Goal: Task Accomplishment & Management: Use online tool/utility

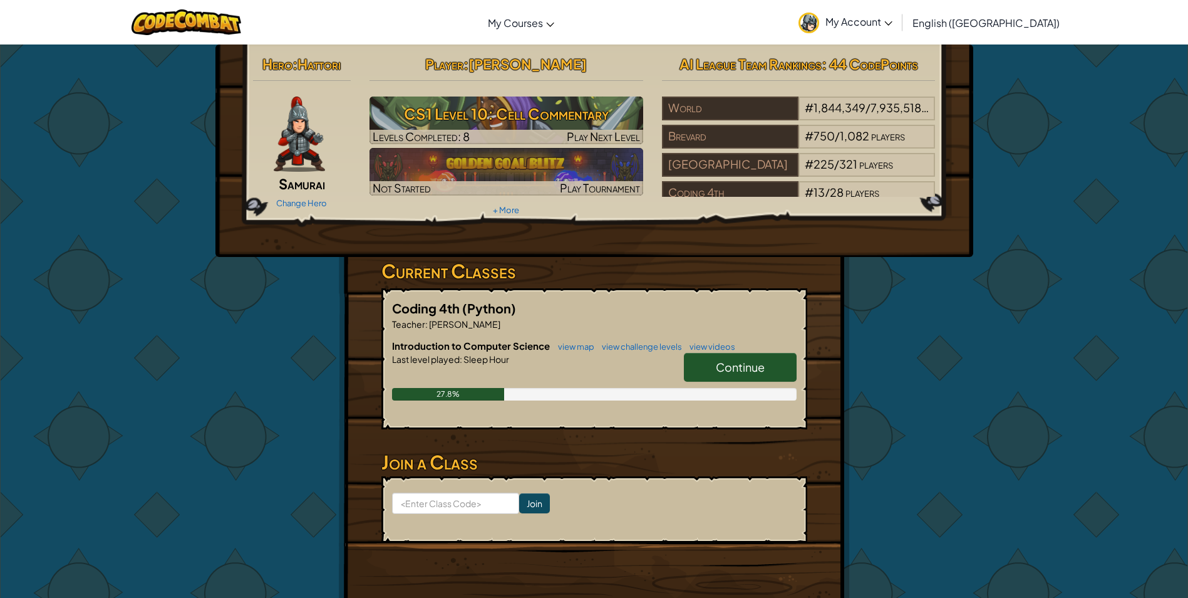
click at [732, 370] on span "Continue" at bounding box center [740, 367] width 49 height 14
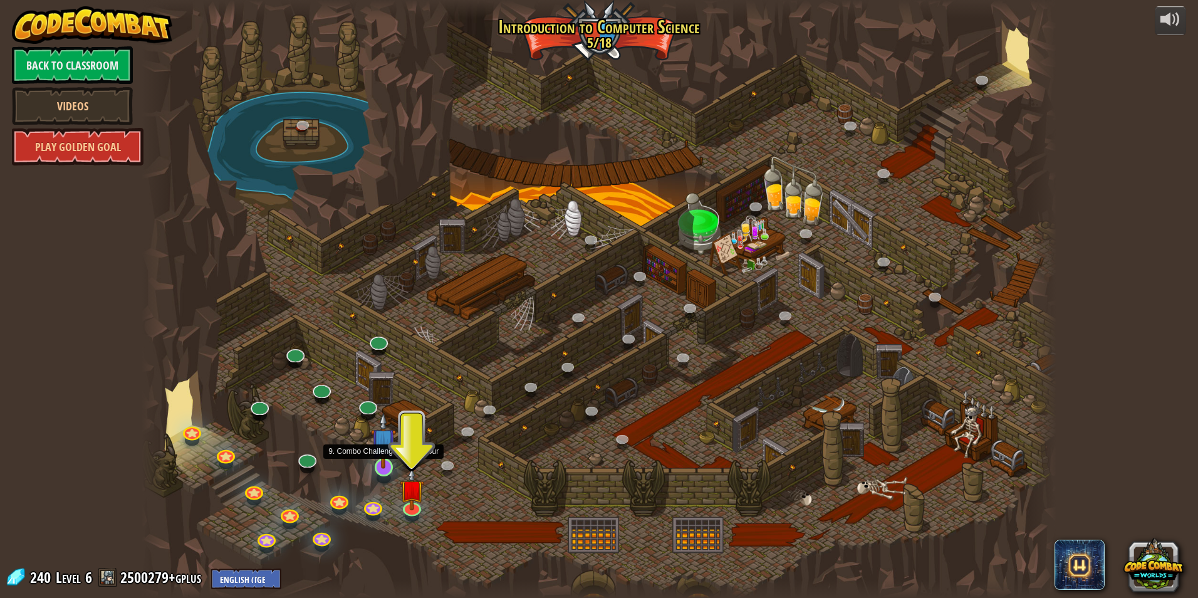
click at [381, 467] on img at bounding box center [383, 440] width 24 height 56
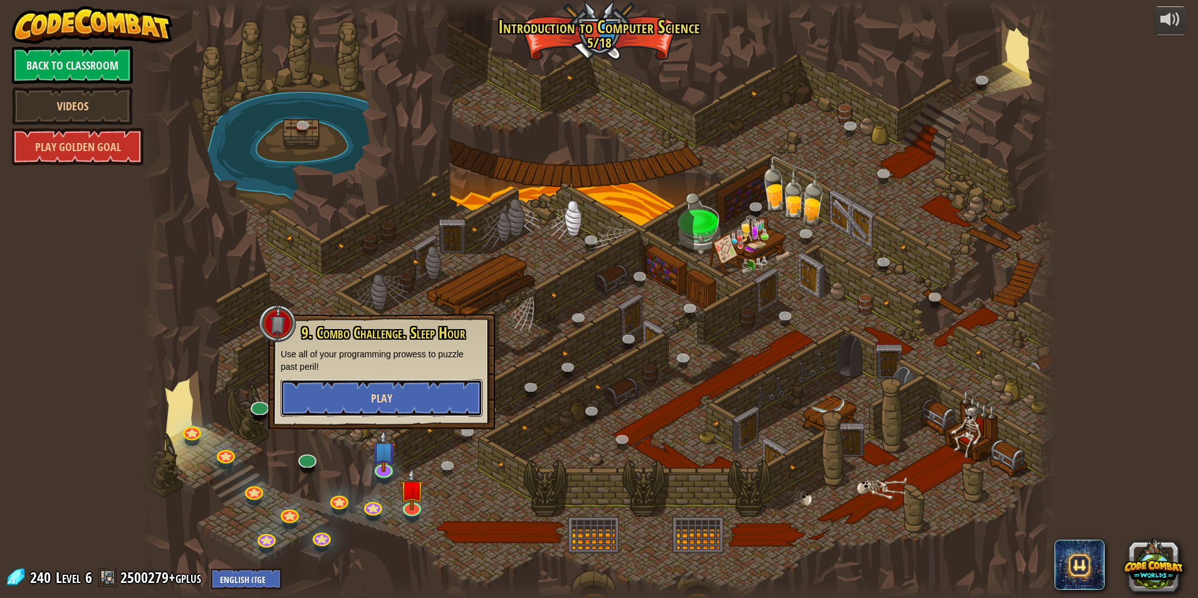
click at [406, 398] on button "Play" at bounding box center [382, 398] width 202 height 38
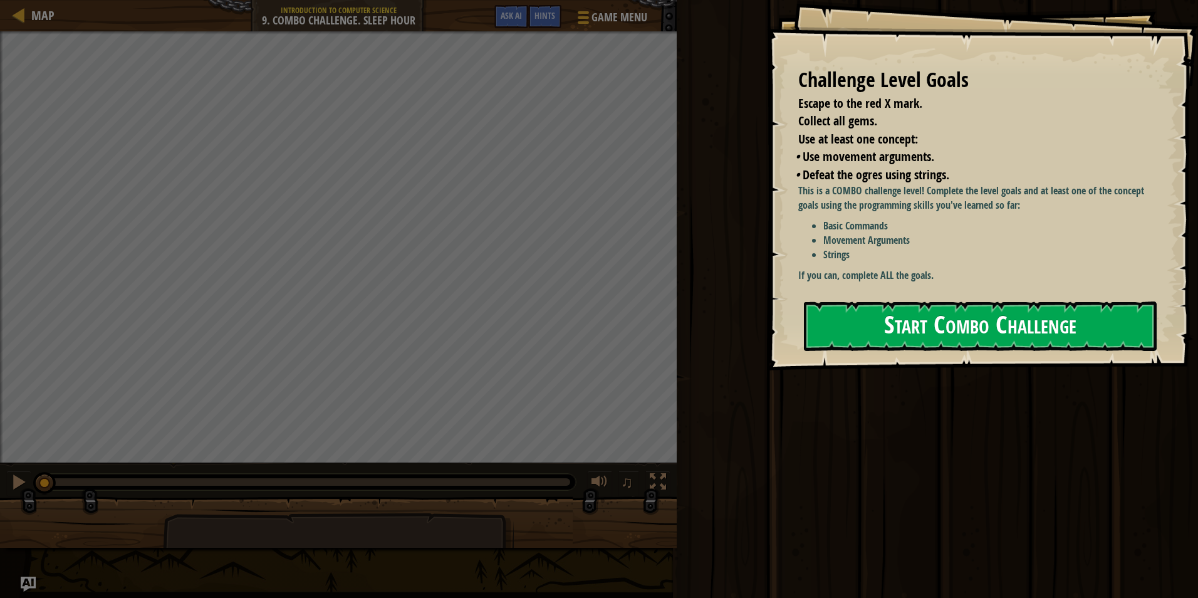
click at [886, 328] on button "Start Combo Challenge" at bounding box center [980, 325] width 353 height 49
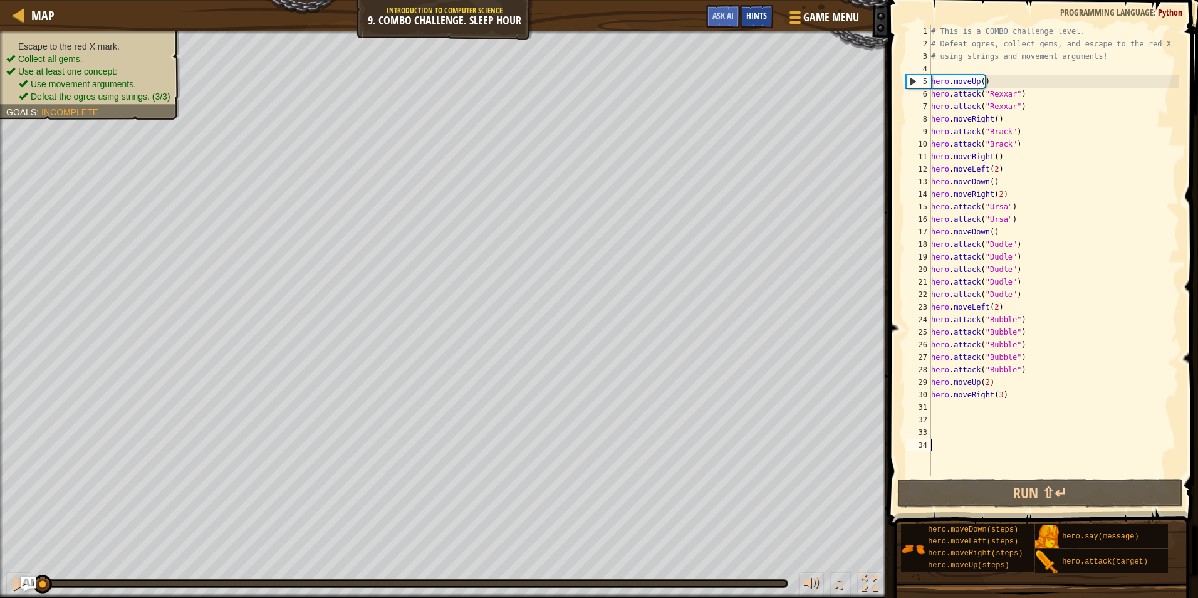
click at [758, 17] on span "Hints" at bounding box center [756, 15] width 21 height 12
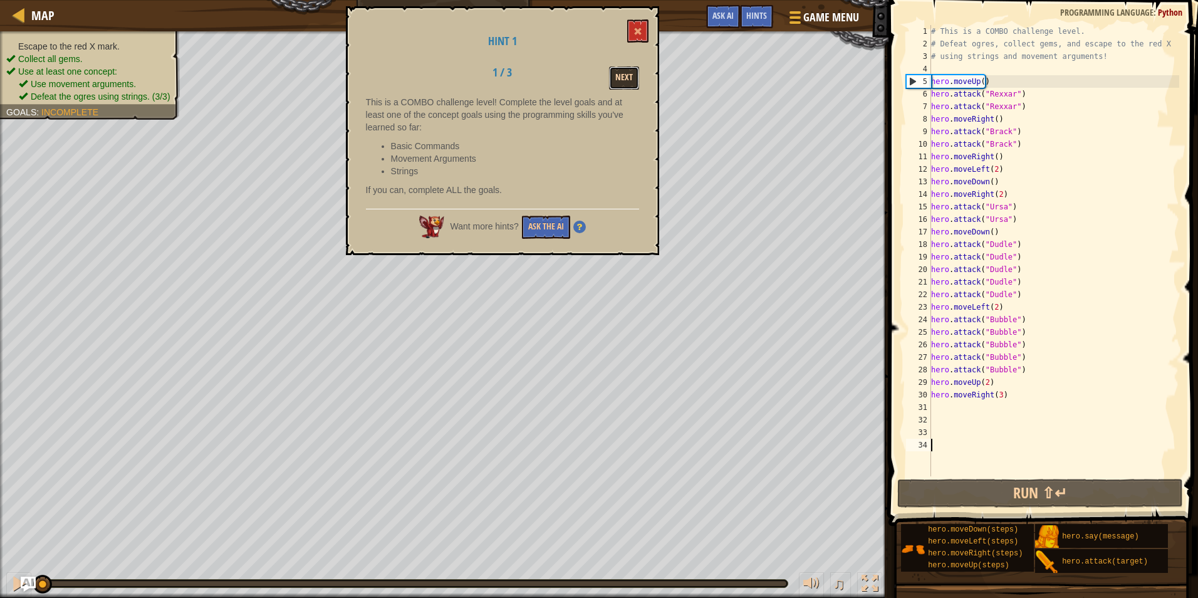
click at [626, 83] on button "Next" at bounding box center [624, 77] width 30 height 23
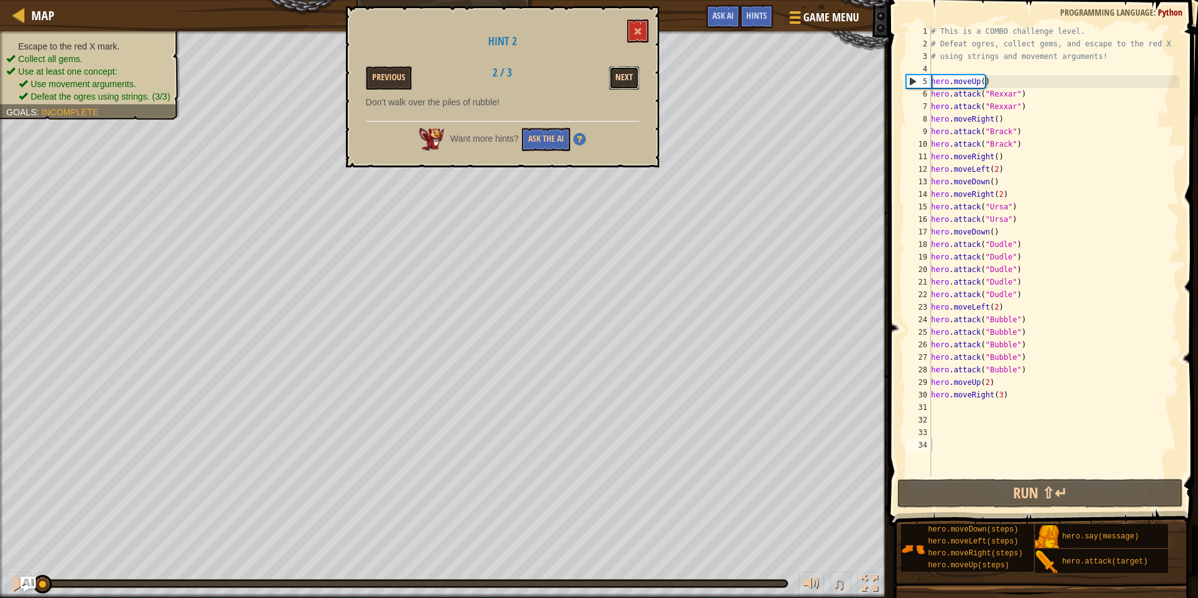
click at [626, 83] on button "Next" at bounding box center [624, 77] width 30 height 23
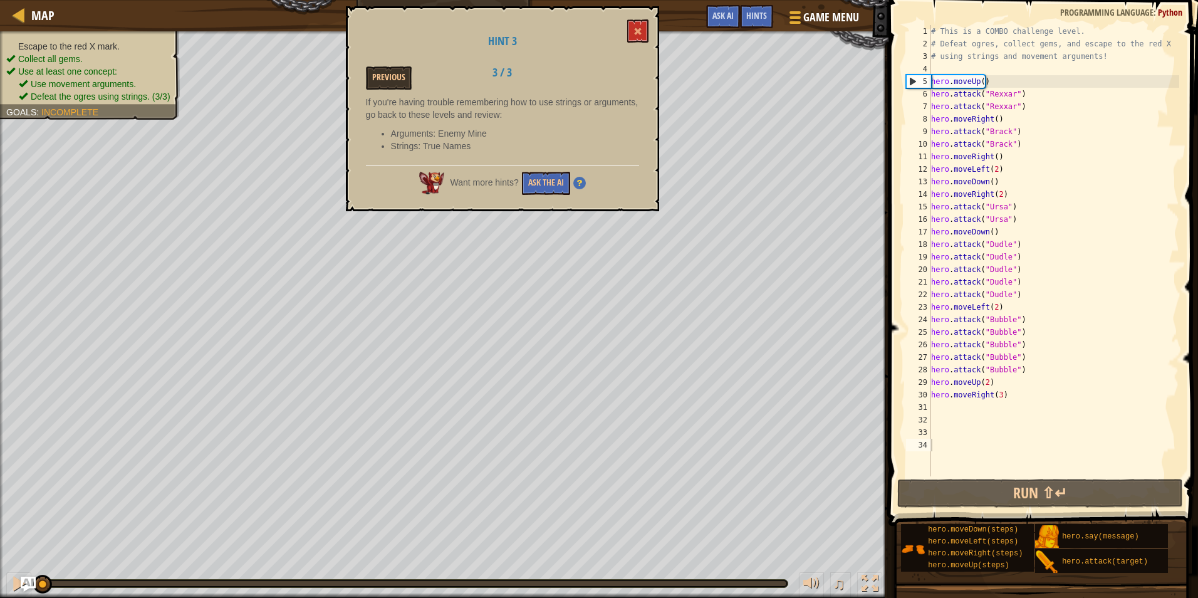
click at [621, 42] on h1 "Hint 3" at bounding box center [502, 41] width 273 height 13
click at [643, 42] on button at bounding box center [637, 30] width 21 height 23
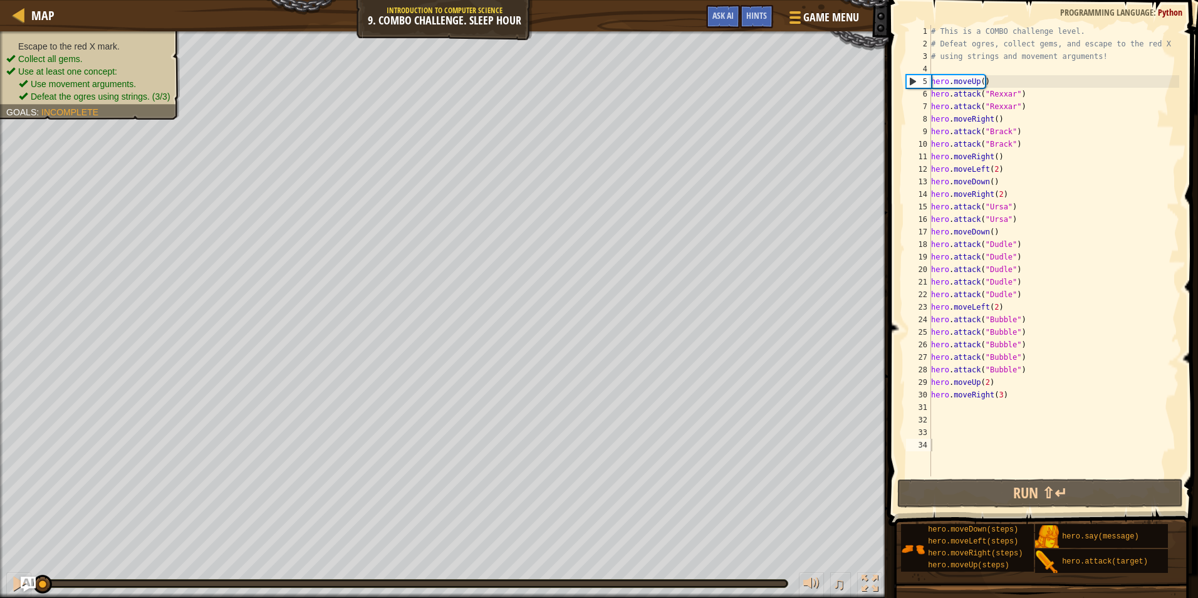
drag, startPoint x: 944, startPoint y: 425, endPoint x: 944, endPoint y: 418, distance: 6.9
click at [944, 425] on div "# This is a COMBO challenge level. # Defeat ogres, collect gems, and escape to …" at bounding box center [1053, 263] width 251 height 476
click at [944, 415] on div "# This is a COMBO challenge level. # Defeat ogres, collect gems, and escape to …" at bounding box center [1053, 263] width 251 height 476
click at [943, 413] on div "# This is a COMBO challenge level. # Defeat ogres, collect gems, and escape to …" at bounding box center [1053, 263] width 251 height 476
click at [931, 406] on div "# This is a COMBO challenge level. # Defeat ogres, collect gems, and escape to …" at bounding box center [1053, 263] width 251 height 476
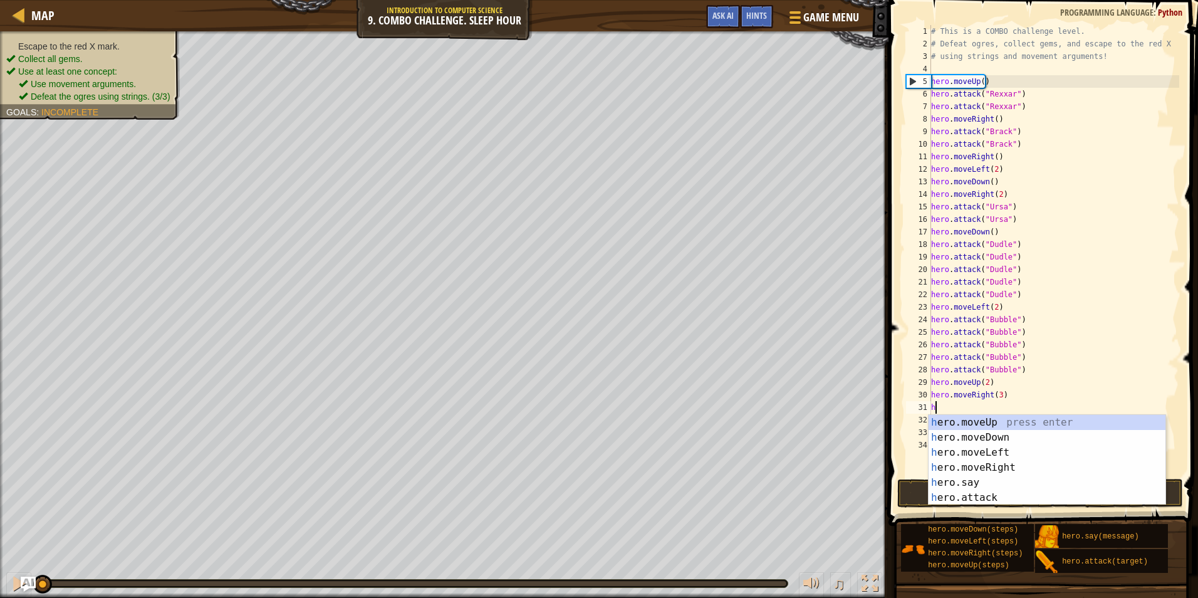
scroll to position [6, 0]
type textarea "h"
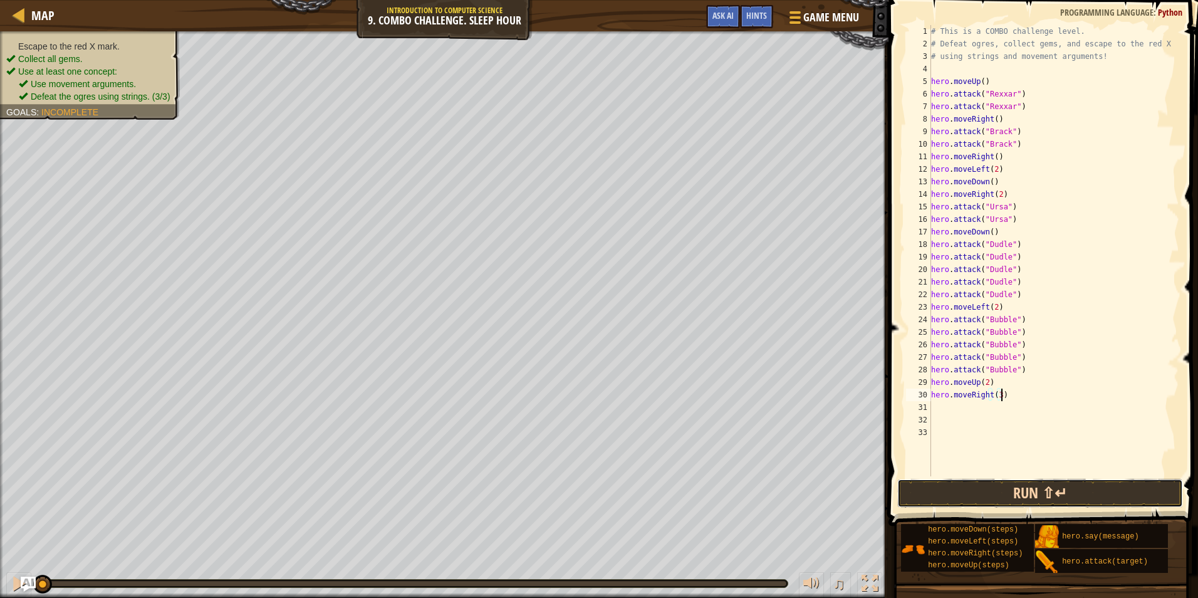
click at [1085, 491] on button "Run ⇧↵" at bounding box center [1040, 493] width 286 height 29
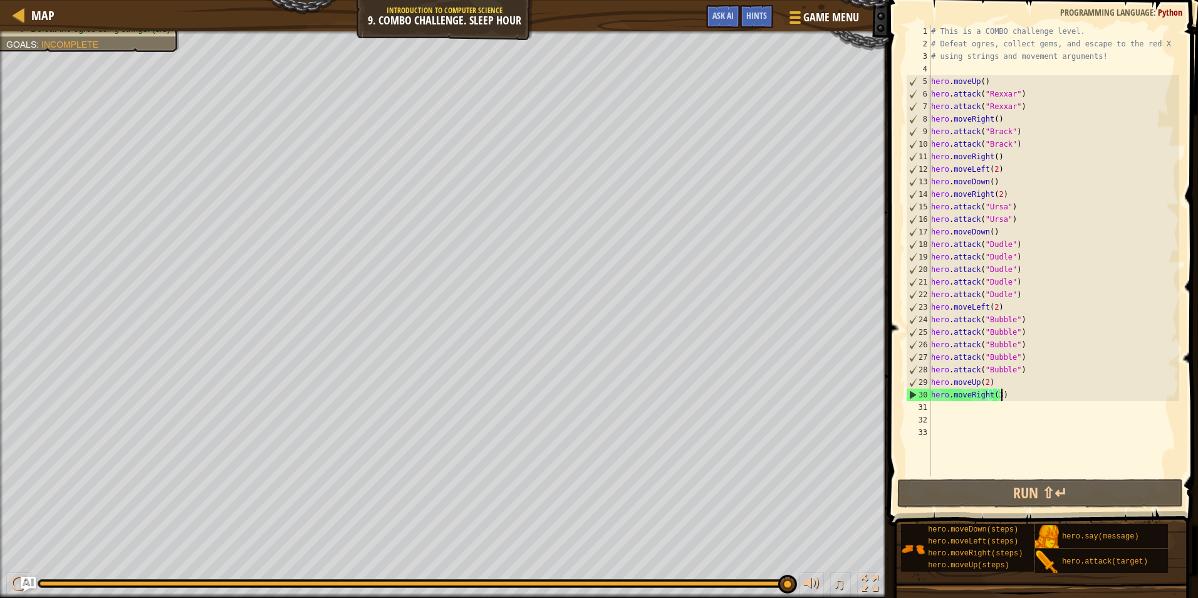
click at [994, 391] on div "# This is a COMBO challenge level. # Defeat ogres, collect gems, and escape to …" at bounding box center [1053, 263] width 251 height 476
click at [995, 393] on div "# This is a COMBO challenge level. # Defeat ogres, collect gems, and escape to …" at bounding box center [1053, 263] width 251 height 476
click at [998, 393] on div "# This is a COMBO challenge level. # Defeat ogres, collect gems, and escape to …" at bounding box center [1053, 263] width 251 height 476
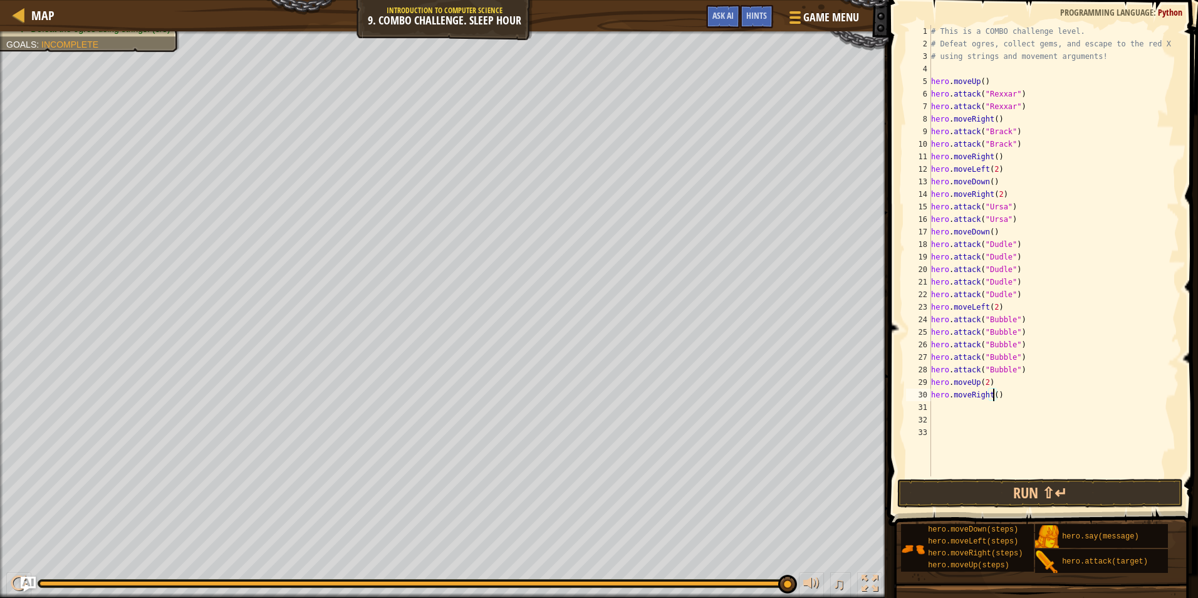
scroll to position [6, 5]
click at [1030, 489] on button "Run ⇧↵" at bounding box center [1040, 493] width 286 height 29
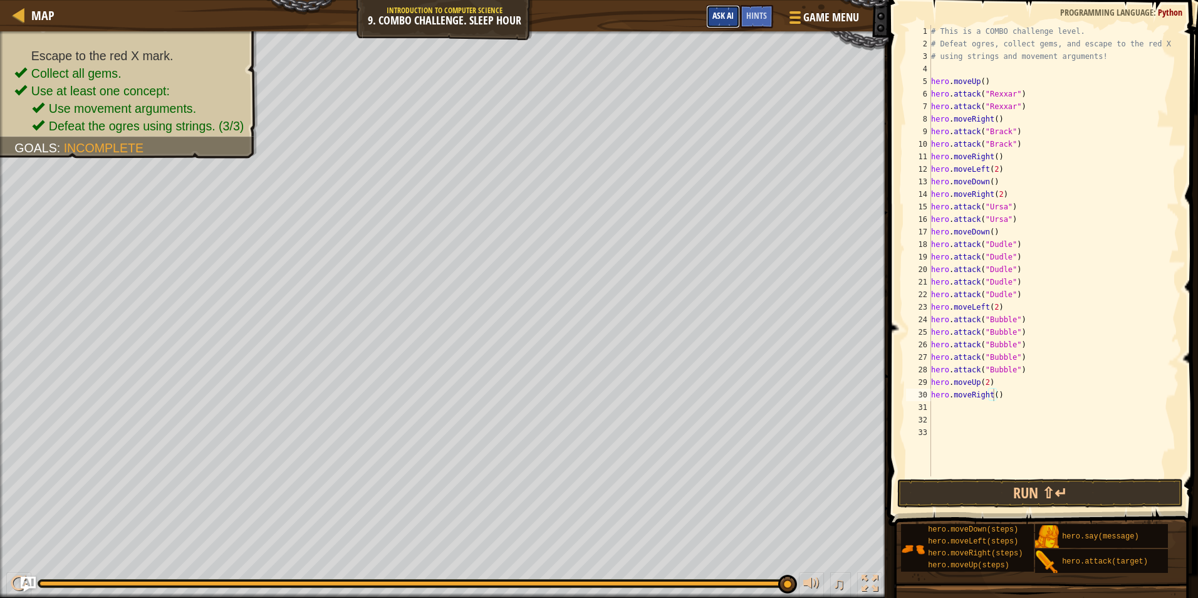
click at [732, 18] on button "Ask AI" at bounding box center [723, 16] width 34 height 23
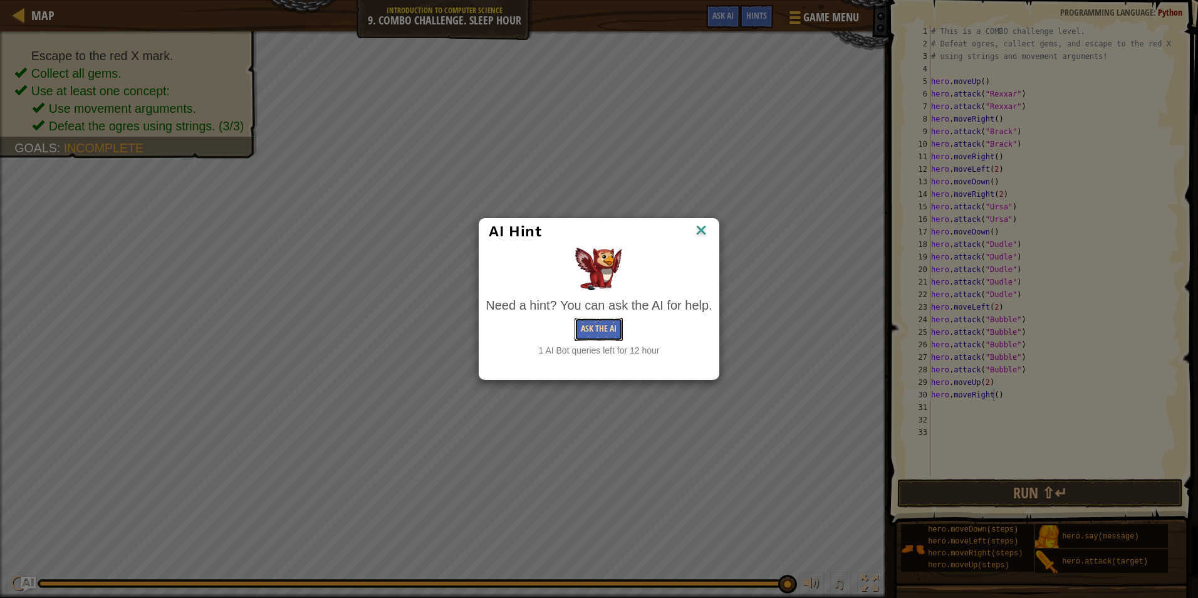
click at [604, 329] on button "Ask the AI" at bounding box center [598, 329] width 48 height 23
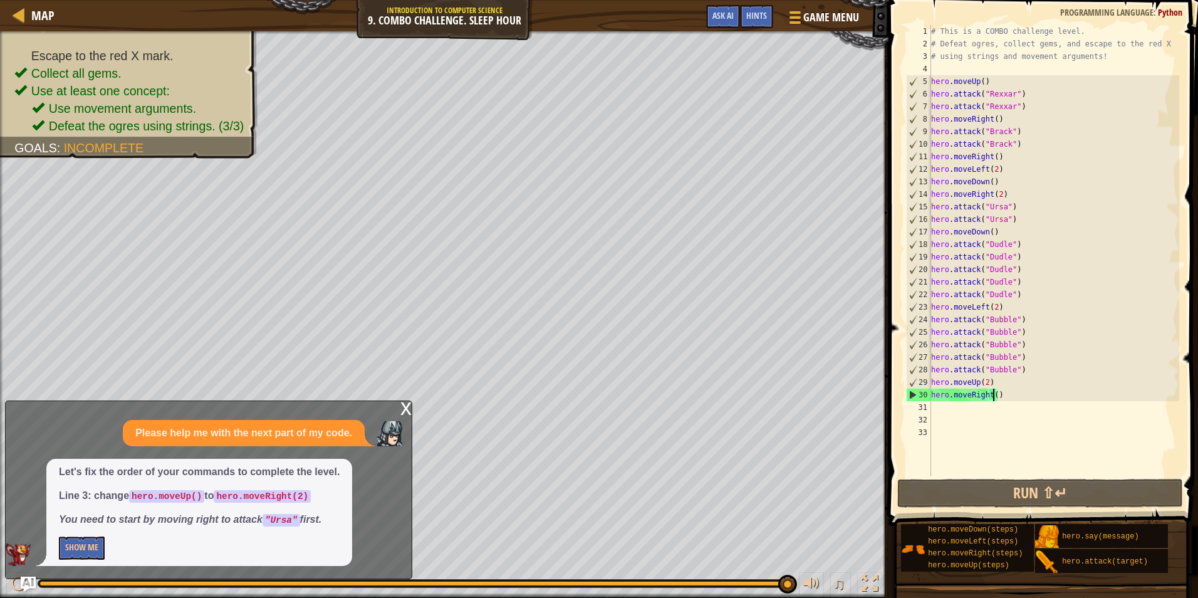
click at [1011, 94] on div "# This is a COMBO challenge level. # Defeat ogres, collect gems, and escape to …" at bounding box center [1053, 263] width 251 height 476
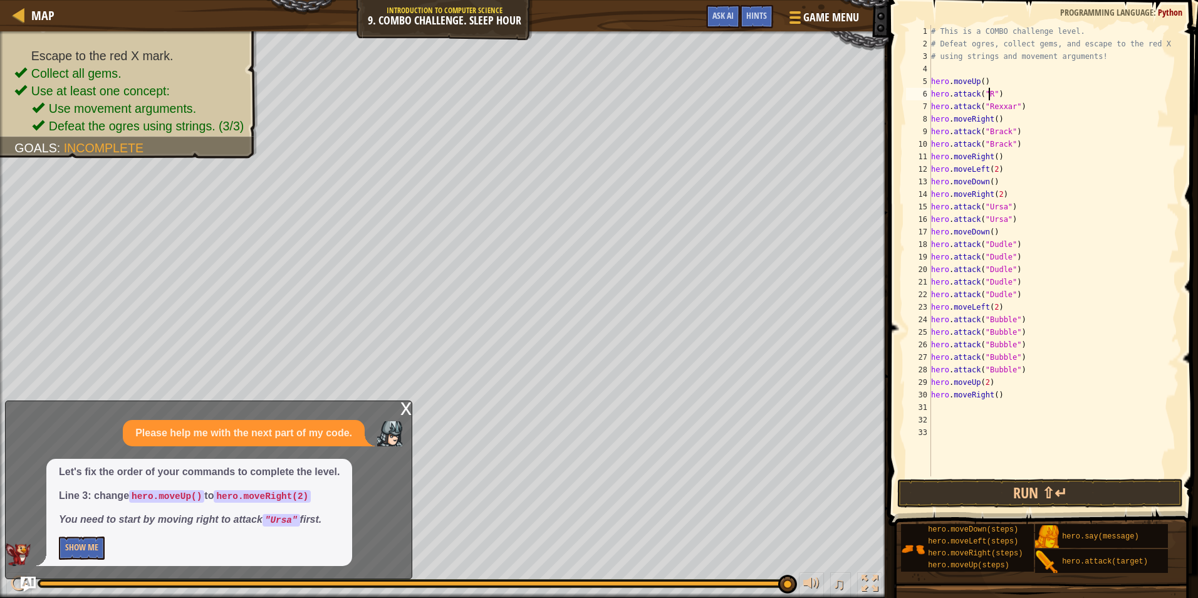
click at [978, 81] on div "# This is a COMBO challenge level. # Defeat ogres, collect gems, and escape to …" at bounding box center [1053, 263] width 251 height 476
click at [990, 83] on div "# This is a COMBO challenge level. # Defeat ogres, collect gems, and escape to …" at bounding box center [1053, 263] width 251 height 476
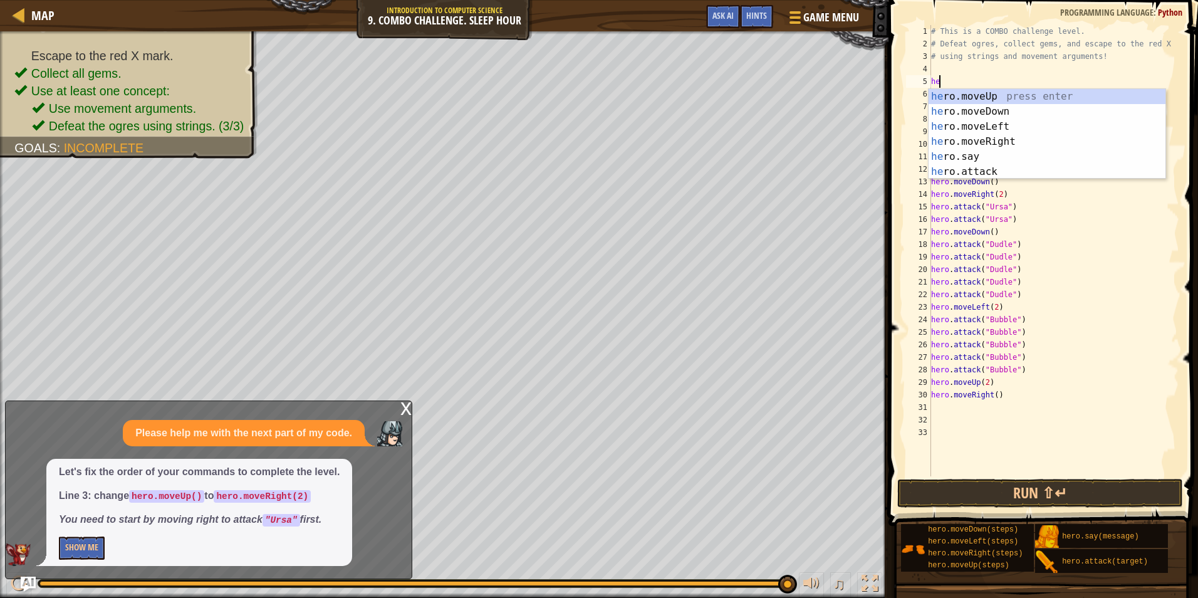
scroll to position [6, 0]
type textarea "h"
type textarea "he"
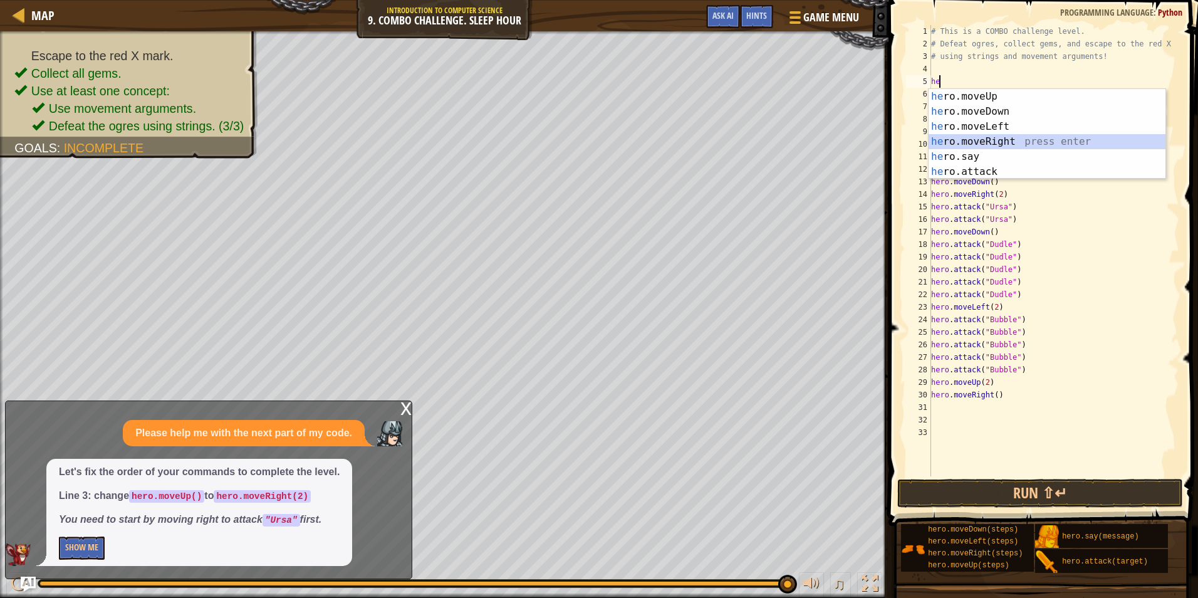
click at [1003, 143] on div "he ro.moveUp press enter he ro.moveDown press enter he ro.moveLeft press enter …" at bounding box center [1046, 149] width 237 height 120
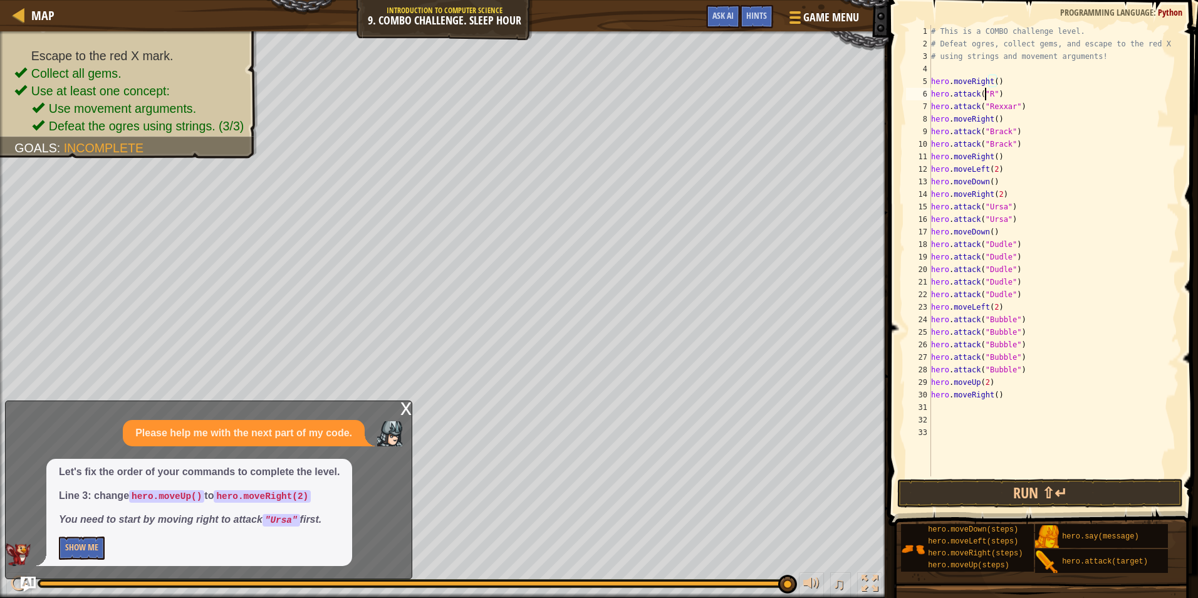
click at [985, 97] on div "# This is a COMBO challenge level. # Defeat ogres, collect gems, and escape to …" at bounding box center [1053, 263] width 251 height 476
click at [991, 93] on div "# This is a COMBO challenge level. # Defeat ogres, collect gems, and escape to …" at bounding box center [1053, 263] width 251 height 476
click at [987, 93] on div "# This is a COMBO challenge level. # Defeat ogres, collect gems, and escape to …" at bounding box center [1053, 263] width 251 height 476
click at [991, 90] on div "# This is a COMBO challenge level. # Defeat ogres, collect gems, and escape to …" at bounding box center [1053, 263] width 251 height 476
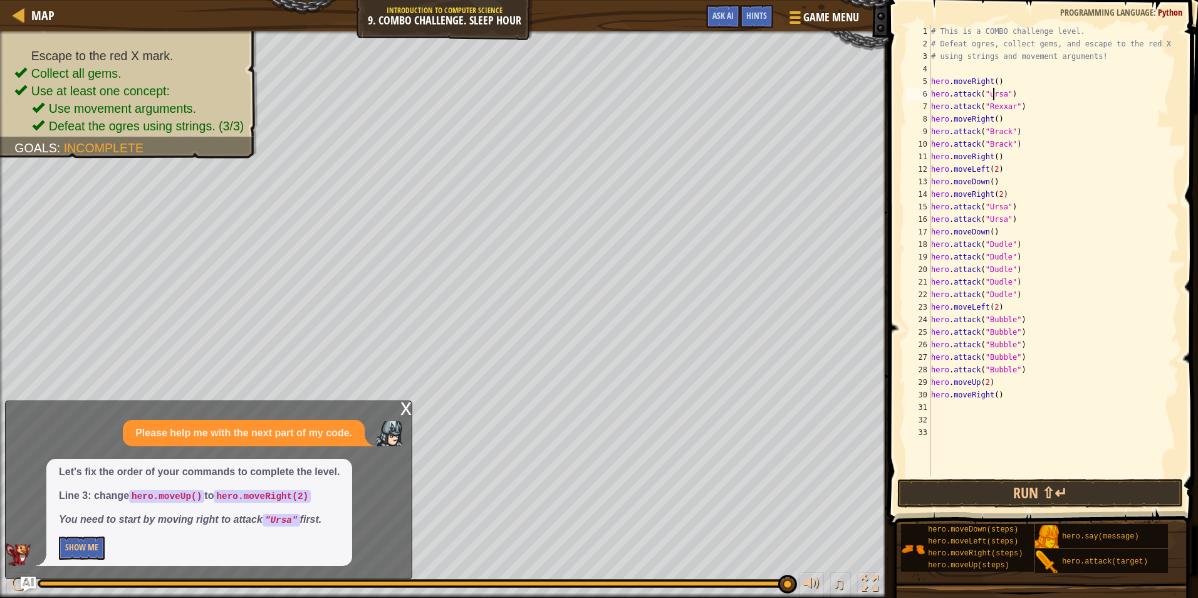
click at [990, 93] on div "# This is a COMBO challenge level. # Defeat ogres, collect gems, and escape to …" at bounding box center [1053, 263] width 251 height 476
drag, startPoint x: 930, startPoint y: 92, endPoint x: 937, endPoint y: 90, distance: 7.1
click at [937, 90] on div "hero.attack("Ursa") 1 2 3 4 5 6 7 8 9 10 11 12 13 14 15 16 17 18 19 20 21 22 23…" at bounding box center [1041, 250] width 276 height 451
click at [1025, 105] on div "# This is a COMBO challenge level. # Defeat ogres, collect gems, and escape to …" at bounding box center [1053, 263] width 251 height 476
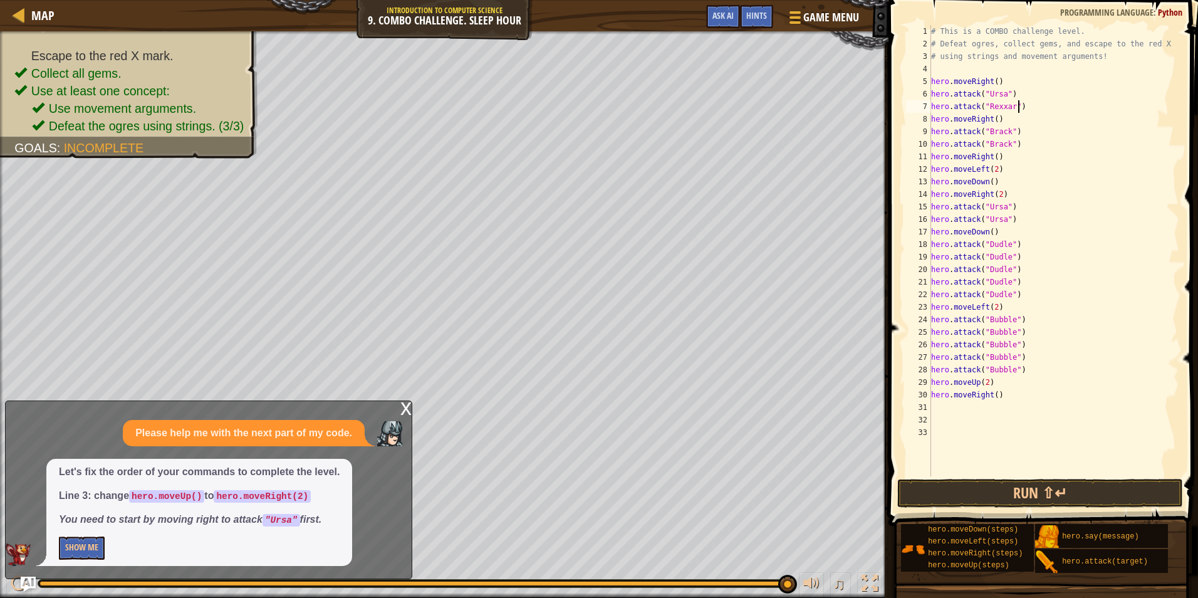
type textarea "hero.attack("Rexxar")"
drag, startPoint x: 1032, startPoint y: 110, endPoint x: 929, endPoint y: 109, distance: 102.1
click at [929, 109] on div "hero.attack("Rexxar") 1 2 3 4 5 6 7 8 9 10 11 12 13 14 15 16 17 18 19 20 21 22 …" at bounding box center [1041, 250] width 276 height 451
paste textarea "hero.attack("Ursa")"
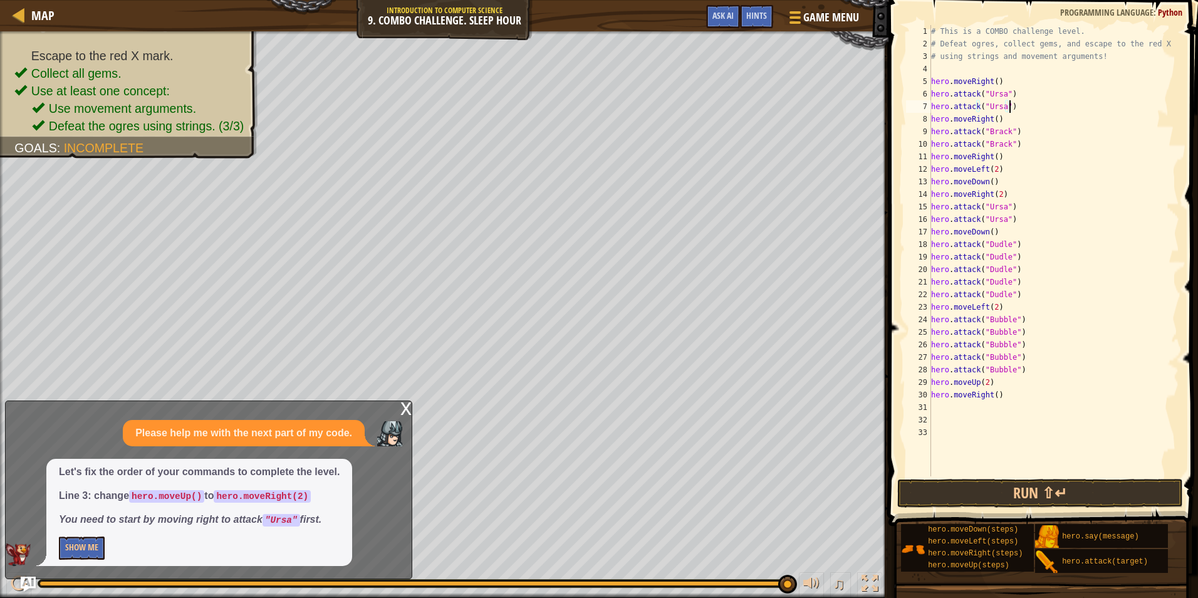
click at [1005, 121] on div "# This is a COMBO challenge level. # Defeat ogres, collect gems, and escape to …" at bounding box center [1053, 263] width 251 height 476
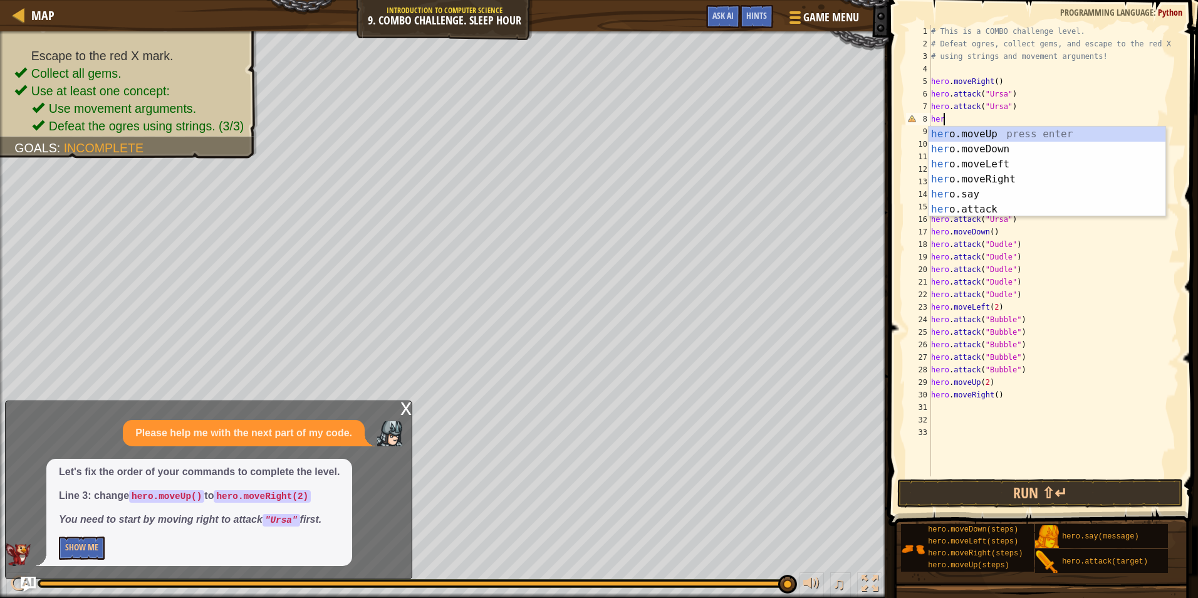
type textarea "he"
click at [1018, 150] on div "he ro.moveUp press enter he ro.moveDown press enter he ro.moveLeft press enter …" at bounding box center [1046, 187] width 237 height 120
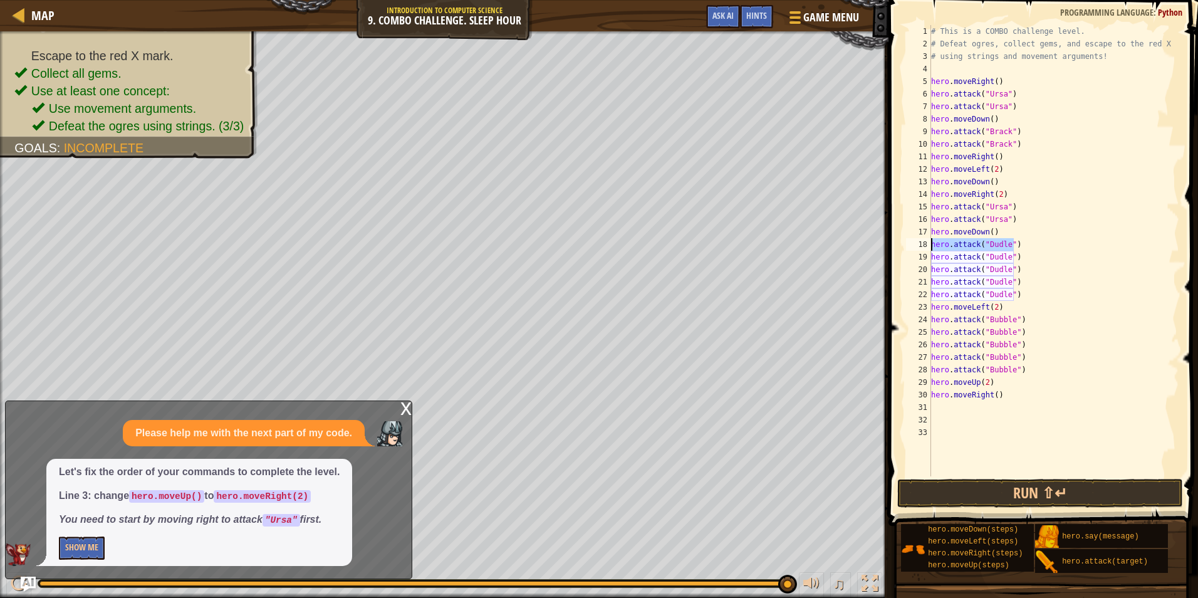
drag, startPoint x: 1020, startPoint y: 239, endPoint x: 927, endPoint y: 244, distance: 92.8
click at [927, 244] on div "hero.moveDown() 1 2 3 4 5 6 7 8 9 10 11 12 13 14 15 16 17 18 19 20 21 22 23 24 …" at bounding box center [1041, 250] width 276 height 451
click at [1011, 155] on div "# This is a COMBO challenge level. # Defeat ogres, collect gems, and escape to …" at bounding box center [1053, 263] width 251 height 476
click at [1003, 137] on div "# This is a COMBO challenge level. # Defeat ogres, collect gems, and escape to …" at bounding box center [1053, 263] width 251 height 476
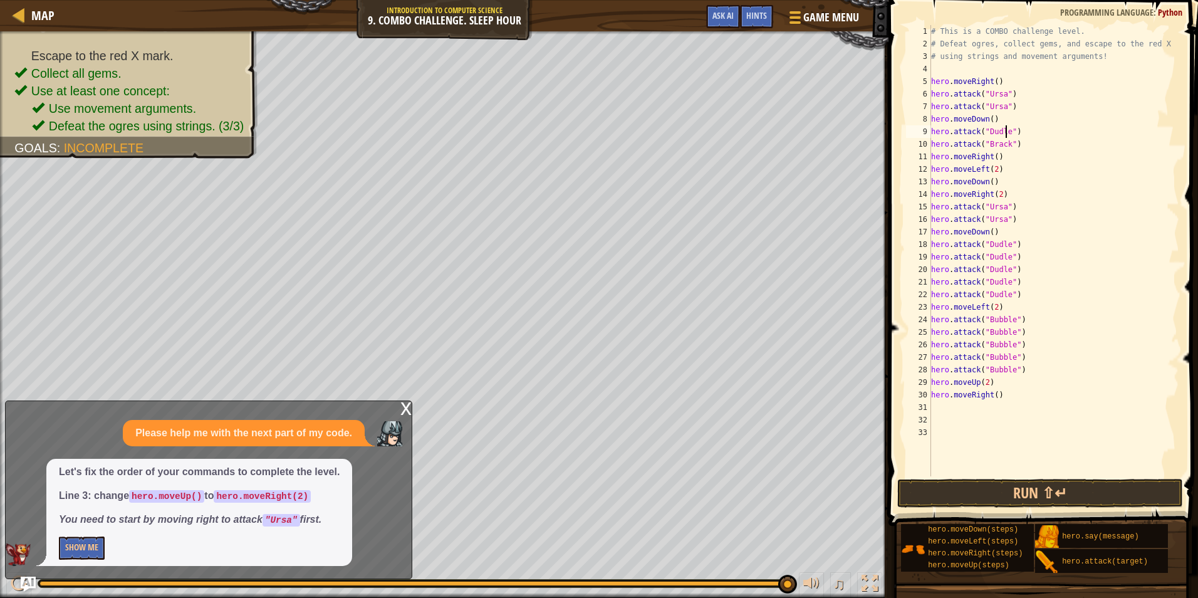
click at [1004, 147] on div "# This is a COMBO challenge level. # Defeat ogres, collect gems, and escape to …" at bounding box center [1053, 263] width 251 height 476
click at [995, 115] on div "# This is a COMBO challenge level. # Defeat ogres, collect gems, and escape to …" at bounding box center [1053, 263] width 251 height 476
type textarea "hero.moveDown()"
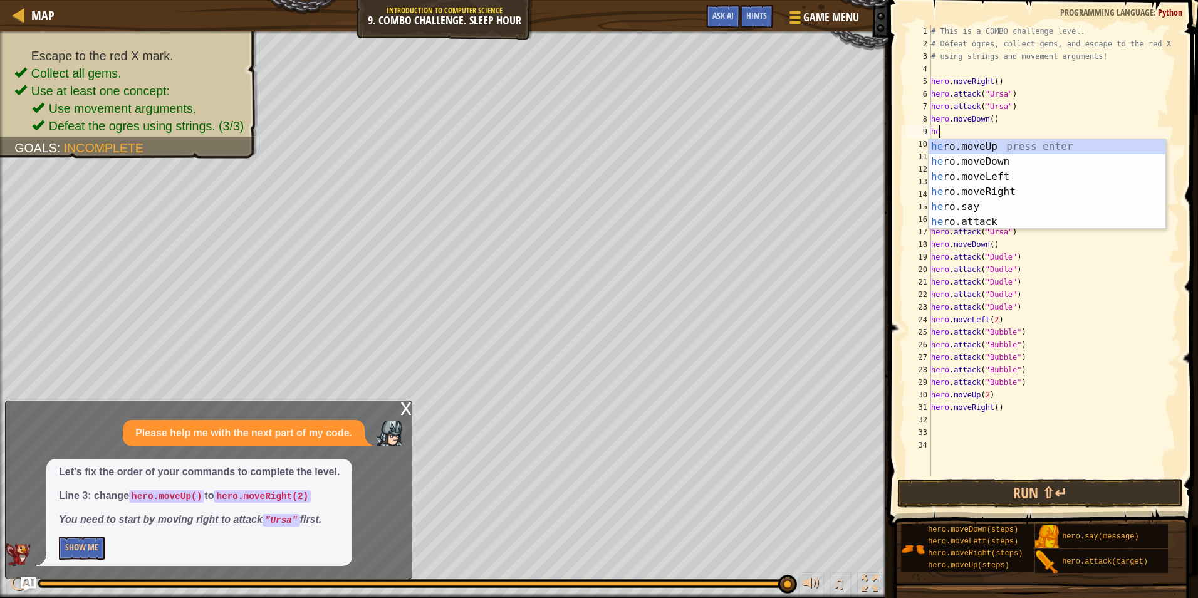
scroll to position [6, 1]
type textarea "hero"
click at [993, 188] on div "hero .moveUp press enter hero .moveDown press enter hero .moveLeft press enter …" at bounding box center [1046, 199] width 237 height 120
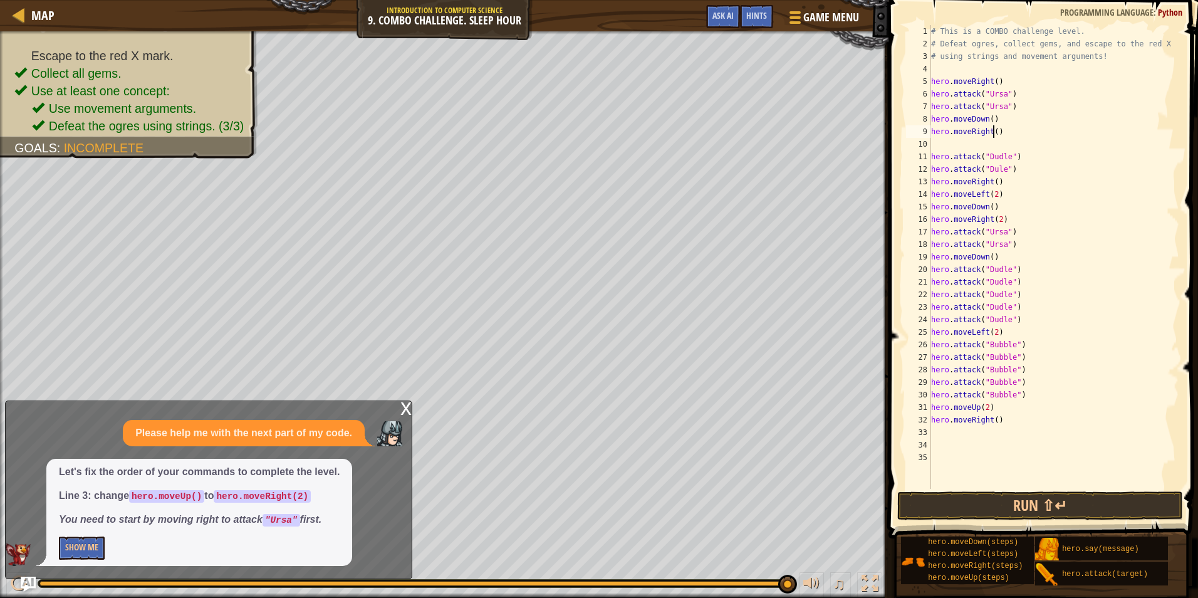
click at [993, 135] on div "# This is a COMBO challenge level. # Defeat ogres, collect gems, and escape to …" at bounding box center [1053, 269] width 251 height 489
type textarea "hero.moveRight(2)"
click at [994, 148] on div "# This is a COMBO challenge level. # Defeat ogres, collect gems, and escape to …" at bounding box center [1053, 269] width 251 height 489
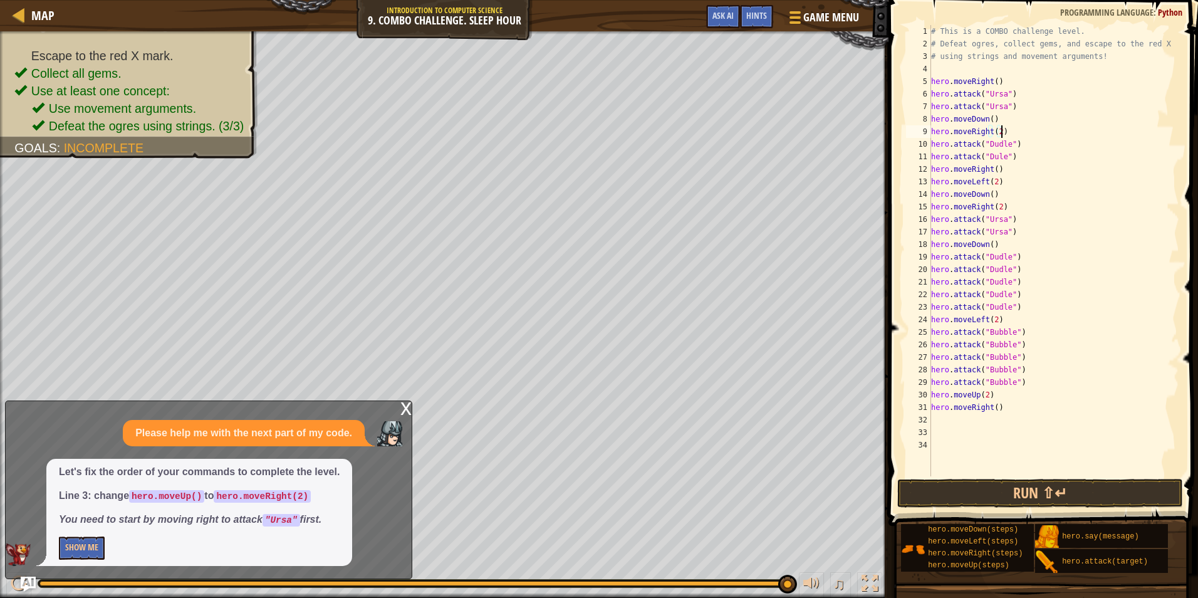
click at [993, 157] on div "# This is a COMBO challenge level. # Defeat ogres, collect gems, and escape to …" at bounding box center [1053, 263] width 251 height 476
drag, startPoint x: 1005, startPoint y: 130, endPoint x: 926, endPoint y: 128, distance: 78.9
click at [926, 128] on div "hero.attack("Dudle") 1 2 3 4 5 6 7 8 9 10 11 12 13 14 15 16 17 18 19 20 21 22 2…" at bounding box center [1041, 250] width 276 height 451
type textarea "hero.moveRight(2)"
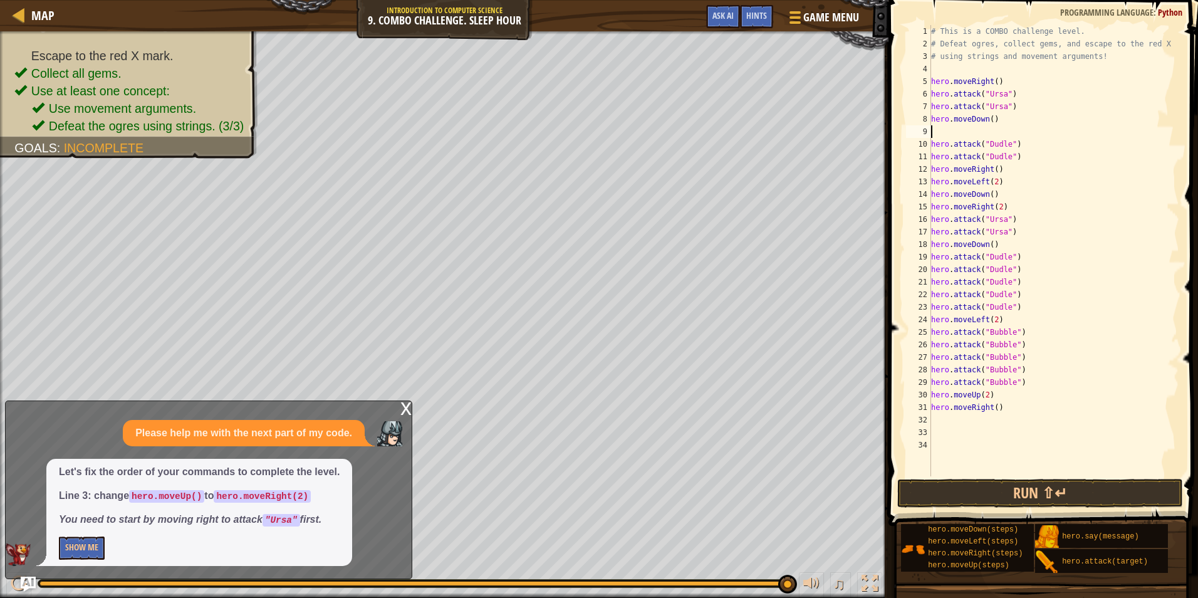
scroll to position [6, 0]
click at [989, 155] on div "# This is a COMBO challenge level. # Defeat ogres, collect gems, and escape to …" at bounding box center [1053, 263] width 251 height 476
click at [992, 157] on div "# This is a COMBO challenge level. # Defeat ogres, collect gems, and escape to …" at bounding box center [1053, 263] width 251 height 476
drag, startPoint x: 1001, startPoint y: 165, endPoint x: 926, endPoint y: 171, distance: 75.4
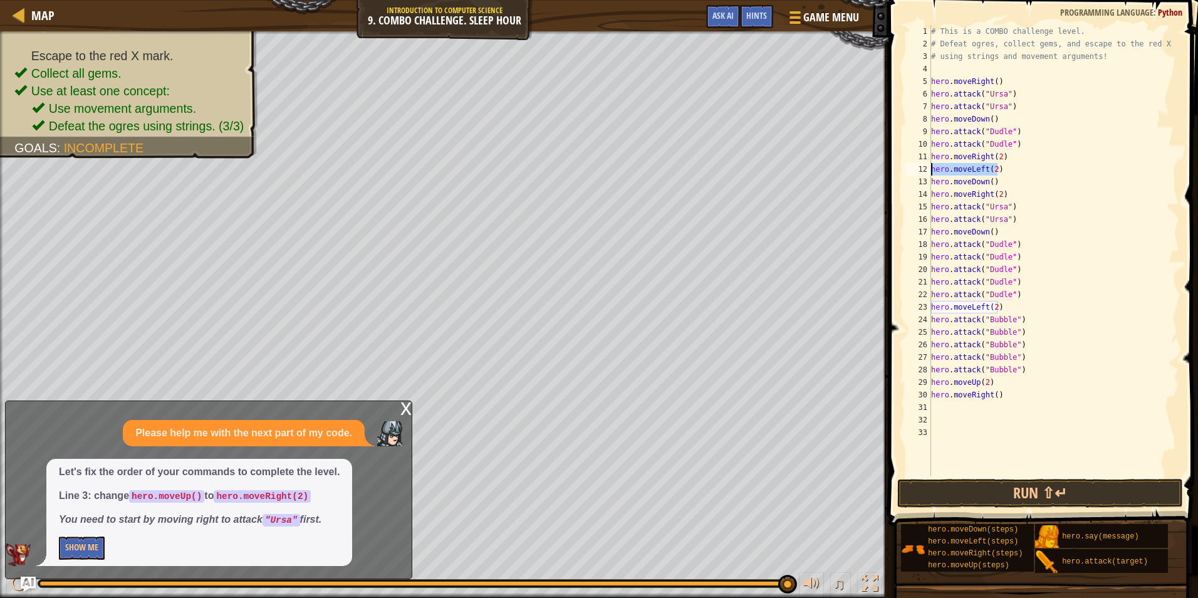
click at [926, 171] on div "hero.moveRight(2) 1 2 3 4 5 6 7 8 9 10 11 12 13 14 15 16 17 18 19 20 21 22 23 2…" at bounding box center [1041, 250] width 276 height 451
type textarea "hero.moveLeft(2)"
click at [5, 581] on div "♫" at bounding box center [444, 580] width 888 height 38
click at [12, 581] on div at bounding box center [19, 583] width 16 height 16
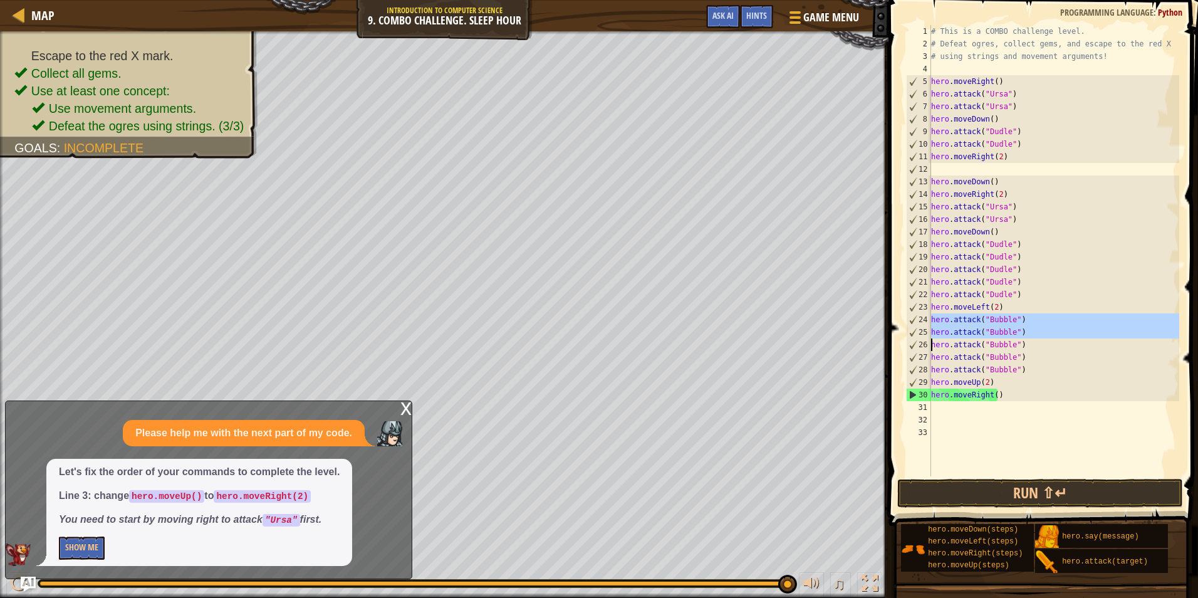
drag, startPoint x: 929, startPoint y: 321, endPoint x: 1000, endPoint y: 331, distance: 71.5
click at [1000, 331] on div "1 2 3 4 5 6 7 8 9 10 11 12 13 14 15 16 17 18 19 20 21 22 23 24 25 26 27 28 29 3…" at bounding box center [1041, 250] width 276 height 451
type textarea "hero.attack("Bubble") hero.attack("Bubble")"
click at [968, 172] on div "# This is a COMBO challenge level. # Defeat ogres, collect gems, and escape to …" at bounding box center [1053, 263] width 251 height 476
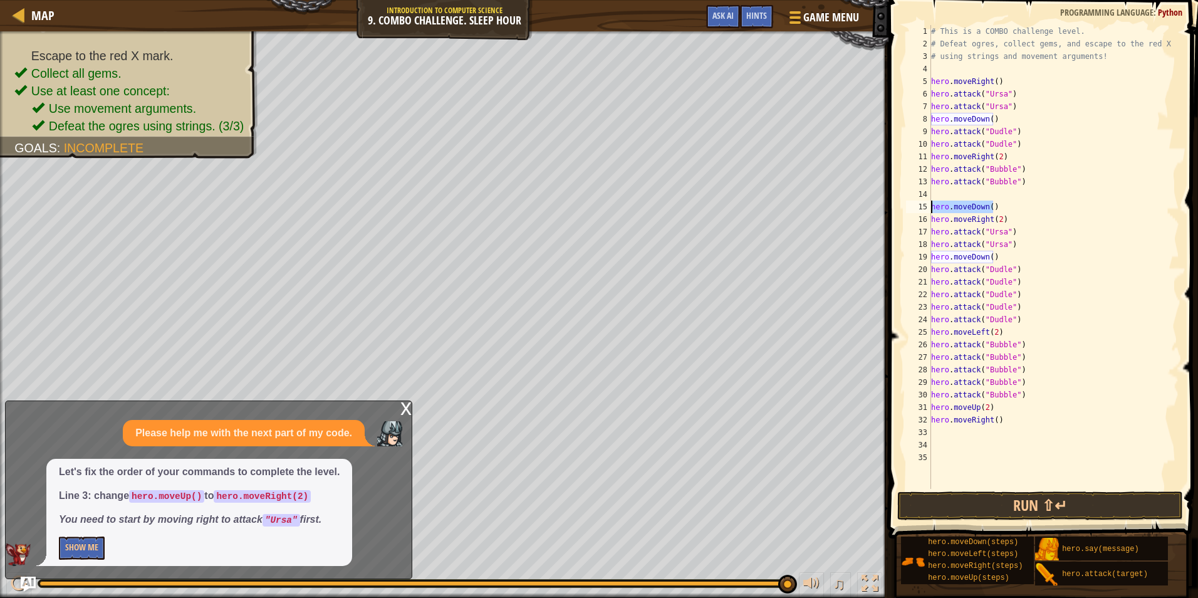
drag, startPoint x: 1000, startPoint y: 209, endPoint x: 933, endPoint y: 207, distance: 67.7
click at [933, 207] on div "# This is a COMBO challenge level. # Defeat ogres, collect gems, and escape to …" at bounding box center [1053, 269] width 251 height 489
type textarea "hero.moveDown()"
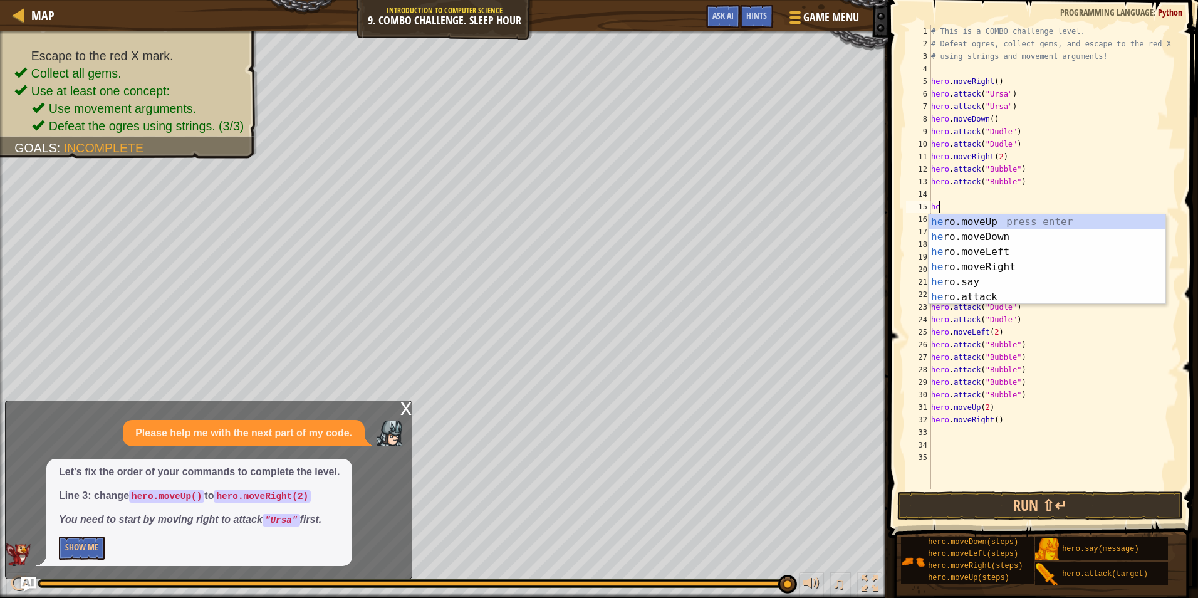
scroll to position [6, 1]
type textarea "hero"
click at [945, 219] on div "hero .moveUp press enter hero .moveDown press enter hero .moveLeft press enter …" at bounding box center [1046, 274] width 237 height 120
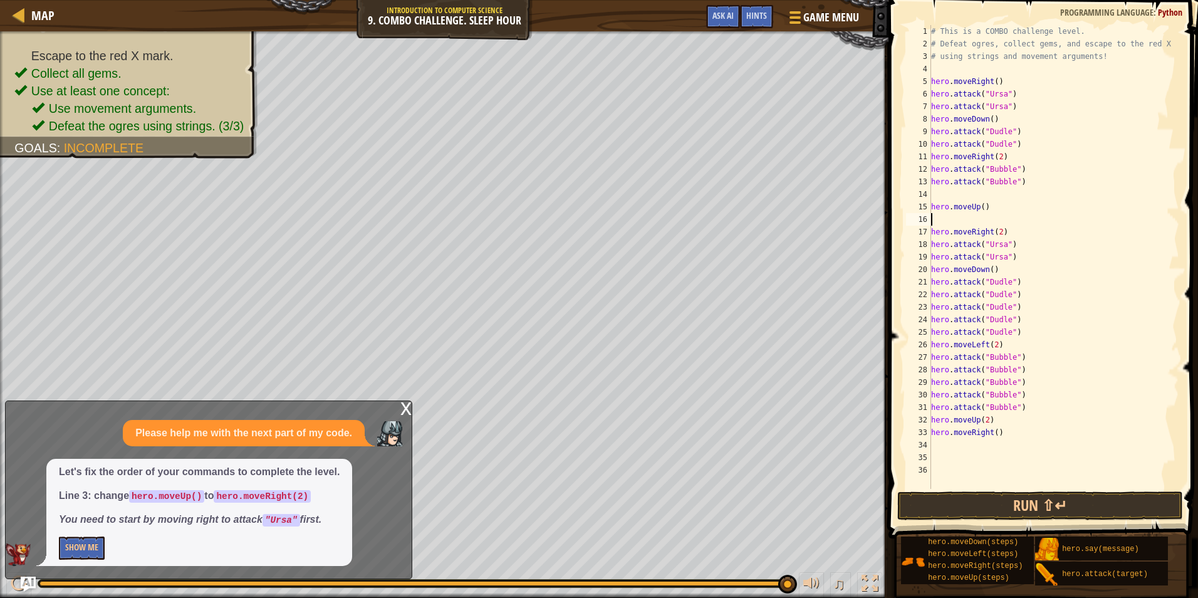
scroll to position [6, 0]
click at [979, 205] on div "# This is a COMBO challenge level. # Defeat ogres, collect gems, and escape to …" at bounding box center [1053, 269] width 251 height 489
type textarea "hero.moveUp(2)"
click at [941, 193] on div "# This is a COMBO challenge level. # Defeat ogres, collect gems, and escape to …" at bounding box center [1053, 269] width 251 height 489
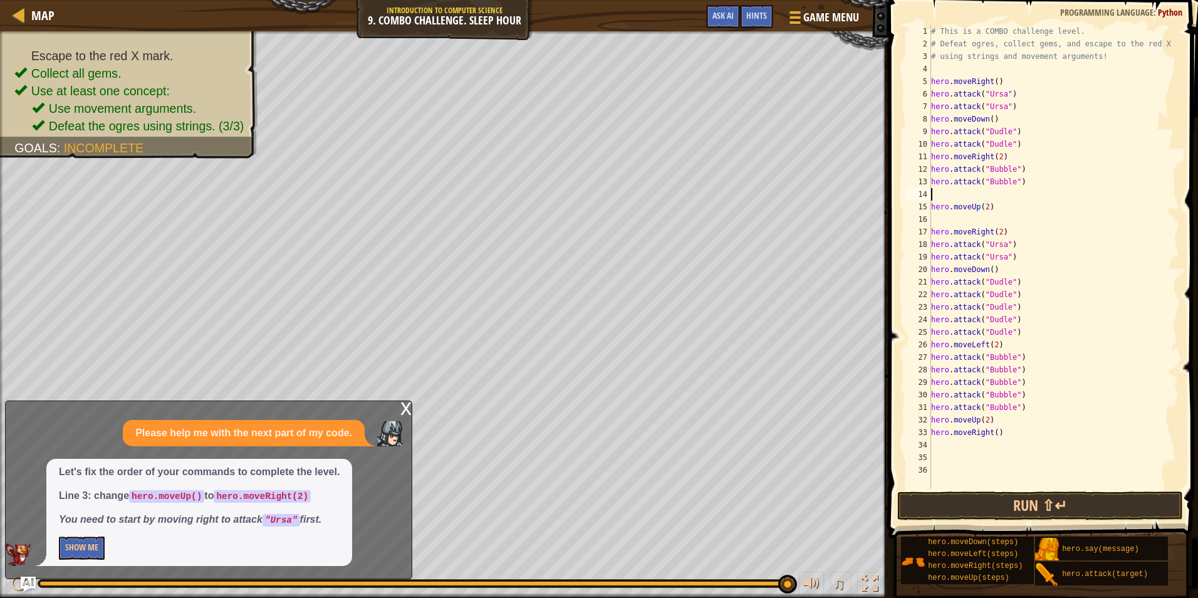
scroll to position [6, 0]
type textarea "hero.attack("Bubble")"
click at [942, 206] on div "# This is a COMBO challenge level. # Defeat ogres, collect gems, and escape to …" at bounding box center [1053, 269] width 251 height 489
type textarea "hero.moveUp(2)"
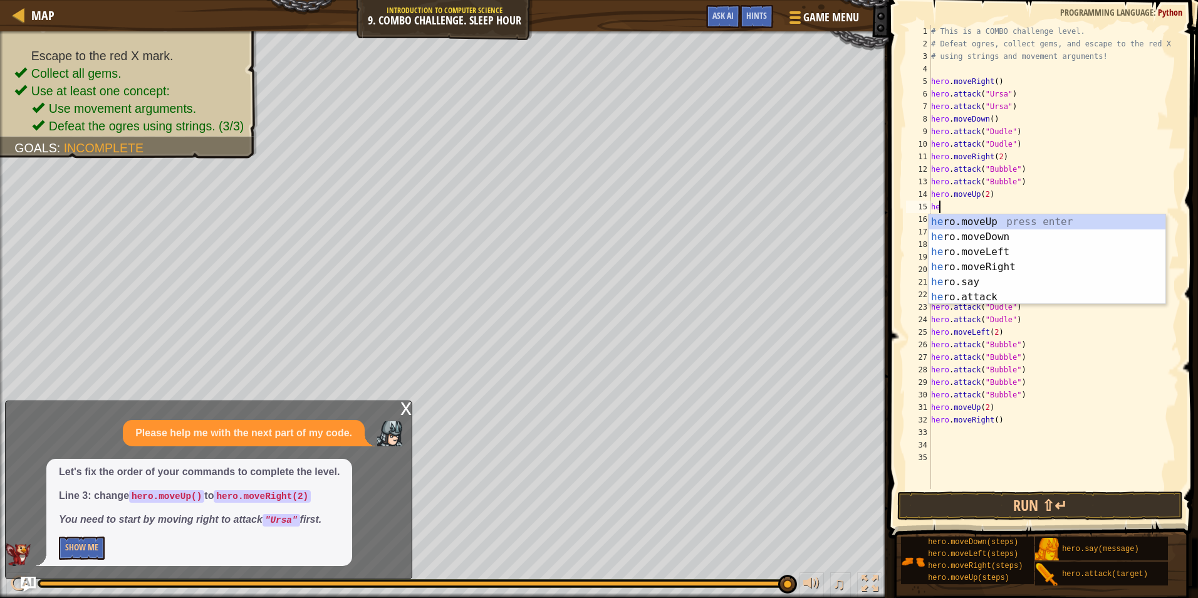
scroll to position [6, 1]
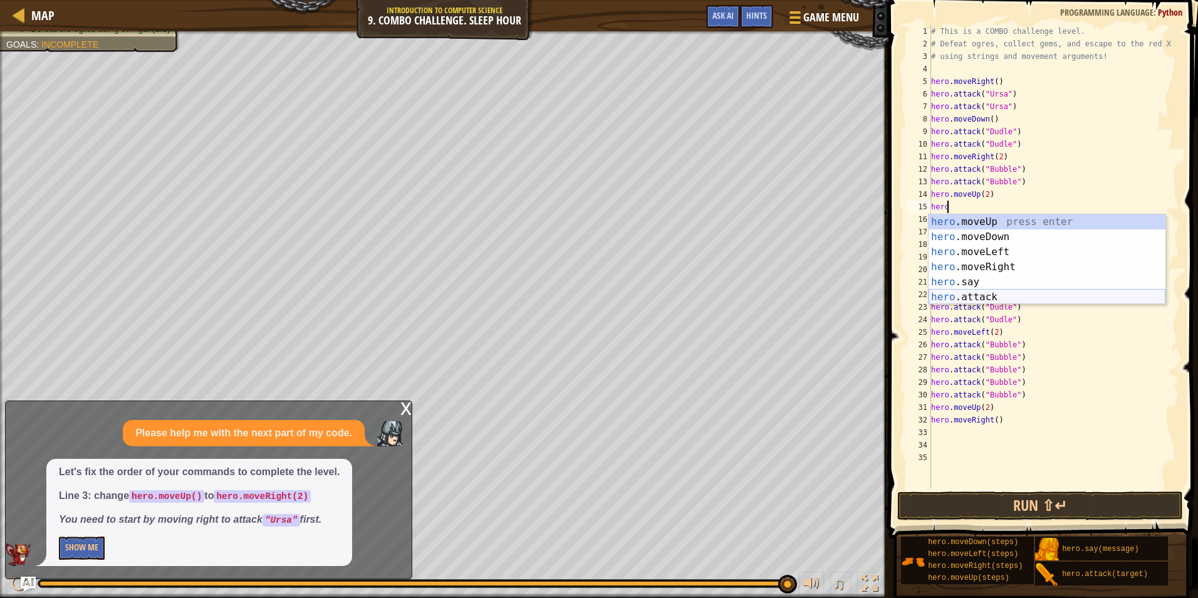
click at [972, 293] on div "hero .moveUp press enter hero .moveDown press enter hero .moveLeft press enter …" at bounding box center [1046, 274] width 237 height 120
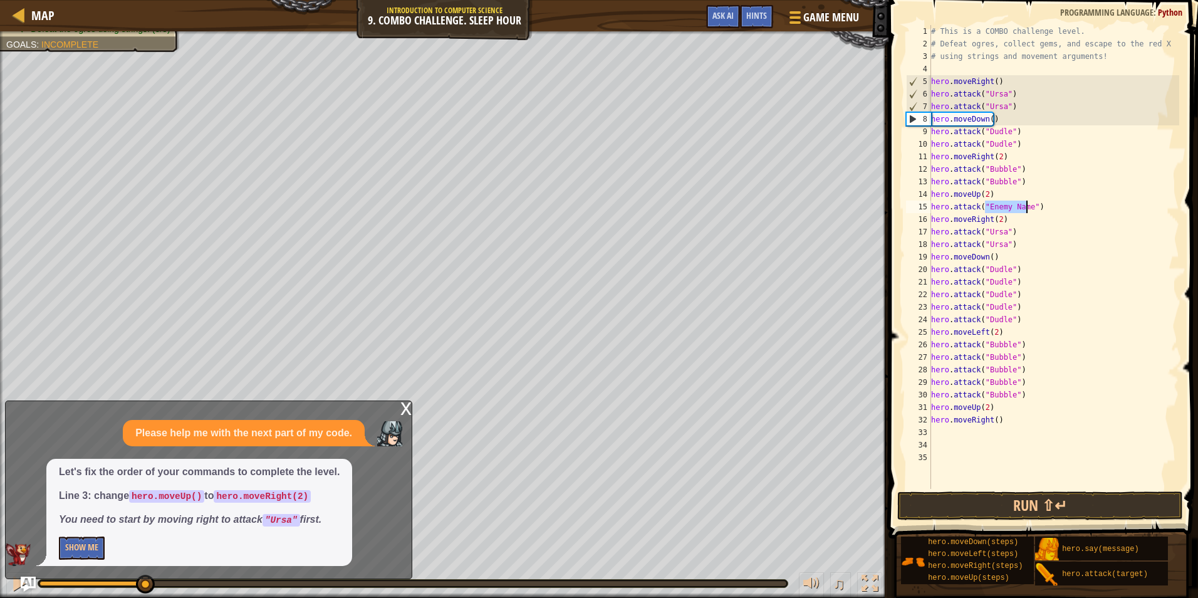
drag, startPoint x: 784, startPoint y: 579, endPoint x: 145, endPoint y: 548, distance: 639.6
click at [145, 548] on div "Map Introduction to Computer Science 9. Combo Challenge. Sleep Hour Game Menu D…" at bounding box center [599, 299] width 1198 height 598
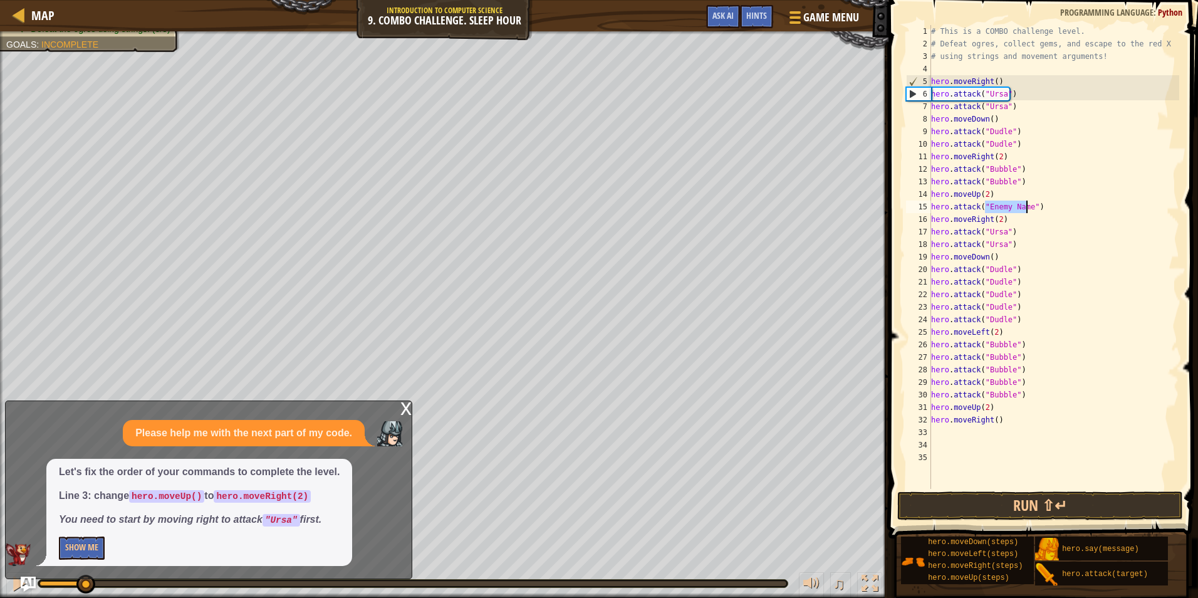
drag, startPoint x: 145, startPoint y: 580, endPoint x: 85, endPoint y: 577, distance: 60.2
click at [85, 577] on div "Map Introduction to Computer Science 9. Combo Challenge. Sleep Hour Game Menu D…" at bounding box center [599, 299] width 1198 height 598
type textarea "hero.attack("Rexxar")"
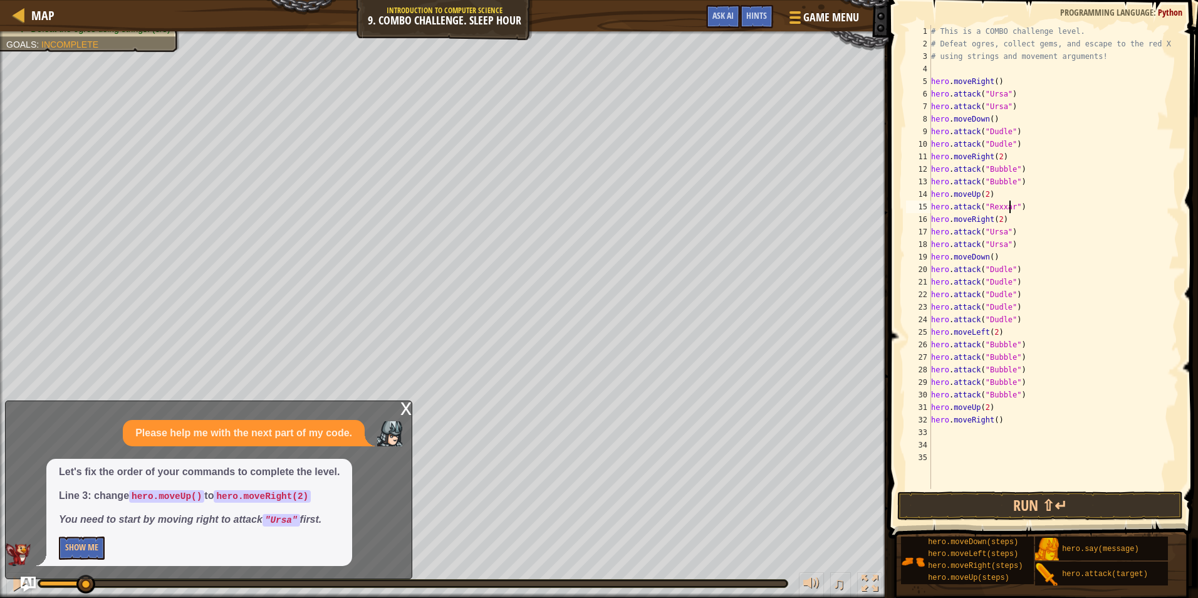
click at [1021, 207] on div "# This is a COMBO challenge level. # Defeat ogres, collect gems, and escape to …" at bounding box center [1053, 269] width 251 height 489
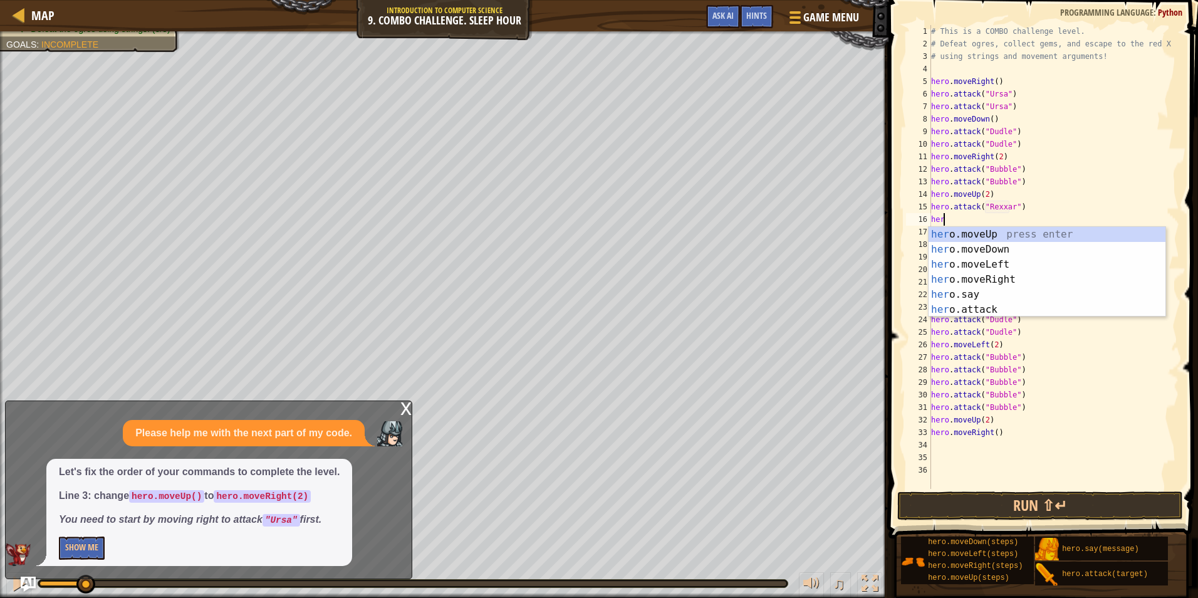
scroll to position [6, 1]
click at [983, 308] on div "her o.moveUp press enter her o.moveDown press enter her o.moveLeft press enter …" at bounding box center [1046, 287] width 237 height 120
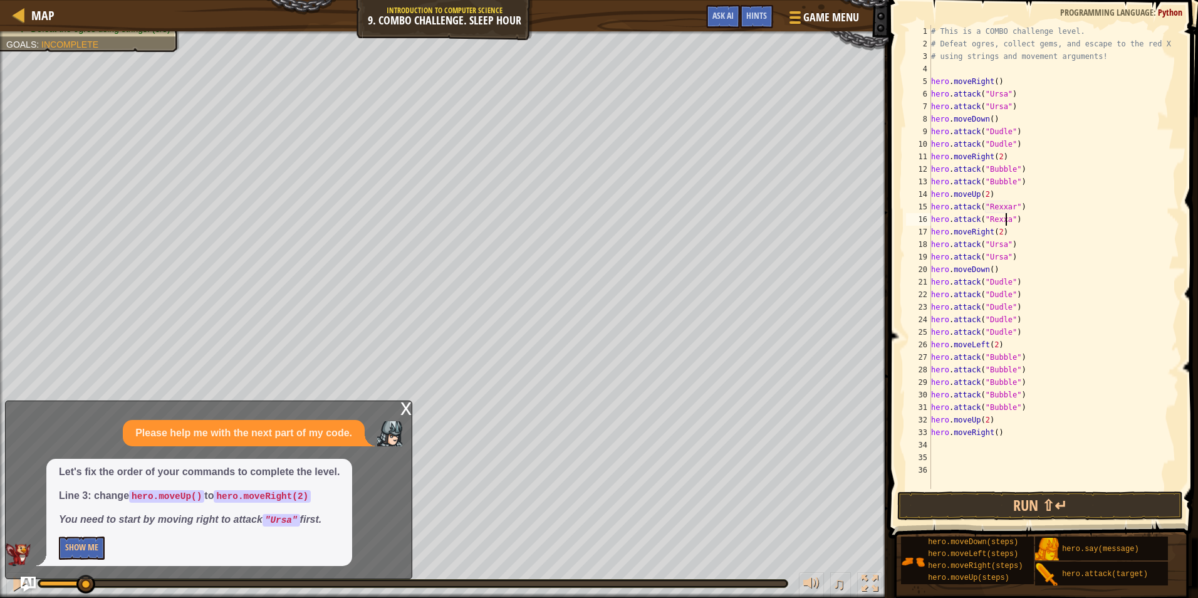
scroll to position [6, 7]
click at [995, 234] on div "# This is a COMBO challenge level. # Defeat ogres, collect gems, and escape to …" at bounding box center [1053, 269] width 251 height 489
click at [996, 244] on div "# This is a COMBO challenge level. # Defeat ogres, collect gems, and escape to …" at bounding box center [1053, 269] width 251 height 489
click at [1000, 243] on div "# This is a COMBO challenge level. # Defeat ogres, collect gems, and escape to …" at bounding box center [1053, 269] width 251 height 489
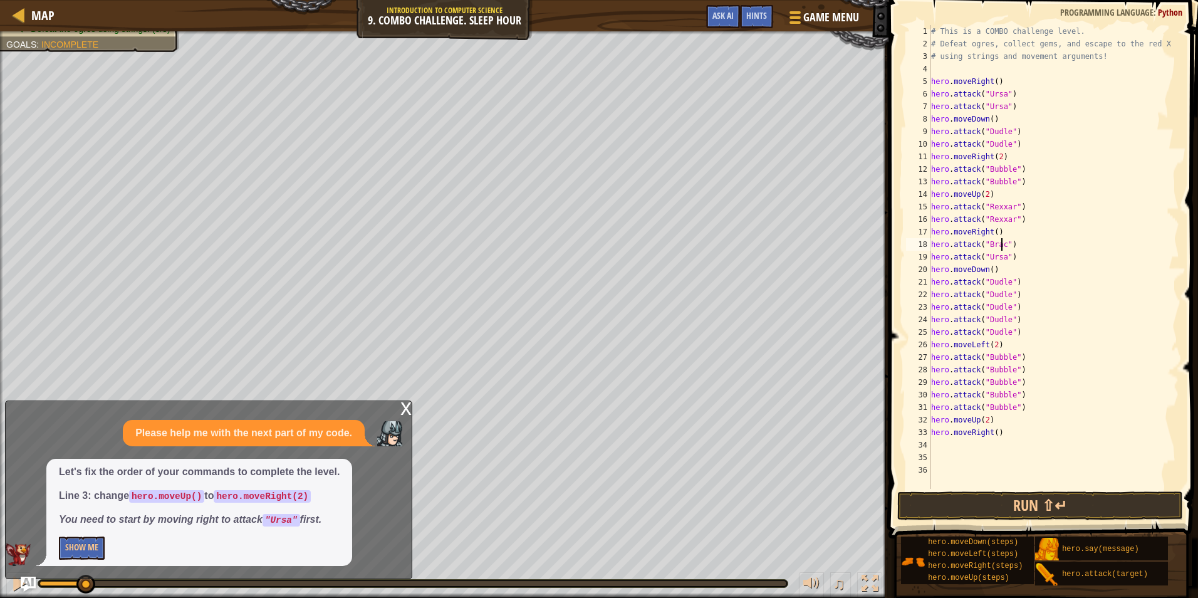
scroll to position [6, 6]
click at [1001, 259] on div "# This is a COMBO challenge level. # Defeat ogres, collect gems, and escape to …" at bounding box center [1053, 269] width 251 height 489
drag, startPoint x: 998, startPoint y: 267, endPoint x: 925, endPoint y: 271, distance: 73.4
click at [925, 271] on div "hero.attack("Brack") 1 2 3 4 5 6 7 8 9 10 11 12 13 14 15 16 17 18 19 20 21 22 2…" at bounding box center [1041, 256] width 276 height 463
type textarea "hero.moveDown()"
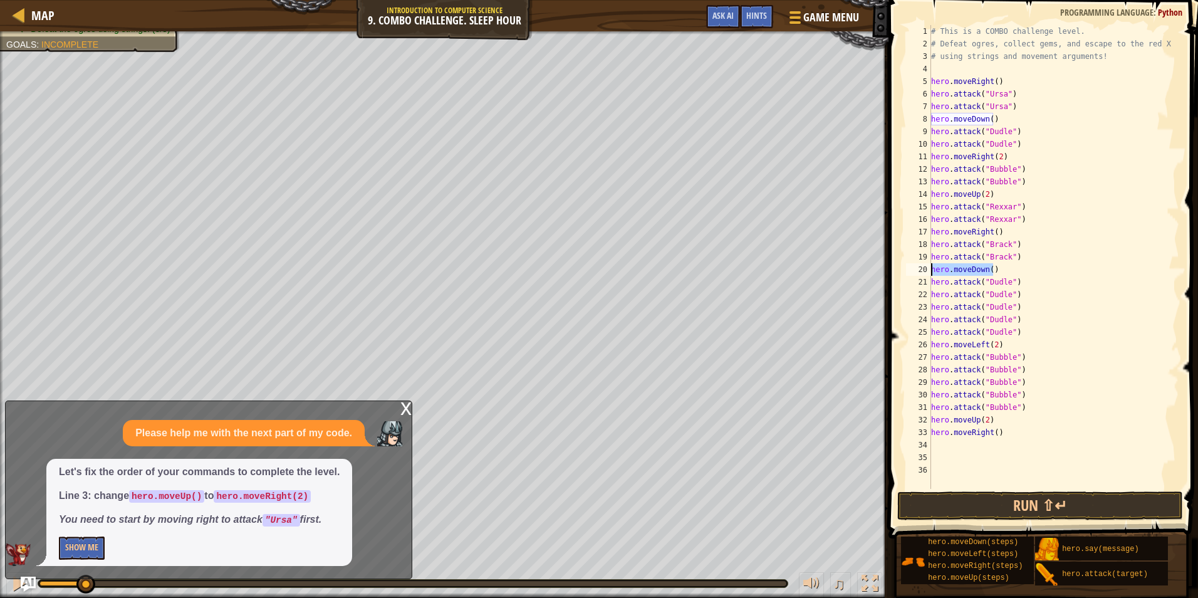
scroll to position [6, 0]
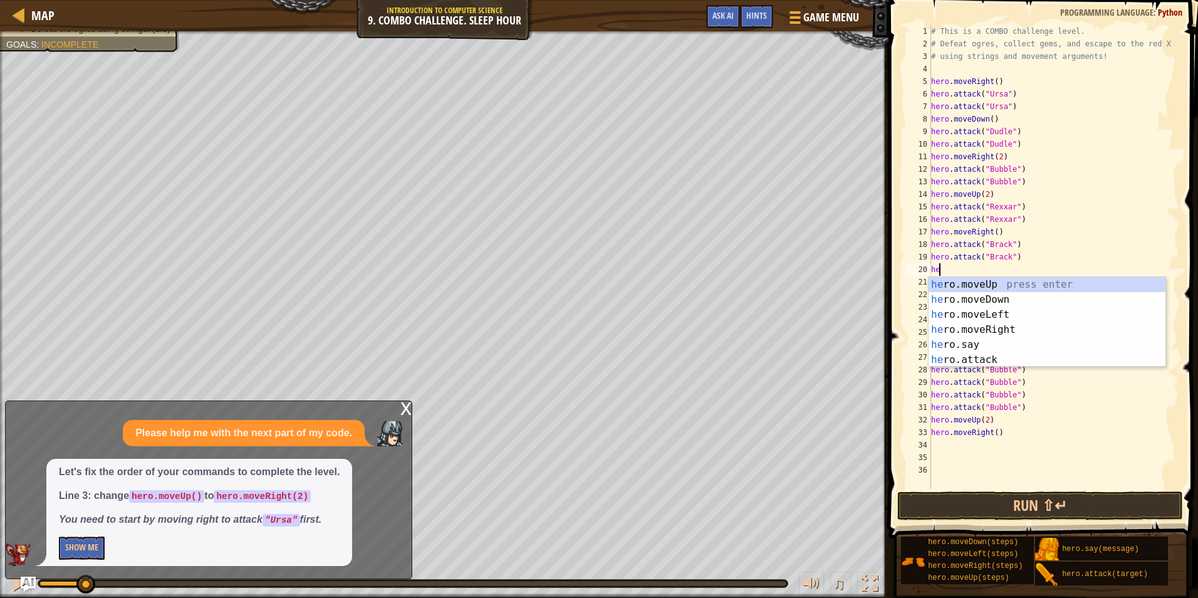
type textarea "her"
click at [993, 328] on div "her o.moveUp press enter her o.moveDown press enter her o.moveLeft press enter …" at bounding box center [1046, 337] width 237 height 120
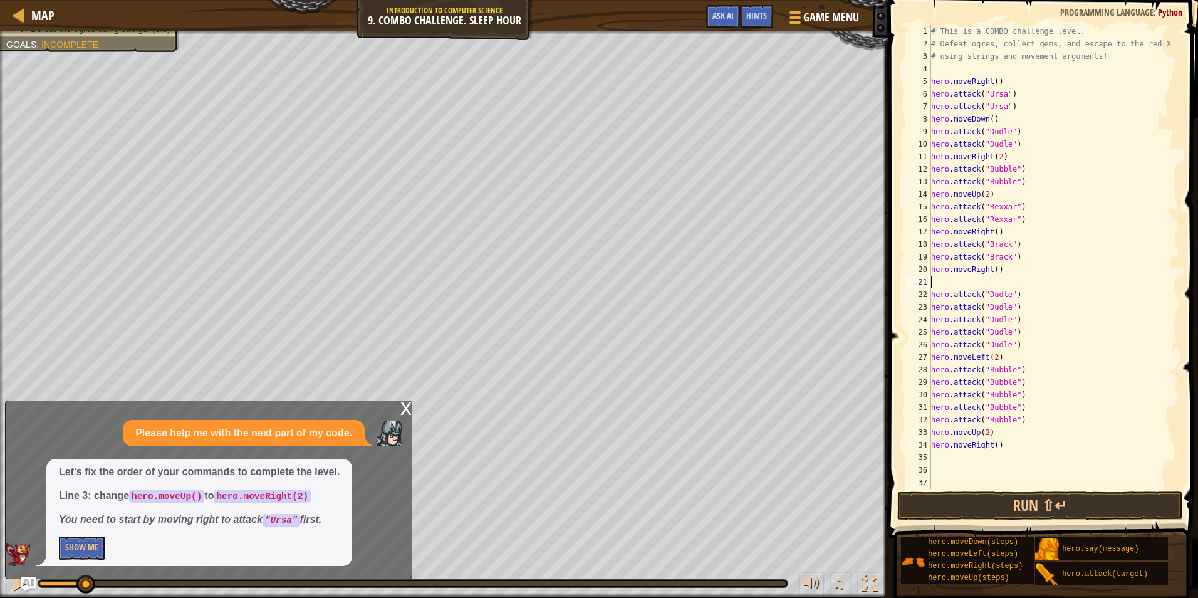
scroll to position [6, 0]
click at [991, 269] on div "# This is a COMBO challenge level. # Defeat ogres, collect gems, and escape to …" at bounding box center [1053, 269] width 251 height 489
type textarea "hero.moveRight(2)"
click at [944, 281] on div "# This is a COMBO challenge level. # Defeat ogres, collect gems, and escape to …" at bounding box center [1053, 269] width 251 height 489
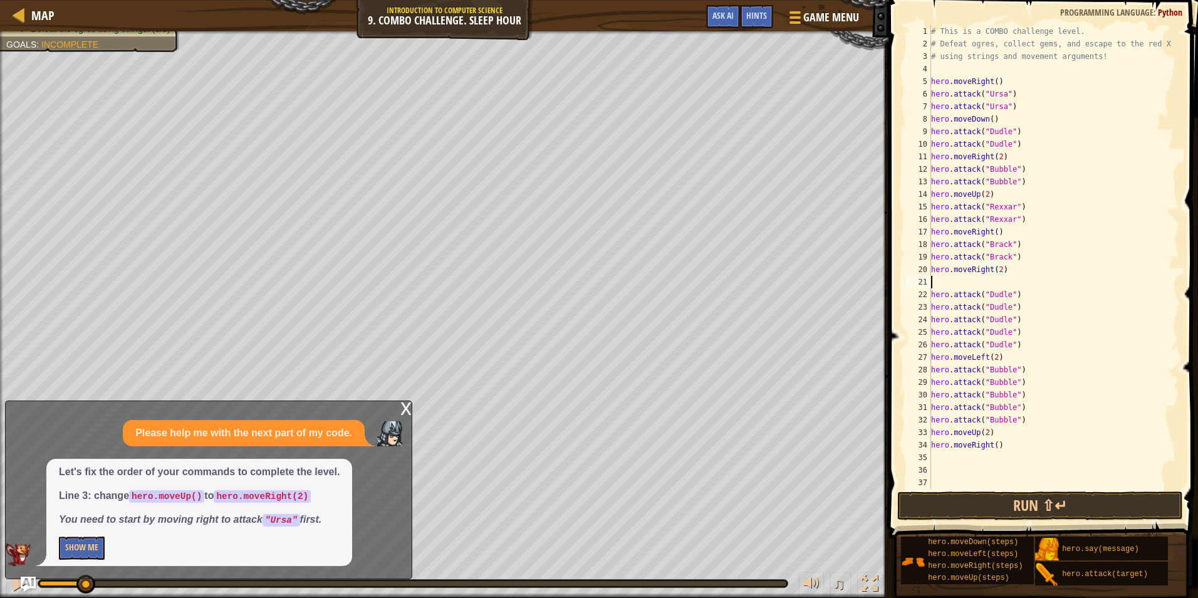
scroll to position [6, 0]
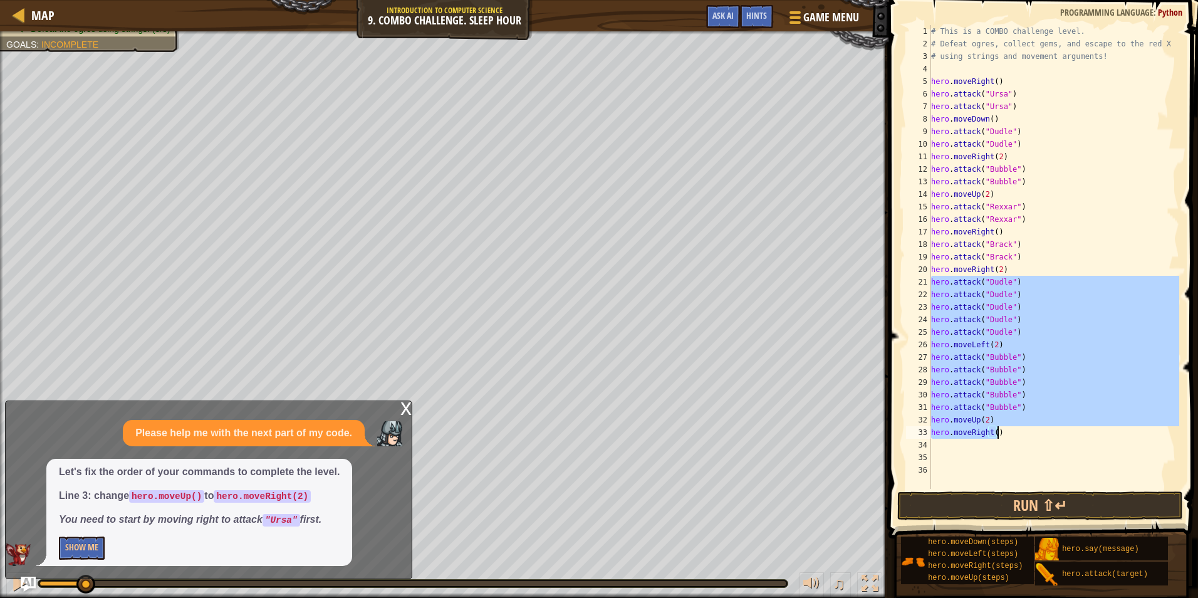
drag, startPoint x: 933, startPoint y: 279, endPoint x: 1018, endPoint y: 436, distance: 178.5
click at [1018, 436] on div "# This is a COMBO challenge level. # Defeat ogres, collect gems, and escape to …" at bounding box center [1053, 269] width 251 height 489
type textarea "hero.moveUp(2) hero.moveRight()"
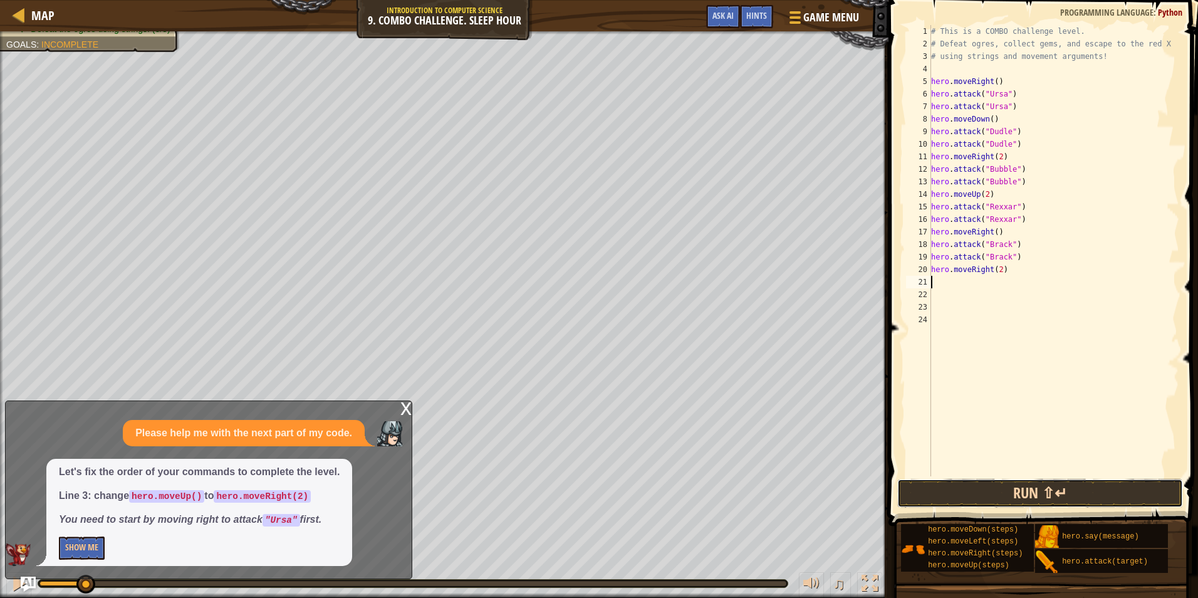
click at [1028, 480] on button "Run ⇧↵" at bounding box center [1040, 493] width 286 height 29
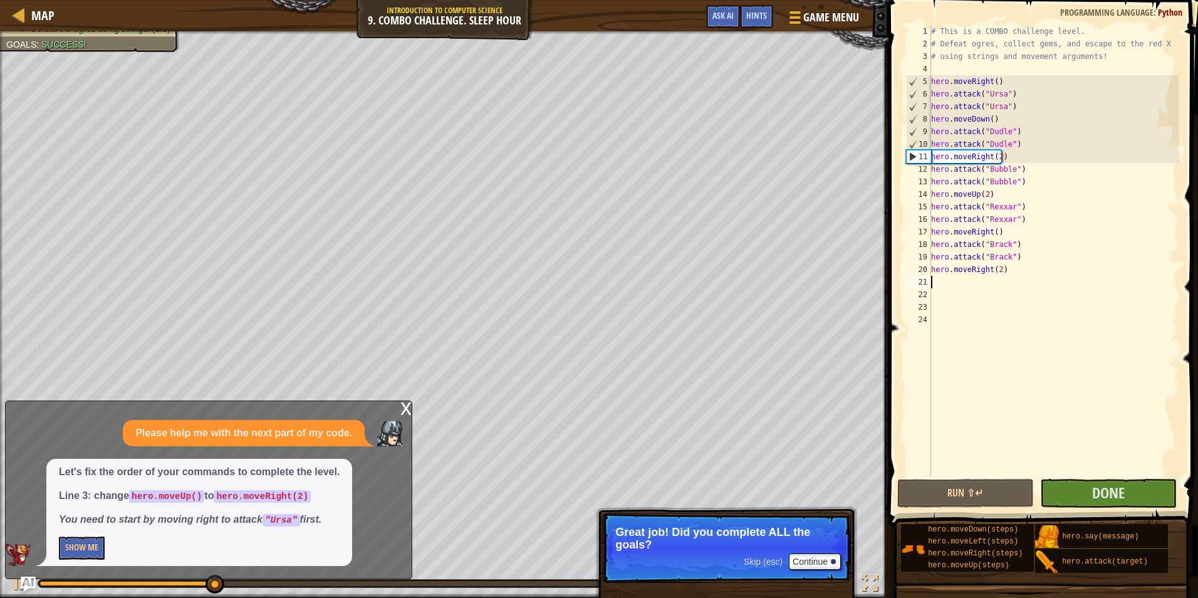
click at [402, 408] on div "x" at bounding box center [405, 407] width 11 height 13
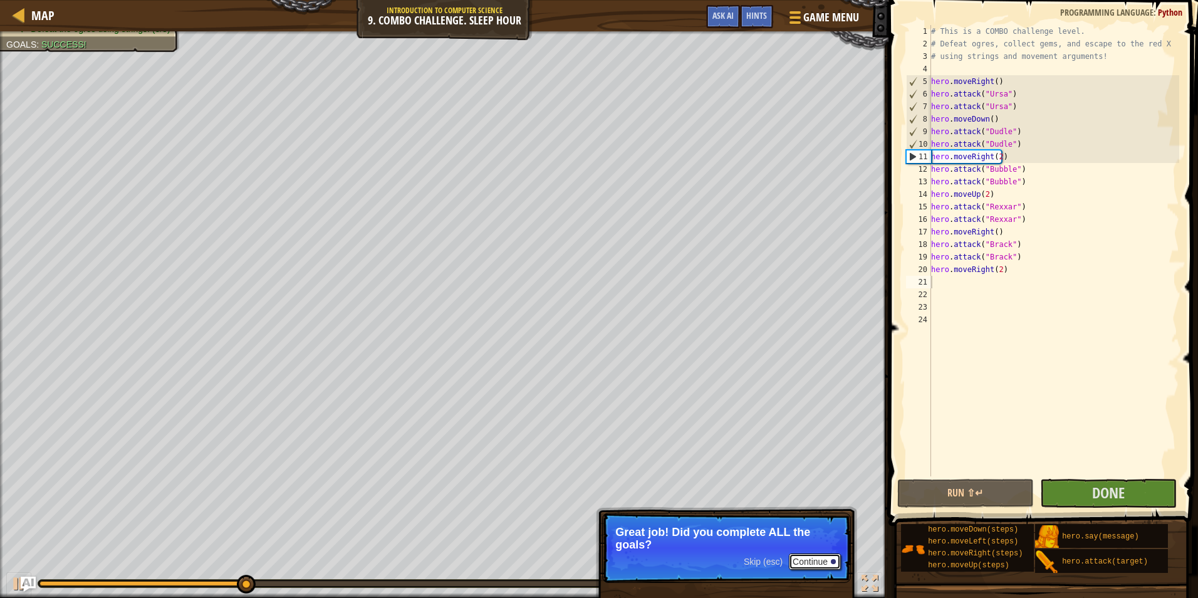
click at [802, 562] on button "Continue" at bounding box center [815, 561] width 52 height 16
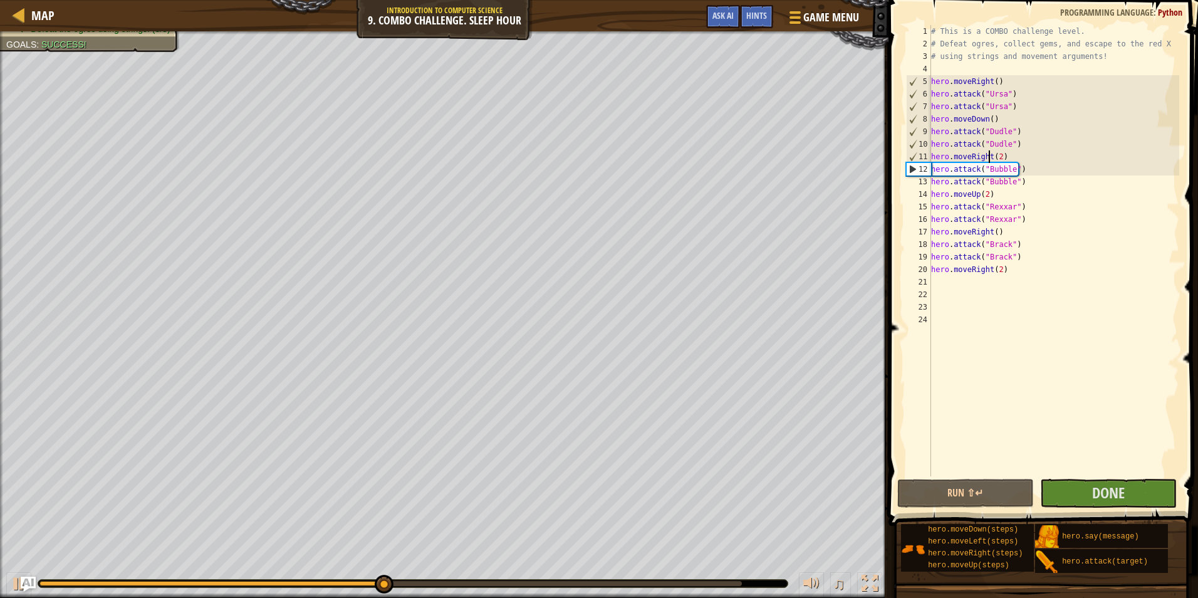
click at [990, 155] on div "# This is a COMBO challenge level. # Defeat ogres, collect gems, and escape to …" at bounding box center [1053, 263] width 251 height 476
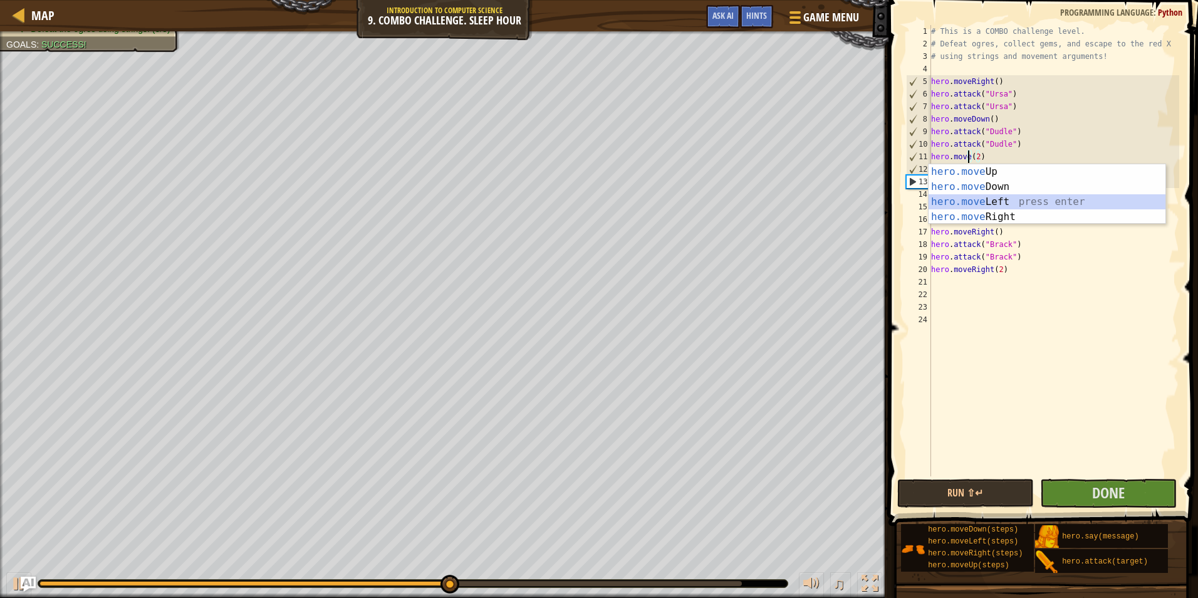
click at [977, 202] on div "hero.move Up press enter hero.move Down press enter hero.move Left press enter …" at bounding box center [1046, 209] width 237 height 90
type textarea "hero.moveLeft()(2)"
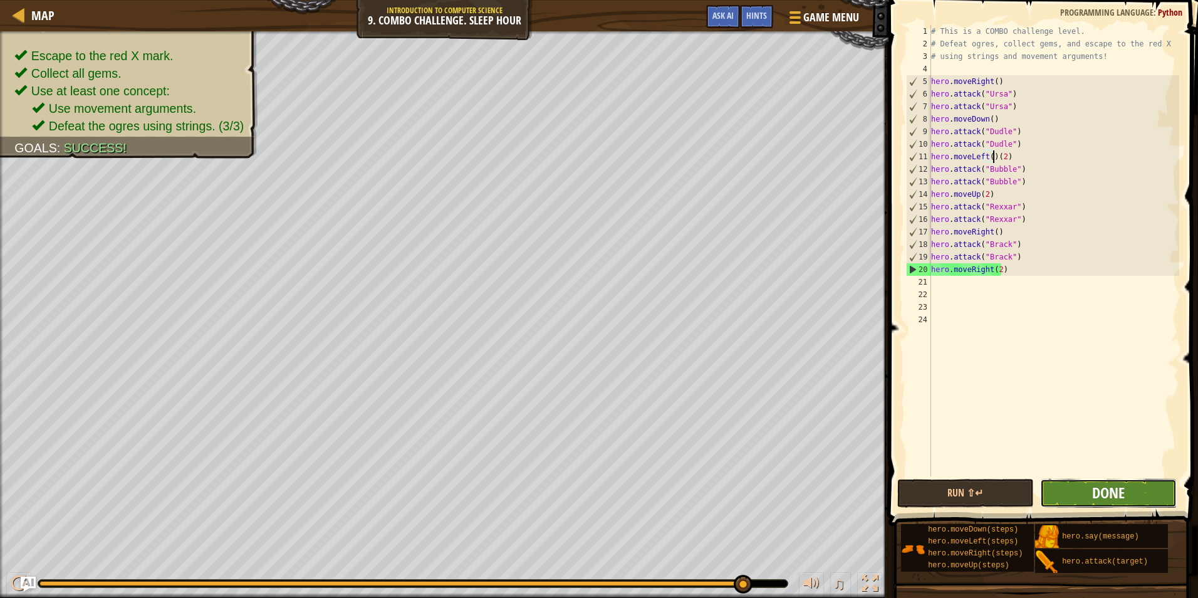
click at [1099, 488] on span "Done" at bounding box center [1108, 492] width 33 height 20
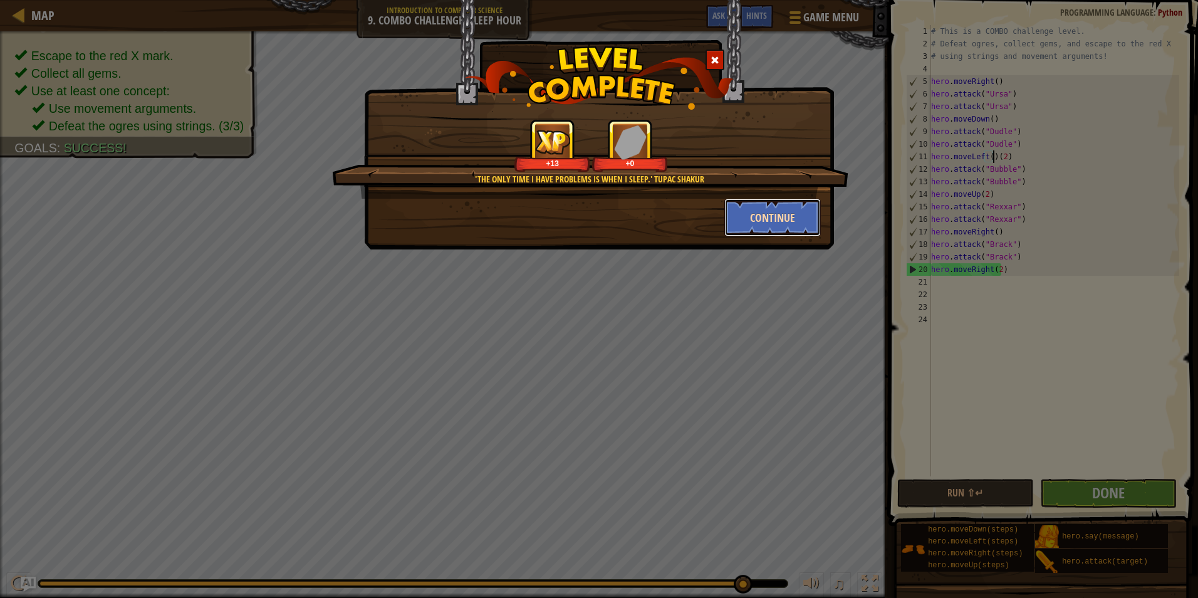
click at [756, 219] on button "Continue" at bounding box center [772, 218] width 97 height 38
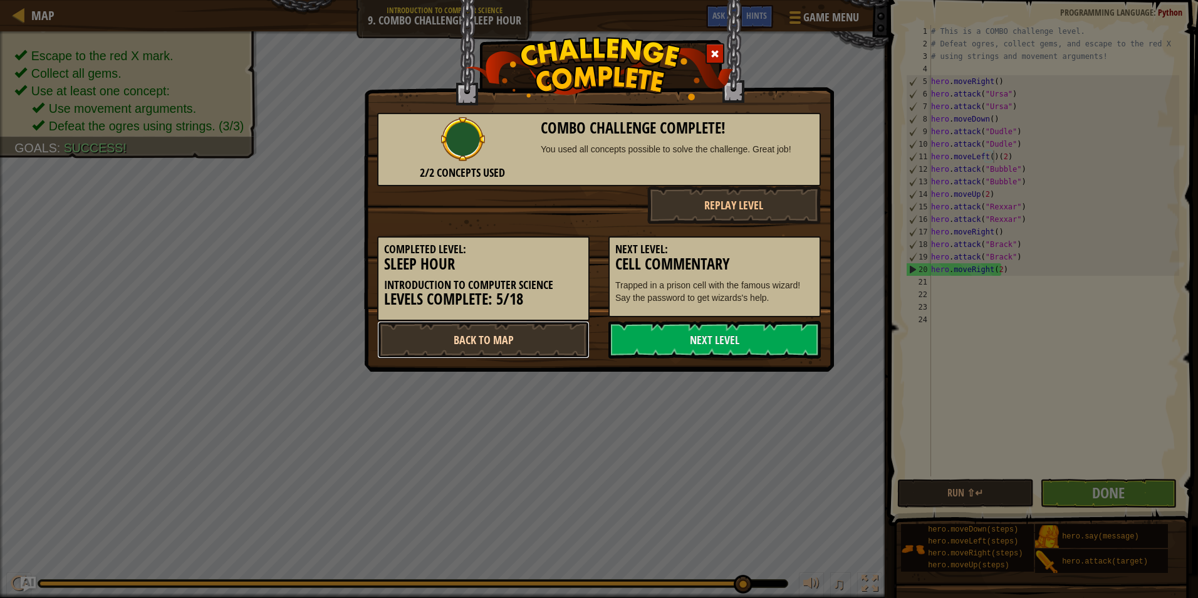
click at [524, 342] on link "Back to Map" at bounding box center [483, 340] width 212 height 38
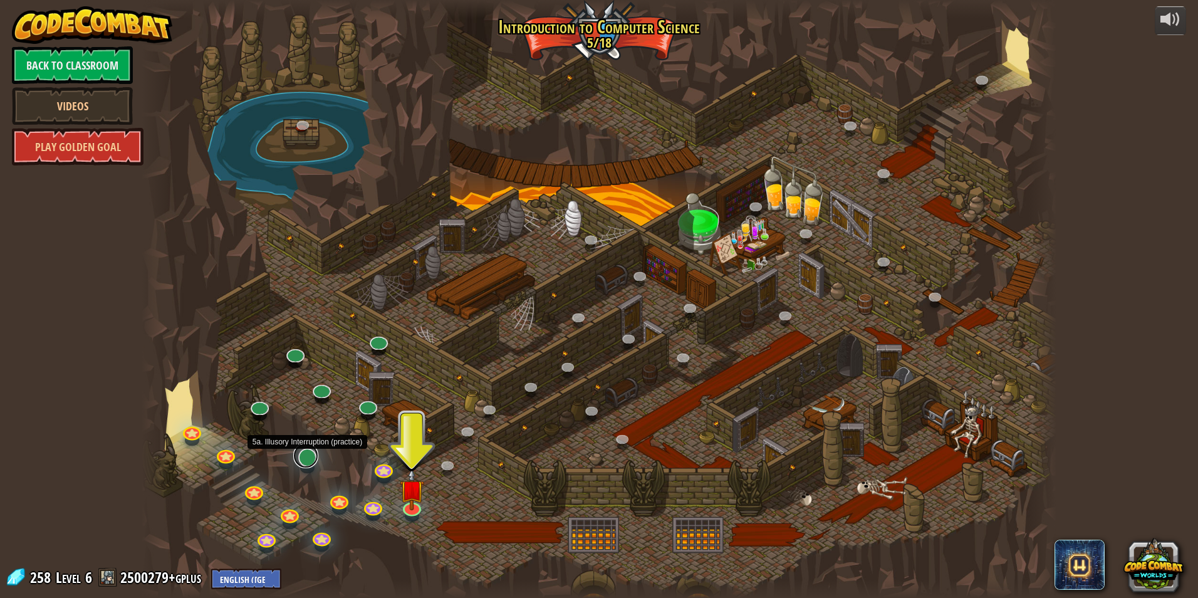
click at [308, 463] on link at bounding box center [305, 455] width 25 height 25
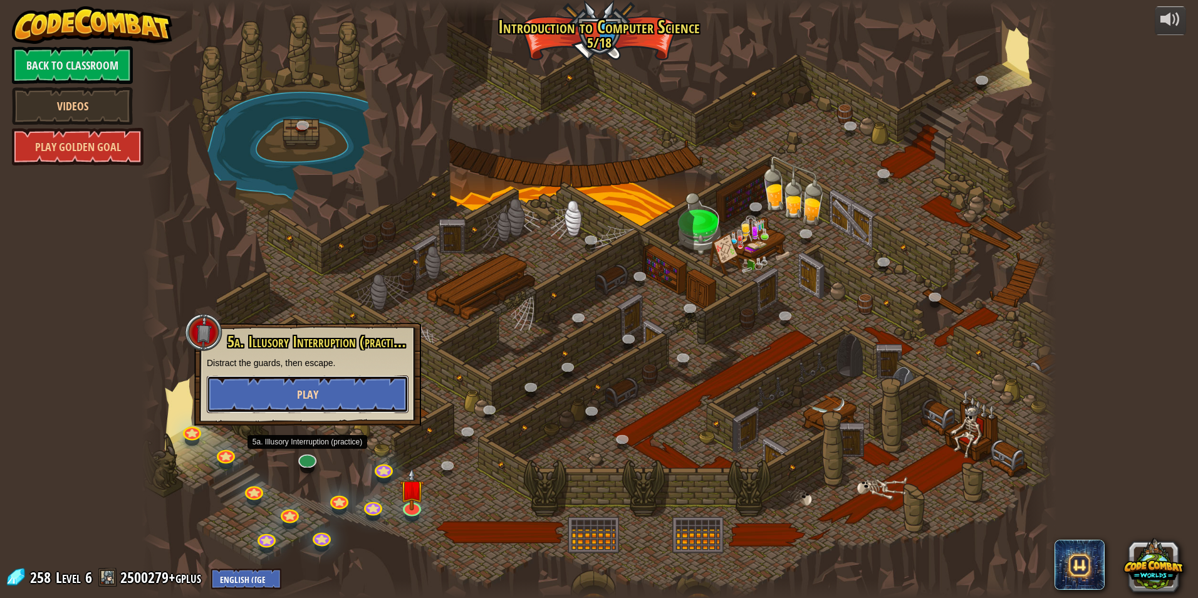
click at [354, 400] on button "Play" at bounding box center [308, 394] width 202 height 38
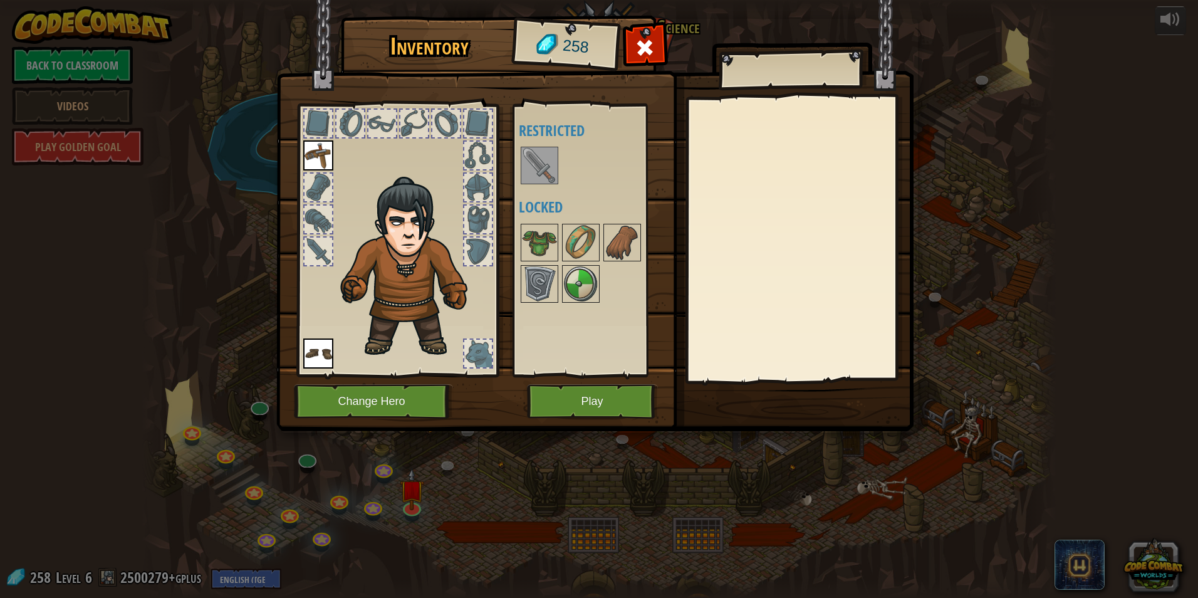
click at [544, 168] on img at bounding box center [539, 165] width 35 height 35
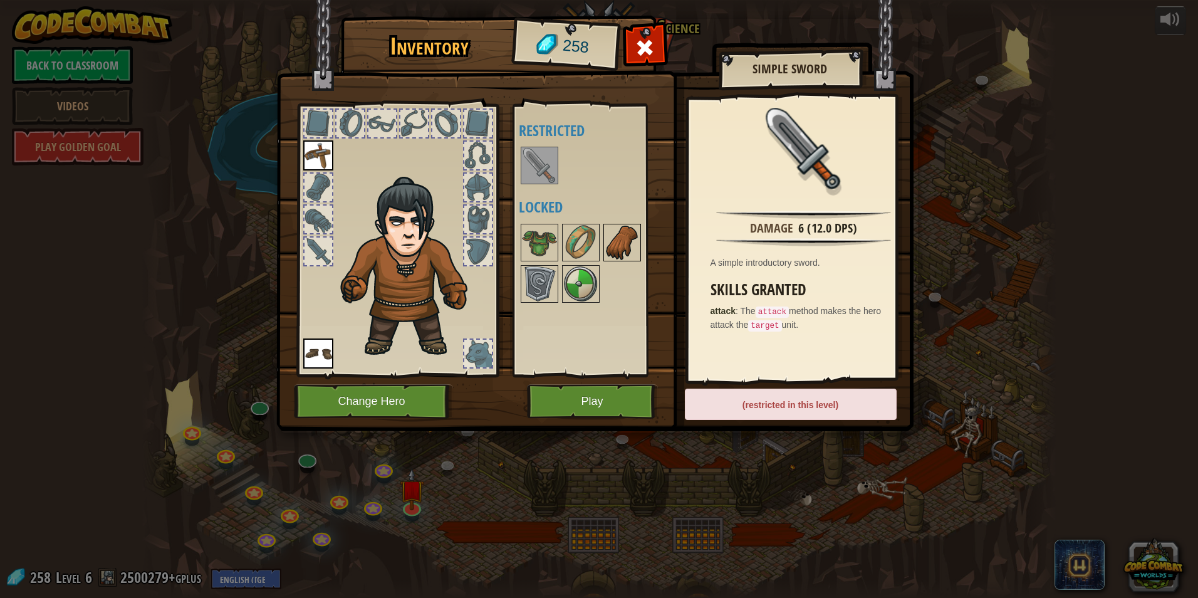
click at [621, 229] on img at bounding box center [621, 242] width 35 height 35
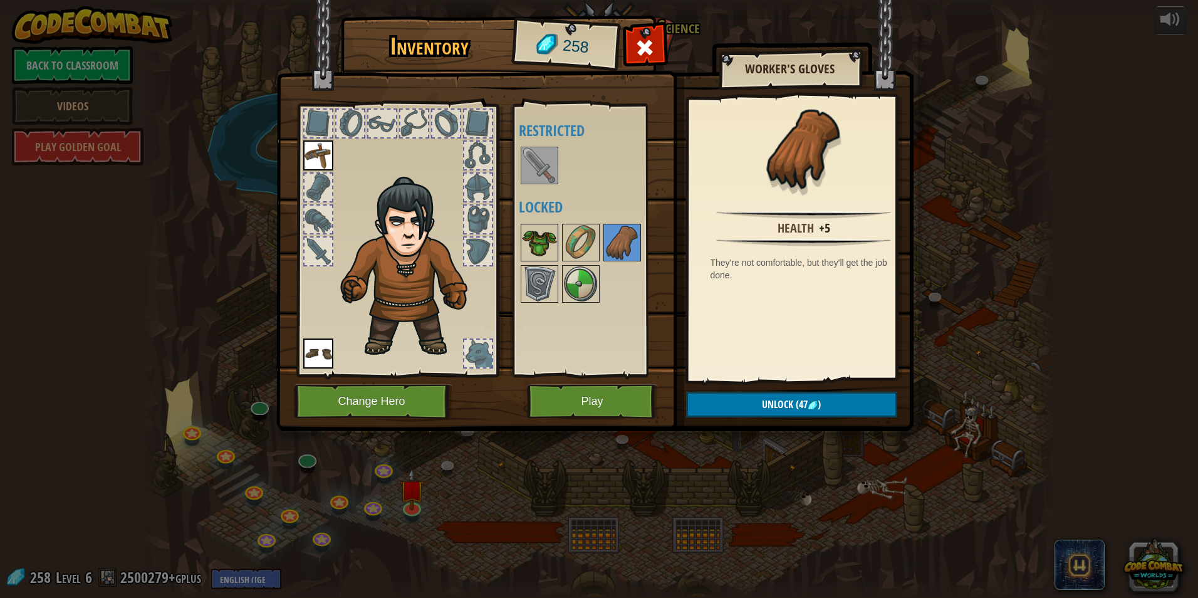
click at [541, 246] on img at bounding box center [539, 242] width 35 height 35
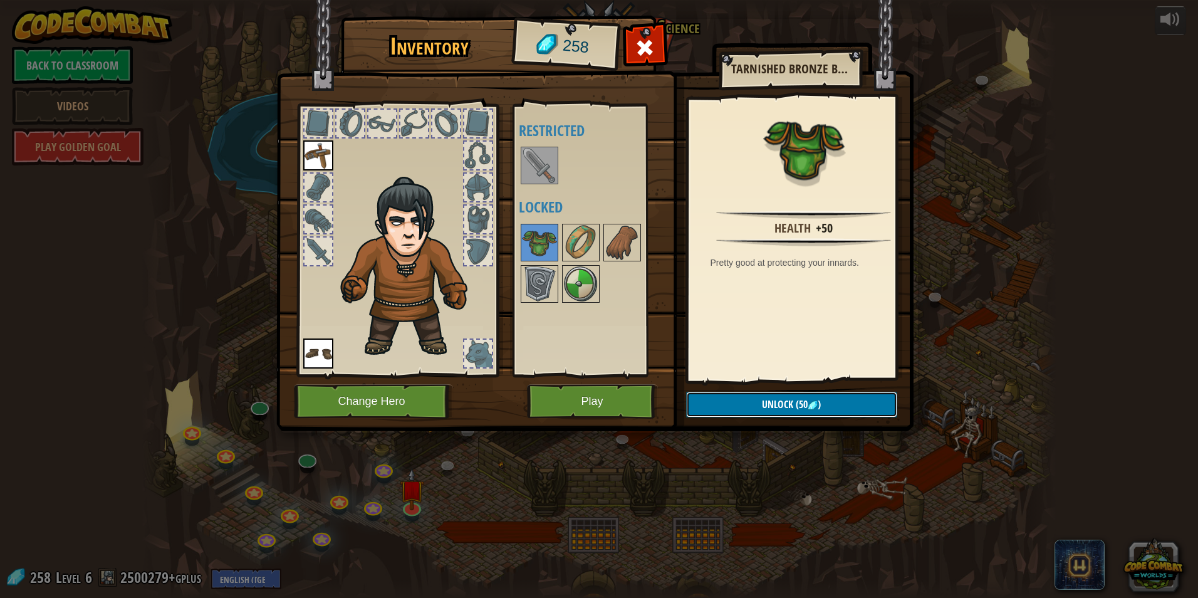
click at [725, 400] on button "Unlock (50 )" at bounding box center [791, 404] width 211 height 26
click at [637, 254] on img at bounding box center [621, 242] width 35 height 35
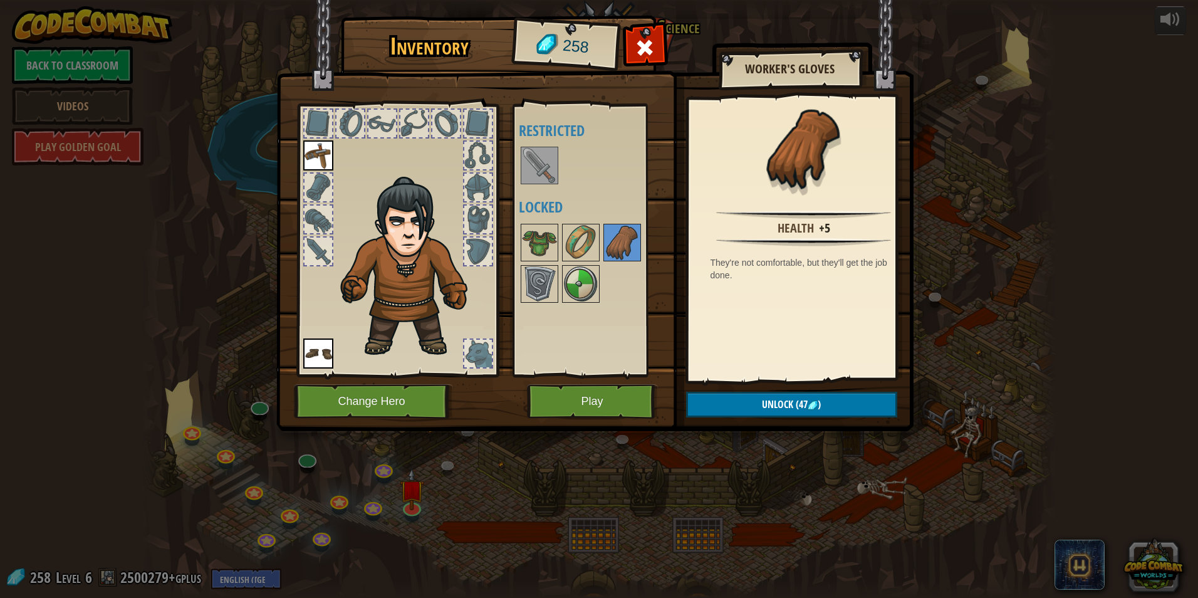
click at [577, 264] on div at bounding box center [597, 263] width 157 height 83
click at [542, 257] on img at bounding box center [539, 242] width 35 height 35
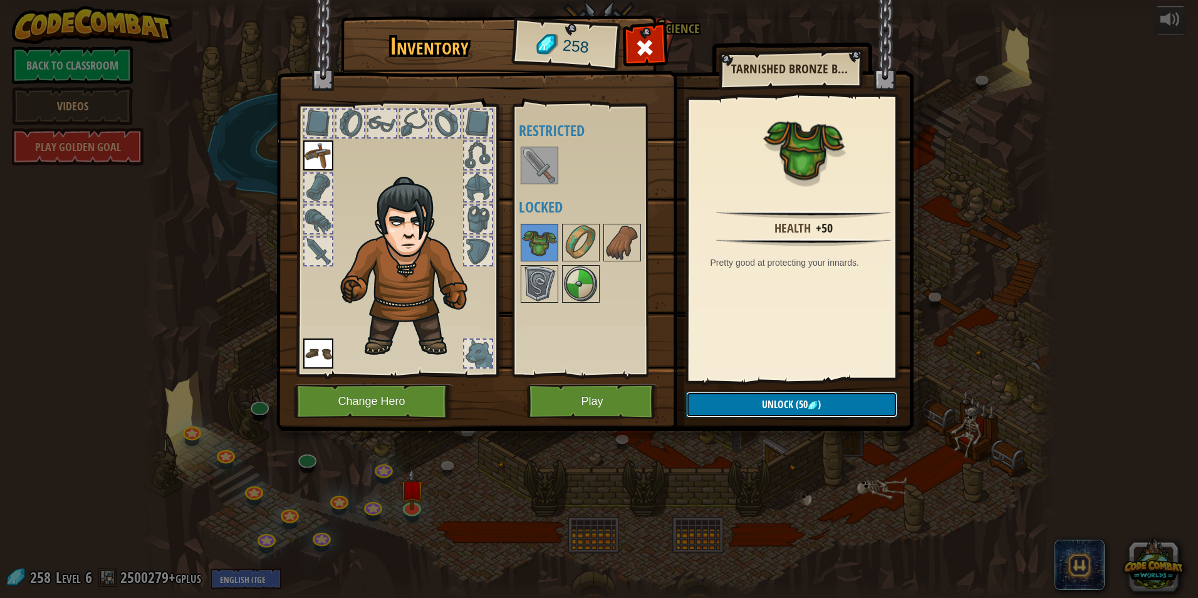
click at [805, 415] on button "Unlock (50 )" at bounding box center [791, 404] width 211 height 26
click at [805, 414] on button "Confirm" at bounding box center [791, 404] width 211 height 26
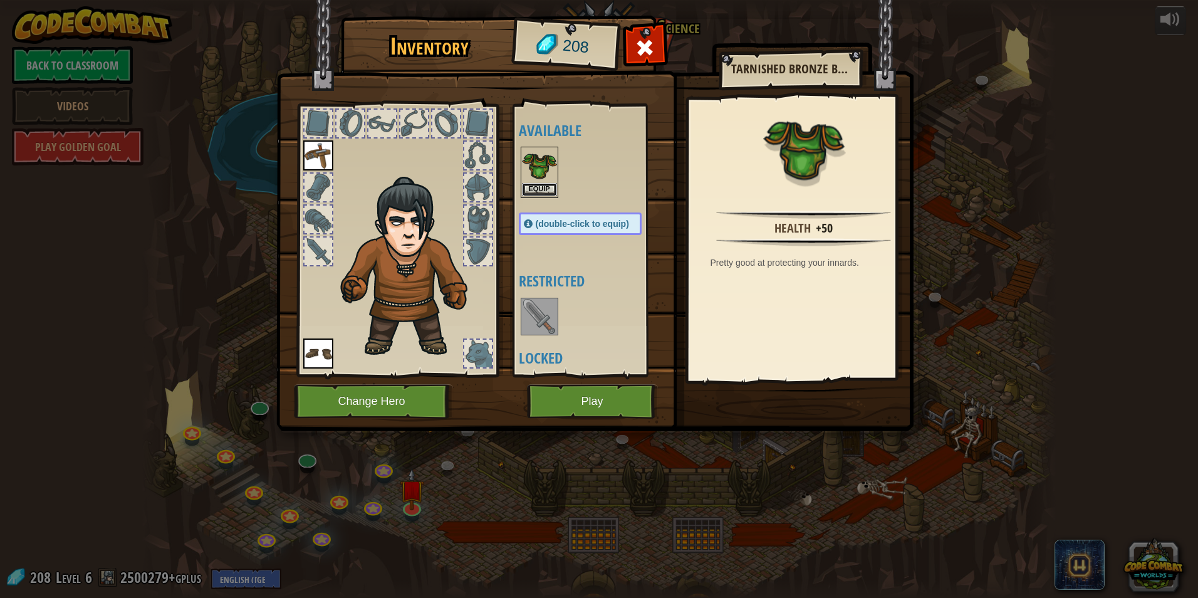
click at [535, 194] on button "Equip" at bounding box center [539, 189] width 35 height 13
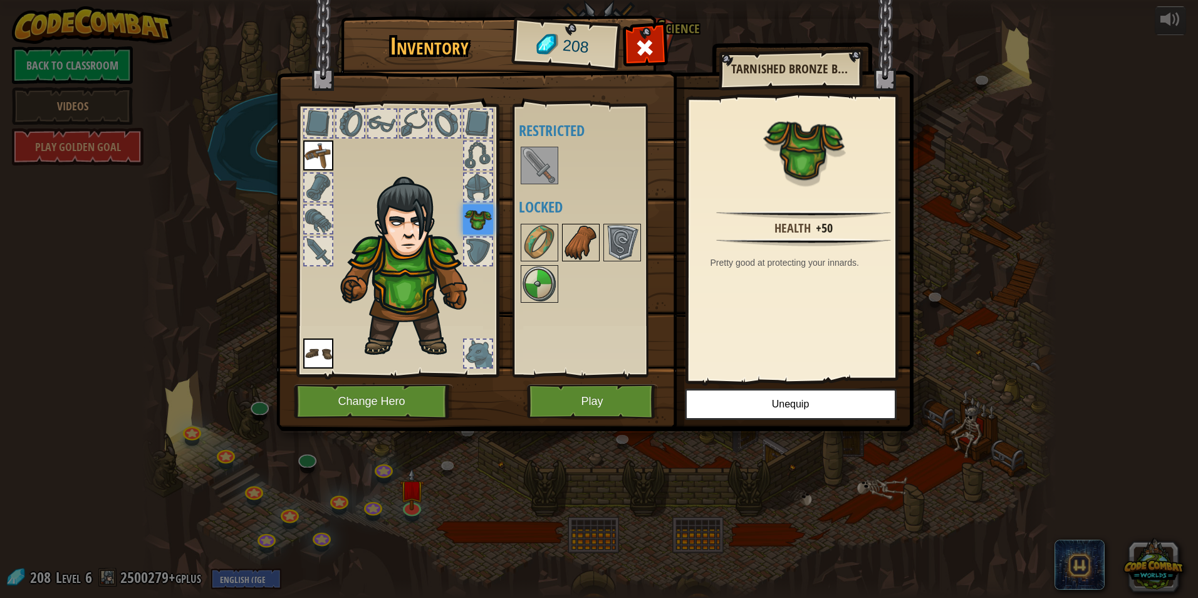
click at [596, 252] on img at bounding box center [580, 242] width 35 height 35
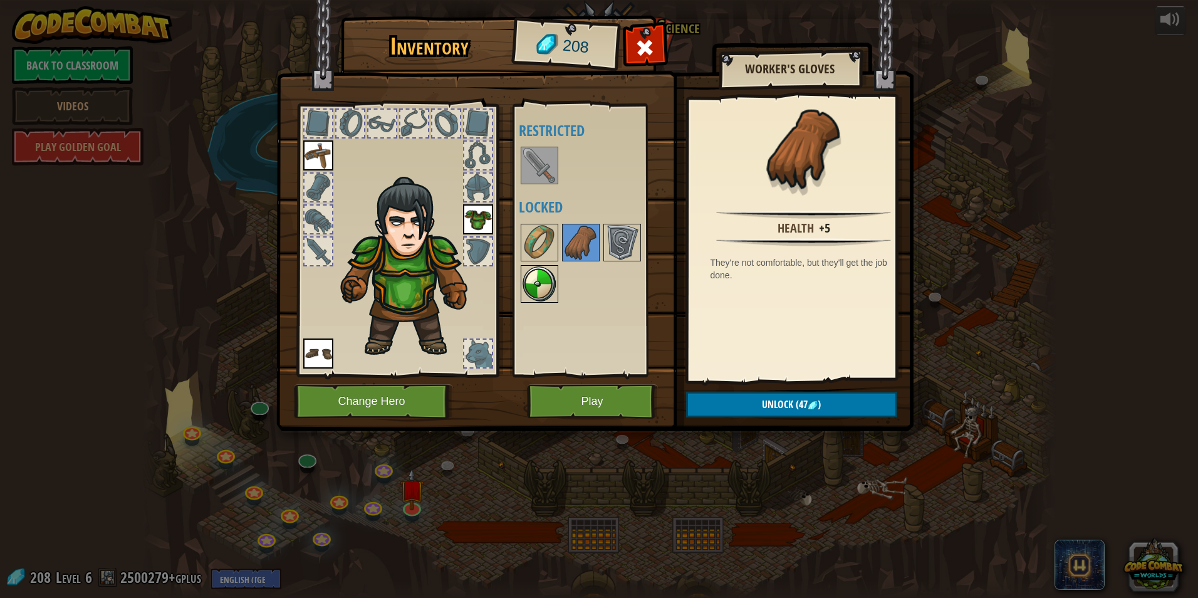
click at [551, 267] on img at bounding box center [539, 283] width 35 height 35
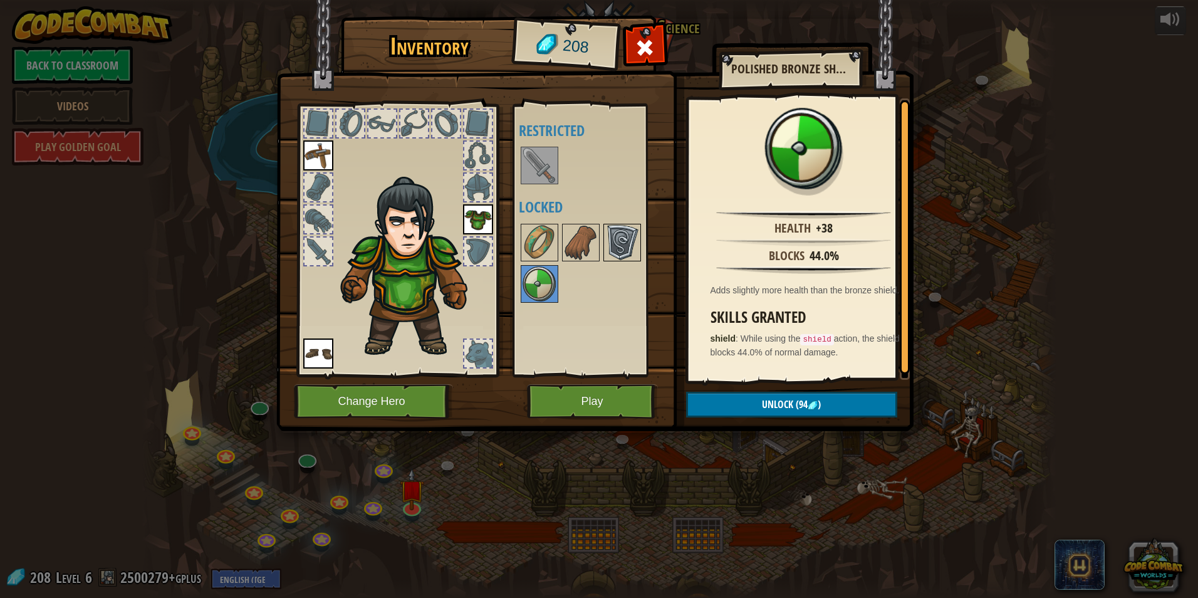
click at [633, 252] on img at bounding box center [621, 242] width 35 height 35
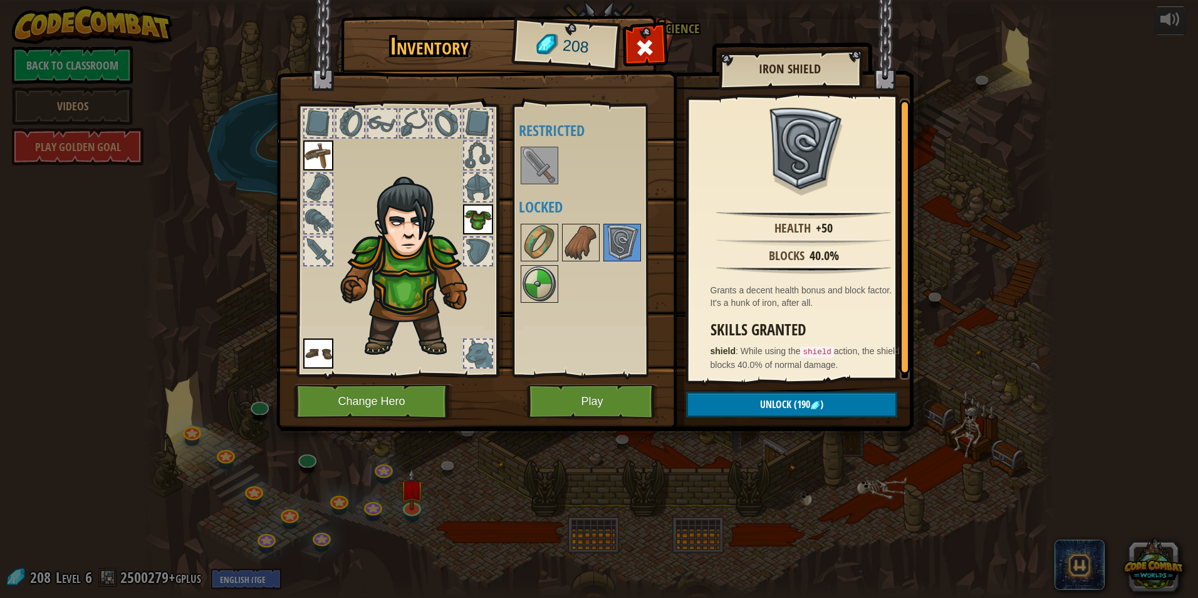
click at [559, 276] on div at bounding box center [593, 263] width 148 height 83
click at [536, 276] on img at bounding box center [539, 283] width 35 height 35
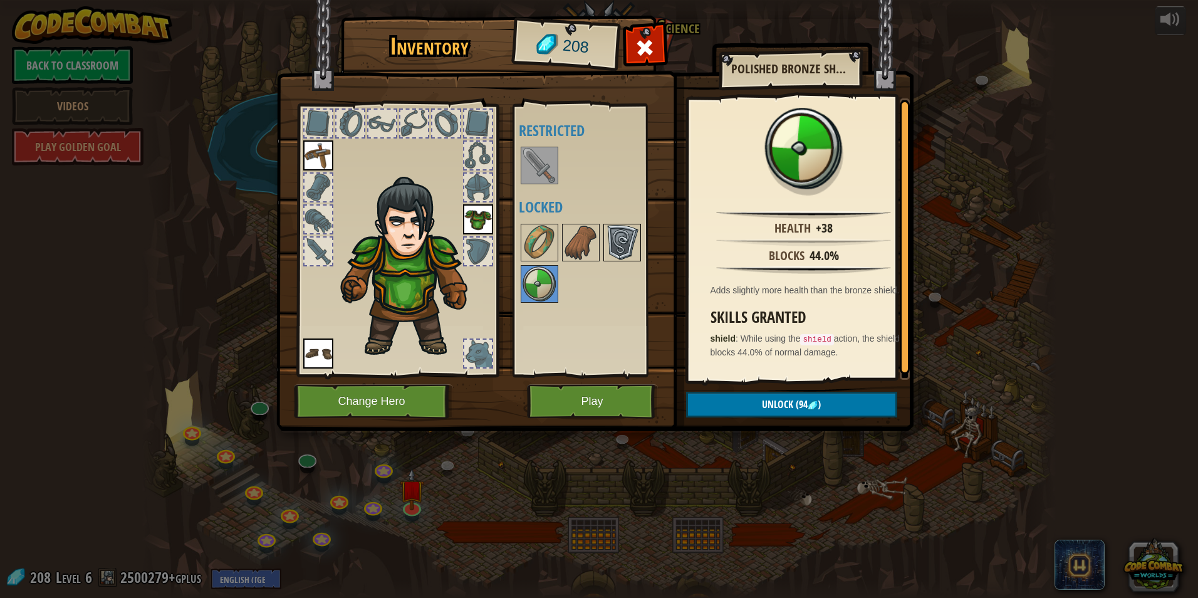
click at [636, 252] on img at bounding box center [621, 242] width 35 height 35
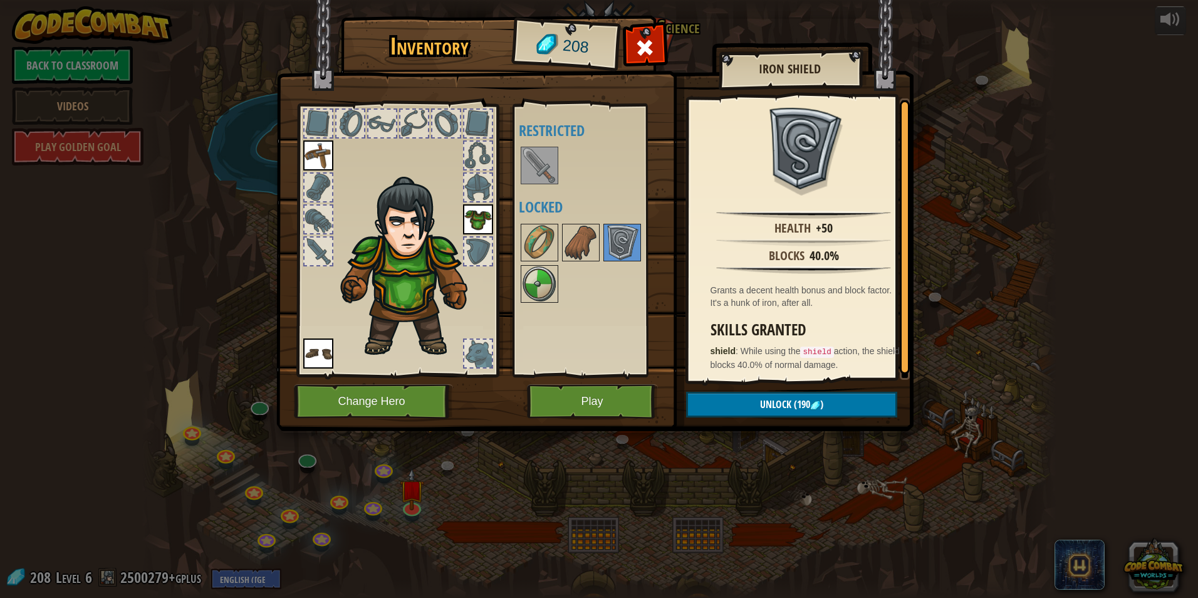
drag, startPoint x: 553, startPoint y: 284, endPoint x: 586, endPoint y: 292, distance: 34.2
click at [553, 284] on img at bounding box center [539, 283] width 35 height 35
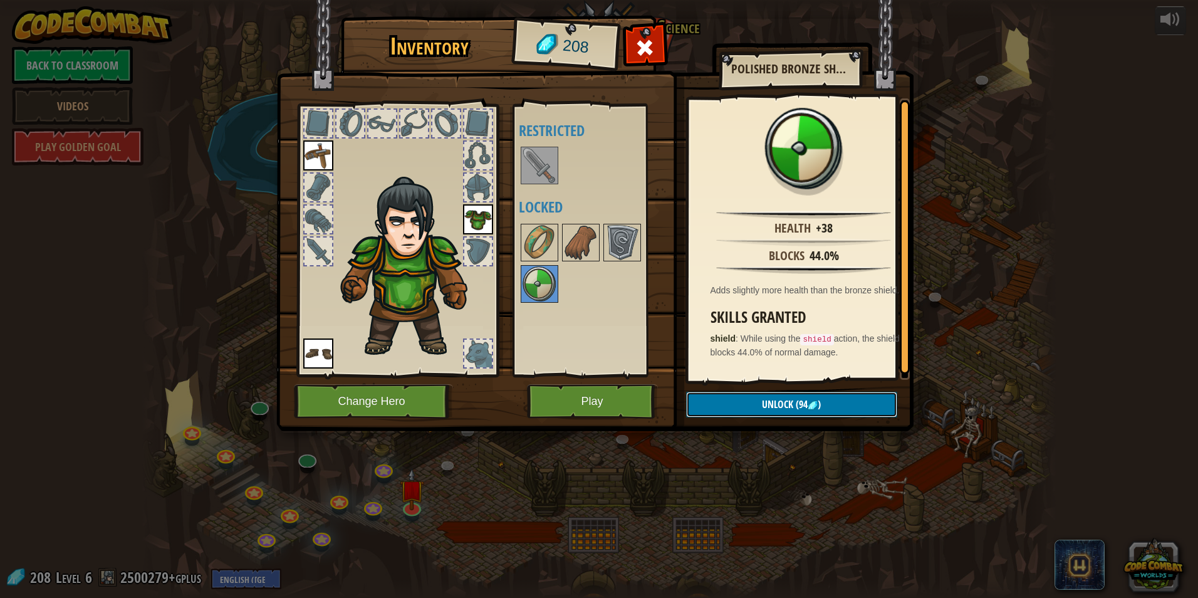
click at [758, 395] on button "Unlock (94 )" at bounding box center [791, 404] width 211 height 26
click at [760, 395] on button "Confirm" at bounding box center [791, 404] width 211 height 26
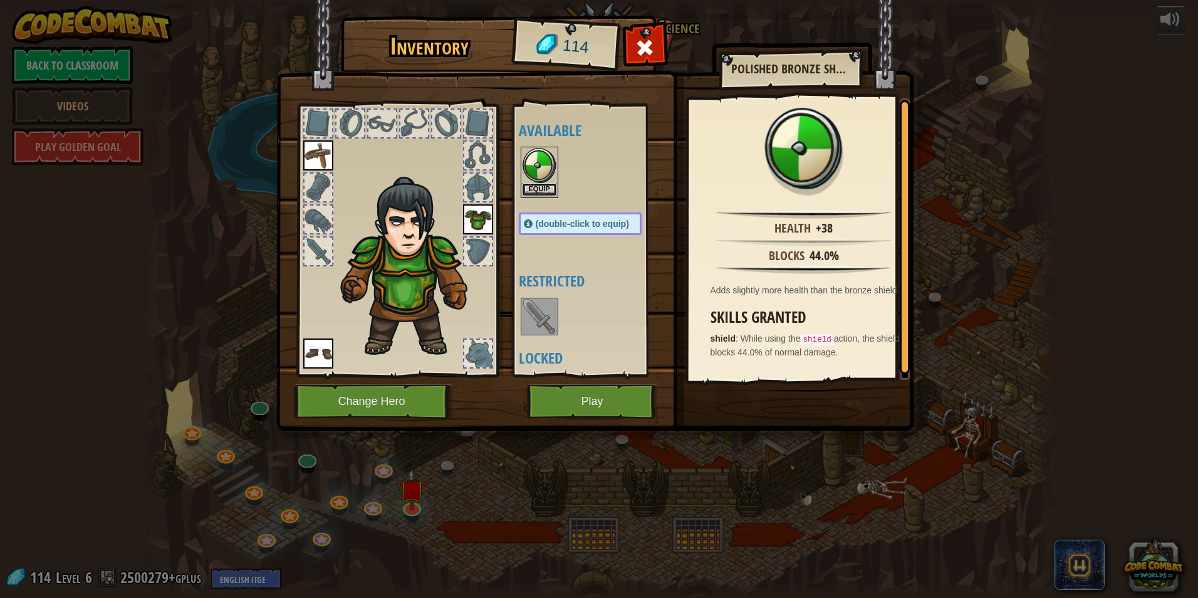
click at [546, 185] on button "Equip" at bounding box center [539, 189] width 35 height 13
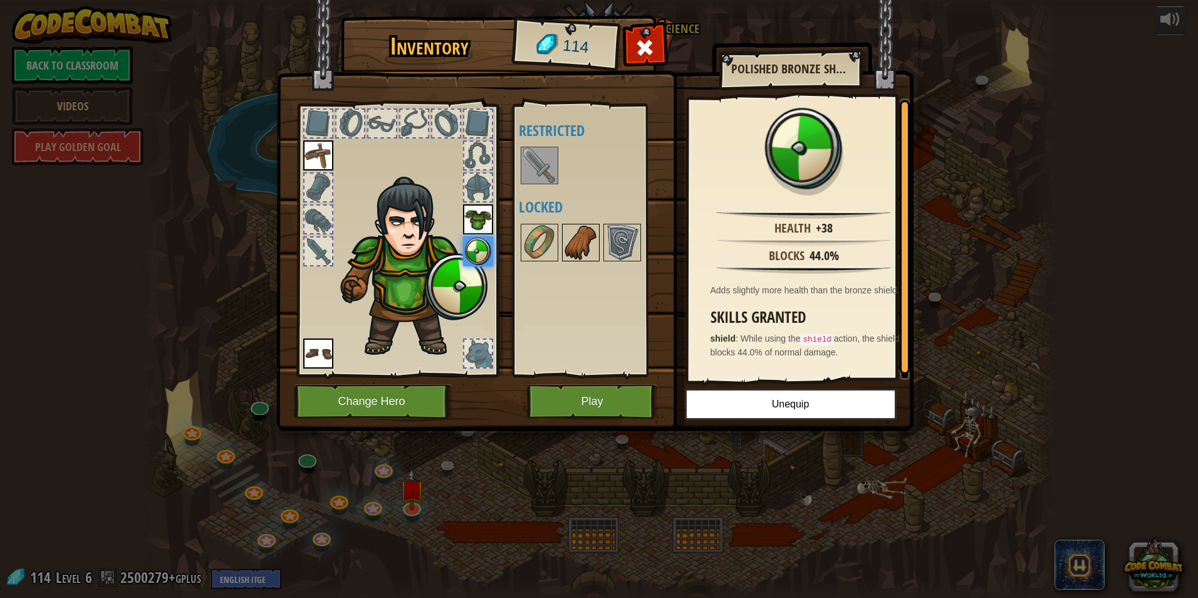
click at [570, 241] on img at bounding box center [580, 242] width 35 height 35
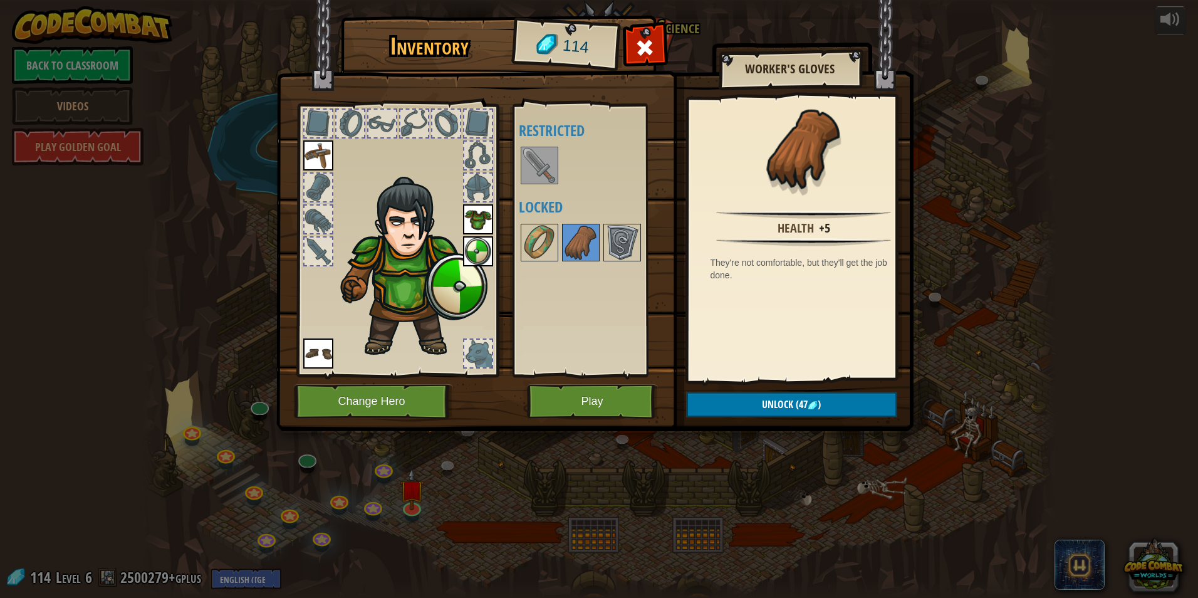
click at [742, 381] on img at bounding box center [594, 203] width 637 height 455
click at [532, 231] on img at bounding box center [539, 242] width 35 height 35
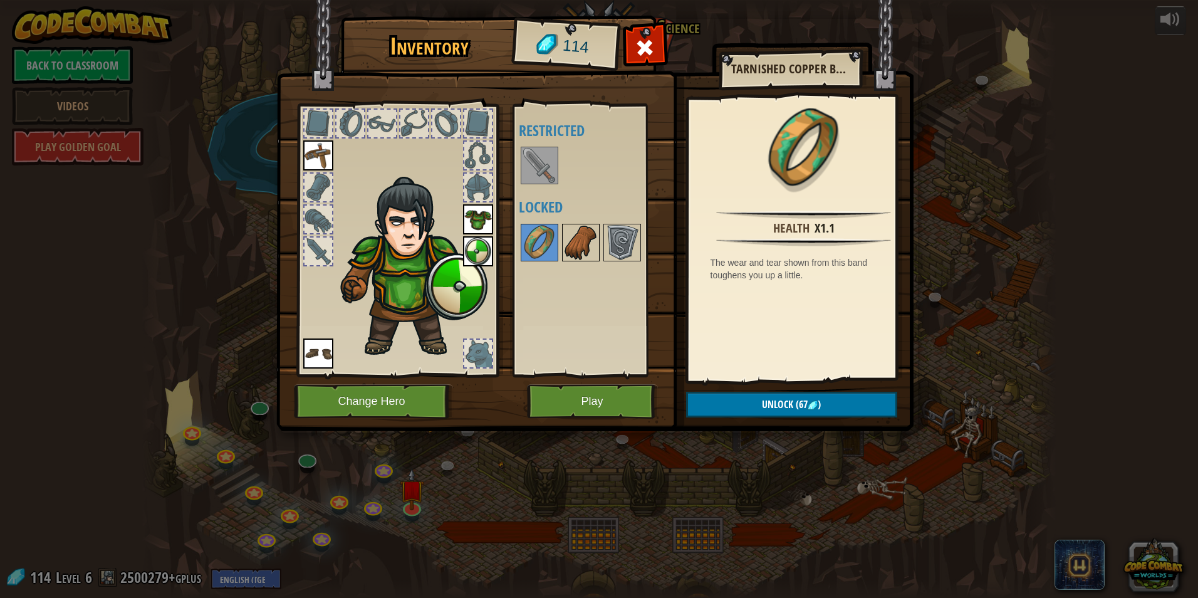
click at [570, 238] on img at bounding box center [580, 242] width 35 height 35
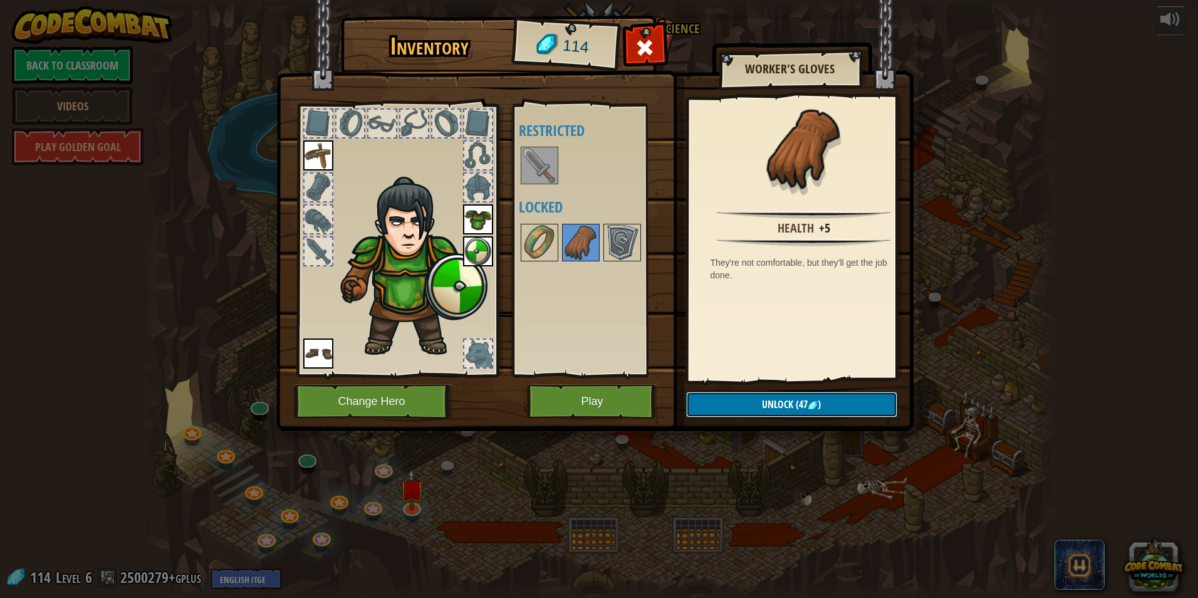
click at [740, 398] on button "Unlock (47 )" at bounding box center [791, 404] width 211 height 26
click at [740, 398] on button "Confirm" at bounding box center [791, 404] width 211 height 26
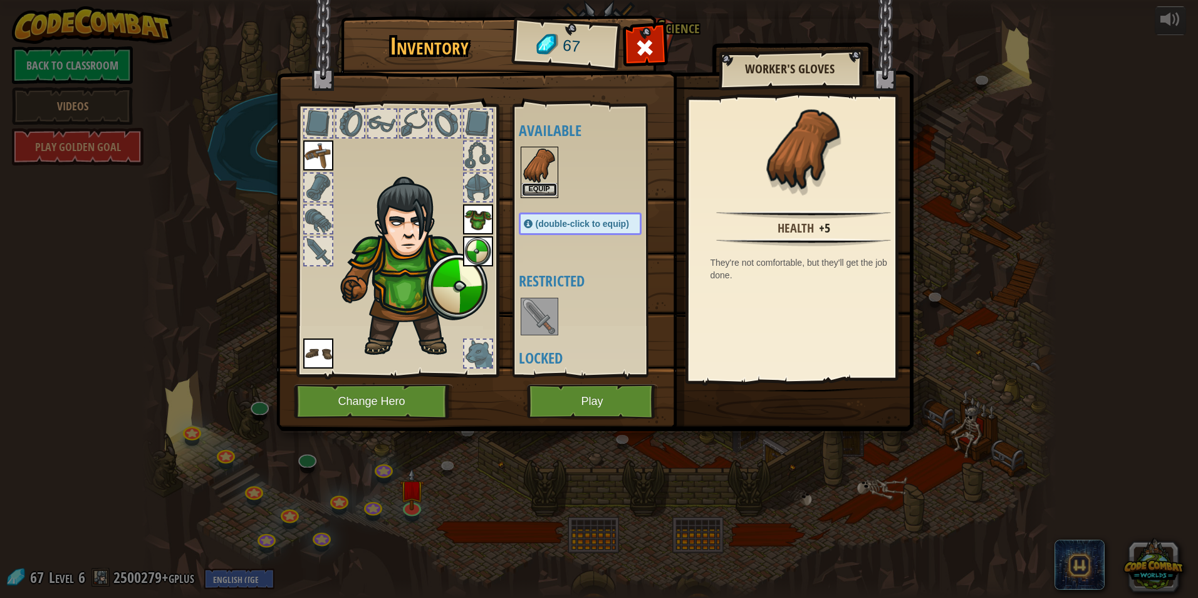
click at [543, 189] on button "Equip" at bounding box center [539, 189] width 35 height 13
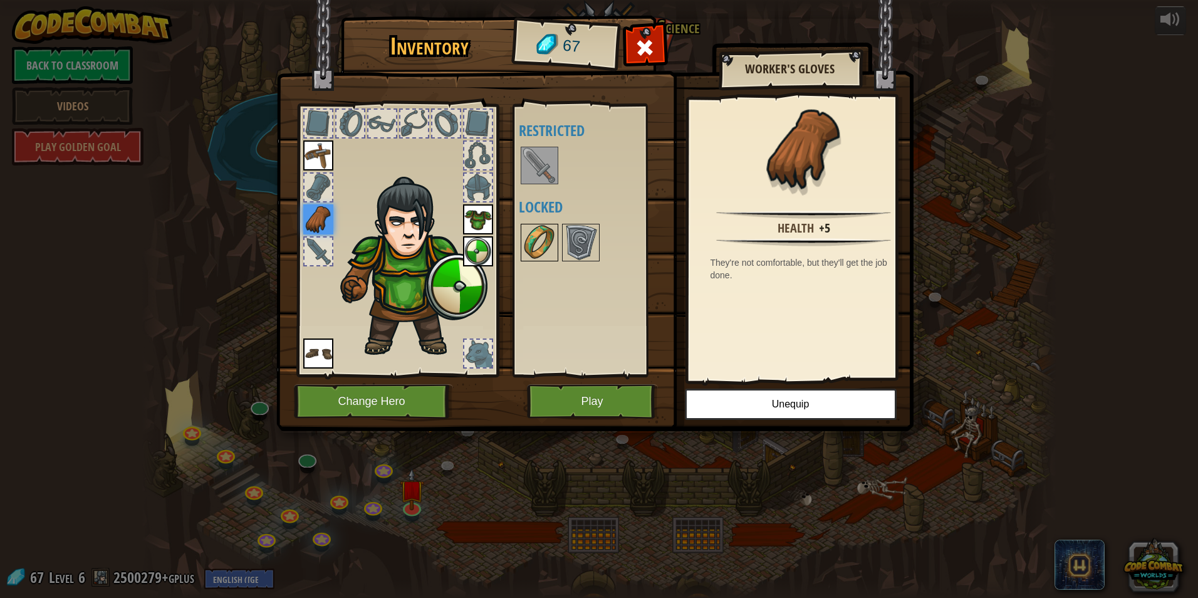
click at [539, 255] on img at bounding box center [539, 242] width 35 height 35
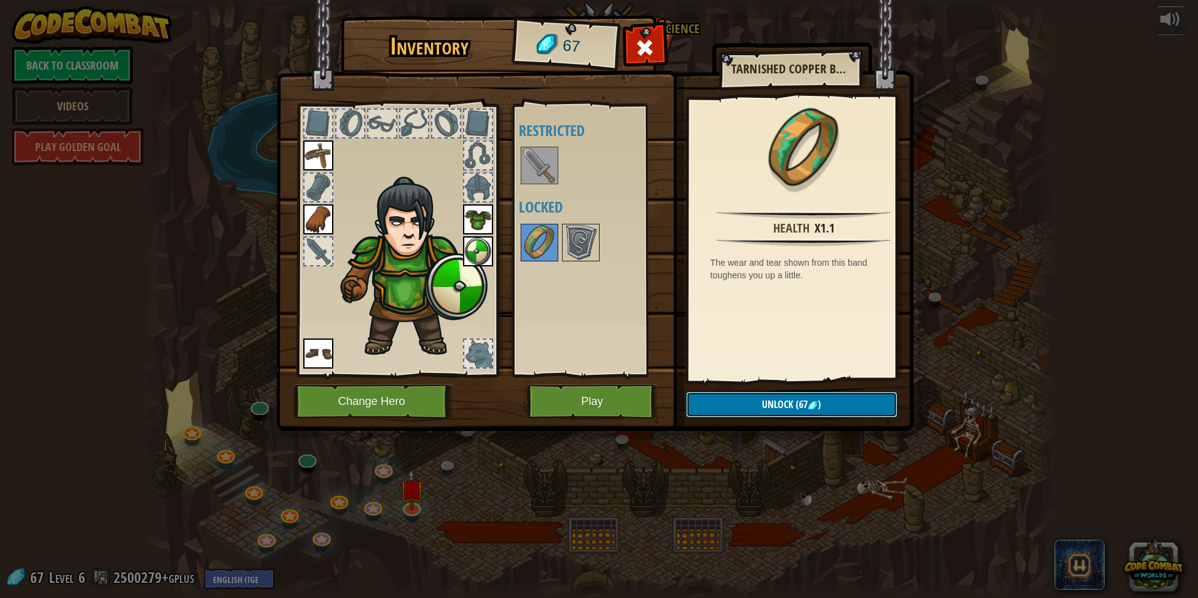
click at [735, 398] on button "Unlock (67 )" at bounding box center [791, 404] width 211 height 26
click at [736, 398] on button "Unlock (67 )" at bounding box center [791, 404] width 211 height 26
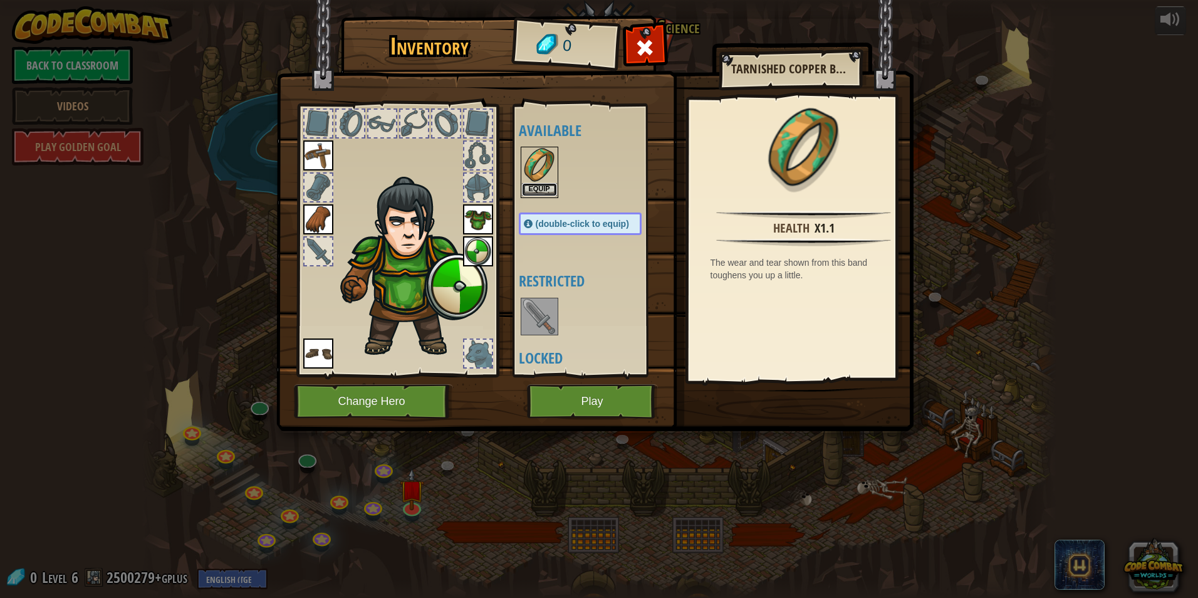
click at [547, 191] on button "Equip" at bounding box center [539, 189] width 35 height 13
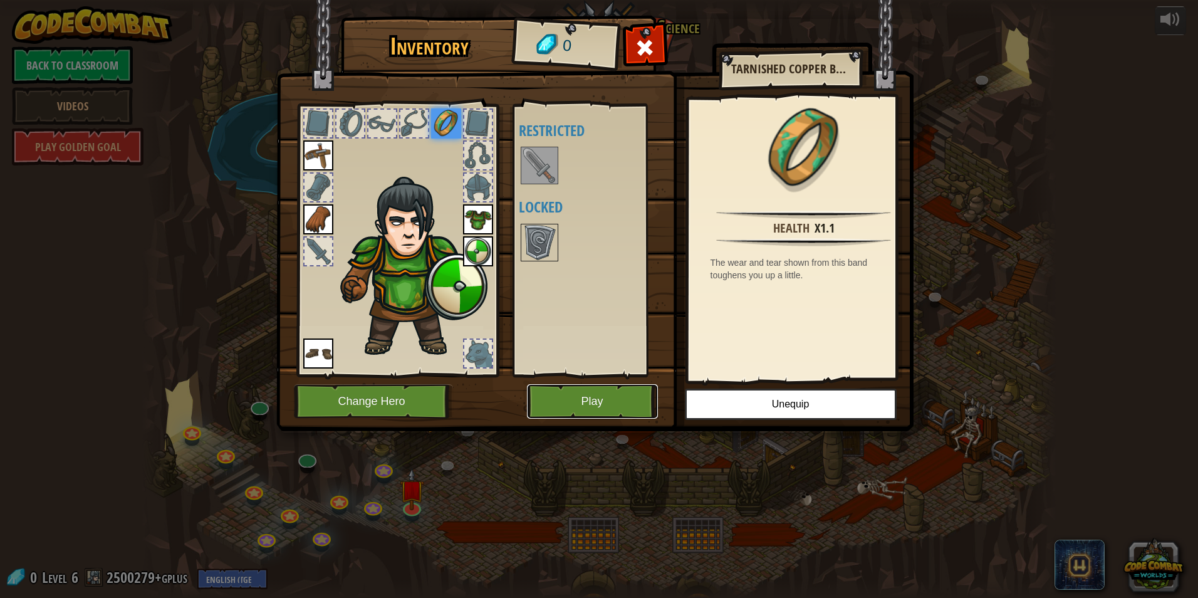
click at [616, 396] on button "Play" at bounding box center [592, 401] width 131 height 34
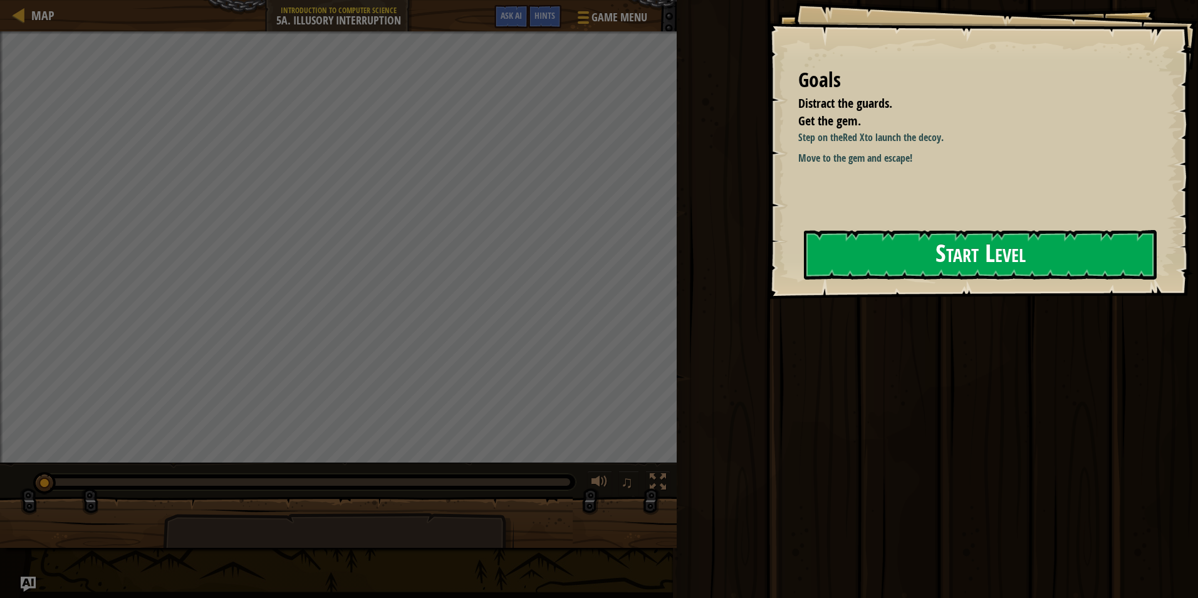
click at [870, 260] on button "Start Level" at bounding box center [980, 254] width 353 height 49
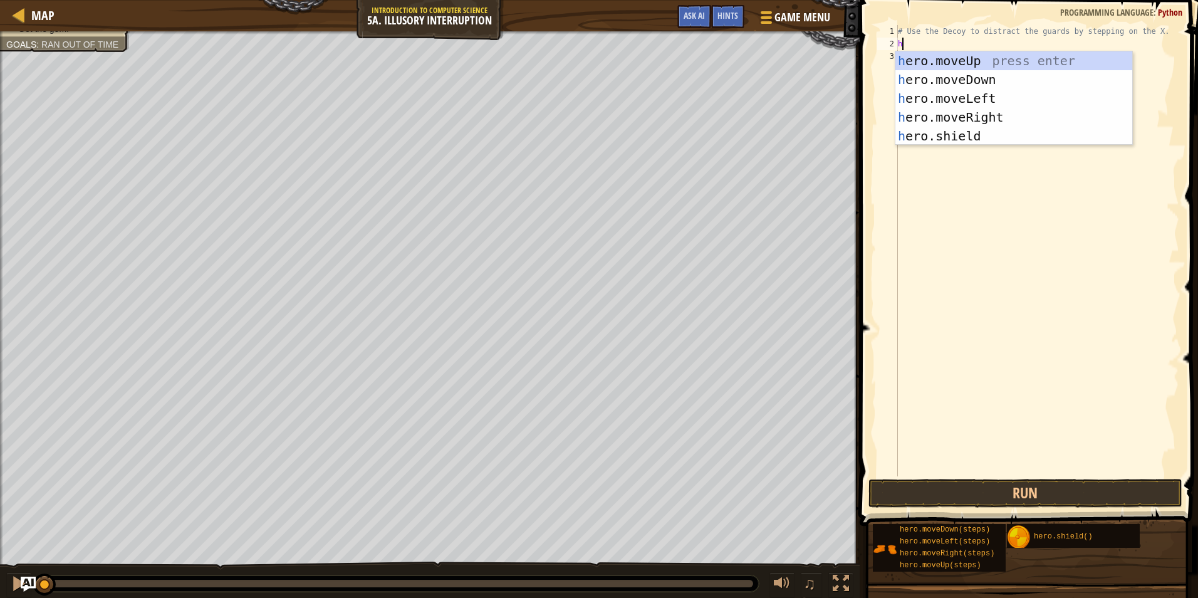
scroll to position [6, 0]
type textarea "he"
click at [973, 61] on div "he ro.moveUp press enter he ro.moveDown press enter he ro.moveLeft press enter …" at bounding box center [1013, 117] width 237 height 132
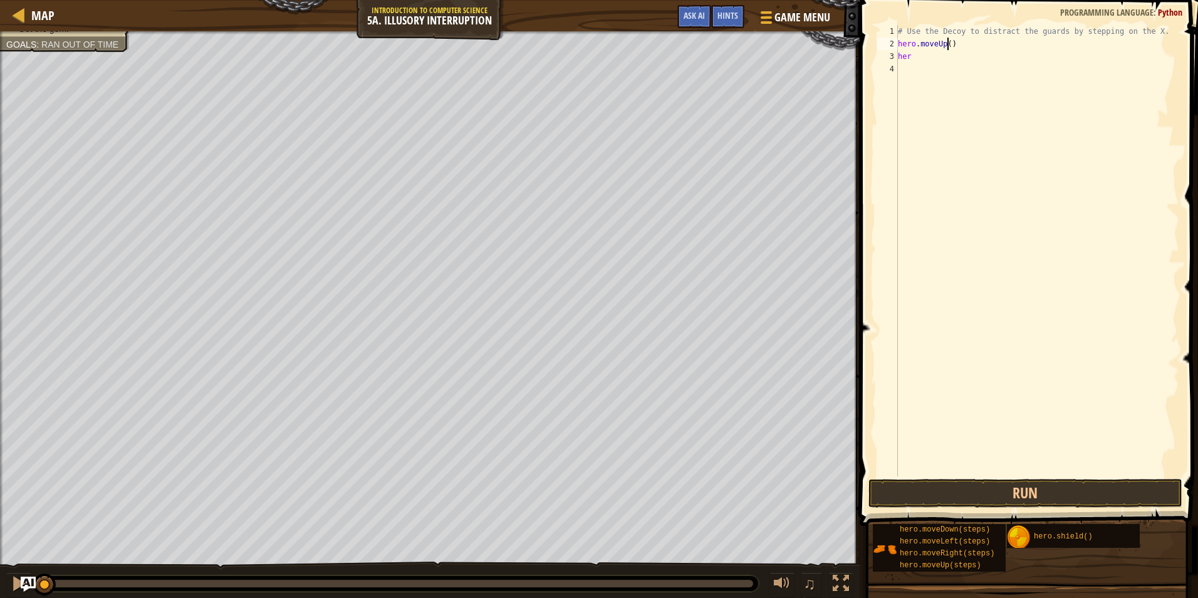
click at [946, 46] on div "# Use the Decoy to distract the guards by stepping on the X. hero . moveUp ( ) …" at bounding box center [1037, 263] width 284 height 476
click at [933, 61] on div "# Use the Decoy to distract the guards by stepping on the X. hero . moveUp ( 2 …" at bounding box center [1037, 263] width 284 height 476
type textarea "h"
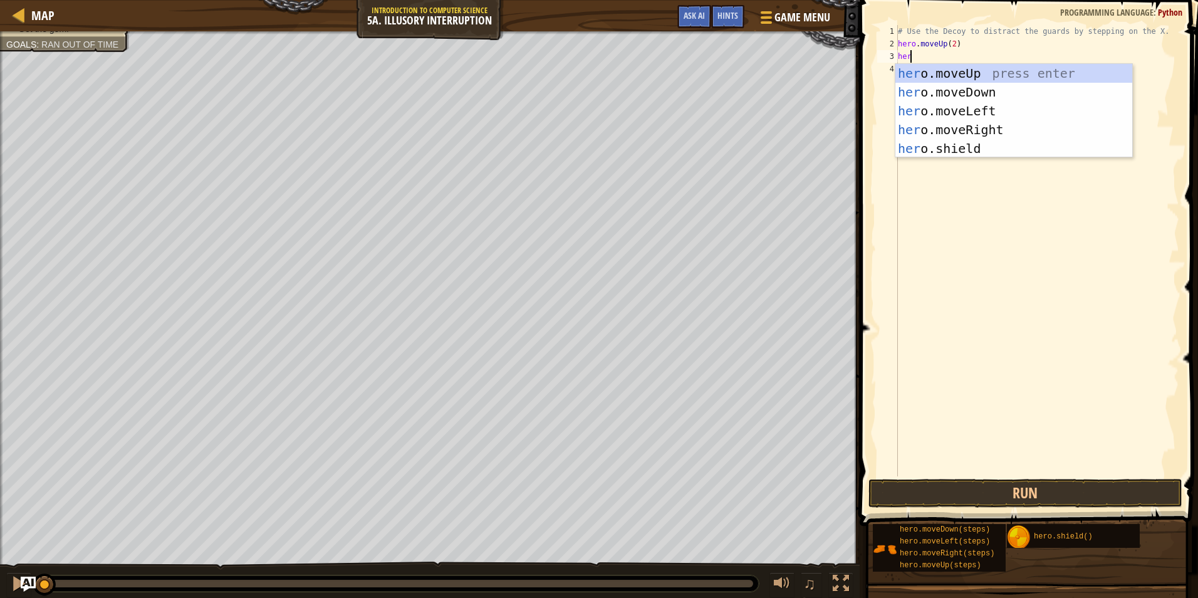
type textarea "hero"
click at [954, 108] on div "hero .moveUp press enter hero .moveDown press enter hero .moveLeft press enter …" at bounding box center [1013, 130] width 237 height 132
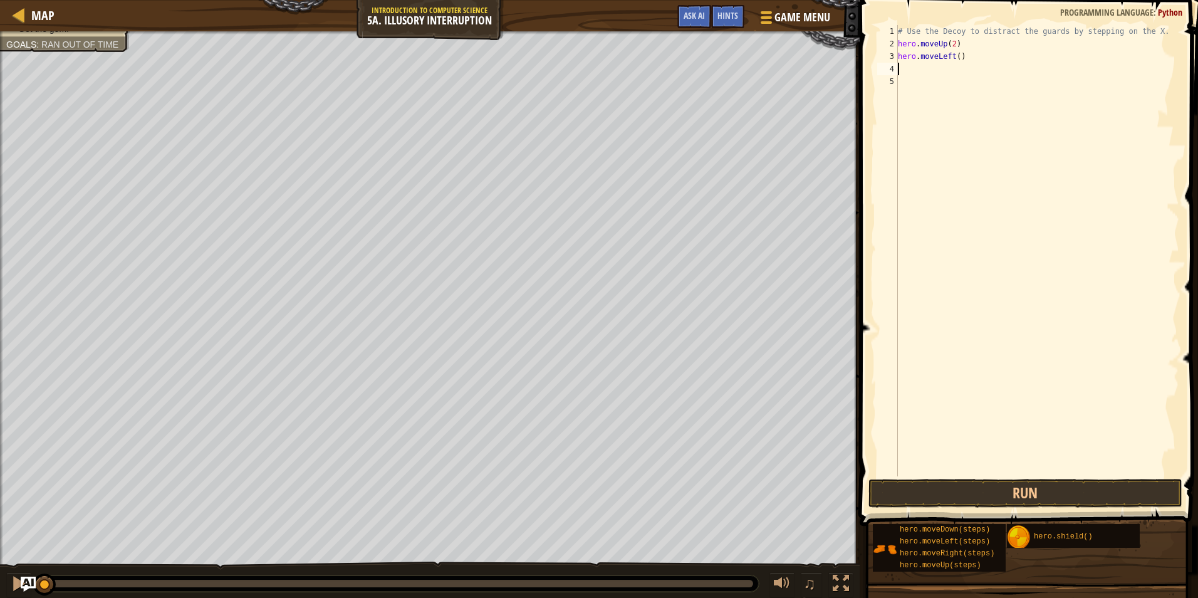
scroll to position [6, 0]
click at [954, 56] on div "# Use the Decoy to distract the guards by stepping on the X. hero . moveUp ( 2 …" at bounding box center [1037, 263] width 284 height 476
type textarea "hero.moveLeft(2)"
click at [934, 70] on div "# Use the Decoy to distract the guards by stepping on the X. hero . moveUp ( 2 …" at bounding box center [1037, 263] width 284 height 476
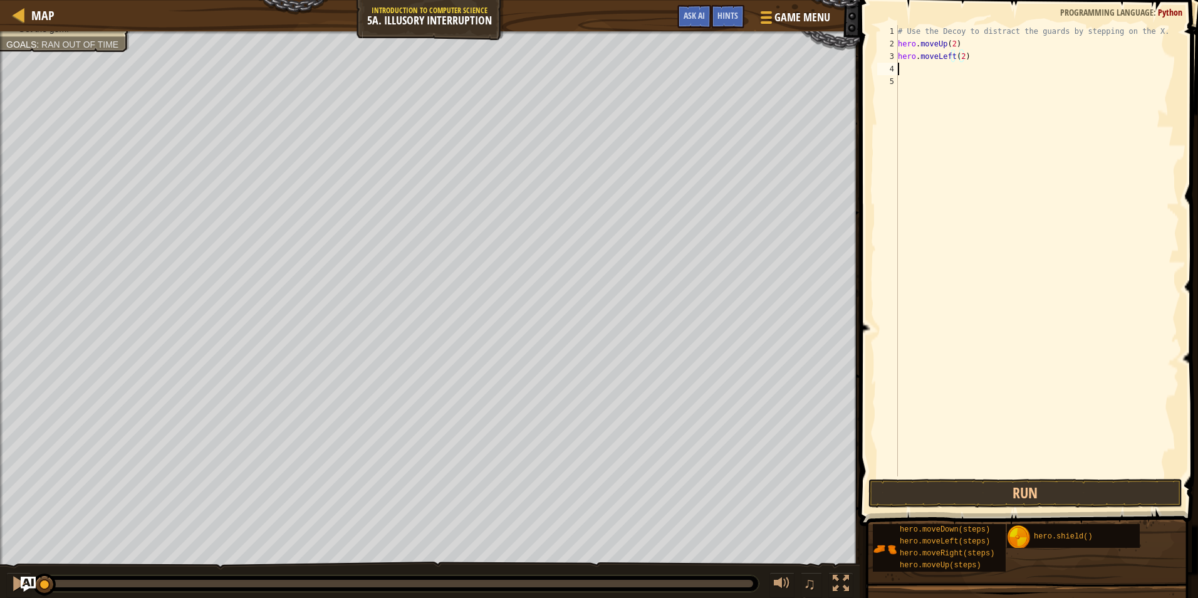
scroll to position [6, 0]
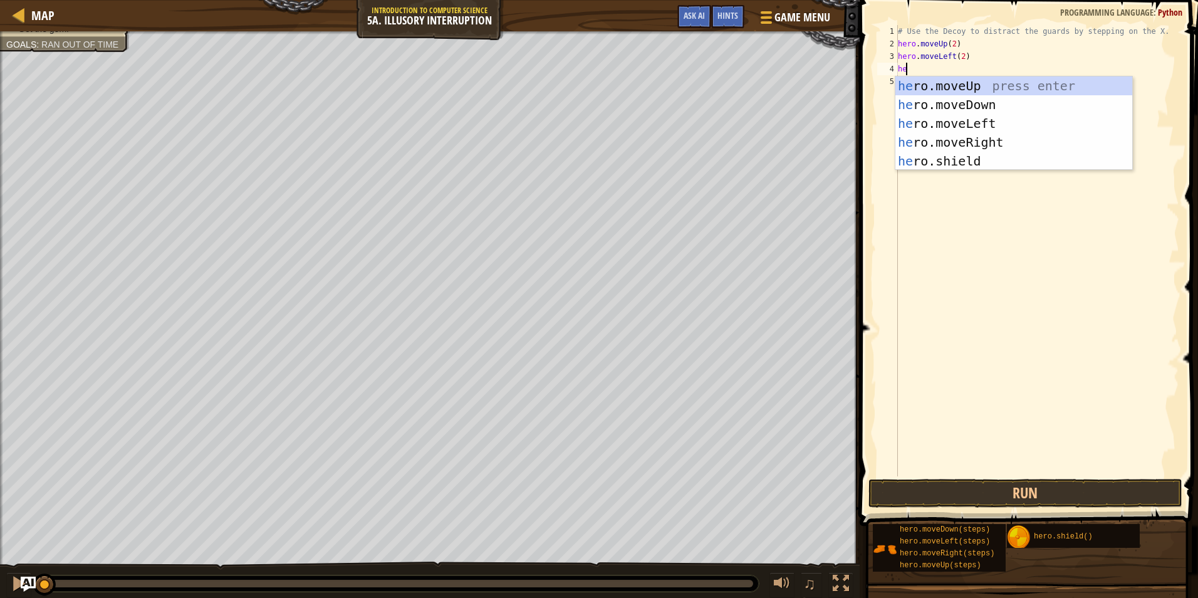
type textarea "hero"
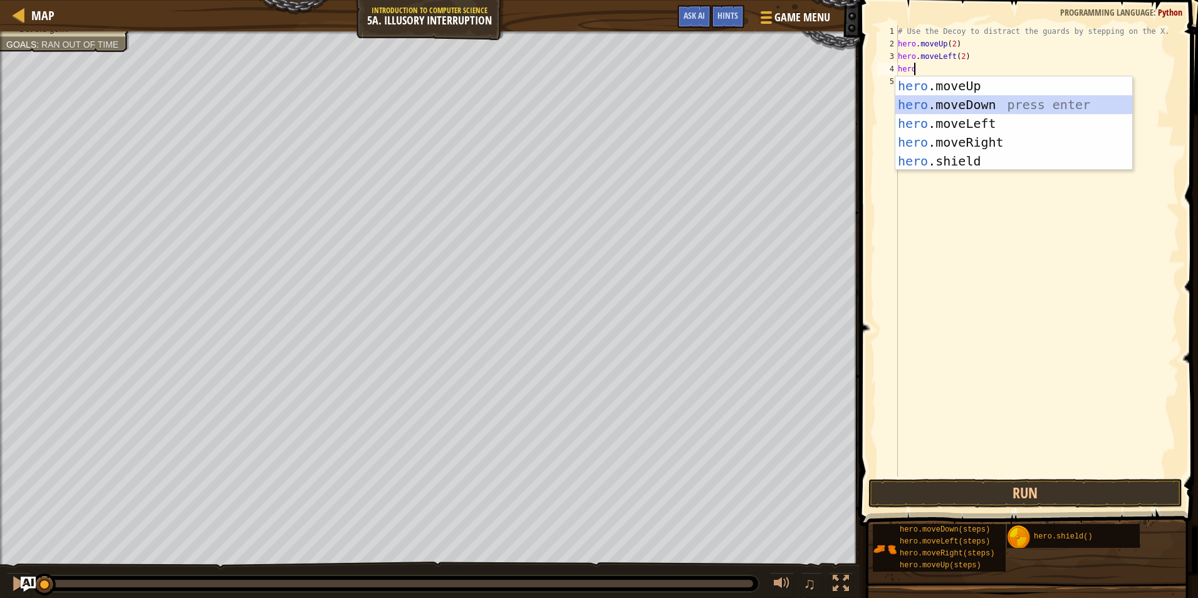
click at [952, 108] on div "hero .moveUp press enter hero .moveDown press enter hero .moveLeft press enter …" at bounding box center [1013, 142] width 237 height 132
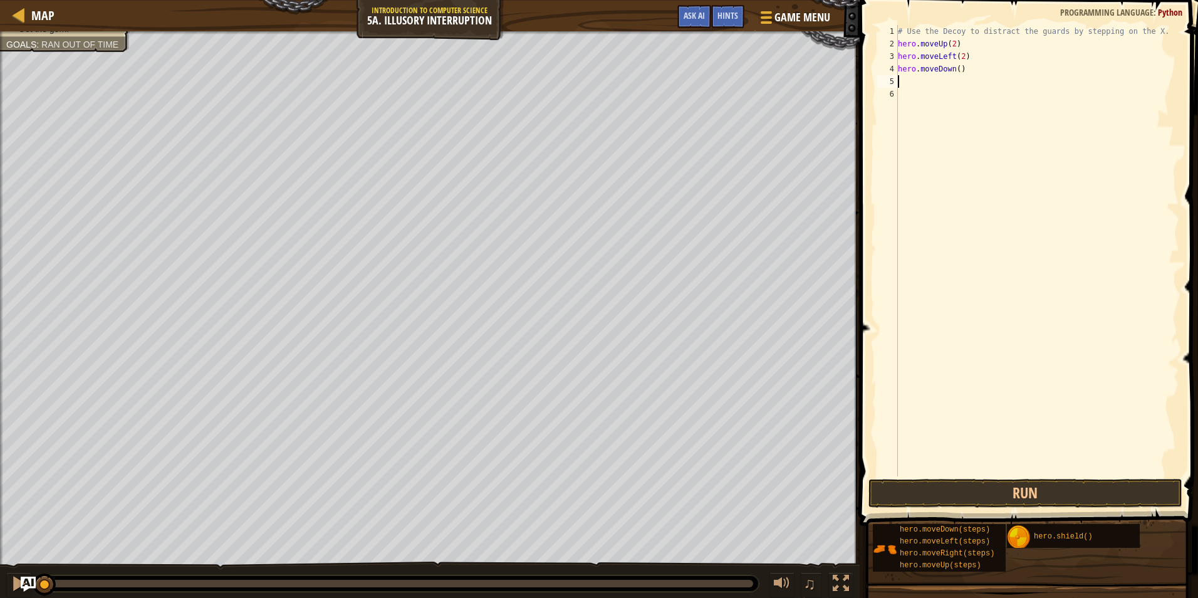
type textarea "2"
click at [956, 68] on div "# Use the Decoy to distract the guards by stepping on the X. hero . moveUp ( 2 …" at bounding box center [1037, 263] width 284 height 476
click at [986, 490] on button "Run" at bounding box center [1025, 493] width 314 height 29
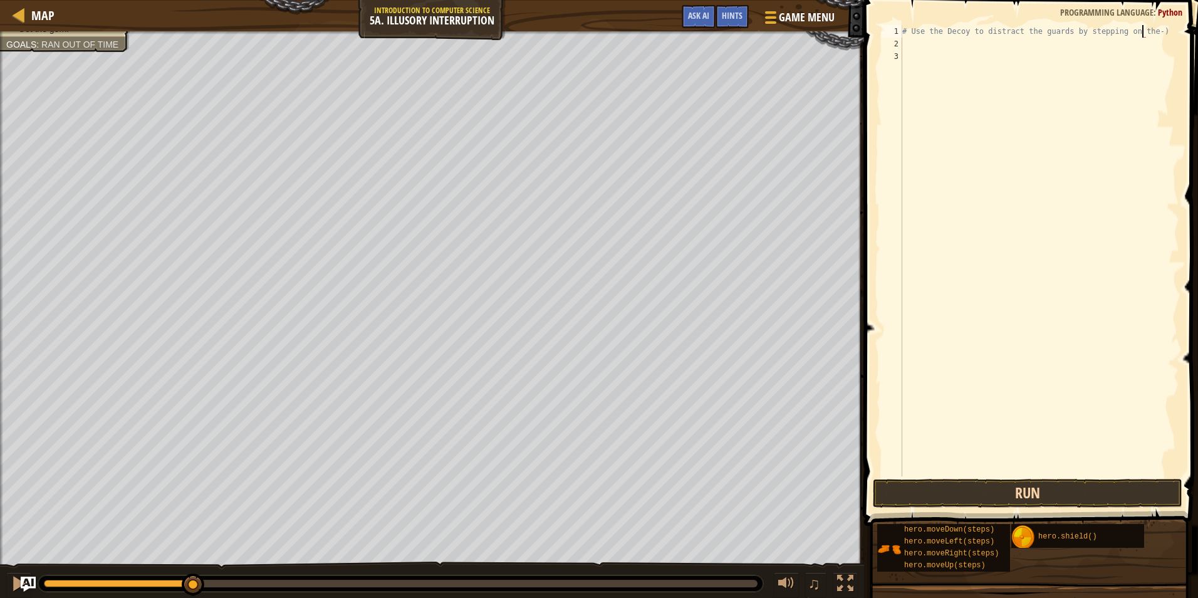
type textarea "# Use the Decoy to distract the guards by stepping on the-)"
click at [1047, 494] on button "Run" at bounding box center [1026, 493] width 309 height 29
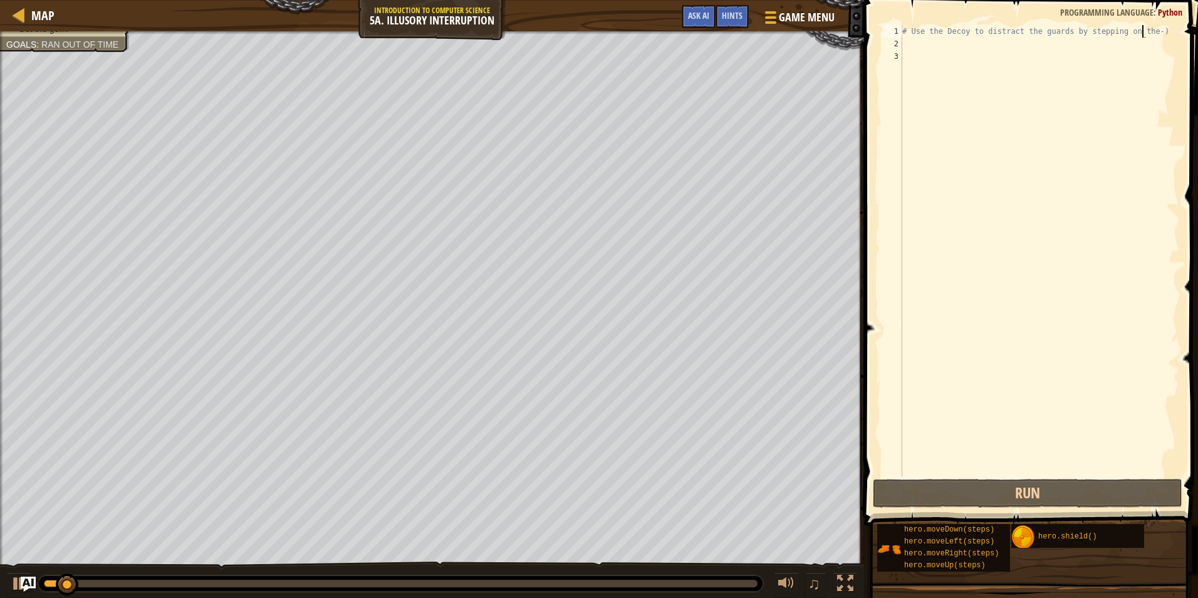
click at [911, 39] on div "# Use the Decoy to distract the guards by stepping on the-)" at bounding box center [1038, 263] width 279 height 476
click at [927, 29] on div "# Use the Decoy to distract the guards by stepping on the-)" at bounding box center [1038, 263] width 279 height 476
drag, startPoint x: 1153, startPoint y: 25, endPoint x: 916, endPoint y: 31, distance: 237.4
click at [916, 31] on div "# Use the Decoy to distract the guards by stepping on the-)" at bounding box center [1038, 263] width 279 height 476
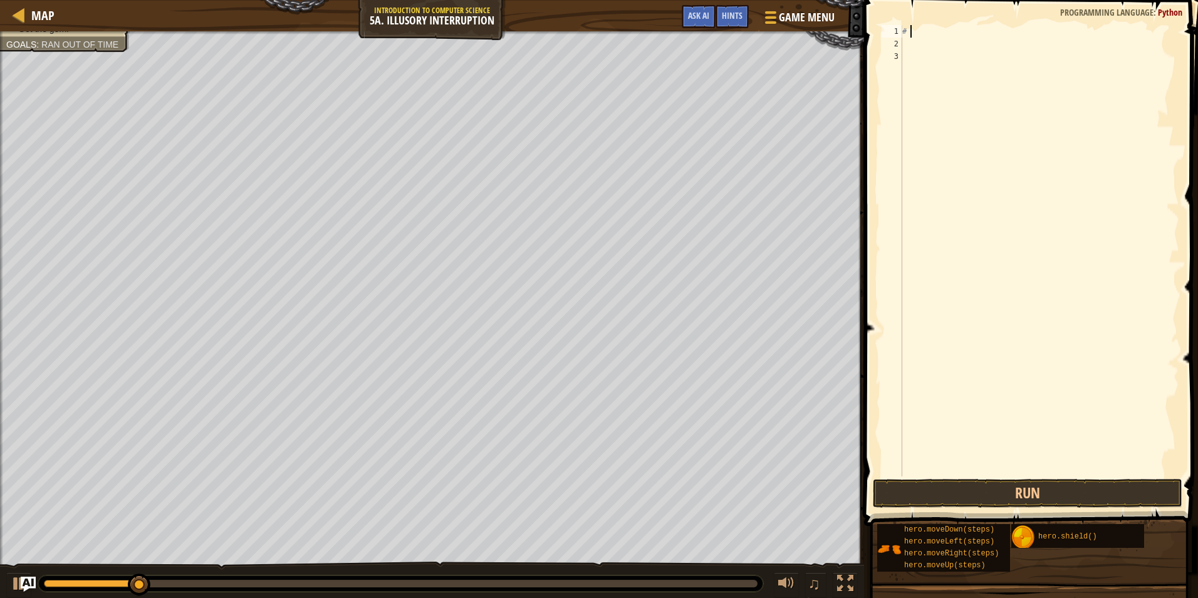
type textarea "#"
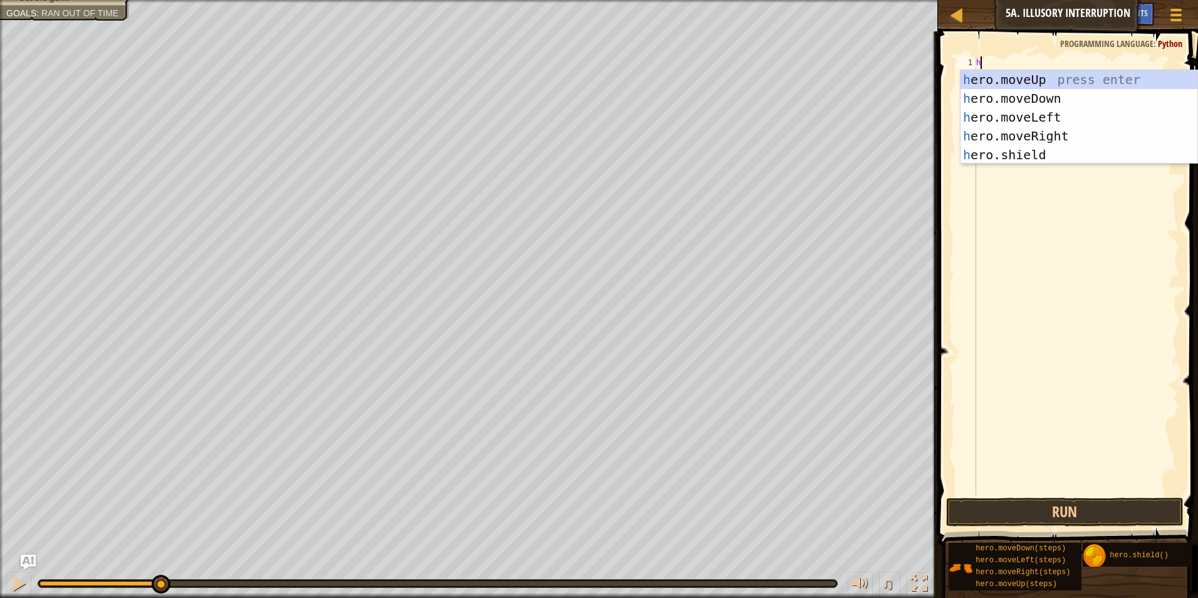
type textarea "her"
click at [1000, 142] on div "her o.moveUp press enter her o.moveDown press enter her o.moveLeft press enter …" at bounding box center [1078, 136] width 237 height 132
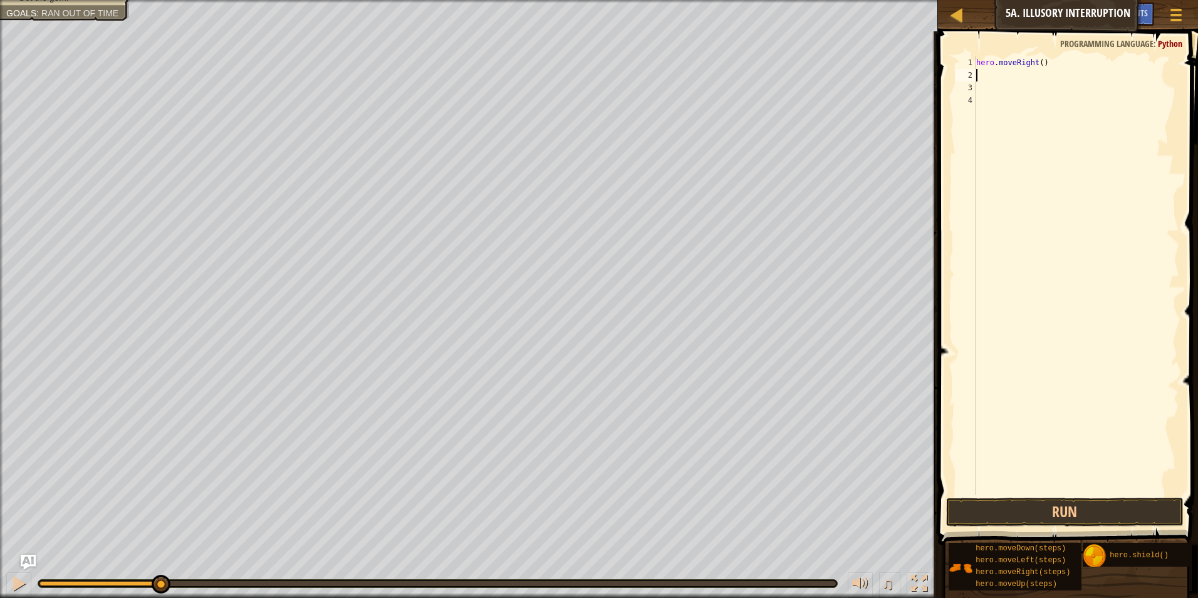
click at [1037, 64] on div "hero . moveRight ( )" at bounding box center [1075, 287] width 205 height 463
type textarea "hero.moveRight(4)"
click at [1050, 522] on button "Run" at bounding box center [1065, 511] width 238 height 29
click at [1054, 514] on button "Running" at bounding box center [1065, 511] width 238 height 29
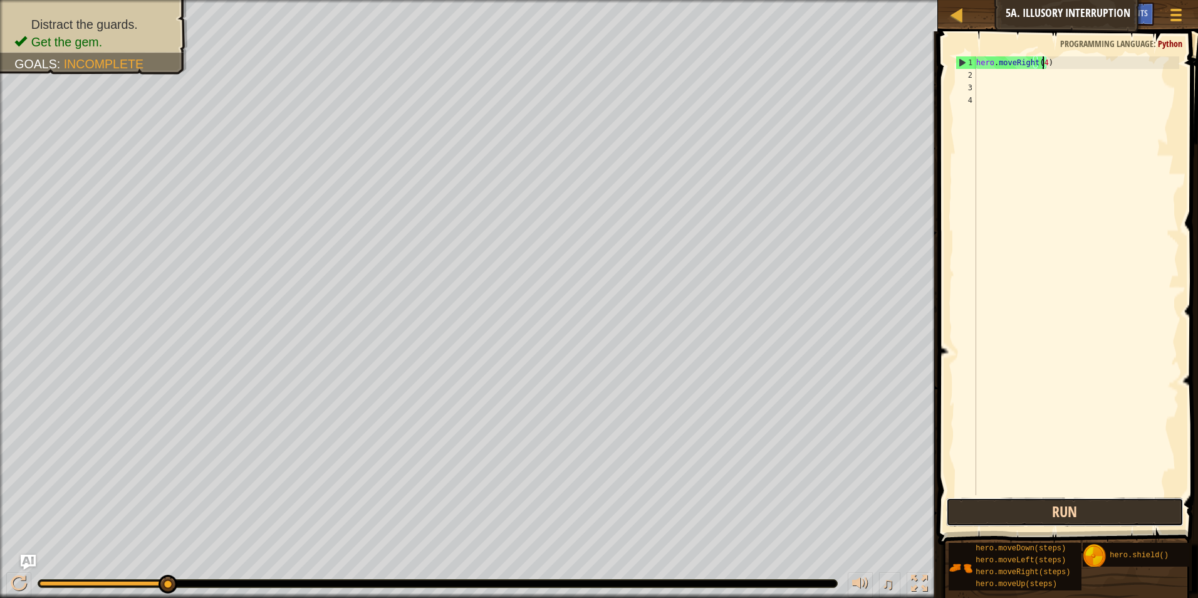
click at [1094, 514] on button "Run" at bounding box center [1065, 511] width 238 height 29
click at [990, 83] on div "hero . moveRight ( 4 )" at bounding box center [1075, 287] width 205 height 463
click at [996, 74] on div "hero . moveRight ( 4 )" at bounding box center [1075, 287] width 205 height 463
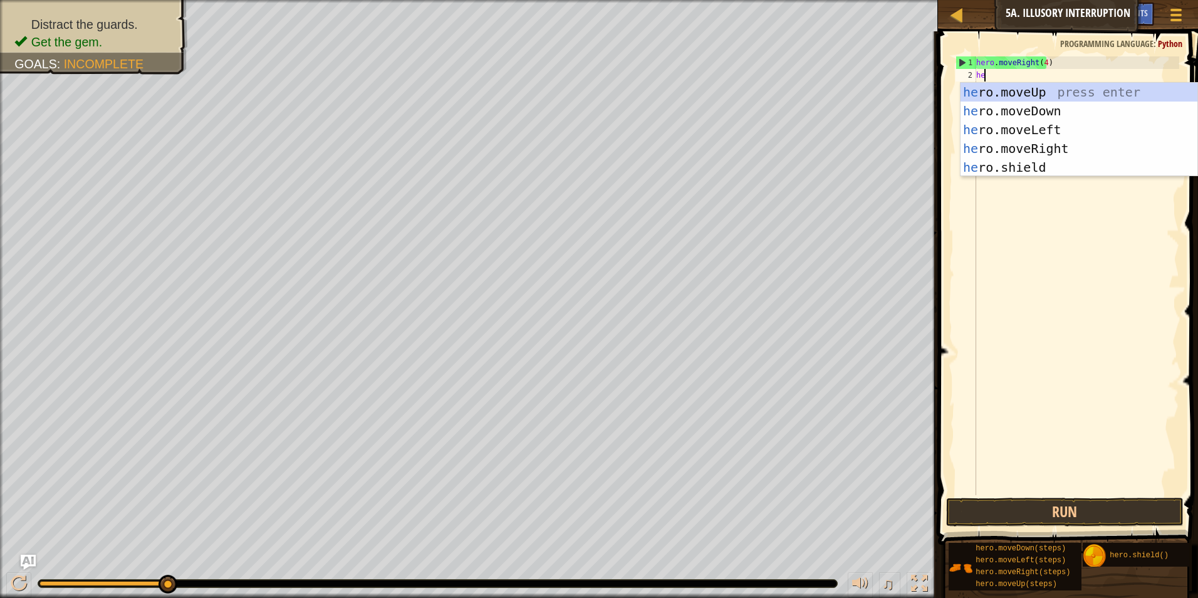
type textarea "hero"
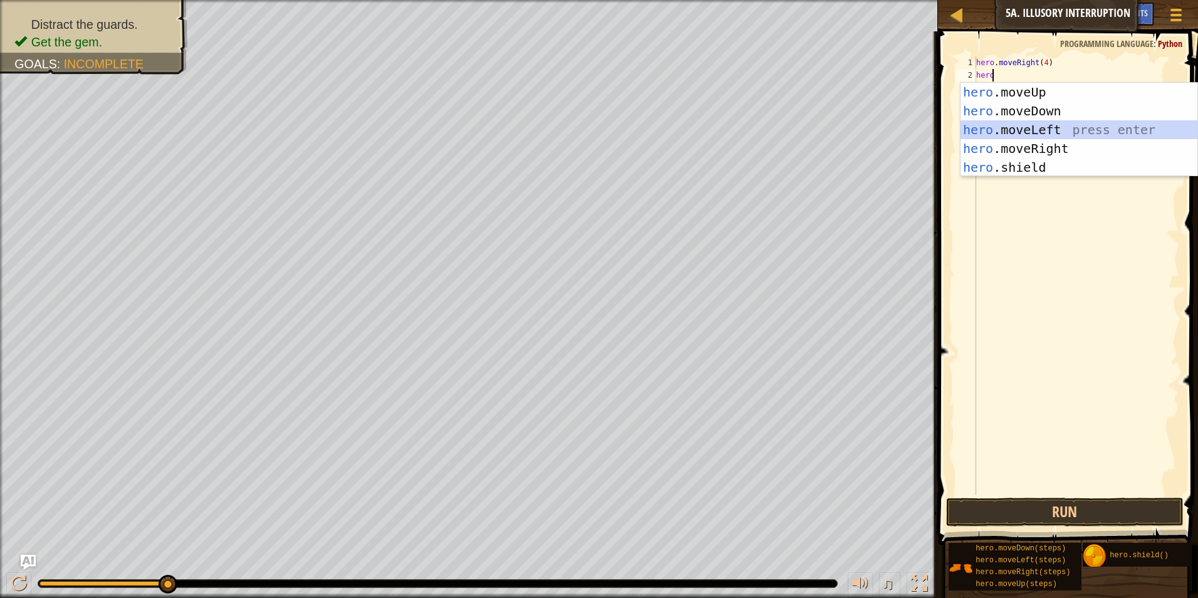
drag, startPoint x: 1060, startPoint y: 125, endPoint x: 1057, endPoint y: 116, distance: 9.5
click at [1060, 125] on div "hero .moveUp press enter hero .moveDown press enter hero .moveLeft press enter …" at bounding box center [1078, 149] width 237 height 132
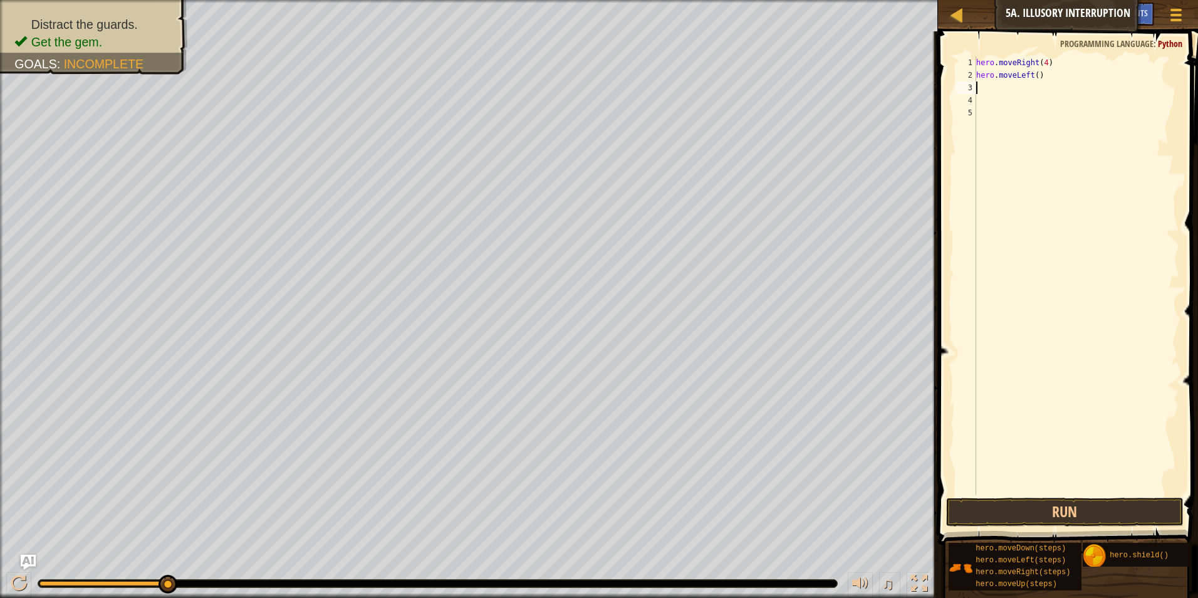
click at [1034, 78] on div "hero . moveRight ( 4 ) hero . moveLeft ( )" at bounding box center [1075, 287] width 205 height 463
type textarea "hero.moveLeft(3)"
click at [1018, 85] on div "hero . moveRight ( 4 ) hero . moveLeft ( 3 )" at bounding box center [1075, 287] width 205 height 463
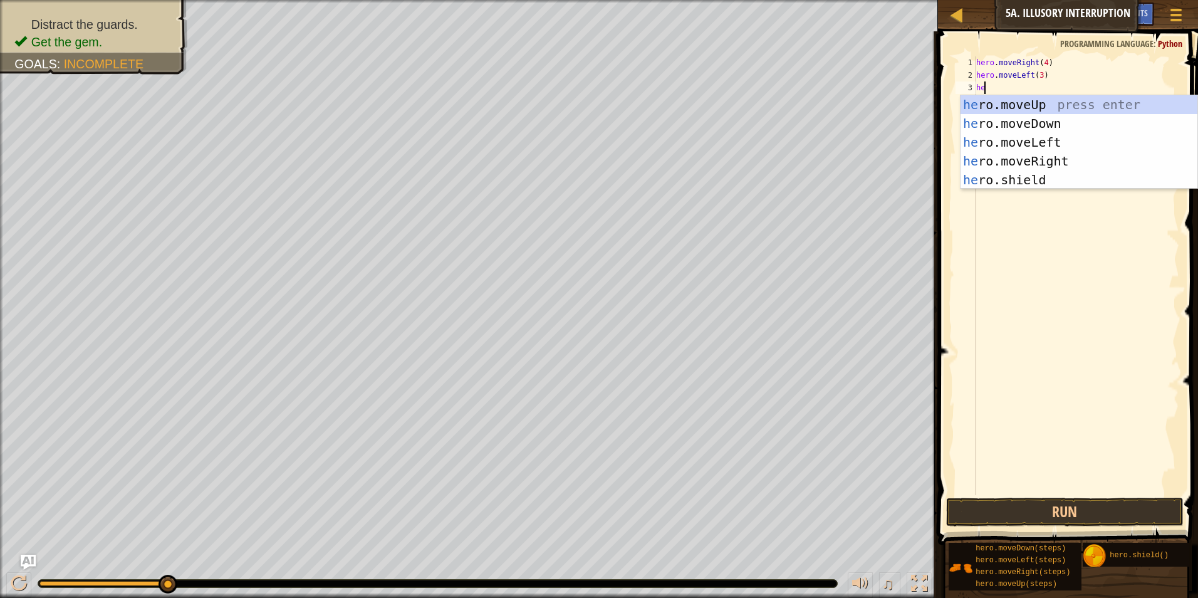
type textarea "hero"
click at [1017, 128] on div "hero .moveUp press enter hero .moveDown press enter hero .moveLeft press enter …" at bounding box center [1078, 161] width 237 height 132
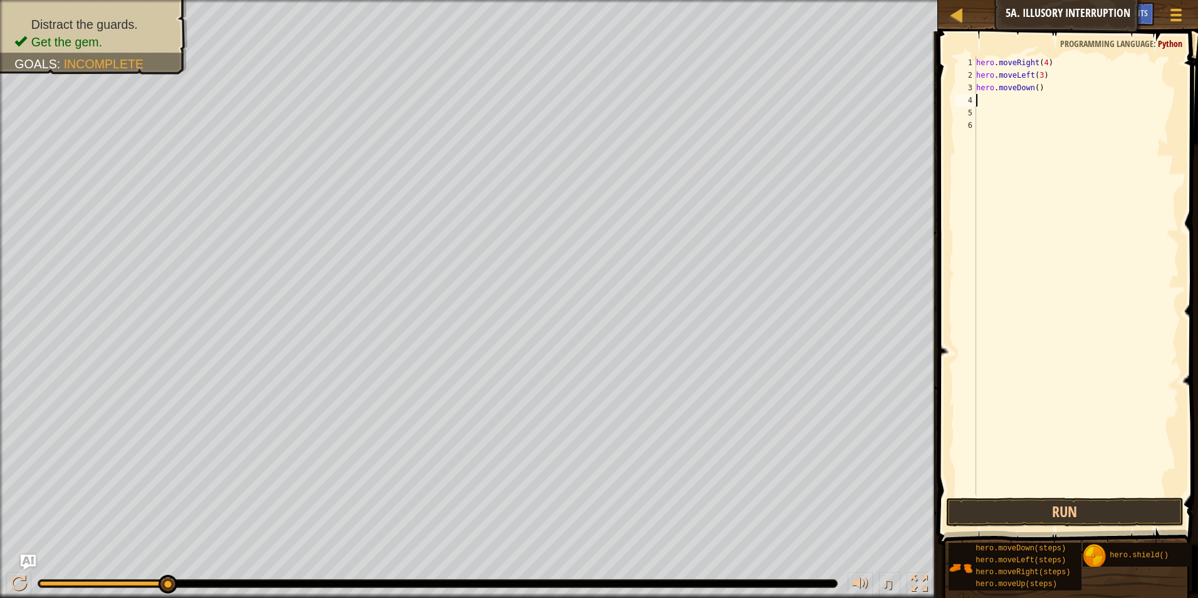
scroll to position [6, 0]
click at [1035, 93] on div "hero . moveRight ( 4 ) hero . moveLeft ( 3 ) hero . moveDown ( )" at bounding box center [1075, 287] width 205 height 463
click at [1050, 514] on button "Run" at bounding box center [1065, 511] width 238 height 29
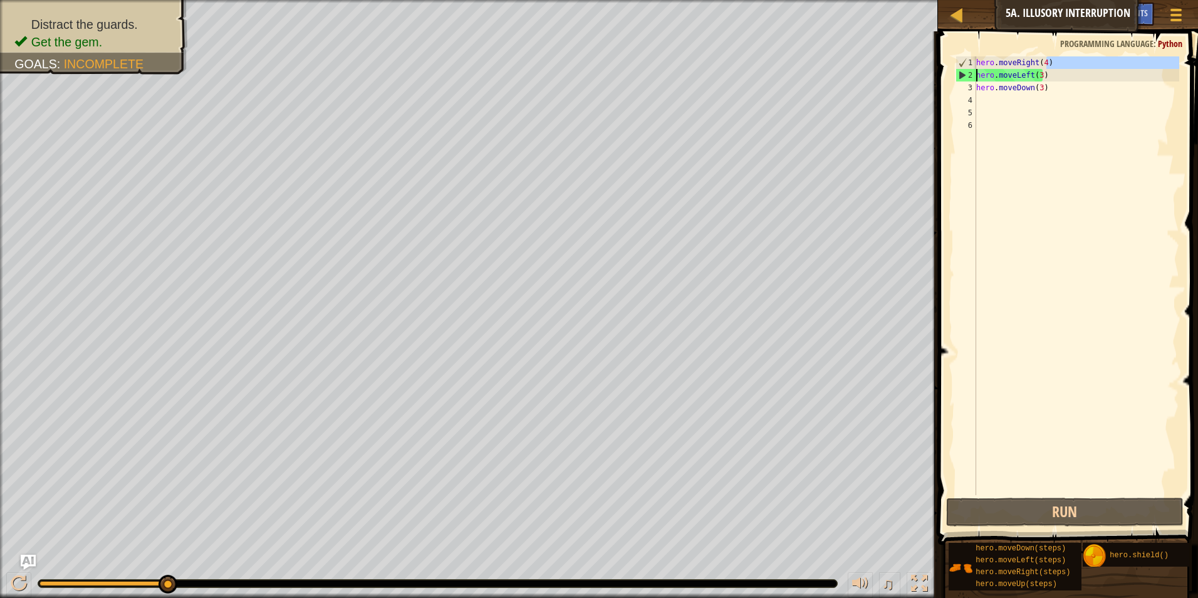
drag, startPoint x: 1052, startPoint y: 65, endPoint x: 943, endPoint y: 75, distance: 110.0
click at [943, 75] on div "hero.moveDown(3) 1 2 3 4 5 6 hero . moveRight ( 4 ) hero . moveLeft ( 3 ) hero …" at bounding box center [1066, 313] width 264 height 550
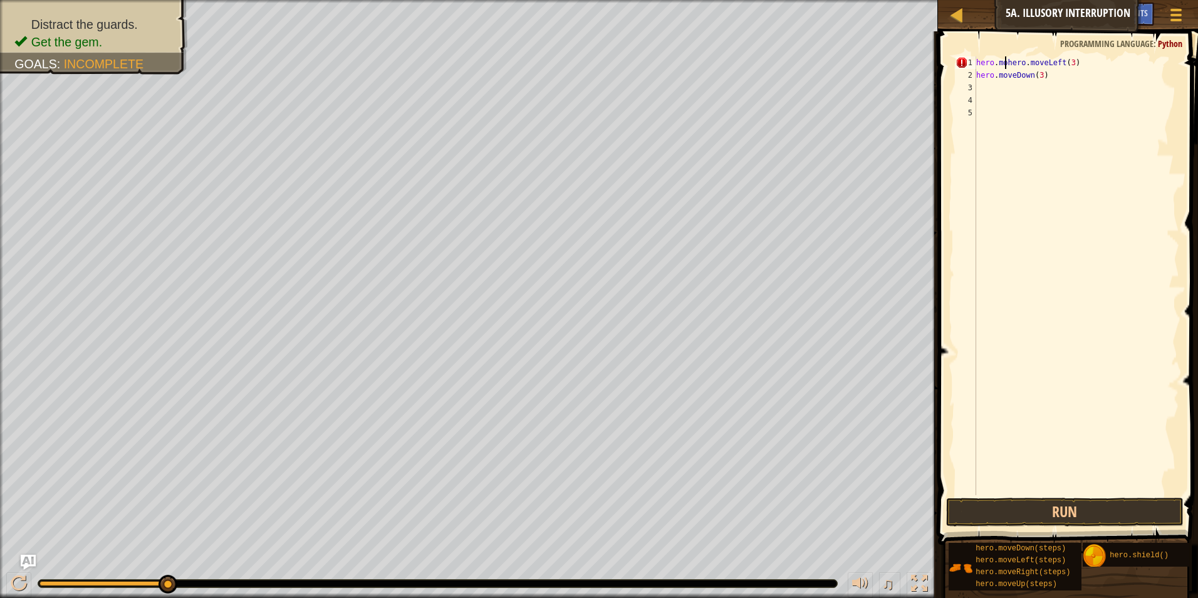
type textarea "hero.moveLeft(3)"
drag, startPoint x: 1046, startPoint y: 56, endPoint x: 975, endPoint y: 63, distance: 71.1
click at [975, 63] on div "hero.moveLeft(3) 1 2 3 4 5 hero . moveLeft ( 3 ) hero . moveDown ( 3 ) הההההההה…" at bounding box center [1066, 275] width 226 height 438
drag, startPoint x: 1049, startPoint y: 65, endPoint x: 968, endPoint y: 85, distance: 83.2
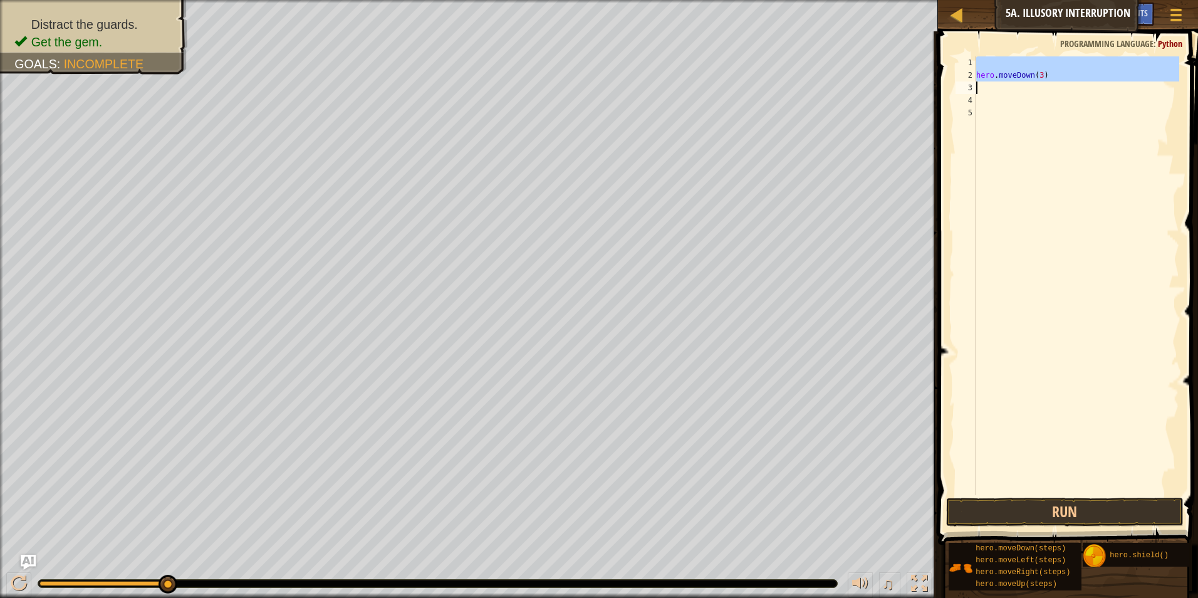
click at [968, 85] on div "1 2 3 4 5 hero . moveDown ( 3 ) ההההההההההההההההההההההההההההההההההההההההההההההה…" at bounding box center [1066, 275] width 226 height 438
type textarea "hero.moveDown(3)"
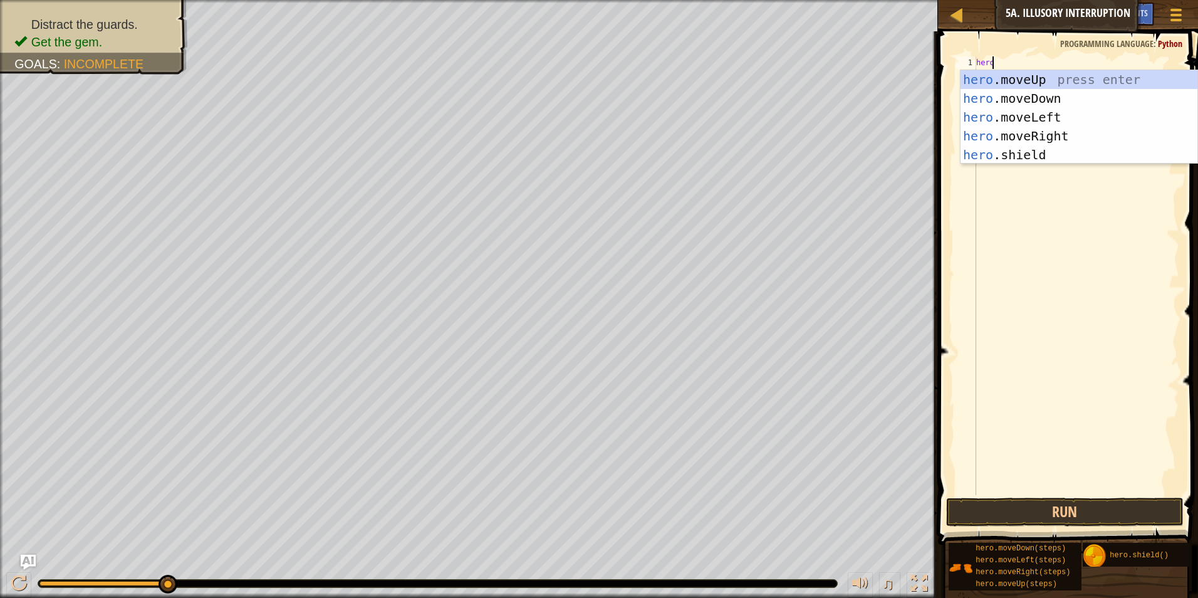
type textarea "hero"
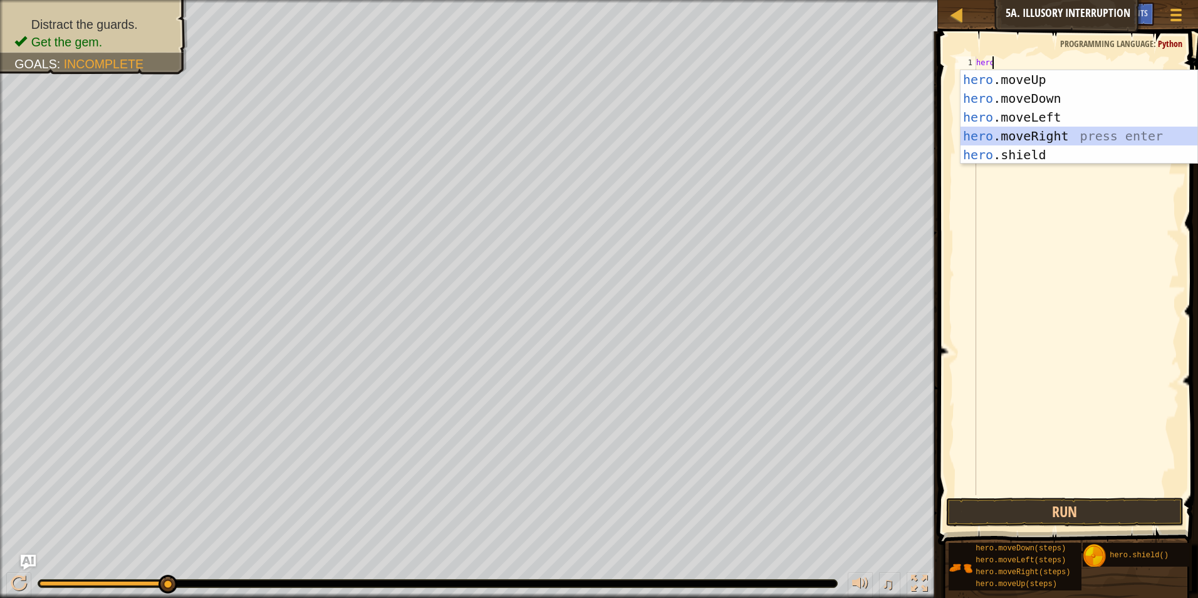
click at [1005, 128] on div "hero .moveUp press enter hero .moveDown press enter hero .moveLeft press enter …" at bounding box center [1078, 136] width 237 height 132
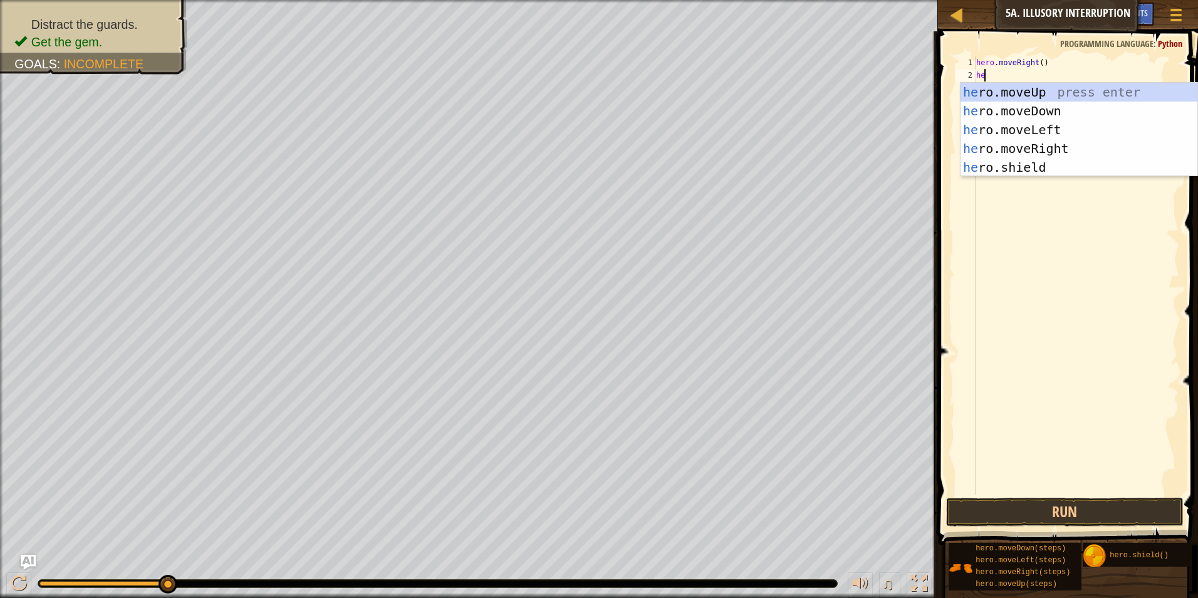
type textarea "hero"
click at [1074, 118] on div "hero .moveUp press enter hero .moveDown press enter hero .moveLeft press enter …" at bounding box center [1078, 149] width 237 height 132
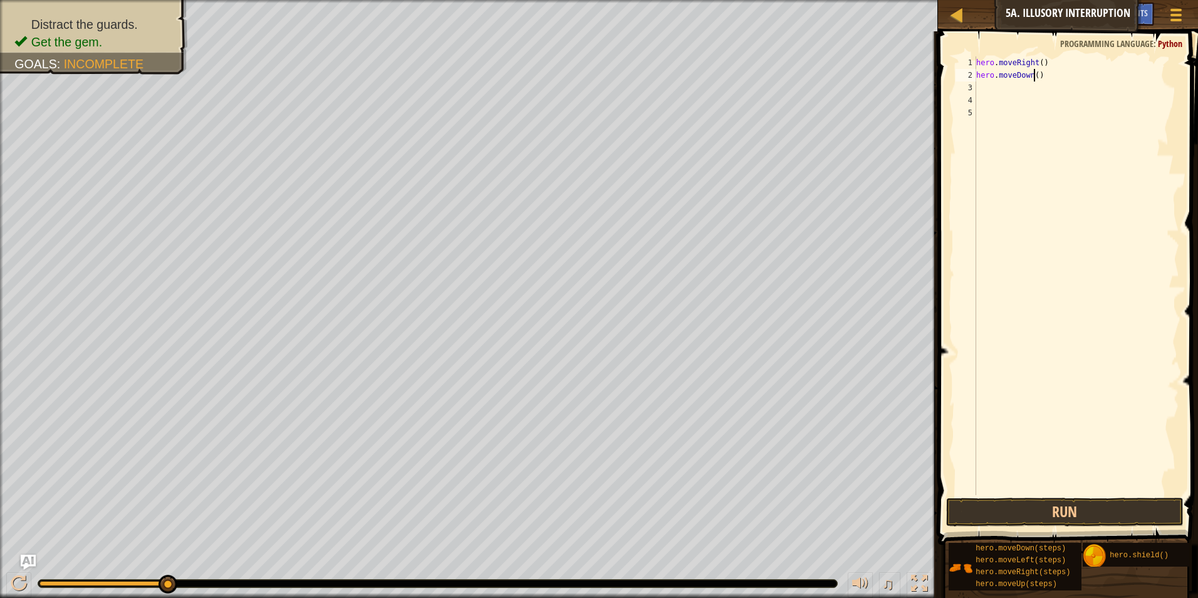
click at [1035, 78] on div "hero . moveRight ( ) hero . moveDown ( )" at bounding box center [1075, 287] width 205 height 463
type textarea "hero.moveDown(3)"
click at [1094, 517] on button "Run" at bounding box center [1065, 511] width 238 height 29
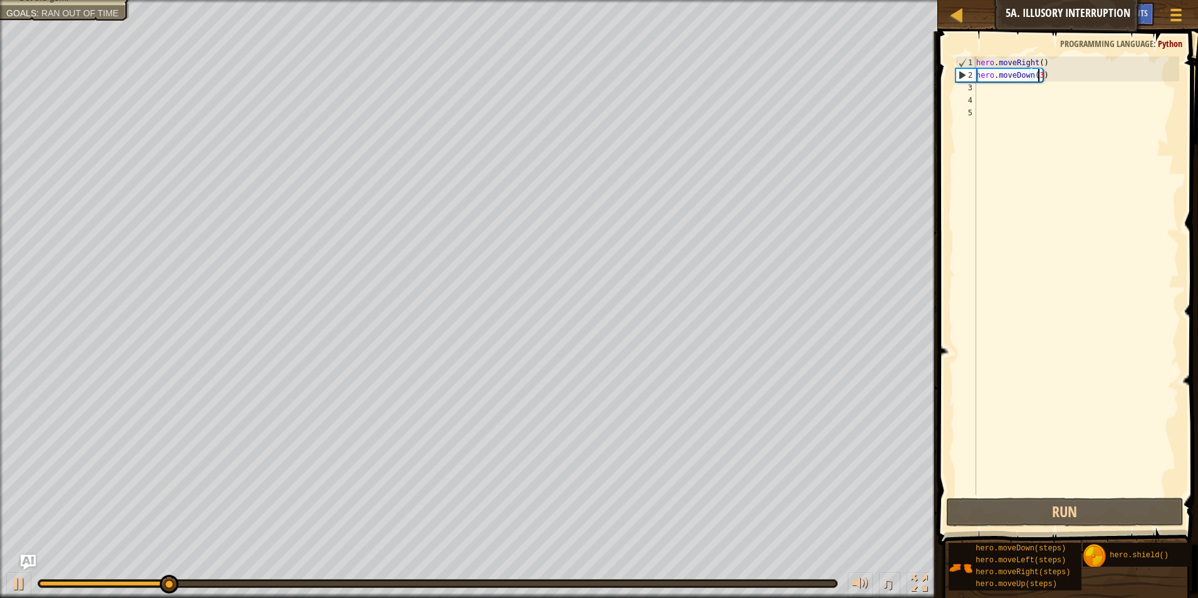
click at [994, 90] on div "hero . moveRight ( ) hero . moveDown ( 3 )" at bounding box center [1075, 287] width 205 height 463
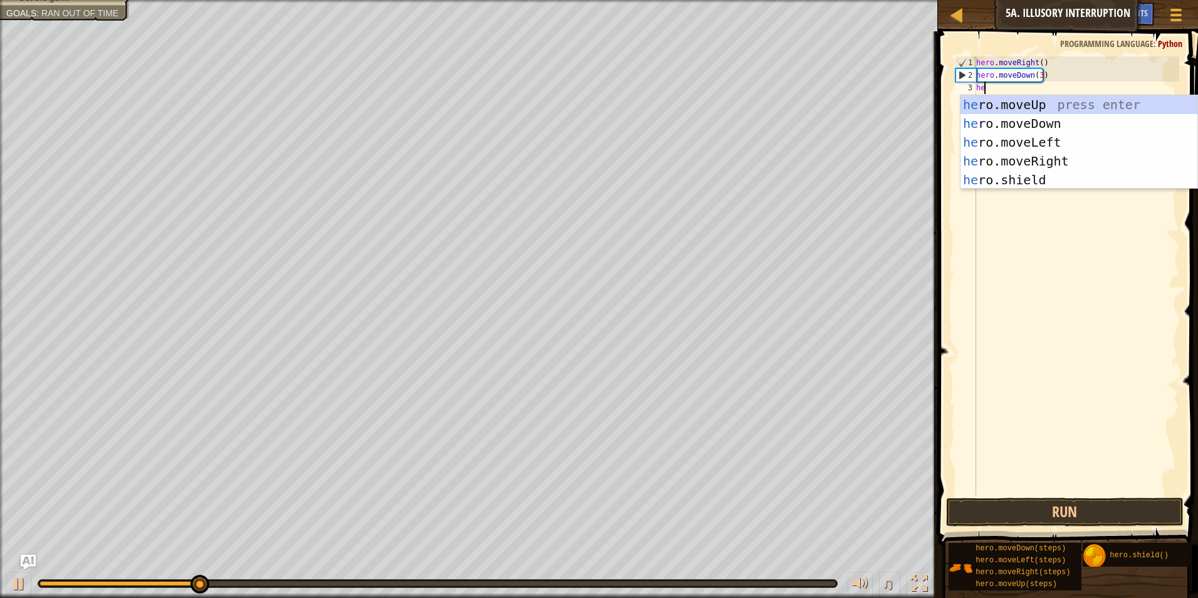
type textarea "hero"
click at [1018, 105] on div "hero .moveUp press enter hero .moveDown press enter hero .moveLeft press enter …" at bounding box center [1078, 161] width 237 height 132
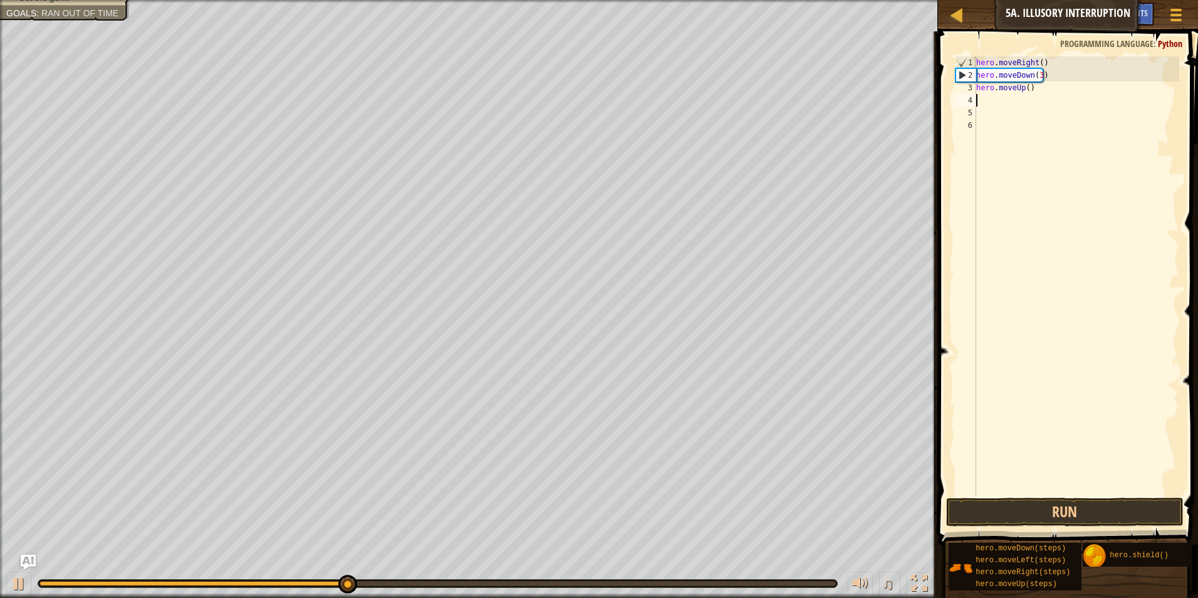
scroll to position [6, 0]
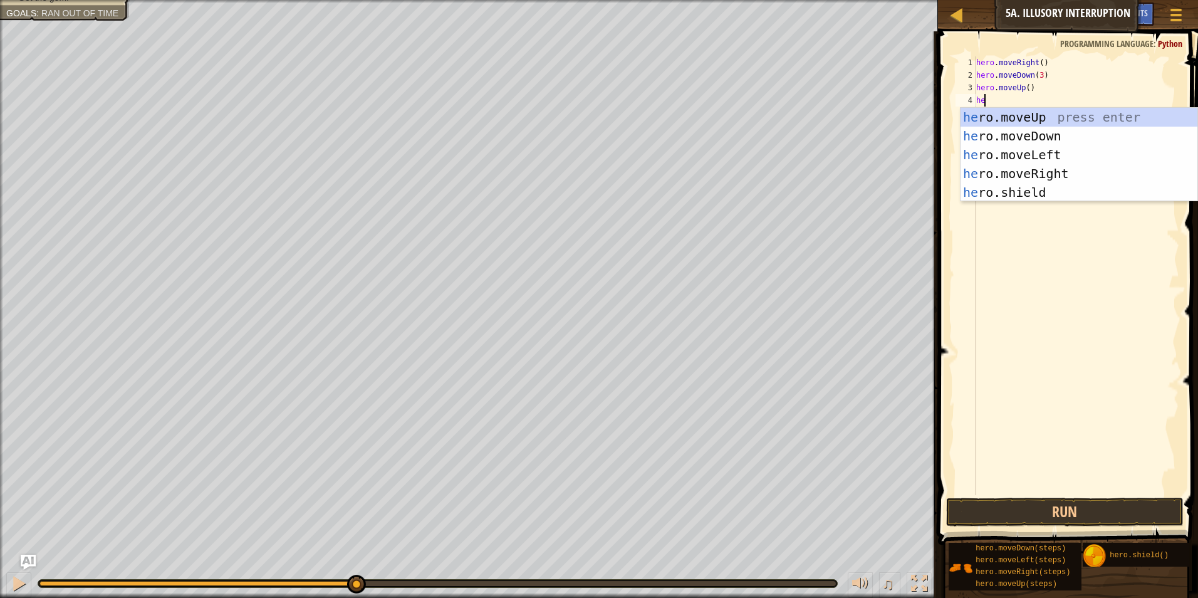
type textarea "hero"
click at [1029, 168] on div "hero .moveUp press enter hero .moveDown press enter hero .moveLeft press enter …" at bounding box center [1078, 174] width 237 height 132
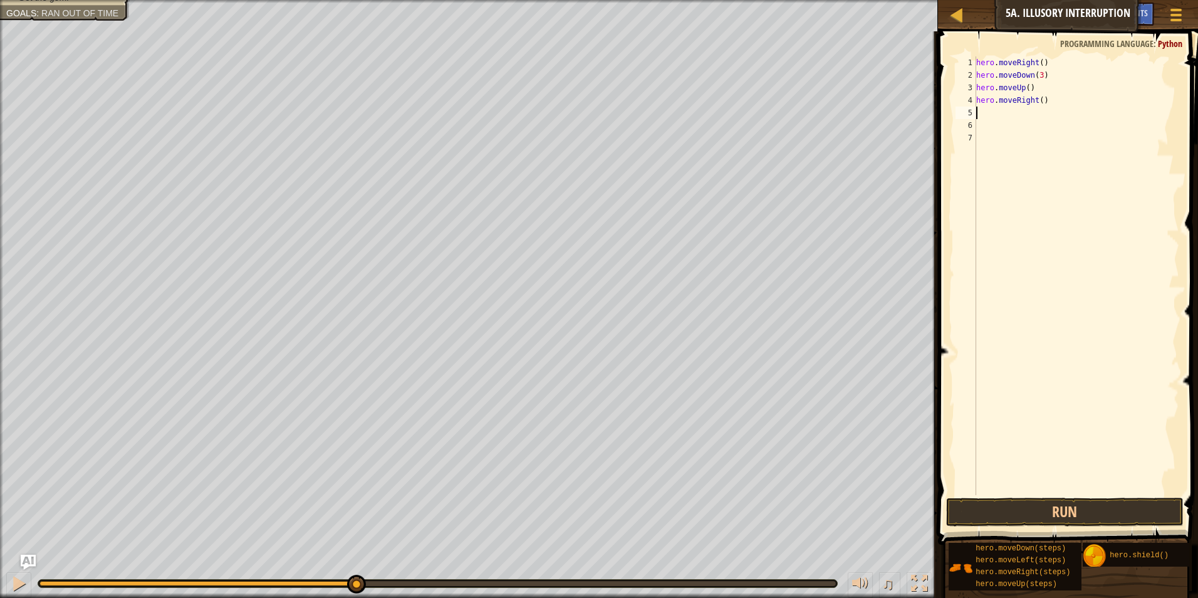
scroll to position [6, 0]
click at [1040, 100] on div "hero . moveRight ( ) hero . moveDown ( 3 ) hero . moveUp ( ) hero . moveRight (…" at bounding box center [1075, 287] width 205 height 463
click at [1045, 100] on div "hero . moveRight ( ) hero . moveDown ( 3 ) hero . moveUp ( ) hero . moveRight (…" at bounding box center [1075, 287] width 205 height 463
click at [1038, 98] on div "hero . moveRight ( ) hero . moveDown ( 3 ) hero . moveUp ( ) hero . moveRight (…" at bounding box center [1075, 287] width 205 height 463
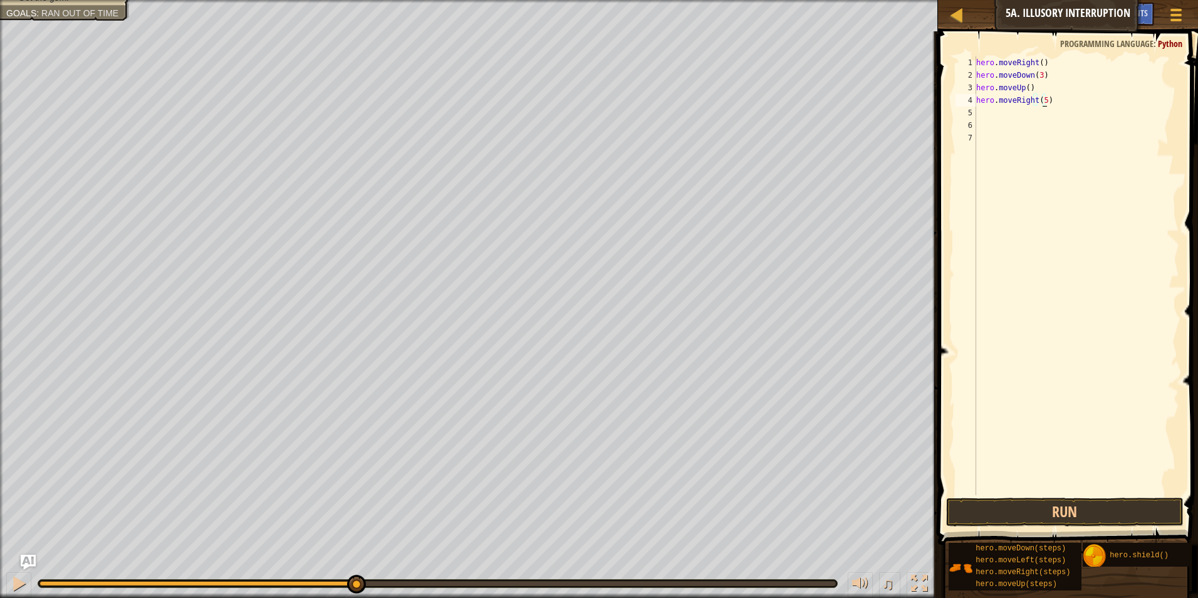
click at [1040, 98] on div "hero . moveRight ( ) hero . moveDown ( 3 ) hero . moveUp ( ) hero . moveRight (…" at bounding box center [1075, 287] width 205 height 463
click at [1037, 99] on div "hero . moveRight ( ) hero . moveDown ( 3 ) hero . moveUp ( ) hero . moveRight (…" at bounding box center [1075, 287] width 205 height 463
click at [1032, 93] on div "hero . moveRight ( ) hero . moveDown ( 3 ) hero . moveUp ( ) hero . moveRight4 )" at bounding box center [1075, 287] width 205 height 463
click at [1035, 98] on div "hero . moveRight ( ) hero . moveDown ( 3 ) hero . moveUp ( ) hero . moveRight4 )" at bounding box center [1075, 287] width 205 height 463
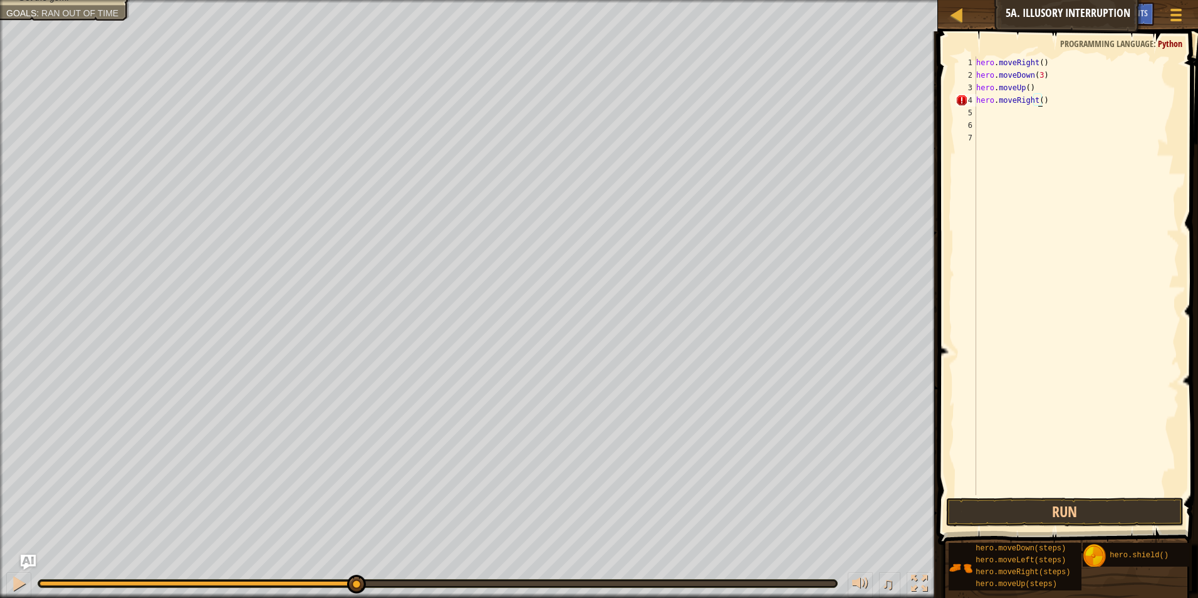
scroll to position [6, 5]
click at [1038, 105] on div "hero . moveRight ( ) hero . moveDown ( 3 ) hero . moveUp ( ) hero . moveRight (…" at bounding box center [1075, 287] width 205 height 463
click at [1042, 505] on button "Run" at bounding box center [1065, 511] width 238 height 29
type textarea "hero.moveRight(4)"
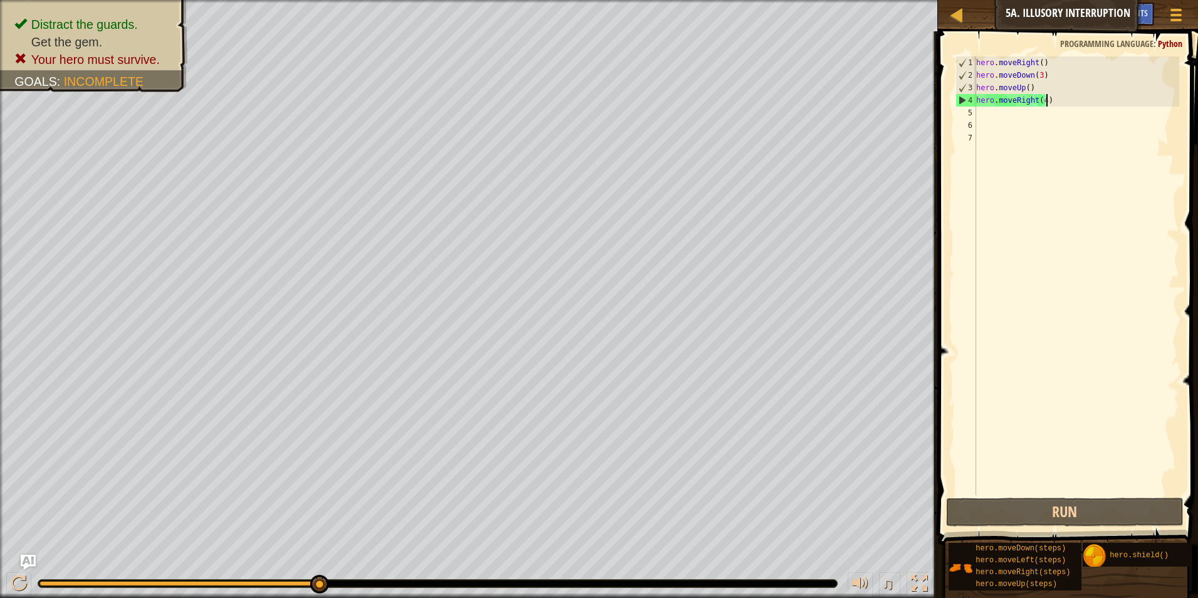
scroll to position [6, 0]
click at [1027, 91] on div "hero . moveRight ( ) hero . moveDown ( 3 ) hero . moveUp ( ) hero . moveRight (…" at bounding box center [1075, 287] width 205 height 463
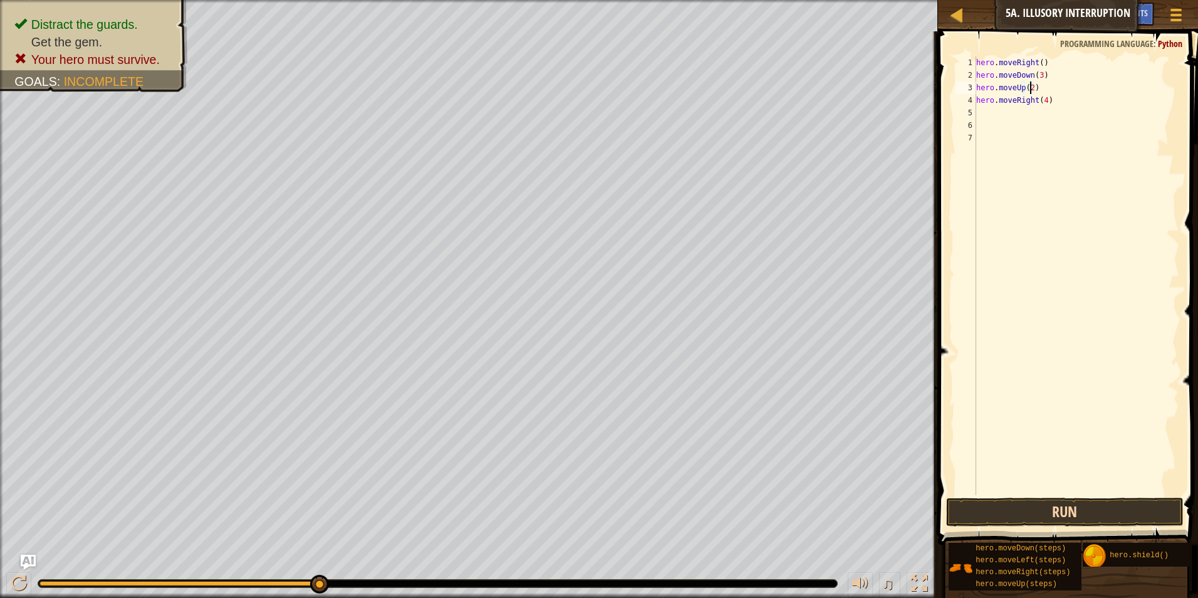
type textarea "hero.moveUp(2)"
click at [1095, 523] on button "Run" at bounding box center [1065, 511] width 238 height 29
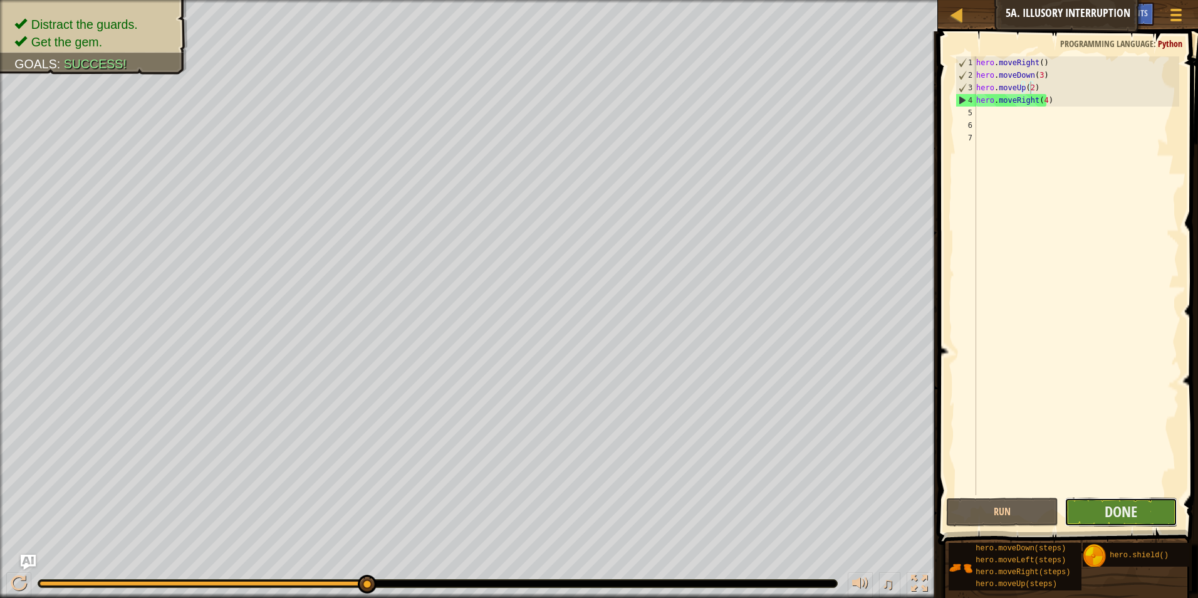
click at [1095, 523] on button "Done" at bounding box center [1120, 511] width 113 height 29
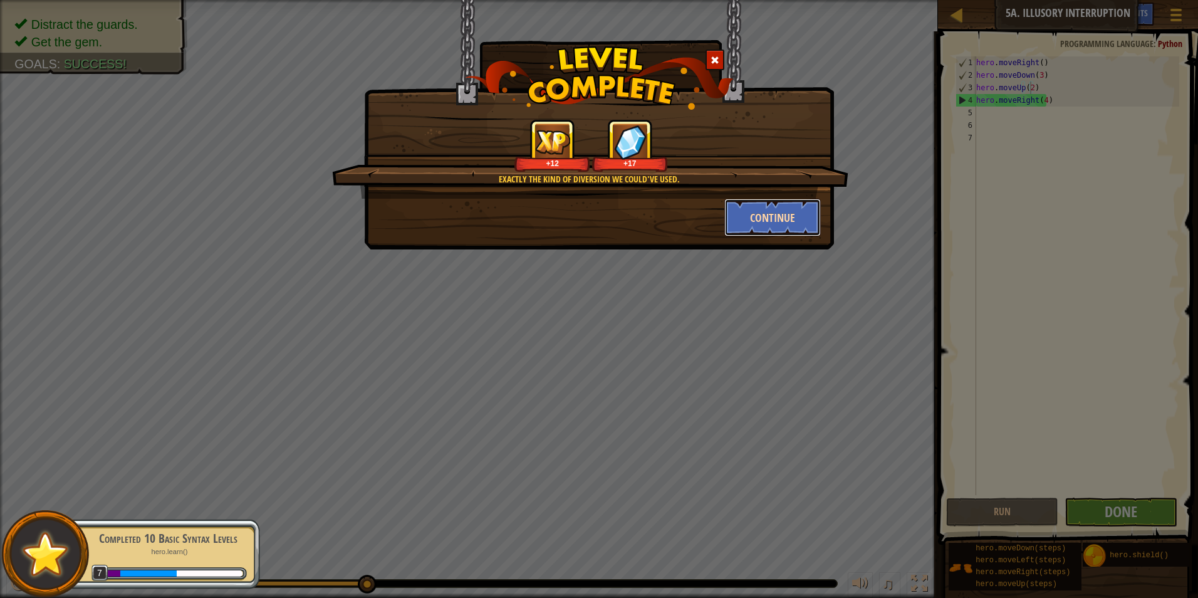
click at [784, 224] on button "Continue" at bounding box center [772, 218] width 97 height 38
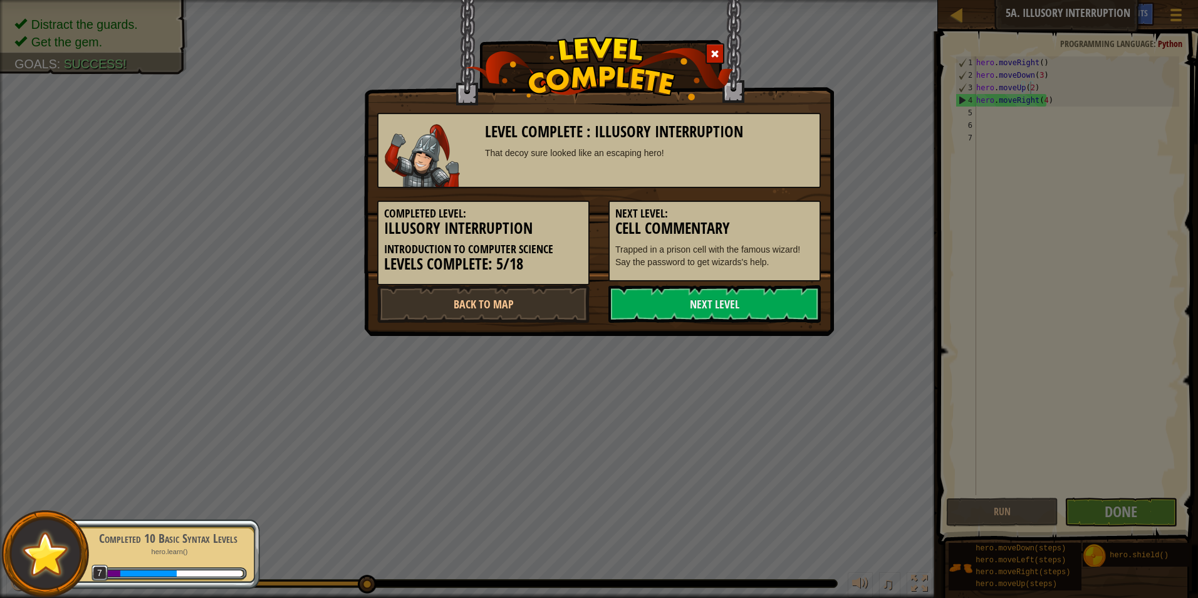
drag, startPoint x: 784, startPoint y: 224, endPoint x: 792, endPoint y: 214, distance: 12.9
click at [792, 214] on h5 "Next Level:" at bounding box center [714, 213] width 199 height 13
click at [535, 298] on link "Back to Map" at bounding box center [483, 304] width 212 height 38
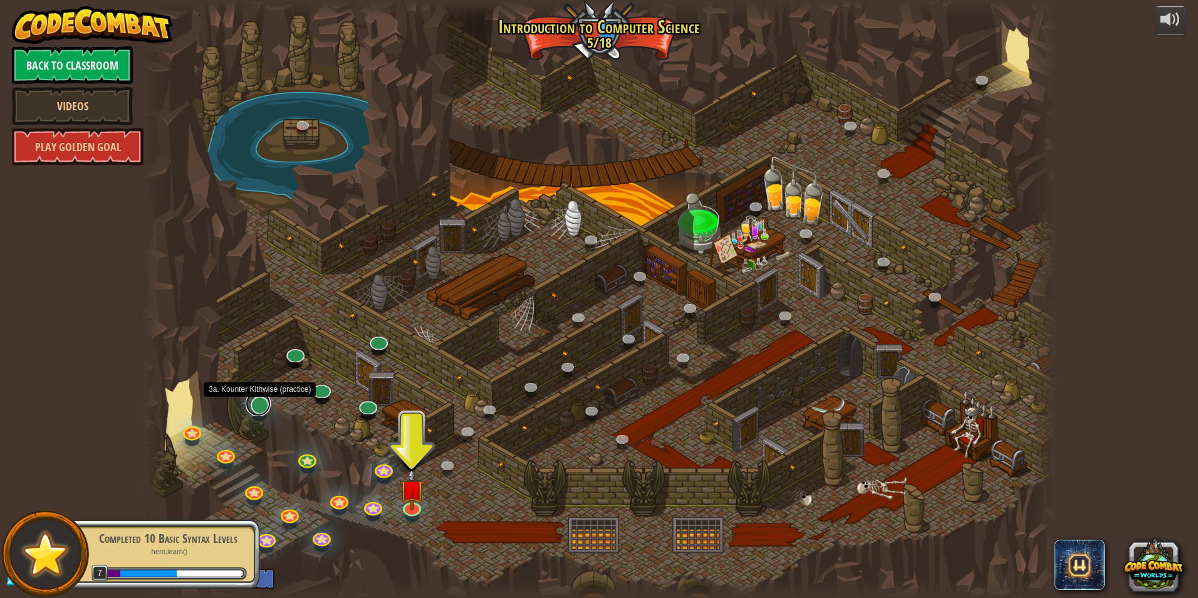
click at [255, 408] on link at bounding box center [258, 403] width 25 height 25
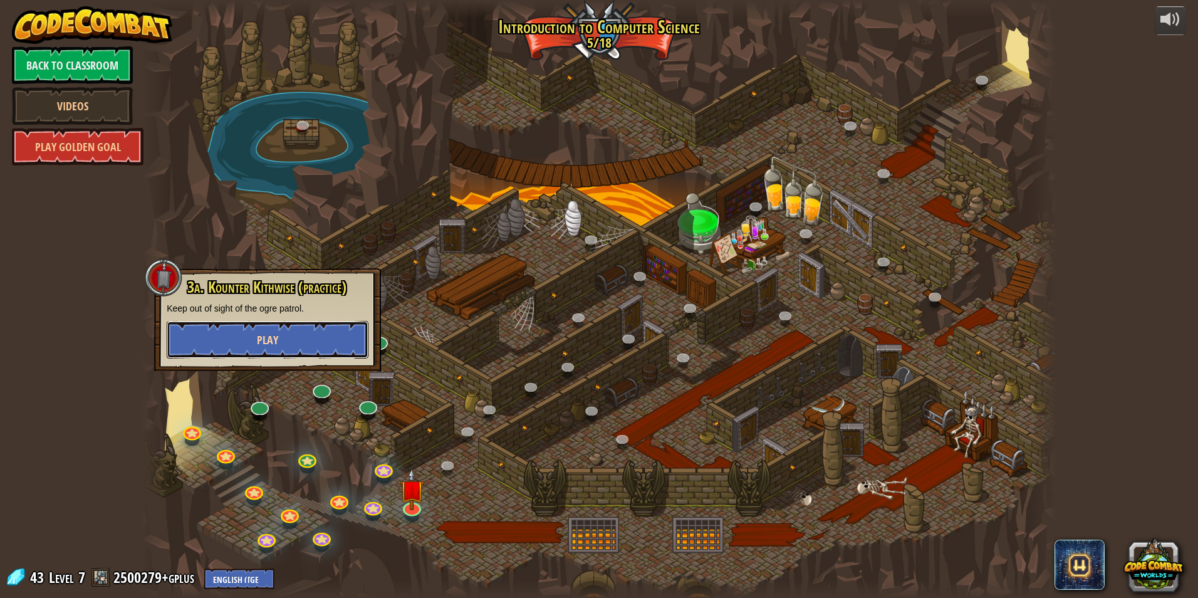
click at [297, 333] on button "Play" at bounding box center [268, 340] width 202 height 38
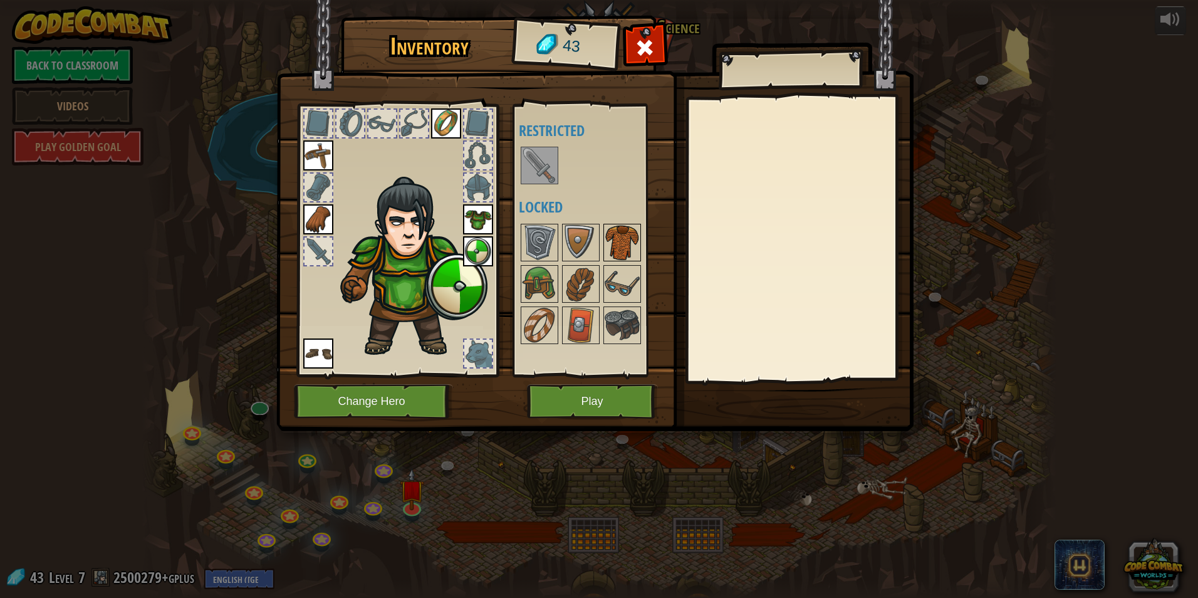
click at [615, 244] on img at bounding box center [621, 242] width 35 height 35
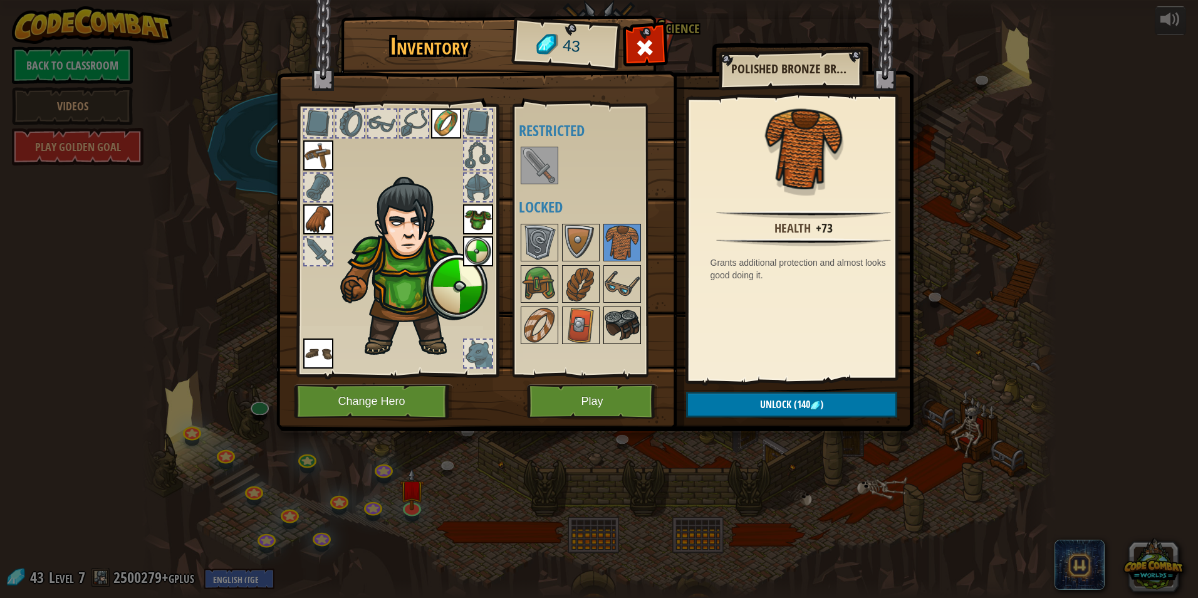
click at [604, 338] on img at bounding box center [621, 325] width 35 height 35
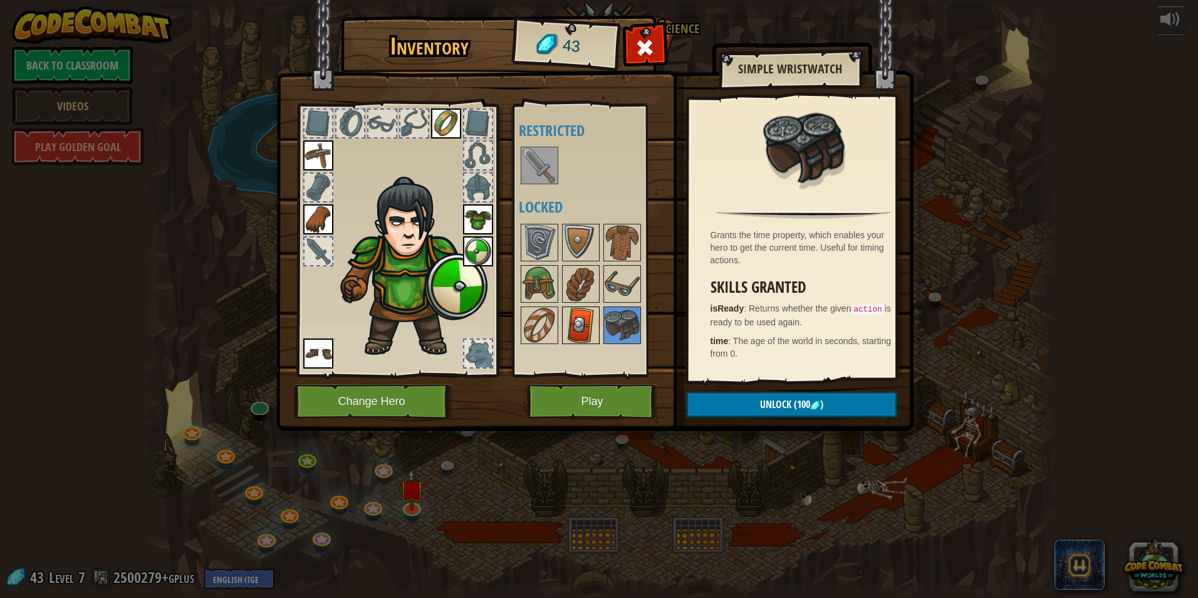
click at [582, 326] on img at bounding box center [580, 325] width 35 height 35
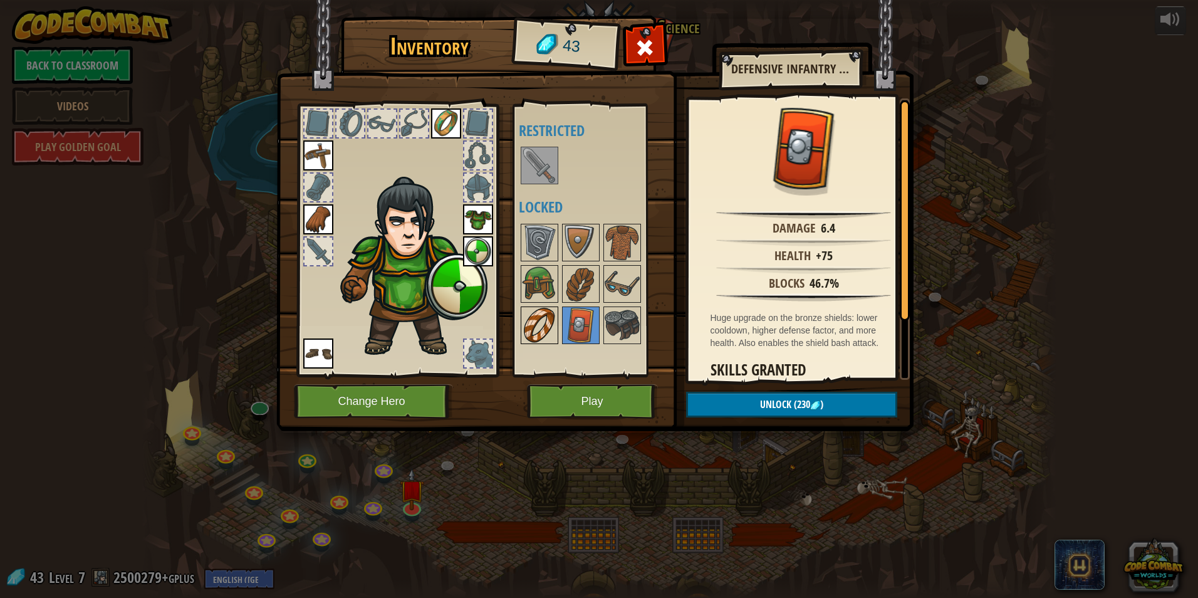
click at [529, 326] on img at bounding box center [539, 325] width 35 height 35
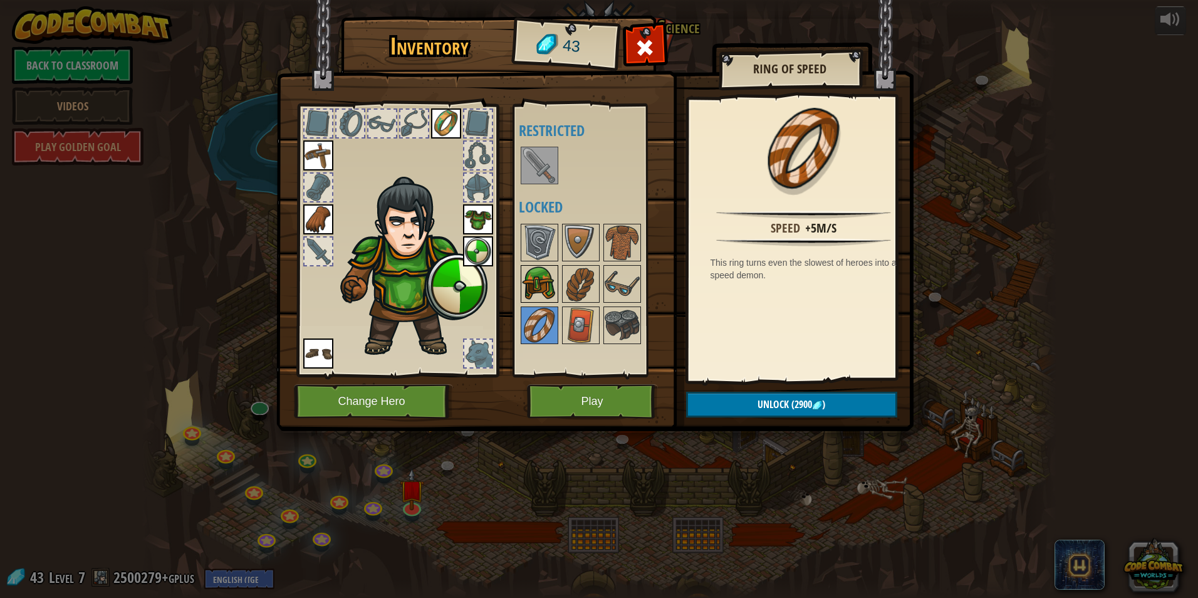
click at [550, 278] on img at bounding box center [539, 283] width 35 height 35
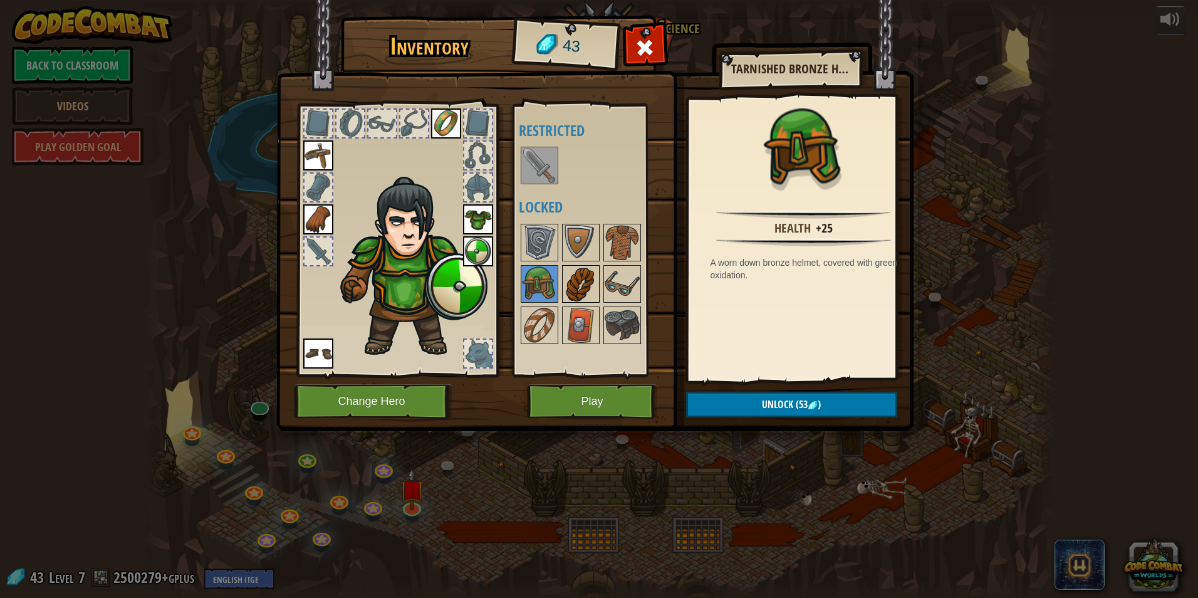
click at [579, 279] on img at bounding box center [580, 283] width 35 height 35
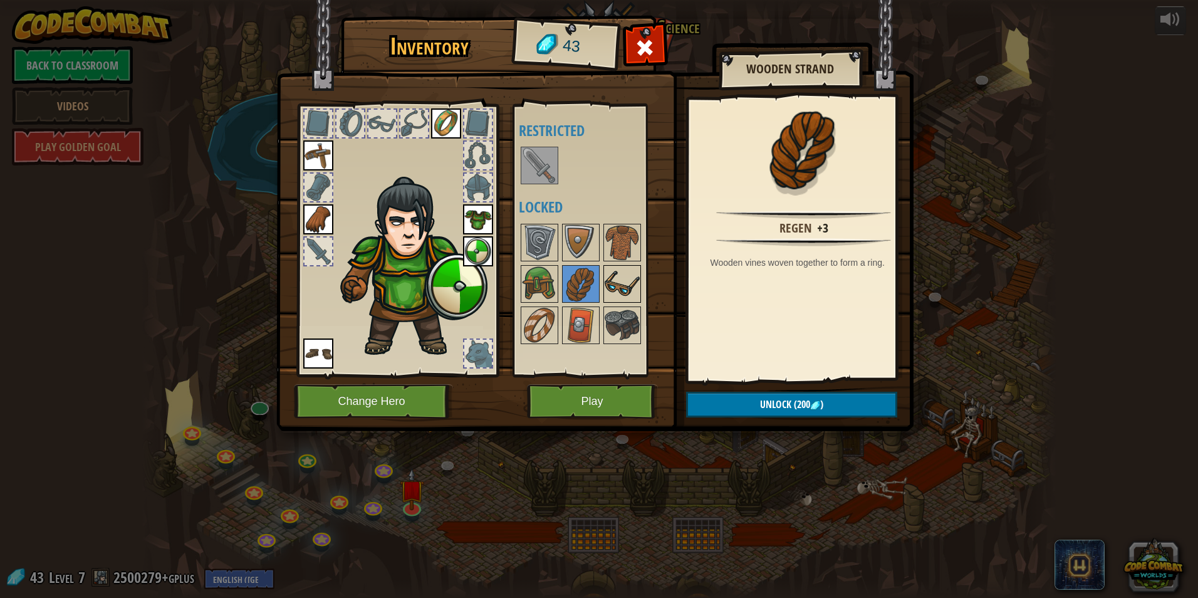
click at [634, 283] on img at bounding box center [621, 283] width 35 height 35
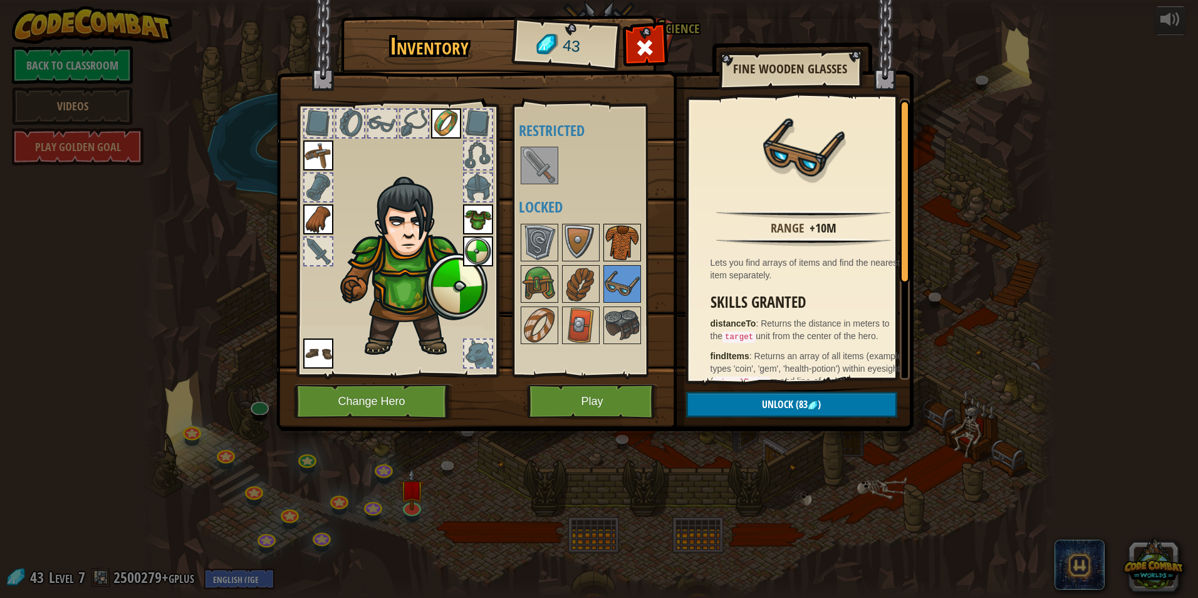
click at [633, 238] on img at bounding box center [621, 242] width 35 height 35
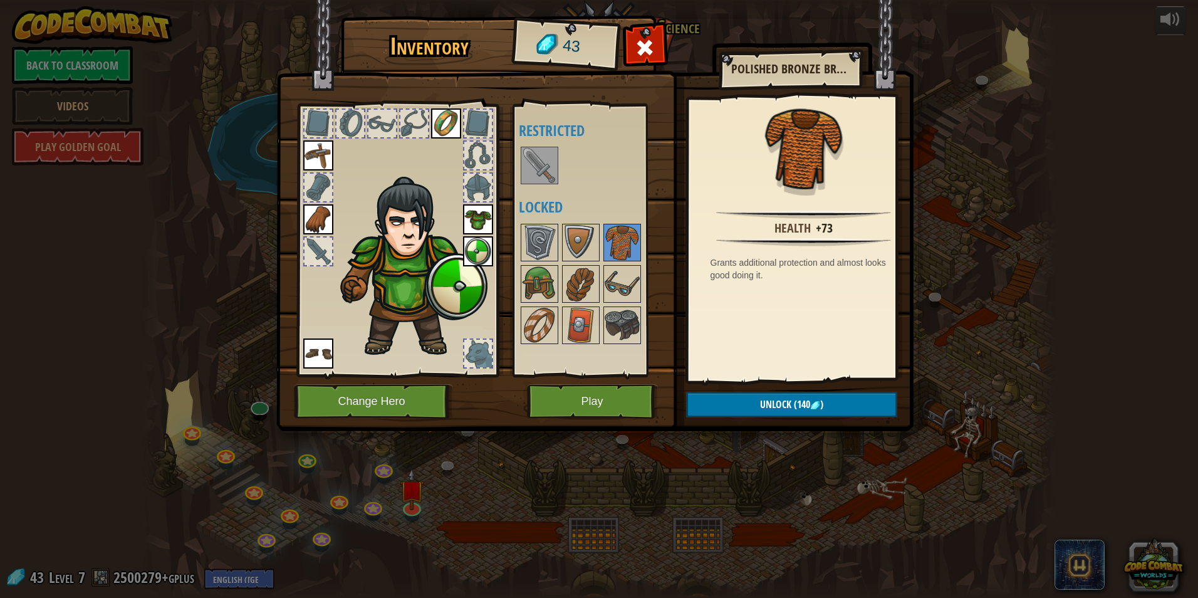
click at [561, 237] on div at bounding box center [597, 284] width 157 height 124
click at [571, 236] on img at bounding box center [580, 242] width 35 height 35
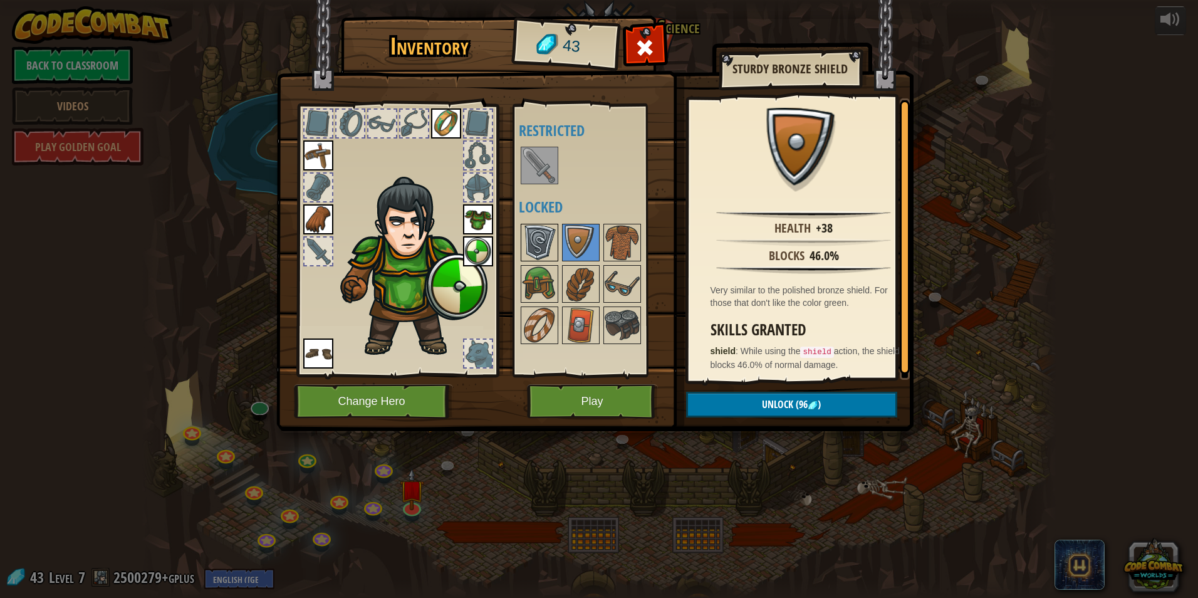
click at [540, 240] on img at bounding box center [539, 242] width 35 height 35
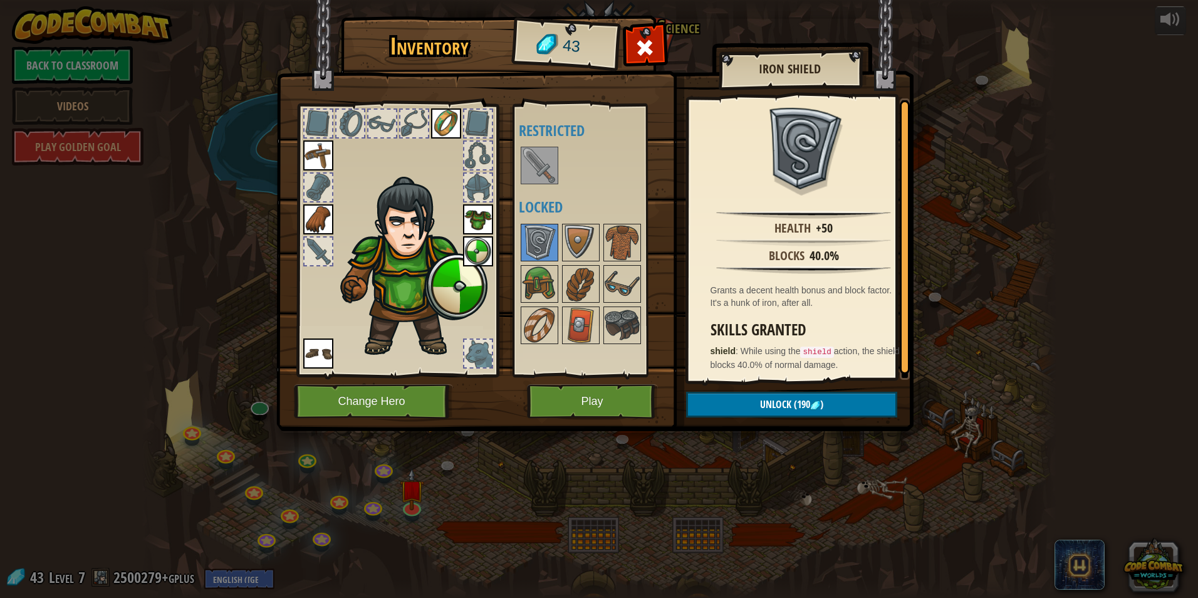
click at [464, 353] on div at bounding box center [478, 353] width 28 height 28
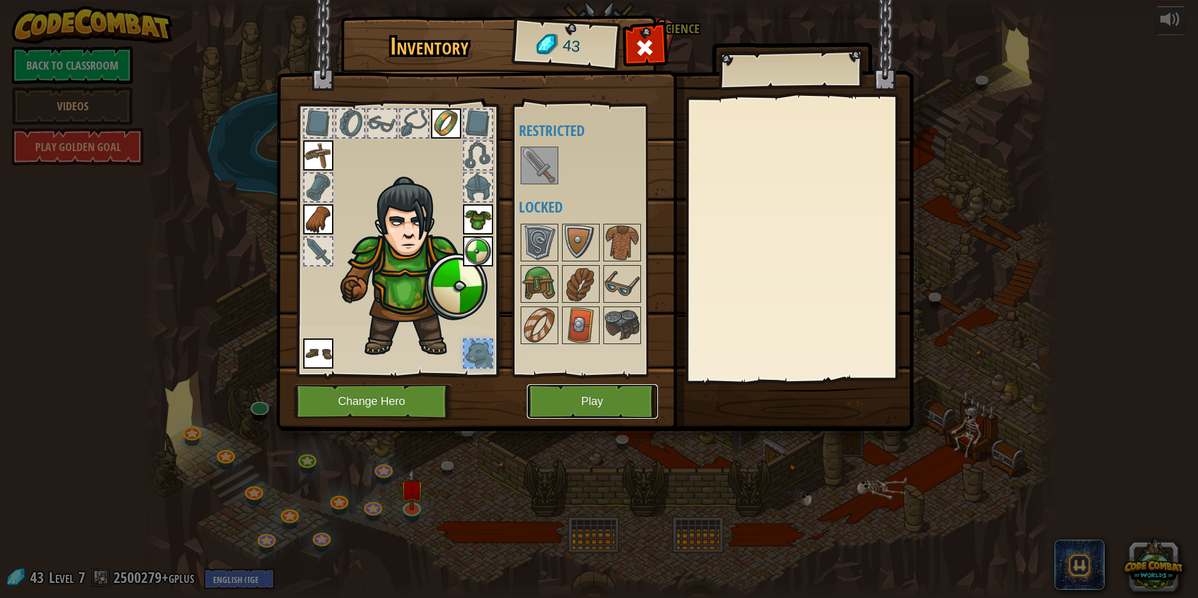
click at [625, 391] on button "Play" at bounding box center [592, 401] width 131 height 34
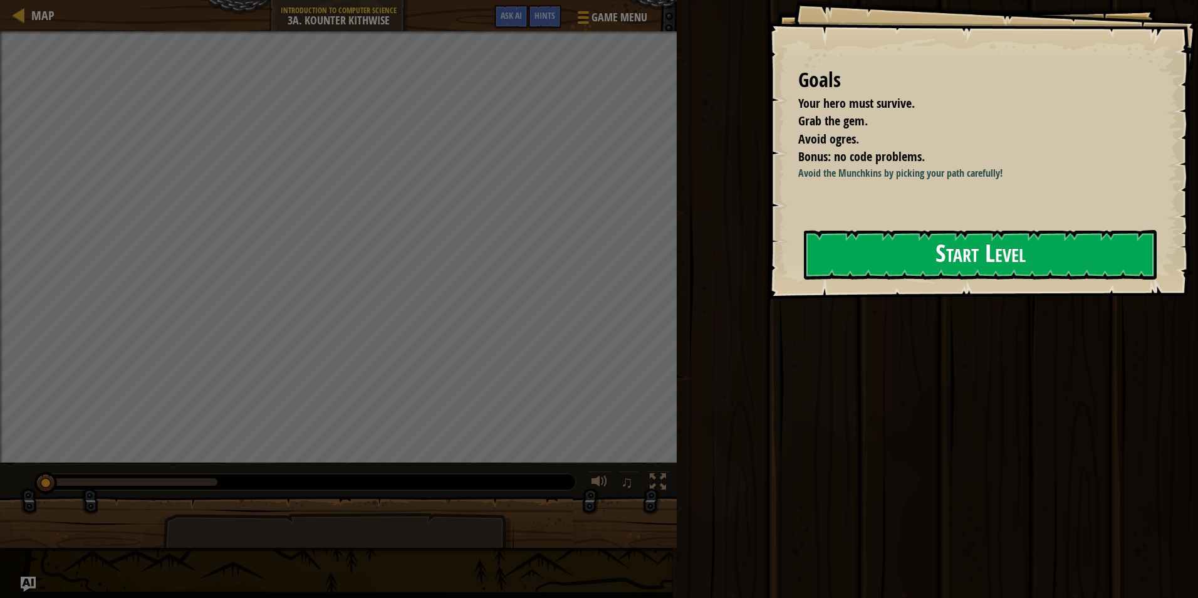
click at [870, 273] on button "Start Level" at bounding box center [980, 254] width 353 height 49
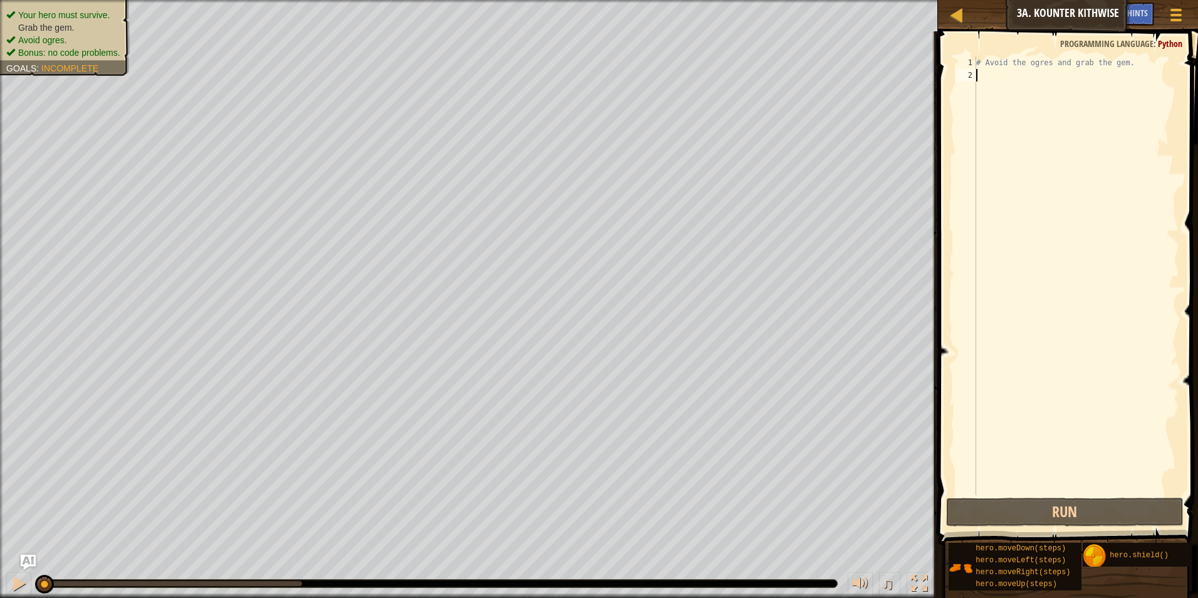
scroll to position [6, 0]
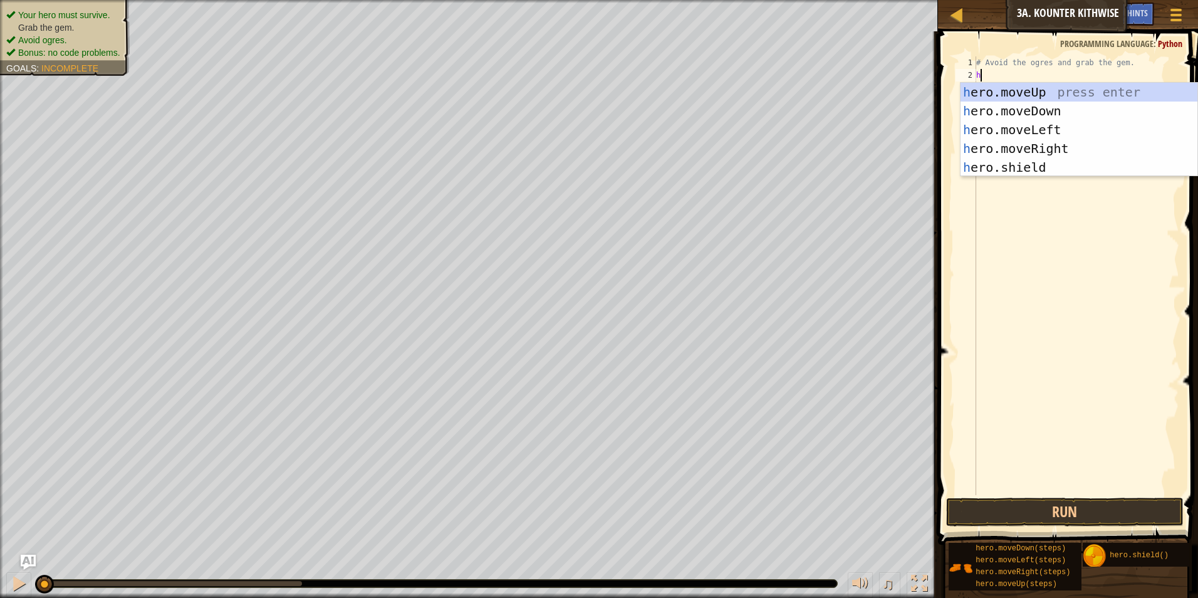
type textarea "her"
click at [1053, 95] on div "her o.moveUp press enter her o.moveDown press enter her o.moveLeft press enter …" at bounding box center [1078, 149] width 237 height 132
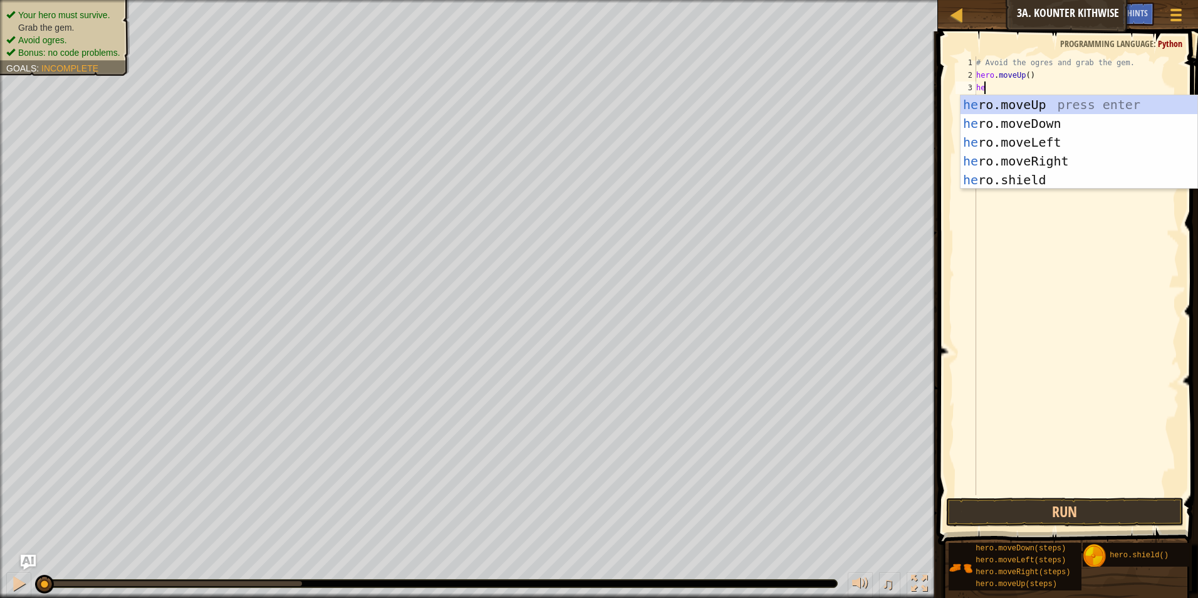
type textarea "hero"
click at [1052, 161] on div "hero .moveUp press enter hero .moveDown press enter hero .moveLeft press enter …" at bounding box center [1078, 161] width 237 height 132
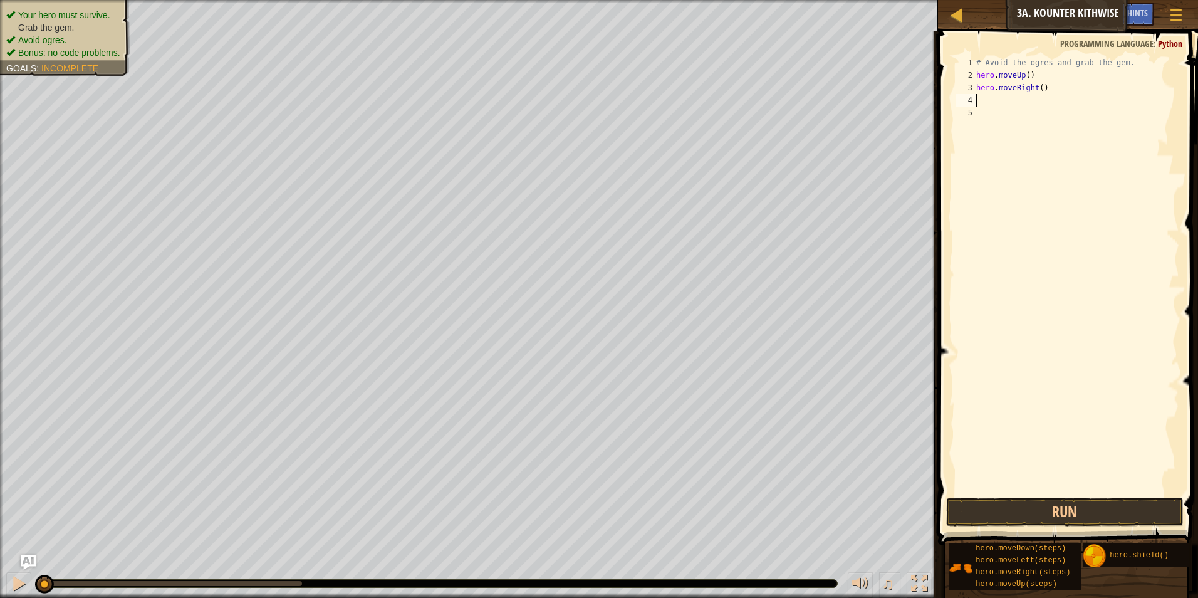
scroll to position [6, 0]
click at [1038, 89] on div "# Avoid the ogres and grab the gem. hero . moveUp ( ) hero . moveRight ( )" at bounding box center [1075, 287] width 205 height 463
click at [1109, 516] on button "Run" at bounding box center [1065, 511] width 238 height 29
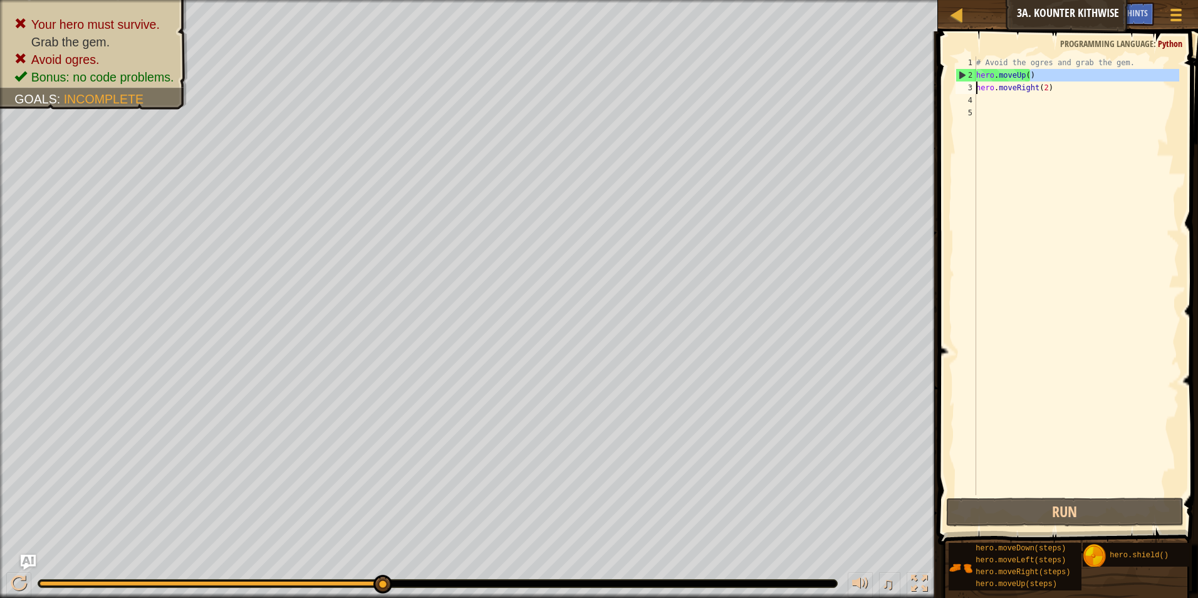
drag, startPoint x: 1047, startPoint y: 76, endPoint x: 975, endPoint y: 95, distance: 74.6
click at [975, 95] on div "hero.moveRight(2) 1 2 3 4 5 # Avoid the ogres and grab the gem. hero . moveUp (…" at bounding box center [1066, 275] width 226 height 438
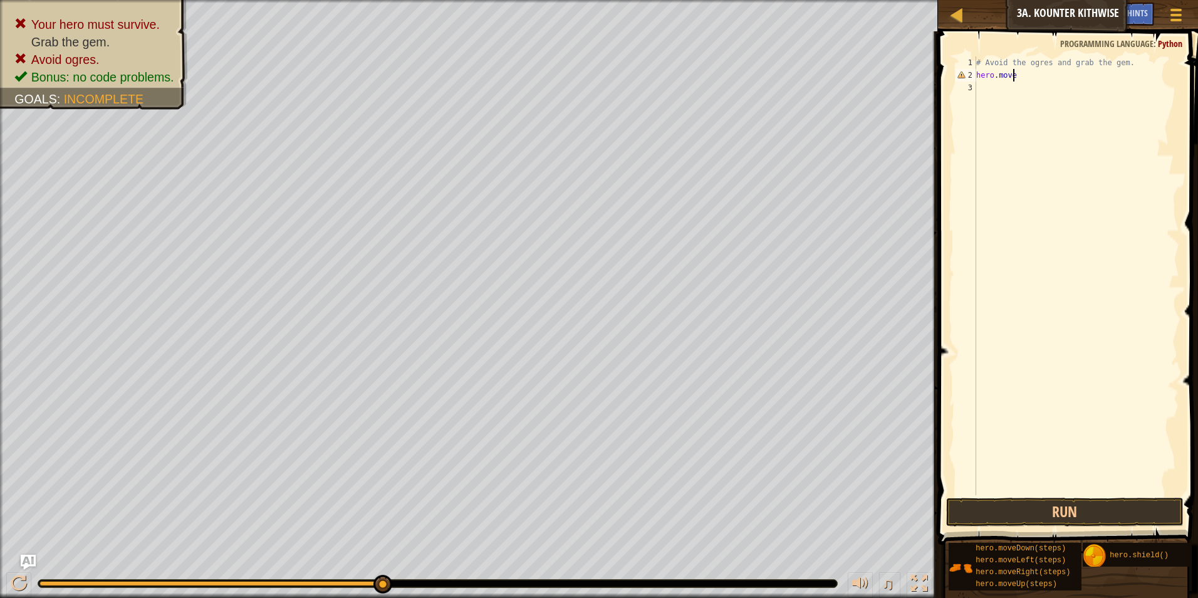
scroll to position [6, 1]
type textarea "h"
type textarea "#"
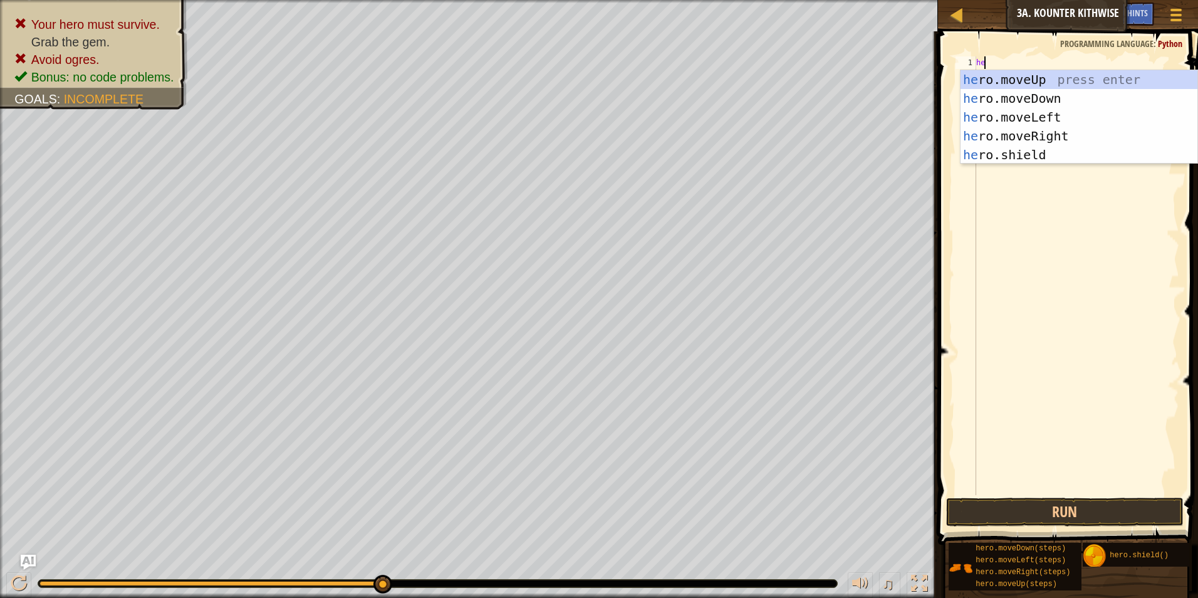
type textarea "hero"
click at [997, 98] on div "hero .moveUp press enter hero .moveDown press enter hero .moveLeft press enter …" at bounding box center [1078, 136] width 237 height 132
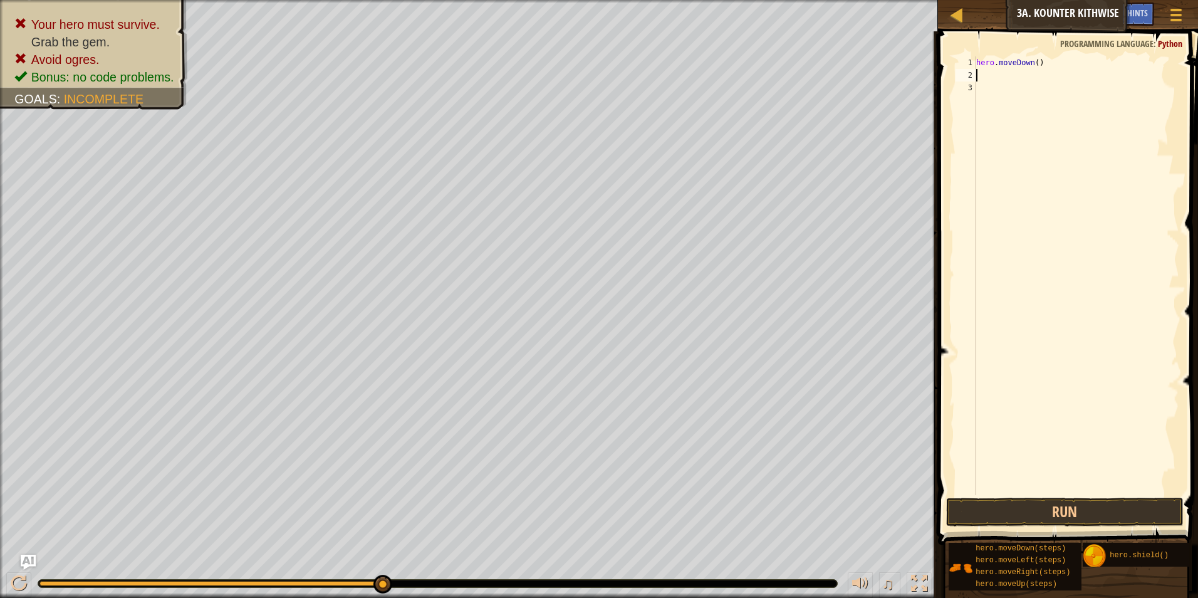
scroll to position [6, 0]
click at [1033, 61] on div "hero . moveDown ( )" at bounding box center [1075, 287] width 205 height 463
type textarea "hero.moveDown(2)"
click at [1059, 521] on button "Run" at bounding box center [1065, 511] width 238 height 29
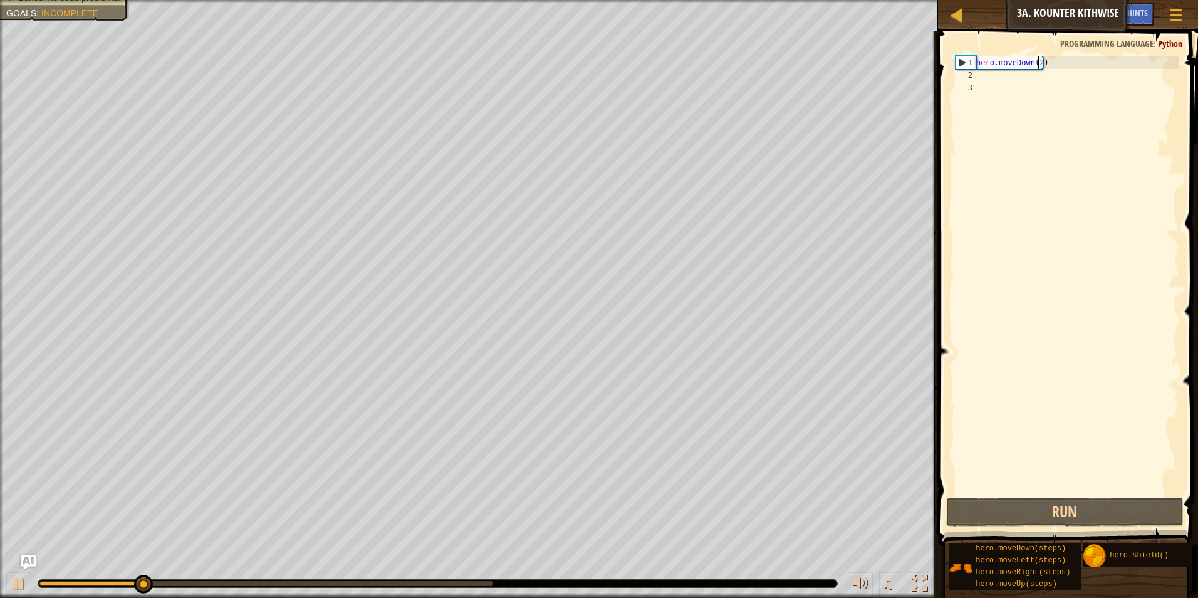
click at [985, 87] on div "hero . moveDown ( 2 )" at bounding box center [1075, 287] width 205 height 463
click at [994, 74] on div "hero . moveDown ( 2 )" at bounding box center [1075, 287] width 205 height 463
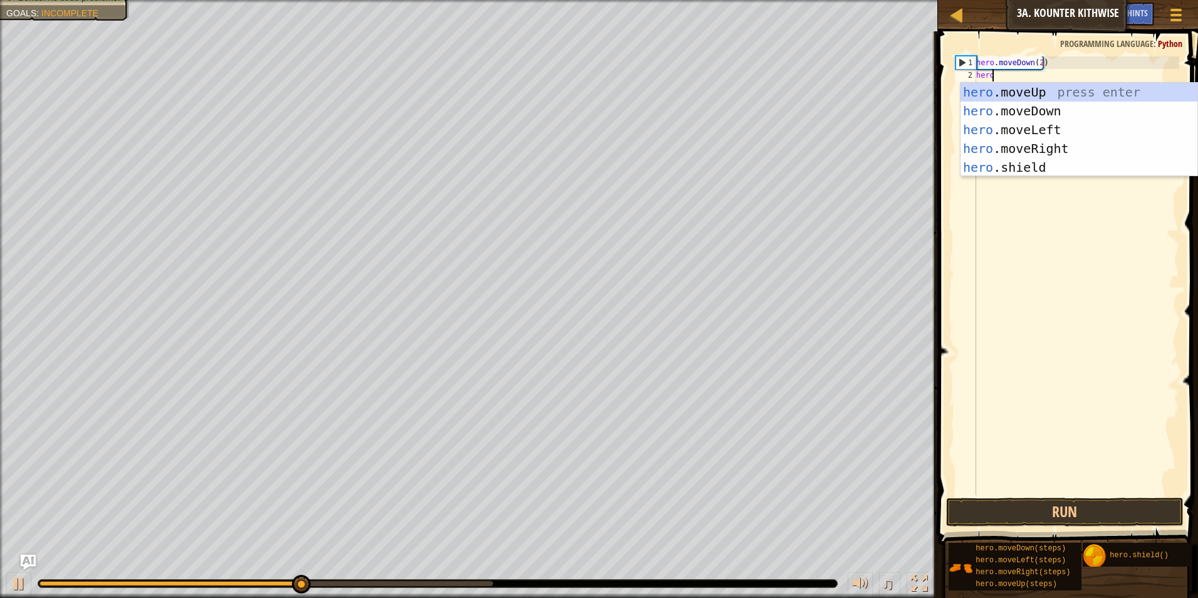
type textarea "hero"
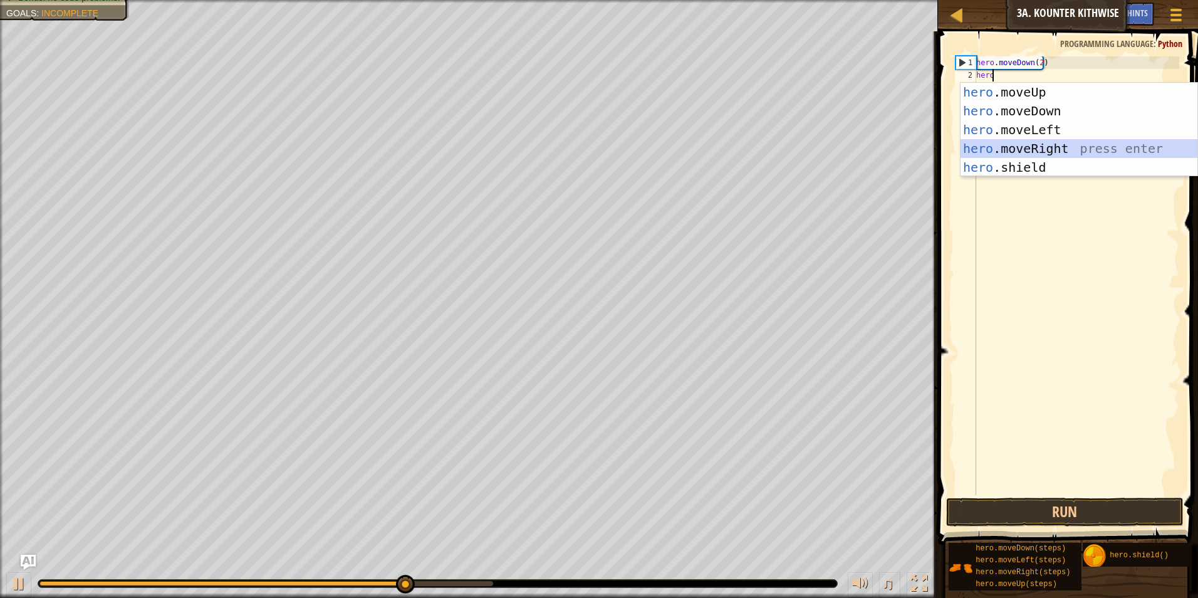
click at [1078, 145] on div "hero .moveUp press enter hero .moveDown press enter hero .moveLeft press enter …" at bounding box center [1078, 149] width 237 height 132
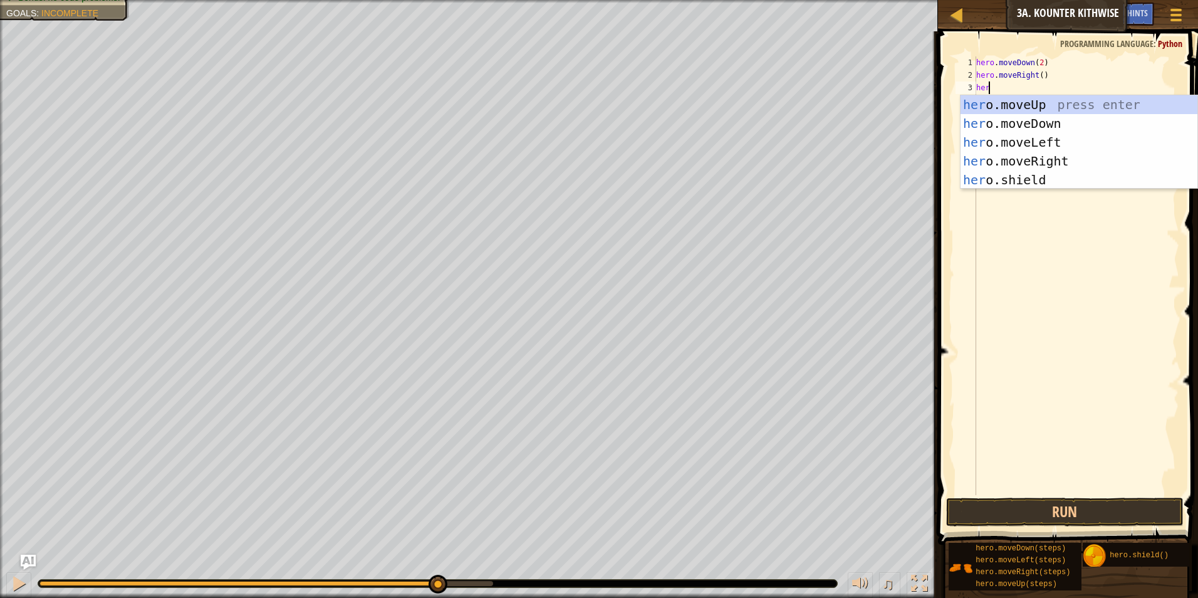
type textarea "hero"
click at [1023, 102] on div "hero .moveUp press enter hero .moveDown press enter hero .moveLeft press enter …" at bounding box center [1078, 161] width 237 height 132
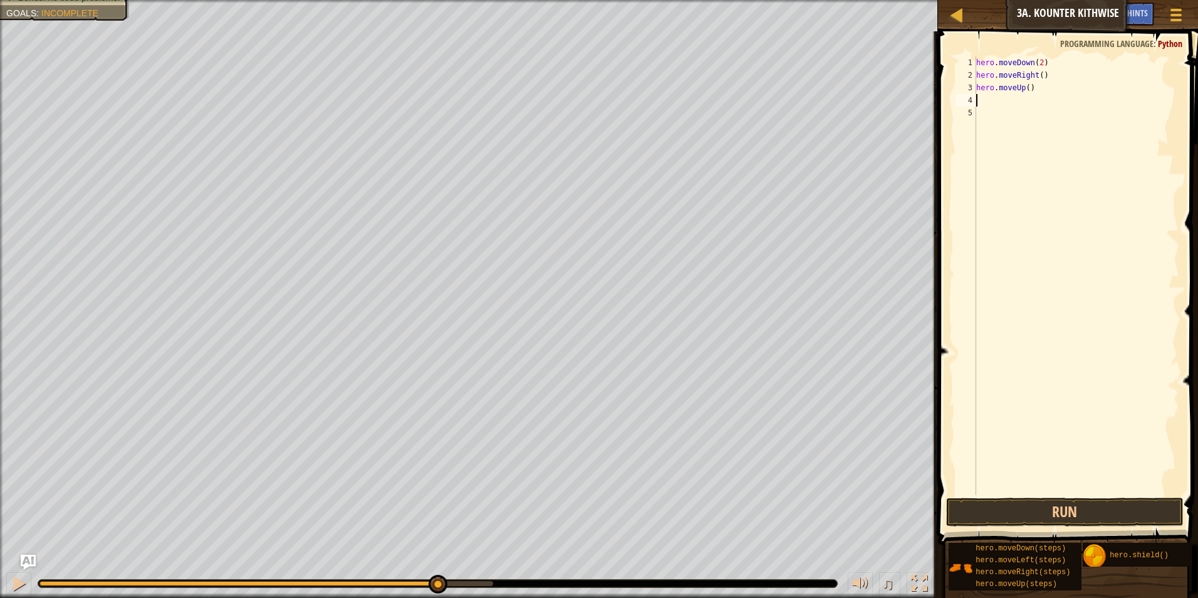
scroll to position [6, 0]
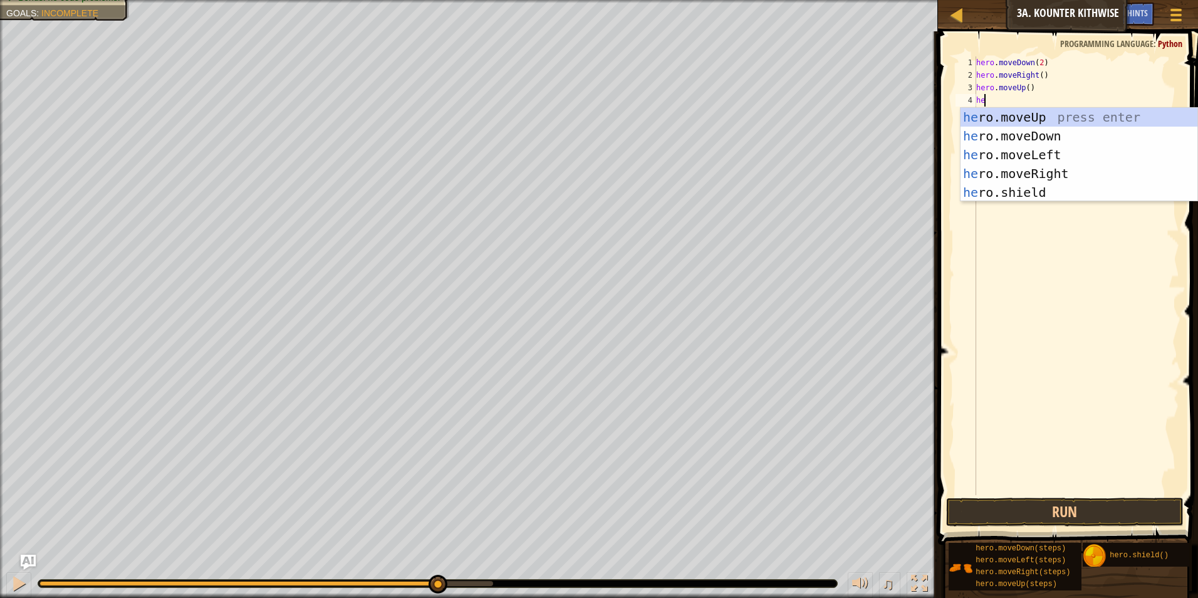
type textarea "hero"
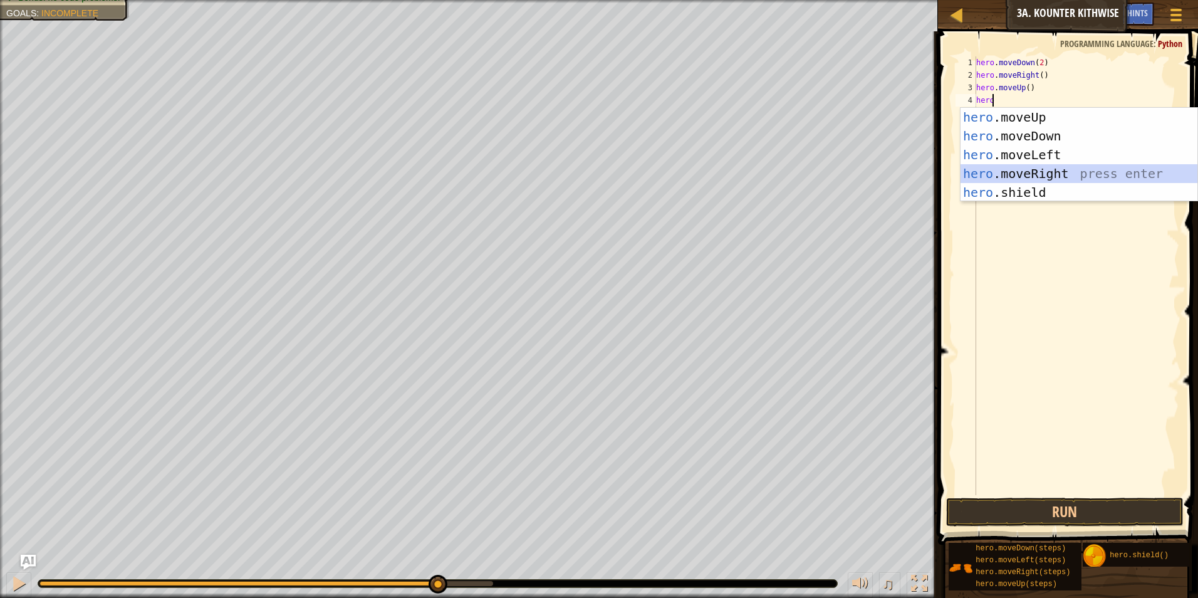
click at [1040, 174] on div "hero .moveUp press enter hero .moveDown press enter hero .moveLeft press enter …" at bounding box center [1078, 174] width 237 height 132
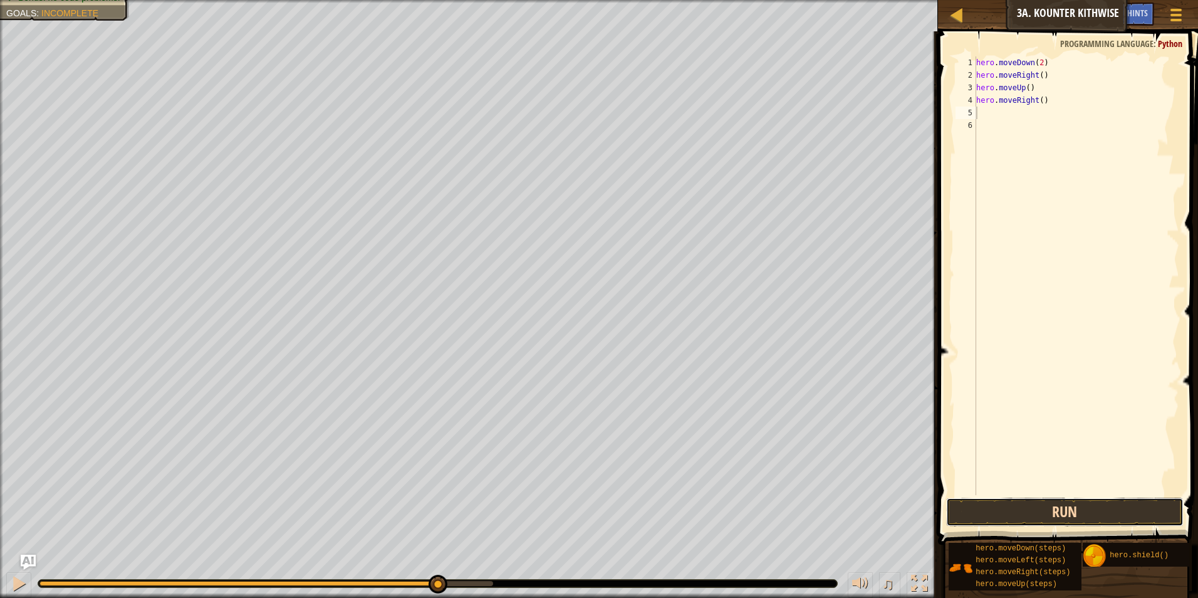
click at [1018, 513] on button "Run" at bounding box center [1065, 511] width 238 height 29
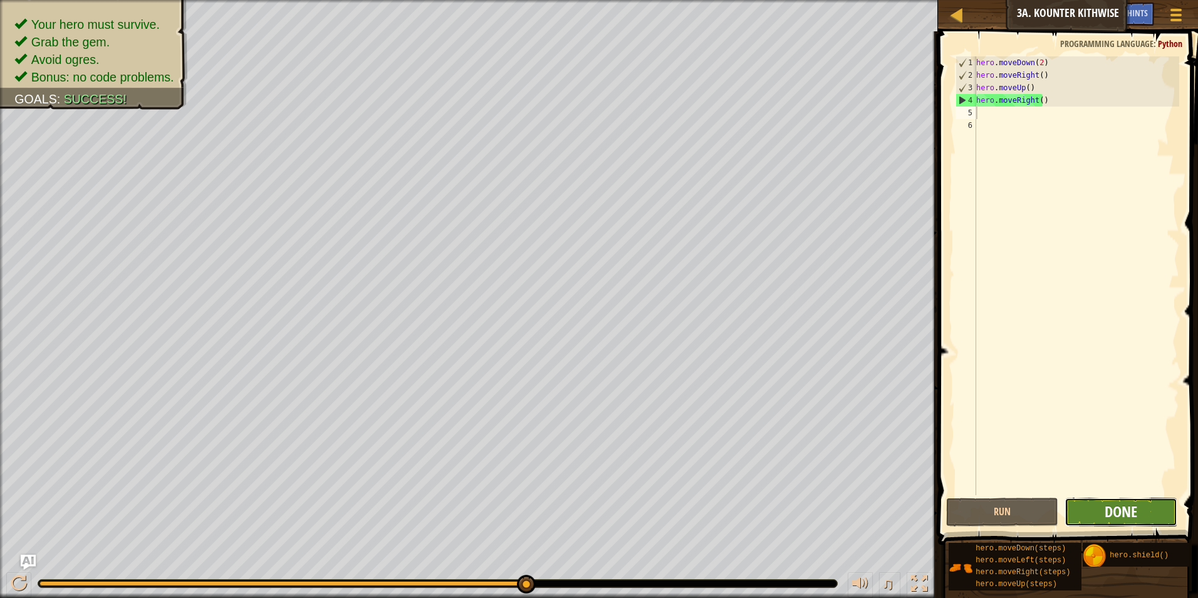
click at [1127, 505] on span "Done" at bounding box center [1120, 511] width 33 height 20
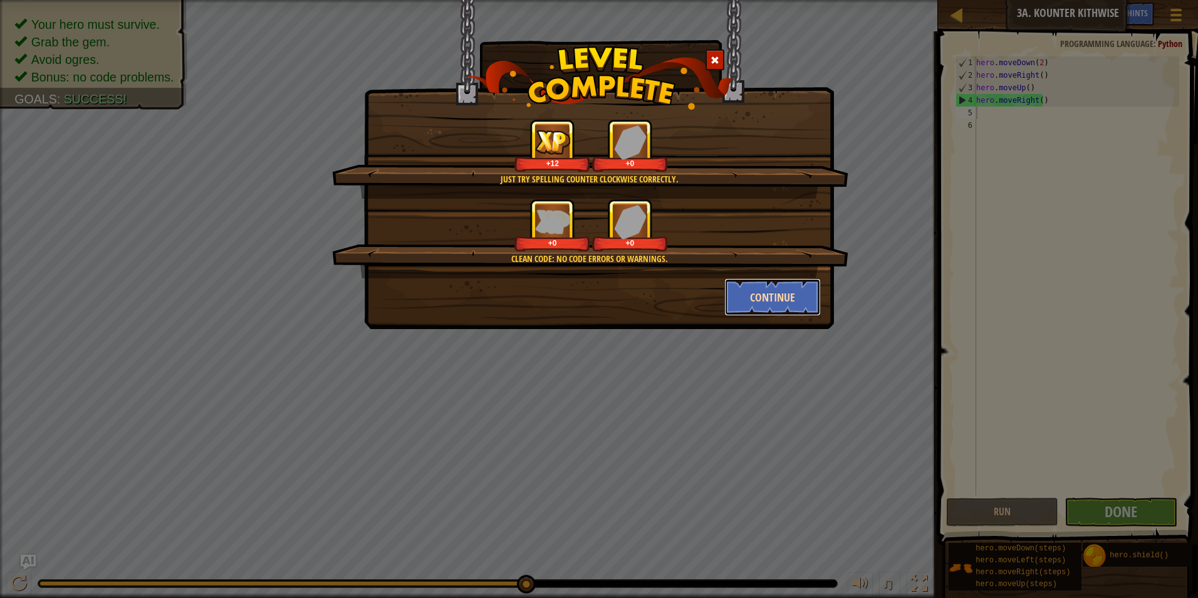
click at [783, 299] on button "Continue" at bounding box center [772, 297] width 97 height 38
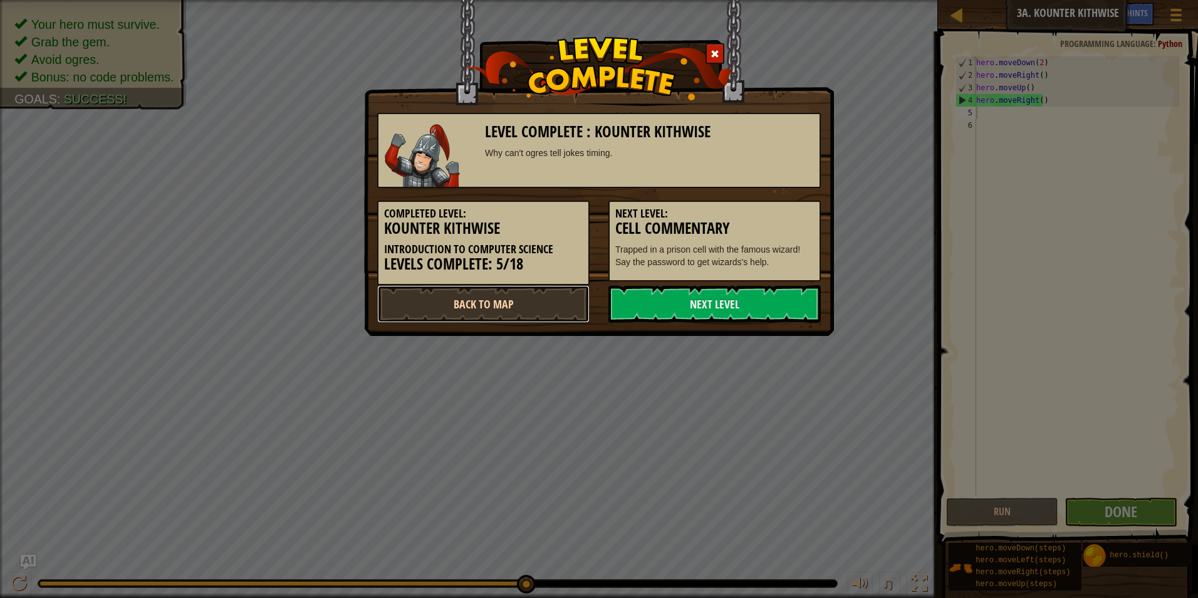
click at [445, 304] on link "Back to Map" at bounding box center [483, 304] width 212 height 38
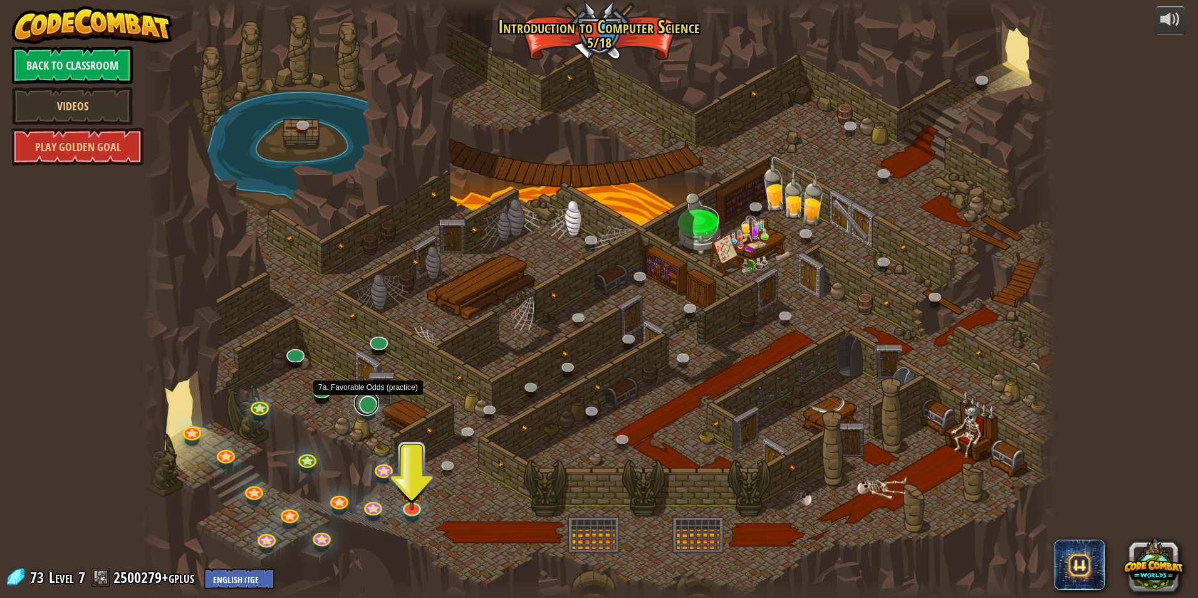
click at [370, 402] on link at bounding box center [366, 402] width 25 height 25
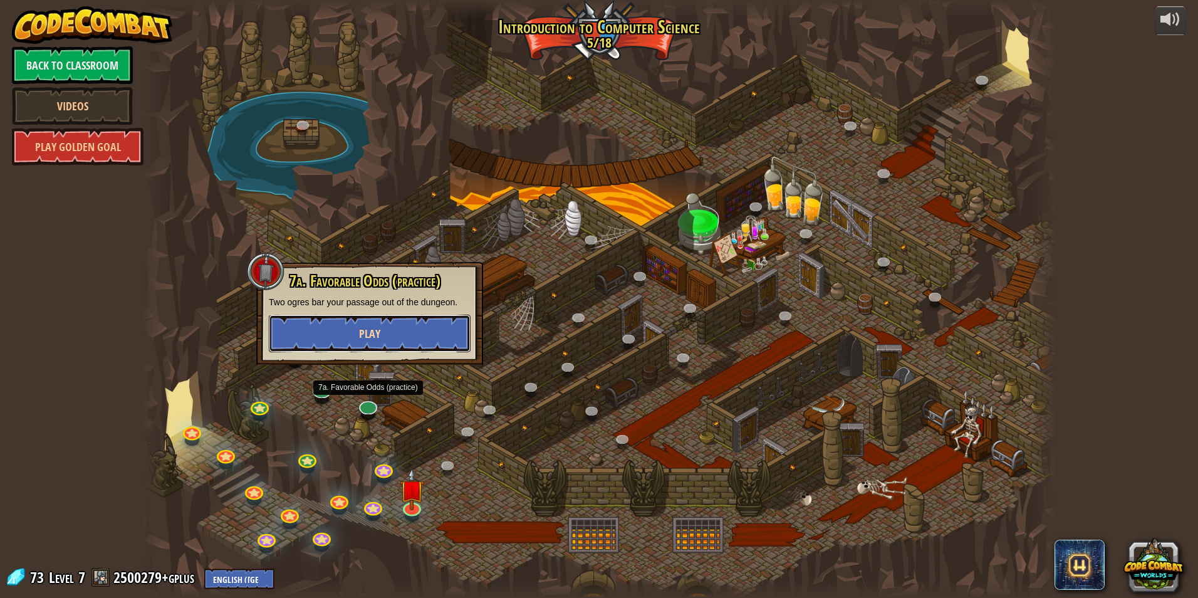
click at [403, 332] on button "Play" at bounding box center [370, 333] width 202 height 38
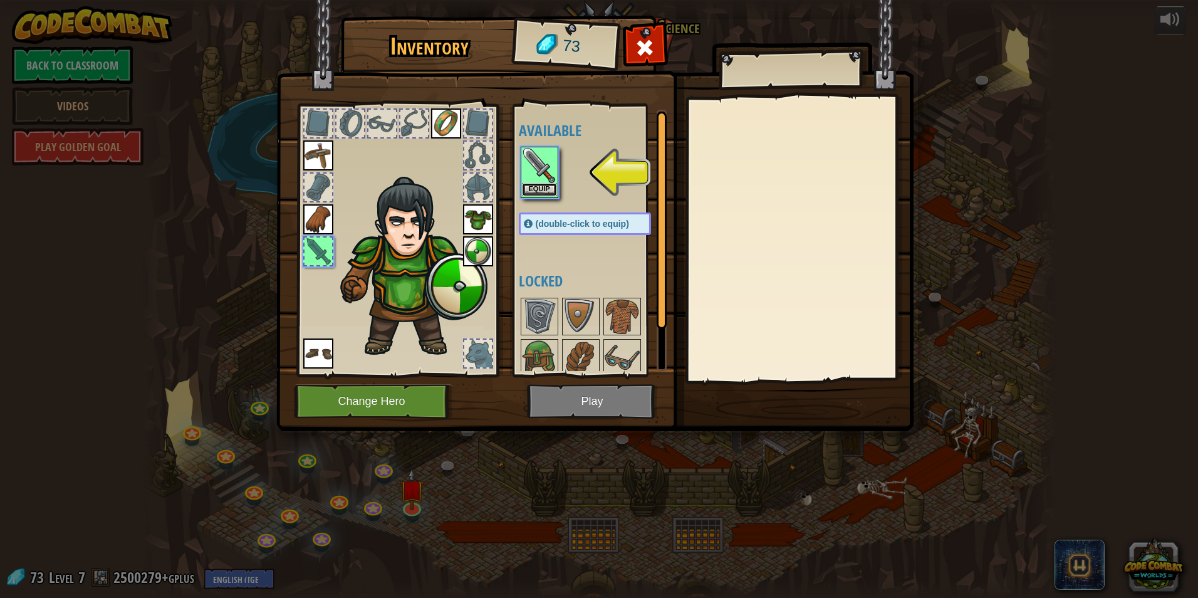
click at [549, 188] on button "Equip" at bounding box center [539, 189] width 35 height 13
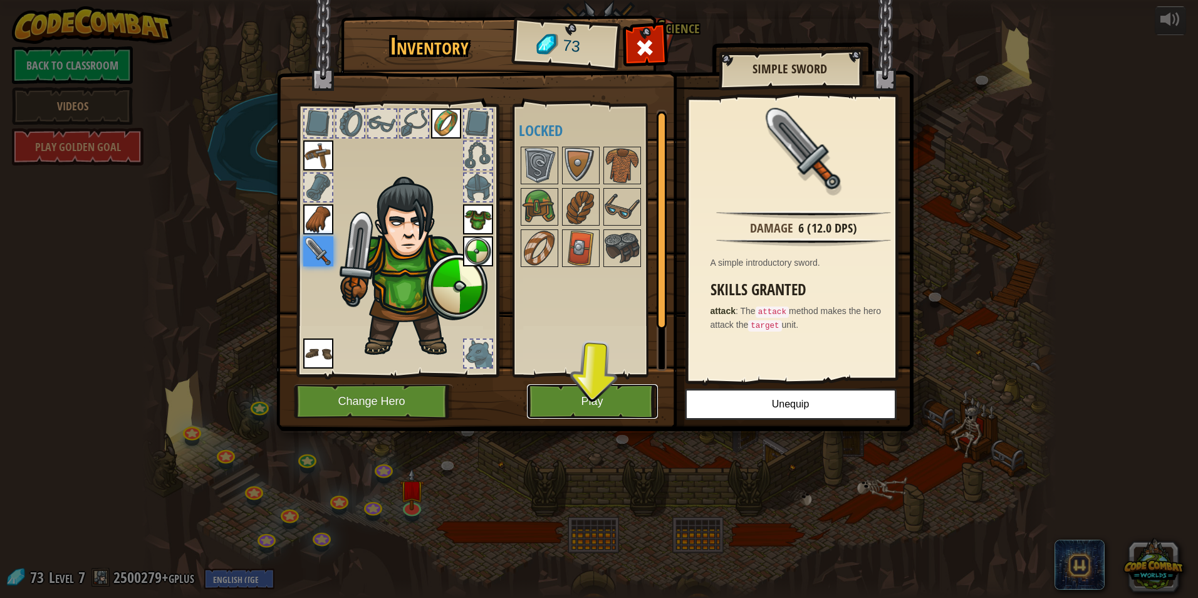
click at [624, 401] on button "Play" at bounding box center [592, 401] width 131 height 34
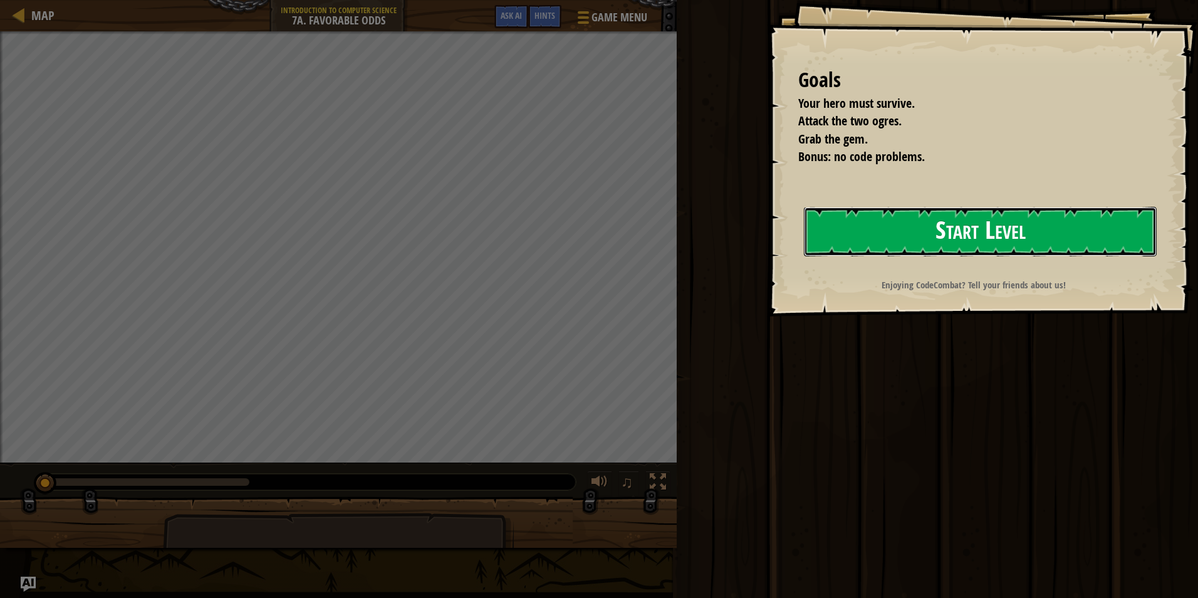
click at [936, 224] on button "Start Level" at bounding box center [980, 231] width 353 height 49
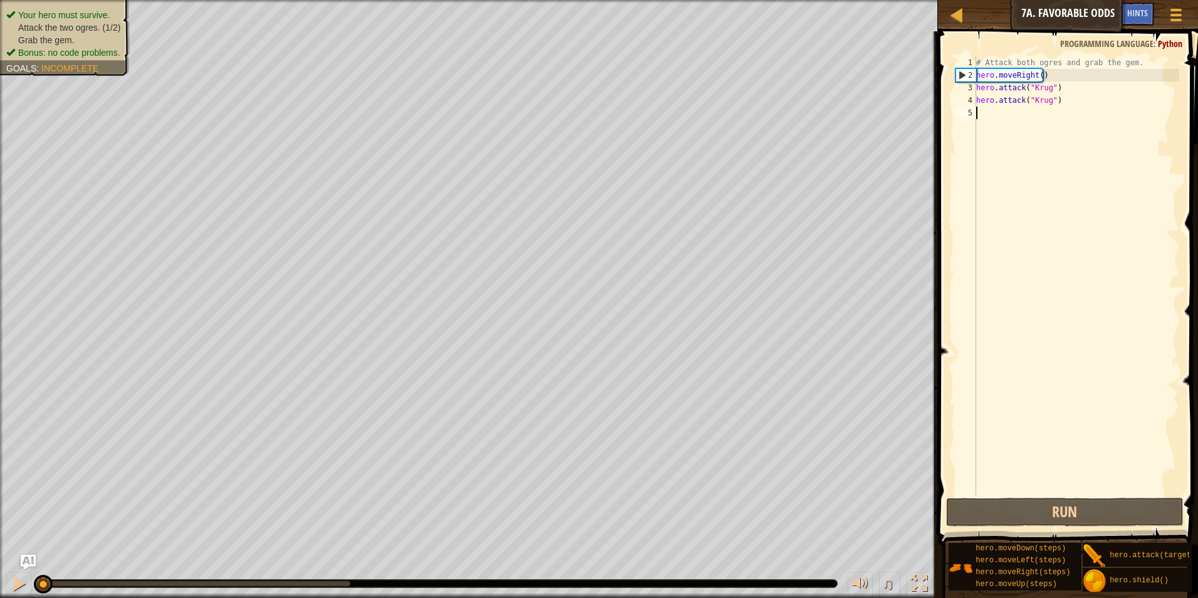
scroll to position [6, 0]
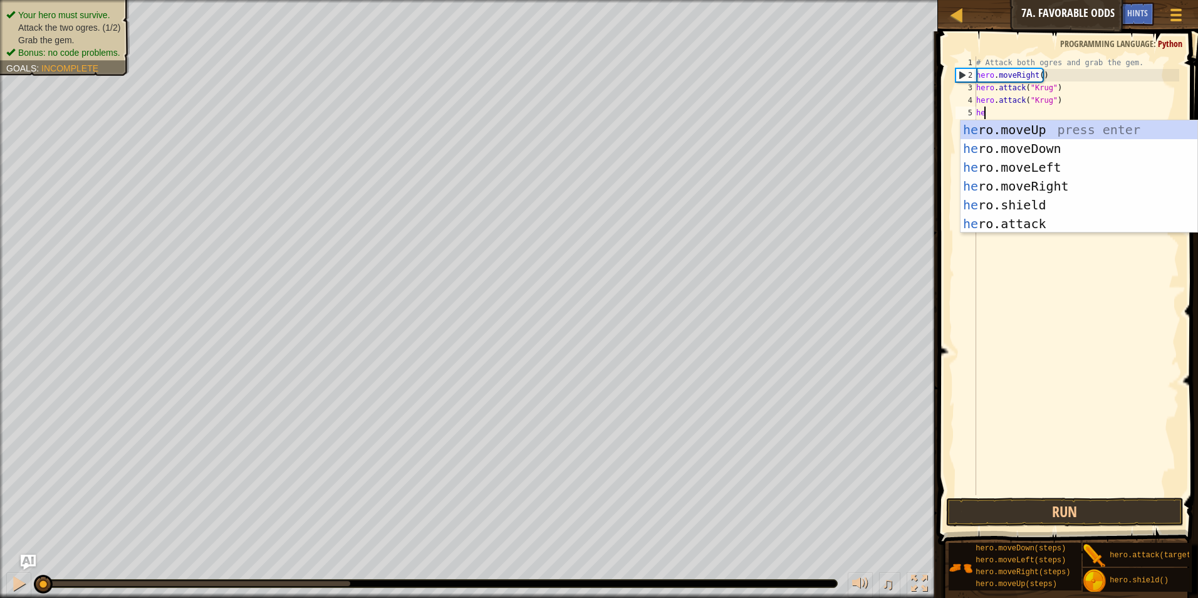
type textarea "her"
click at [1038, 182] on div "her o.moveUp press enter her o.moveDown press enter her o.moveLeft press enter …" at bounding box center [1078, 195] width 237 height 150
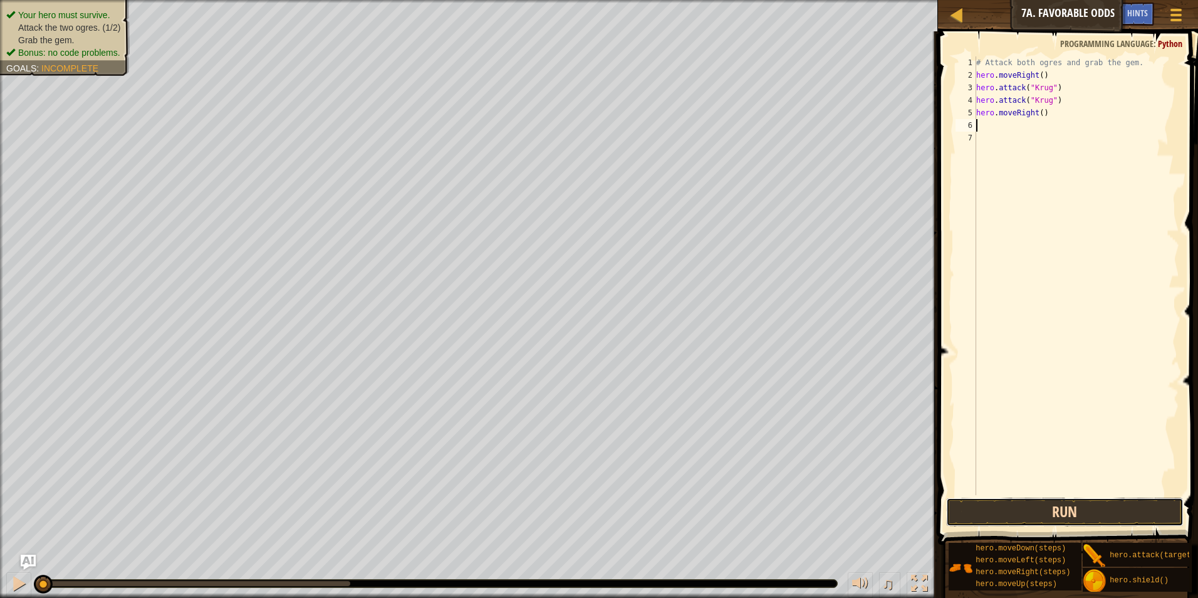
click at [1076, 512] on button "Run" at bounding box center [1065, 511] width 238 height 29
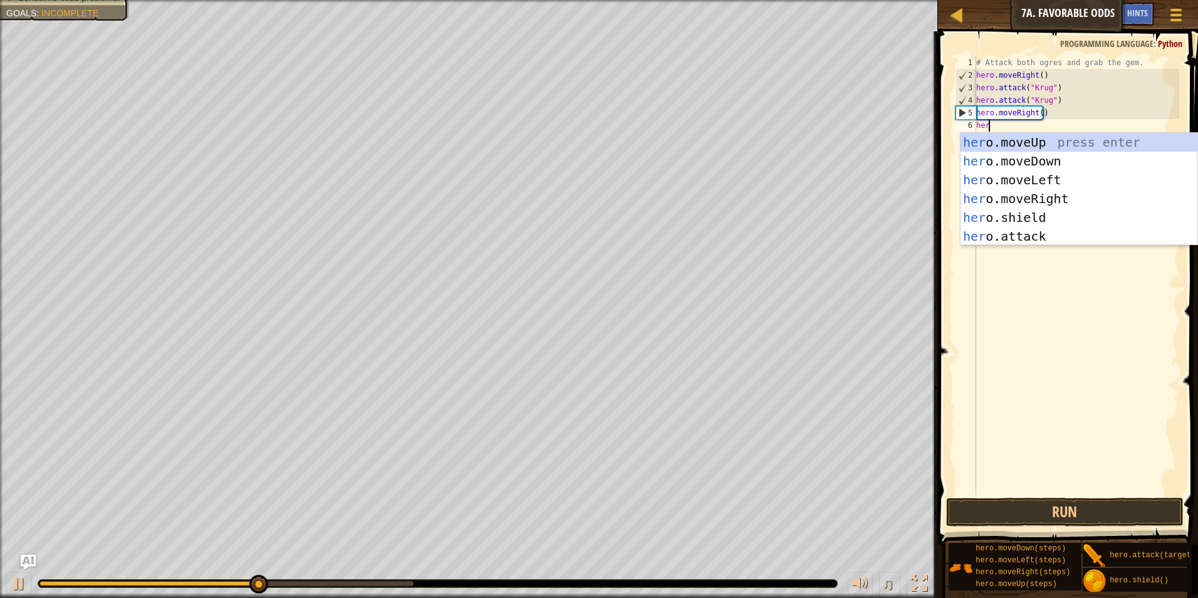
type textarea "hero"
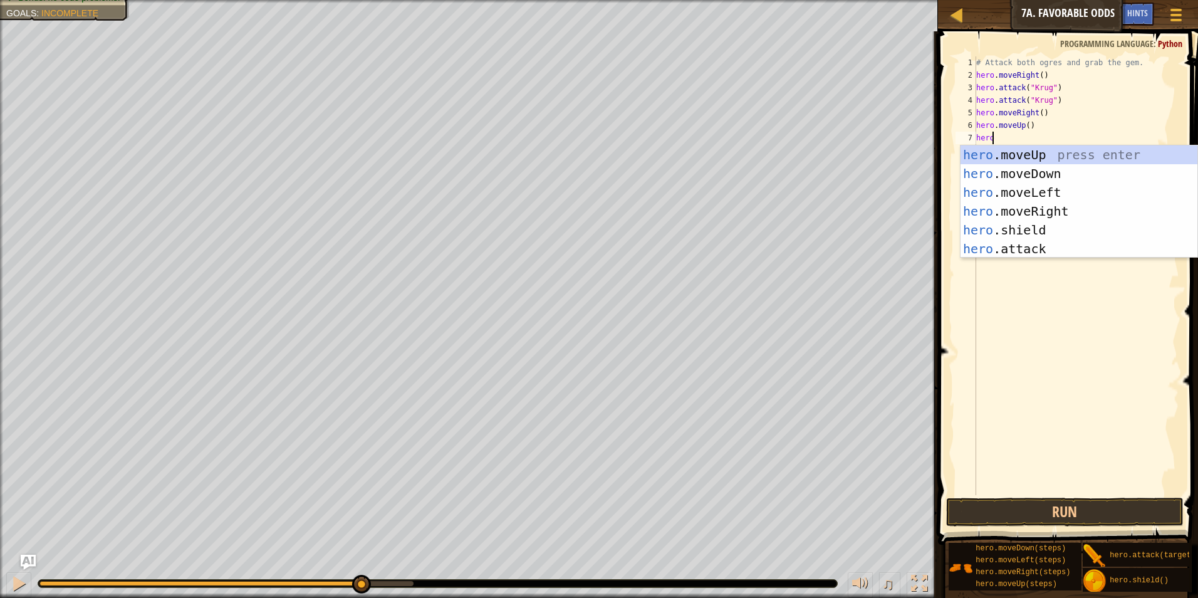
scroll to position [6, 1]
click at [1072, 252] on div "hero .moveUp press enter hero .moveDown press enter hero .moveLeft press enter …" at bounding box center [1078, 220] width 237 height 150
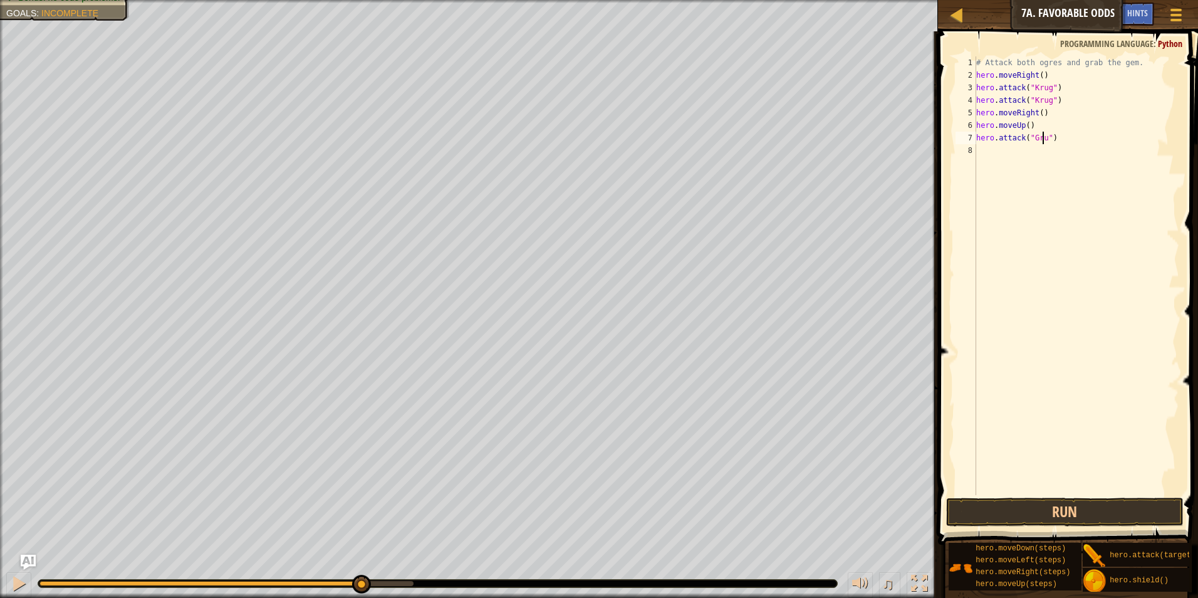
scroll to position [6, 6]
type textarea "hero.attack("Grump")"
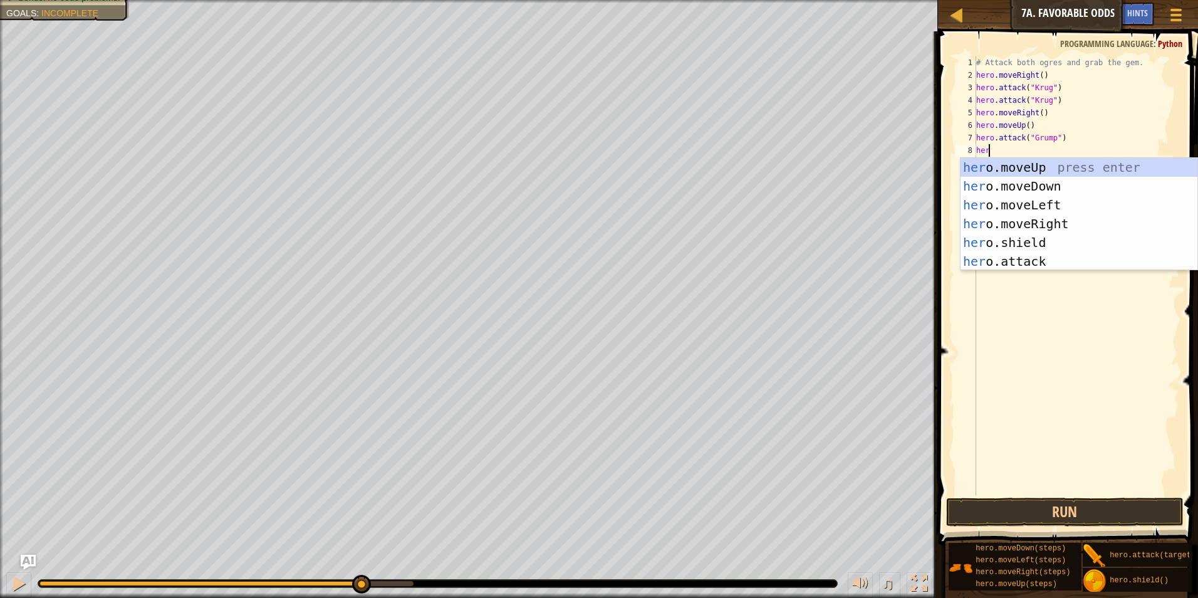
scroll to position [6, 1]
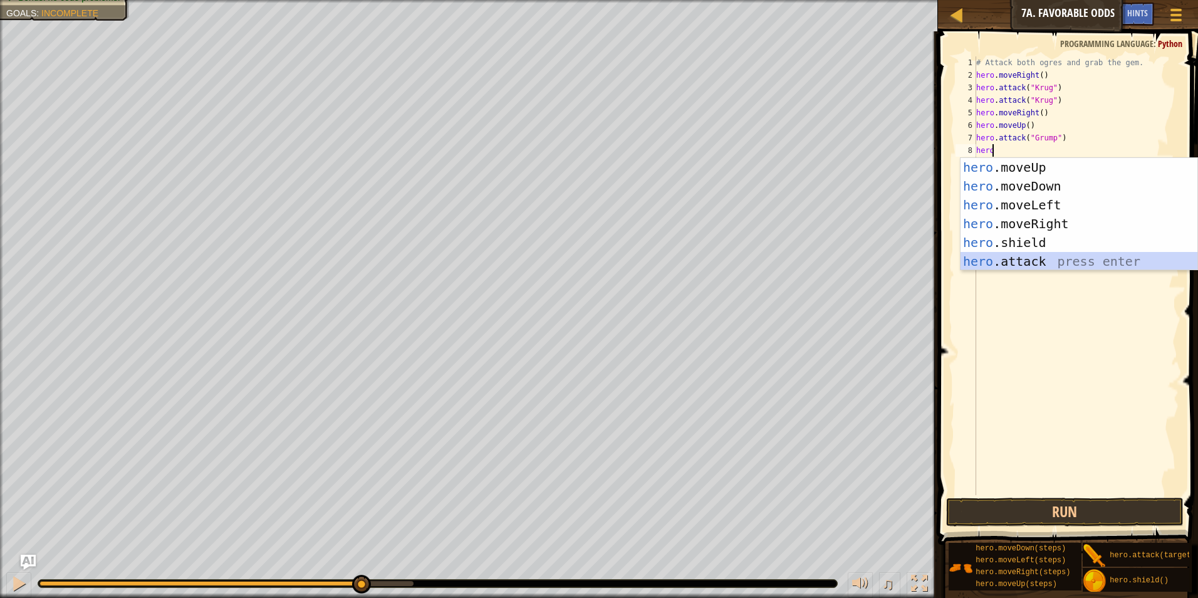
click at [1060, 261] on div "hero .moveUp press enter hero .moveDown press enter hero .moveLeft press enter …" at bounding box center [1078, 233] width 237 height 150
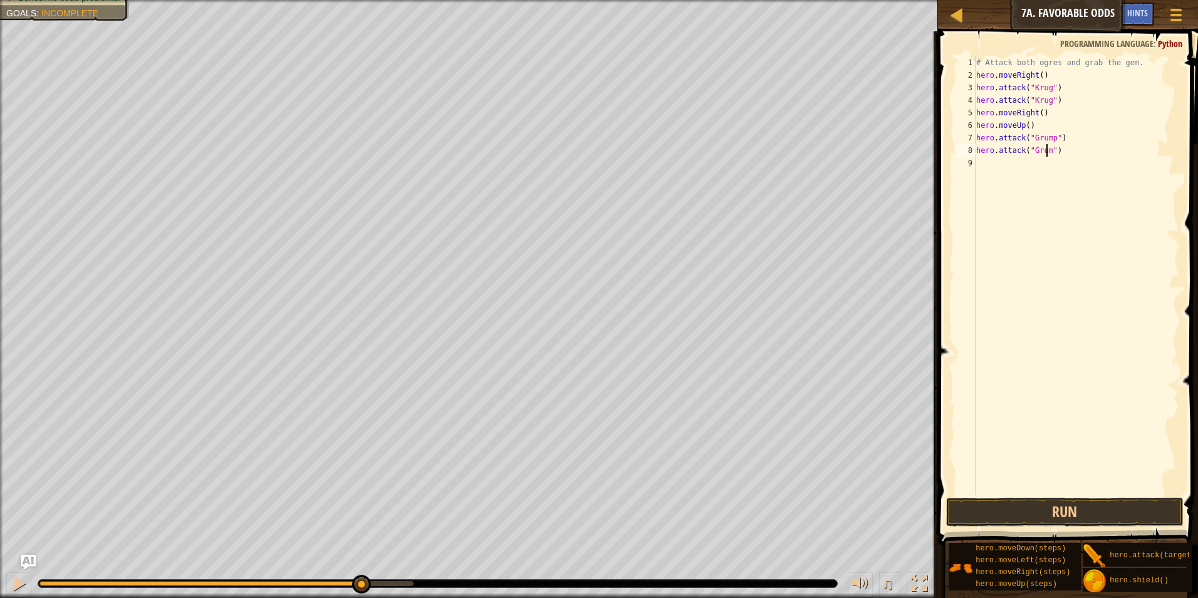
scroll to position [6, 6]
type textarea "hero.attack("Grump")"
click at [993, 165] on div "# Attack both ogres and grab the gem. hero . moveRight ( ) hero . attack ( "Kru…" at bounding box center [1075, 287] width 205 height 463
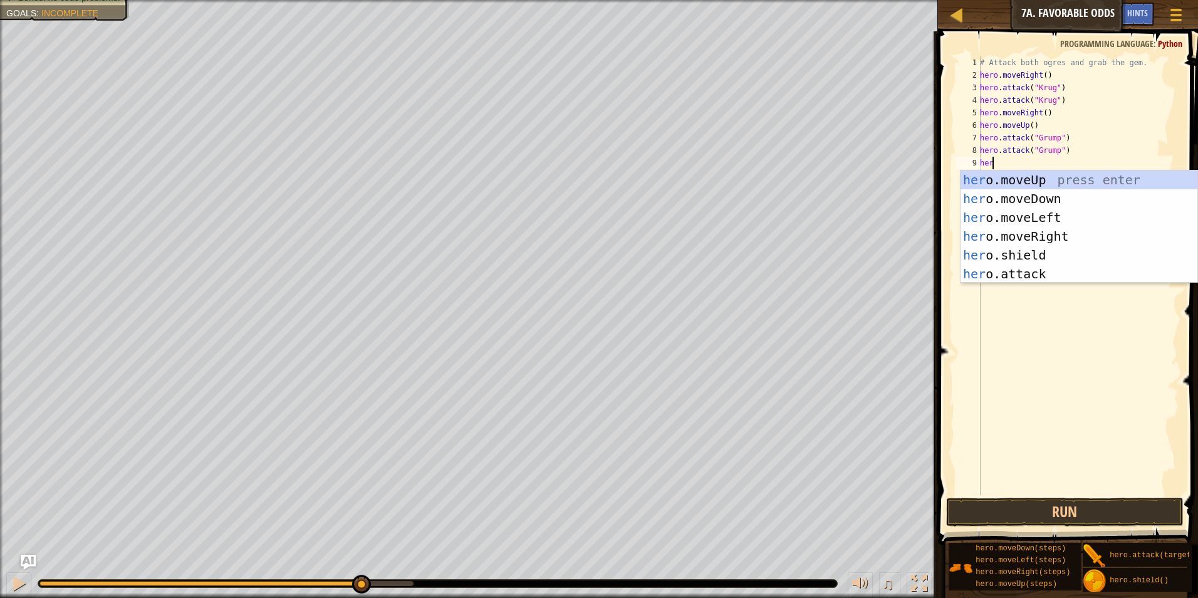
type textarea "hero"
click at [1058, 239] on div "hero .moveUp press enter hero .moveDown press enter hero .moveLeft press enter …" at bounding box center [1078, 245] width 237 height 150
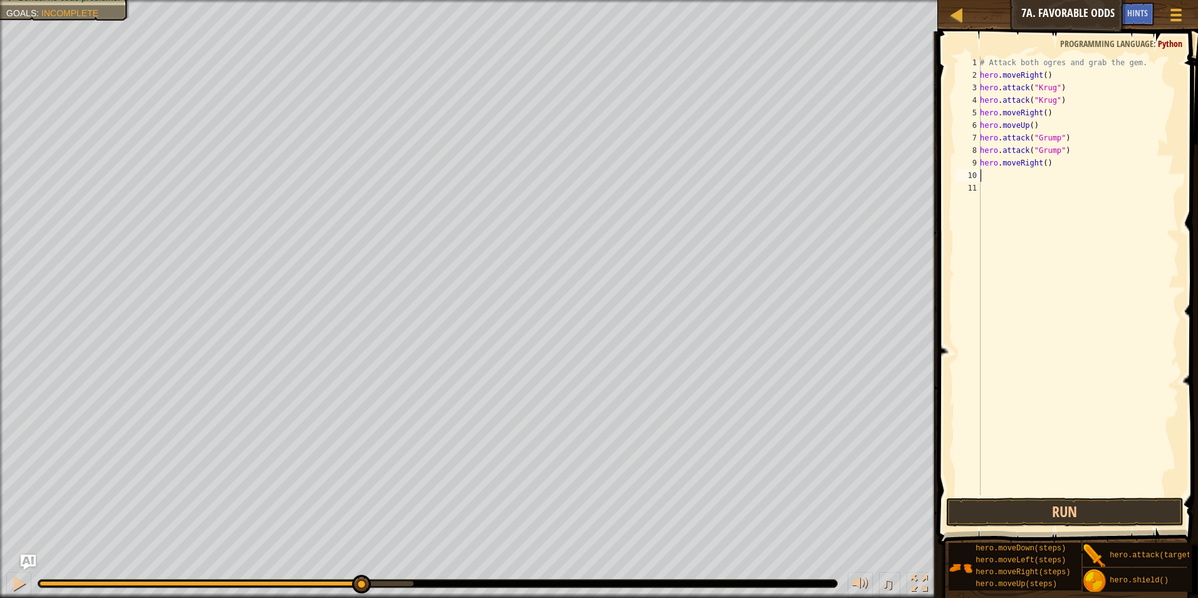
scroll to position [6, 0]
click at [1063, 150] on div "# Attack both ogres and grab the gem. hero . moveRight ( ) hero . attack ( "Kru…" at bounding box center [1078, 287] width 202 height 463
type textarea "hero.attack("Grump")"
type textarea "he"
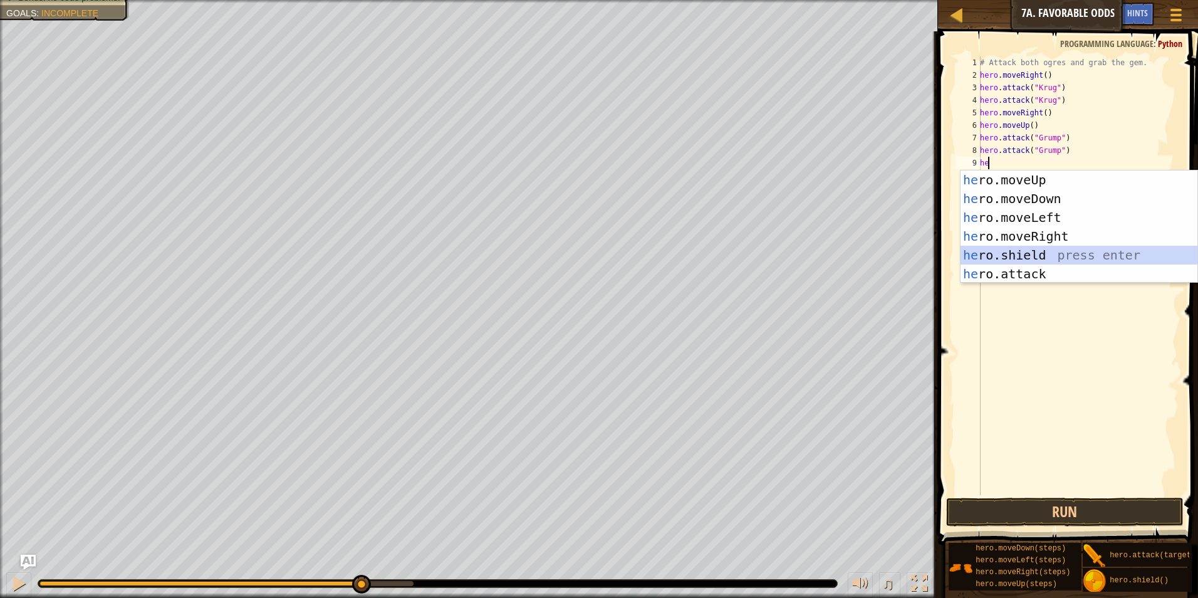
click at [978, 257] on div "he ro.moveUp press enter he ro.moveDown press enter he ro.moveLeft press enter …" at bounding box center [1078, 245] width 237 height 150
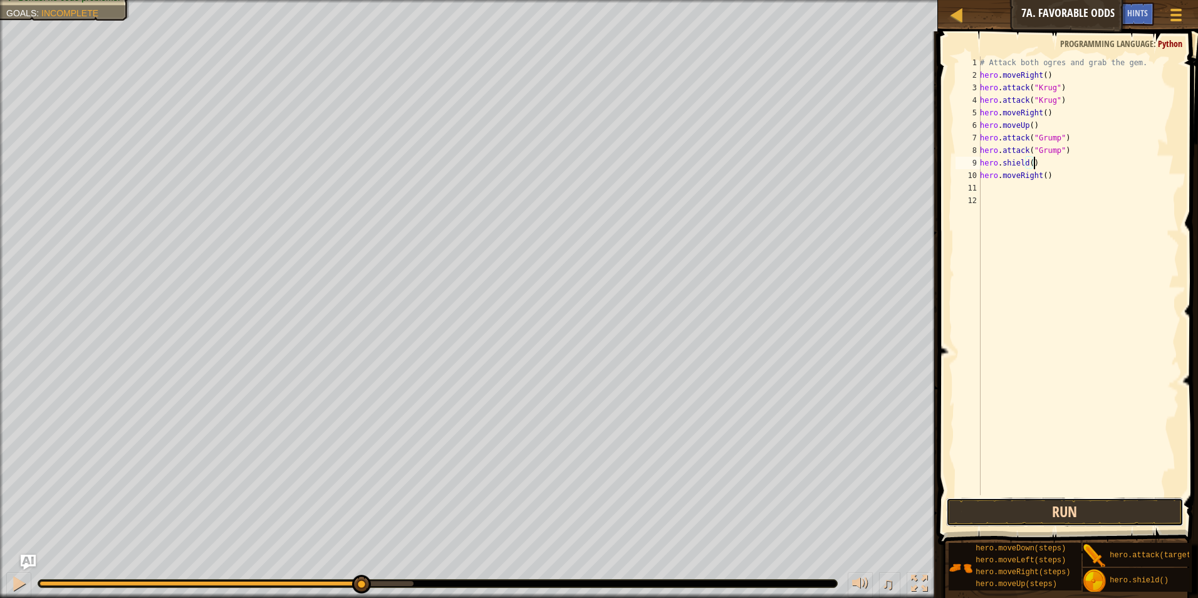
click at [1092, 512] on button "Run" at bounding box center [1065, 511] width 238 height 29
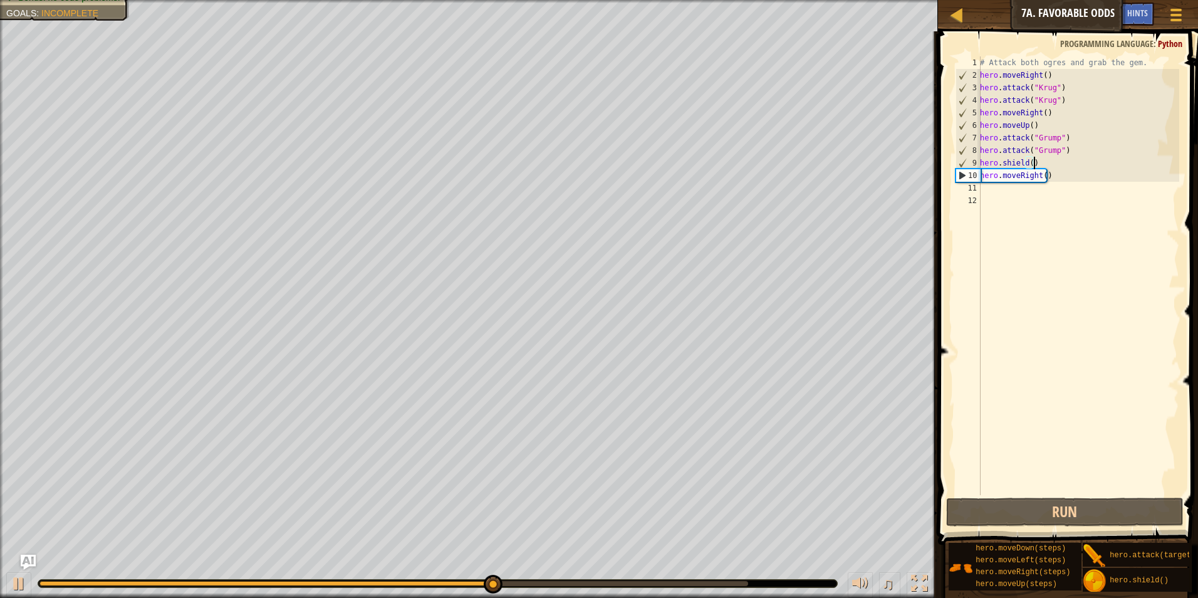
click at [1049, 180] on div "# Attack both ogres and grab the gem. hero . moveRight ( ) hero . attack ( "Kru…" at bounding box center [1078, 287] width 202 height 463
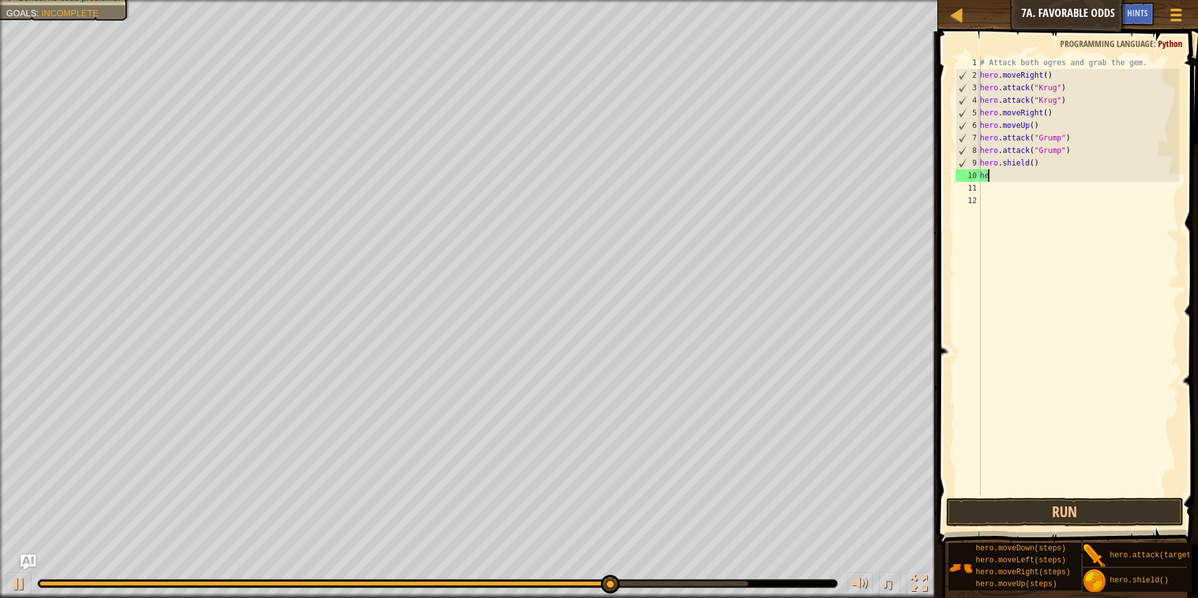
type textarea "h"
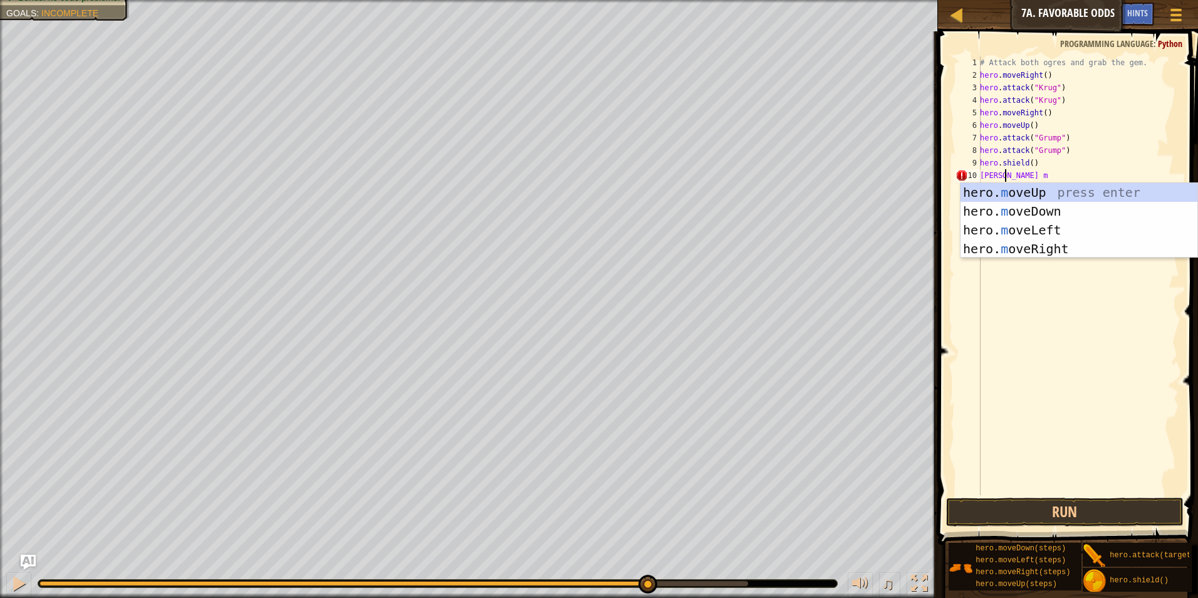
scroll to position [6, 1]
click at [1032, 233] on div "hero. m oveUp press enter hero. m oveDown press enter hero. m oveLeft press ent…" at bounding box center [1078, 239] width 237 height 113
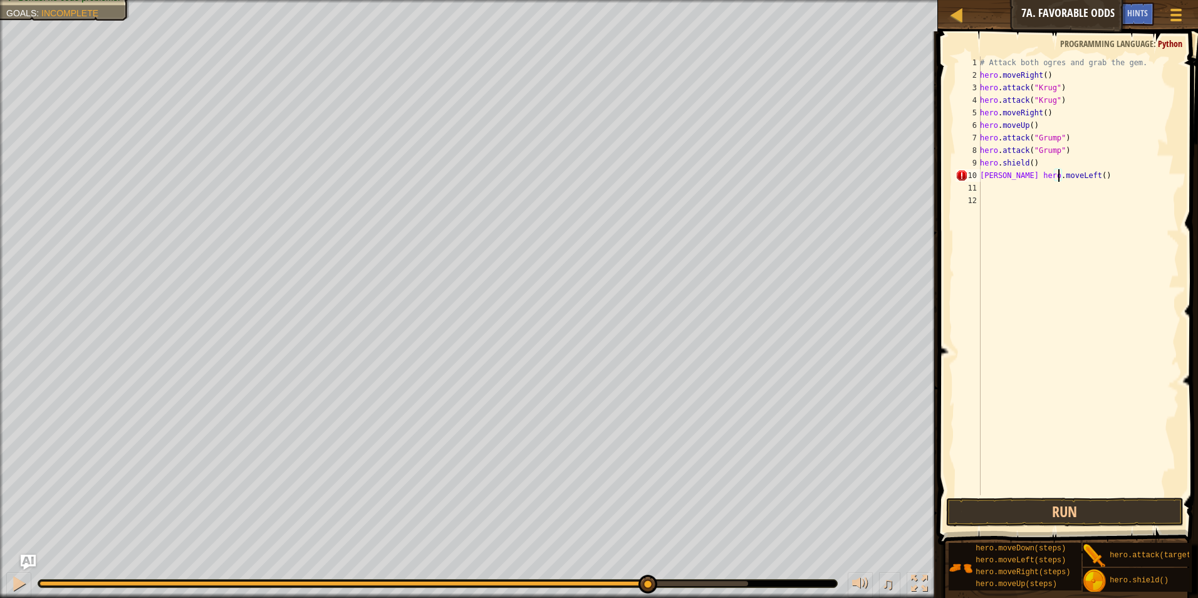
click at [1058, 177] on div "# Attack both ogres and grab the gem. hero . moveRight ( ) hero . attack ( "Kru…" at bounding box center [1078, 287] width 202 height 463
click at [1047, 515] on button "Run" at bounding box center [1065, 511] width 238 height 29
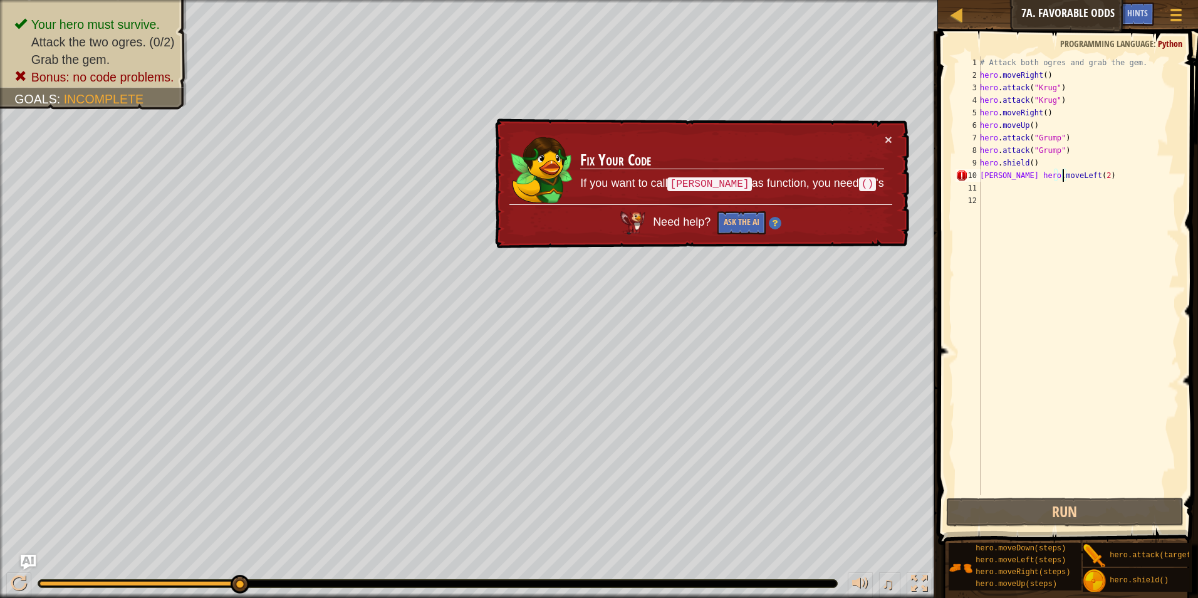
click at [866, 172] on td "Fix Your Code If you want to call gero as function, you need () 's" at bounding box center [731, 168] width 304 height 71
click at [882, 138] on td "Fix Your Code If you want to call gero as function, you need () 's" at bounding box center [731, 168] width 304 height 71
click at [882, 137] on td "Fix Your Code If you want to call gero as function, you need () 's" at bounding box center [731, 168] width 304 height 71
click at [892, 135] on div "× Fix Your Code If you want to call gero as function, you need () 's Need help?…" at bounding box center [700, 183] width 416 height 130
click at [887, 133] on button "×" at bounding box center [888, 139] width 8 height 13
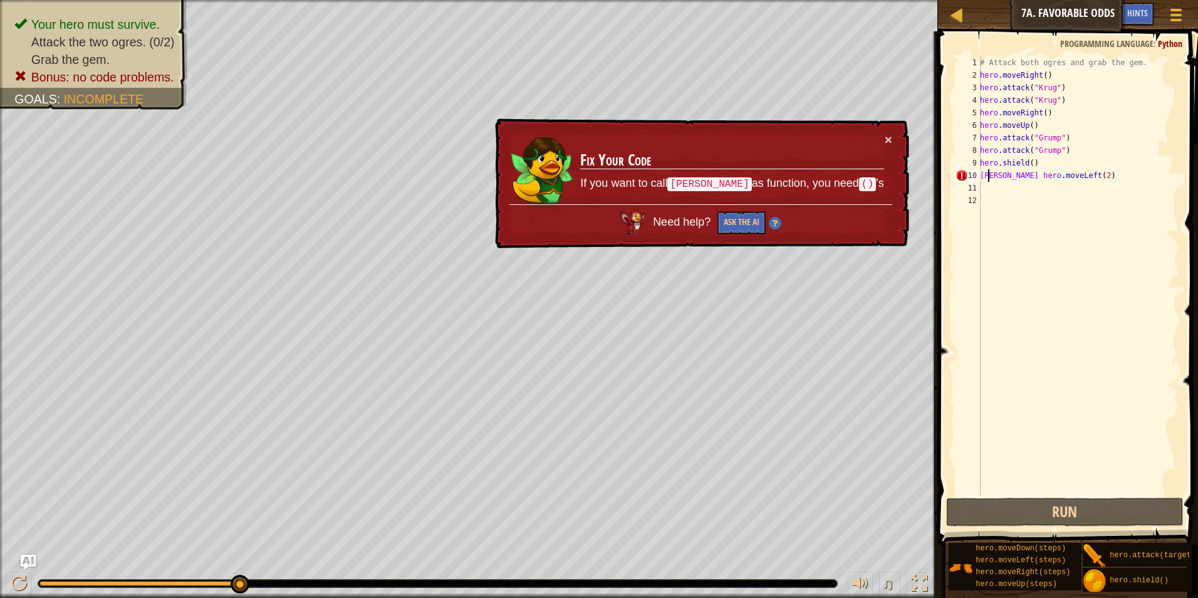
click at [986, 177] on div "# Attack both ogres and grab the gem. hero . moveRight ( ) hero . attack ( "Kru…" at bounding box center [1078, 287] width 202 height 463
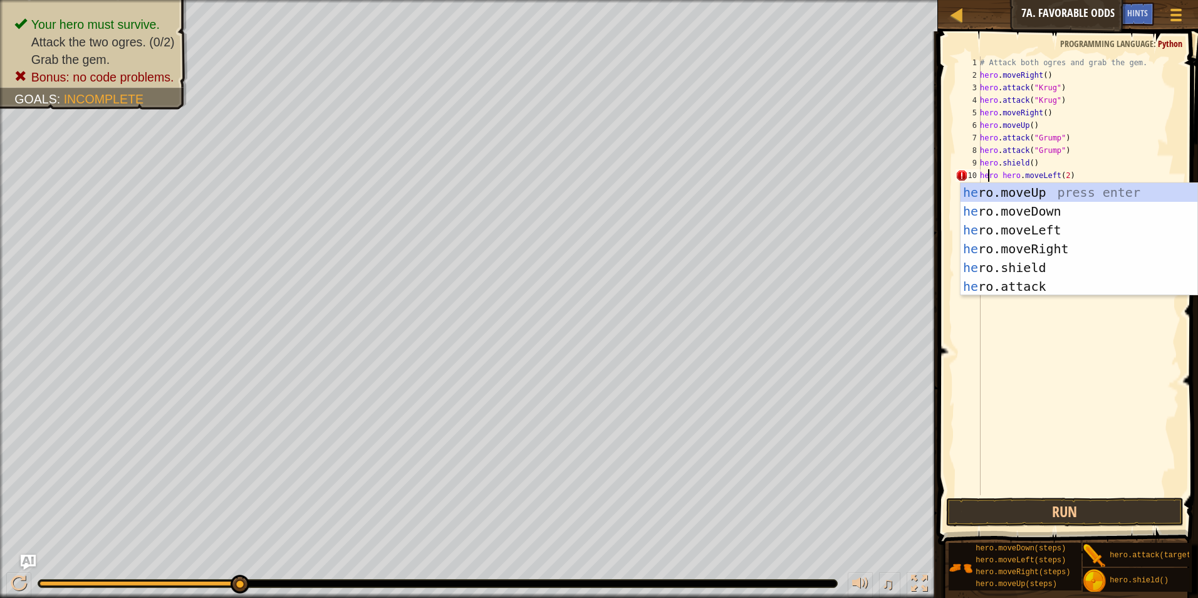
scroll to position [6, 1]
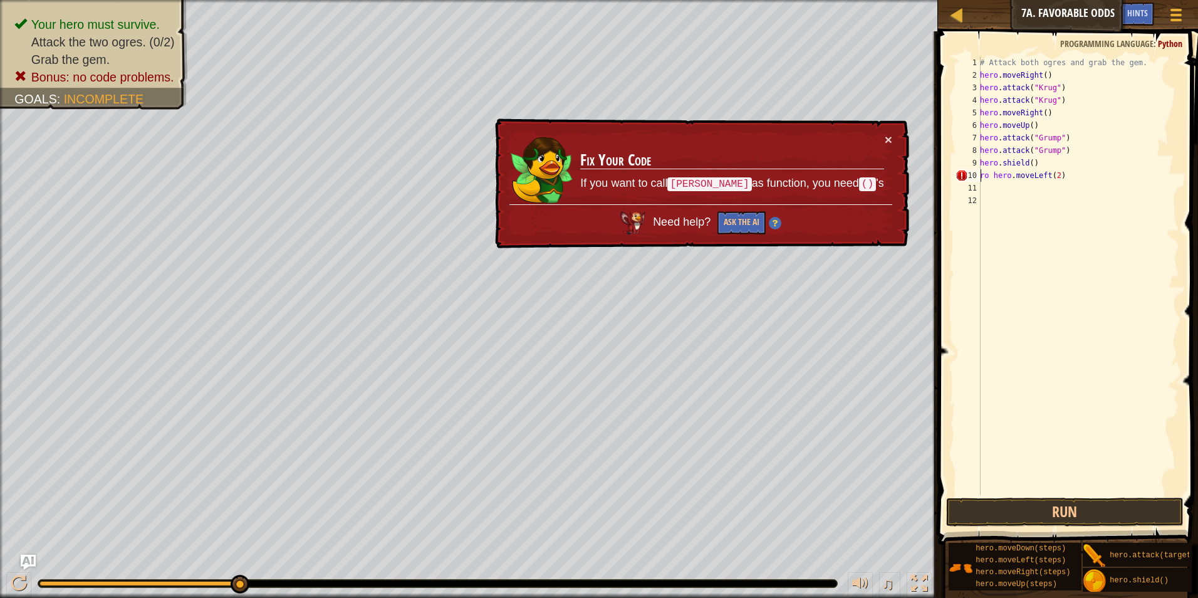
click at [988, 176] on div "# Attack both ogres and grab the gem. hero . moveRight ( ) hero . attack ( "Kru…" at bounding box center [1078, 287] width 202 height 463
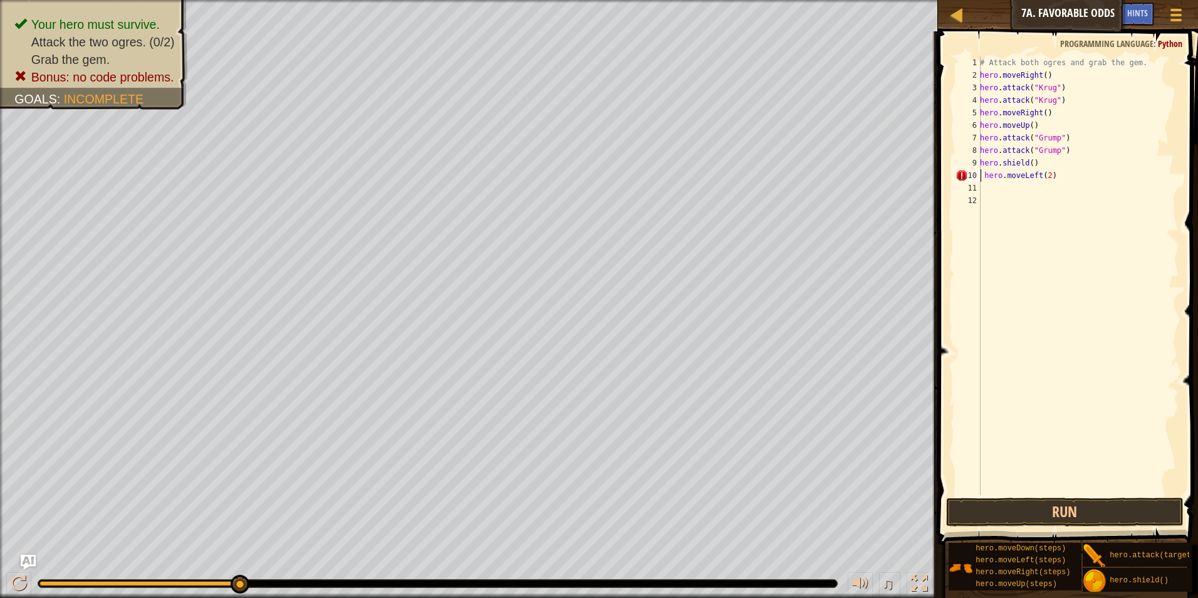
click at [986, 169] on div "# Attack both ogres and grab the gem. hero . moveRight ( ) hero . attack ( "Kru…" at bounding box center [1078, 287] width 202 height 463
click at [985, 177] on div "# Attack both ogres and grab the gem. hero . moveRight ( ) hero . attack ( "Kru…" at bounding box center [1078, 287] width 202 height 463
drag, startPoint x: 1035, startPoint y: 161, endPoint x: 977, endPoint y: 162, distance: 57.6
click at [977, 162] on div "hero.moveLeft(2) 1 2 3 4 5 6 7 8 9 10 11 12 # Attack both ogres and grab the ge…" at bounding box center [1066, 275] width 226 height 438
type textarea "hero.shield()"
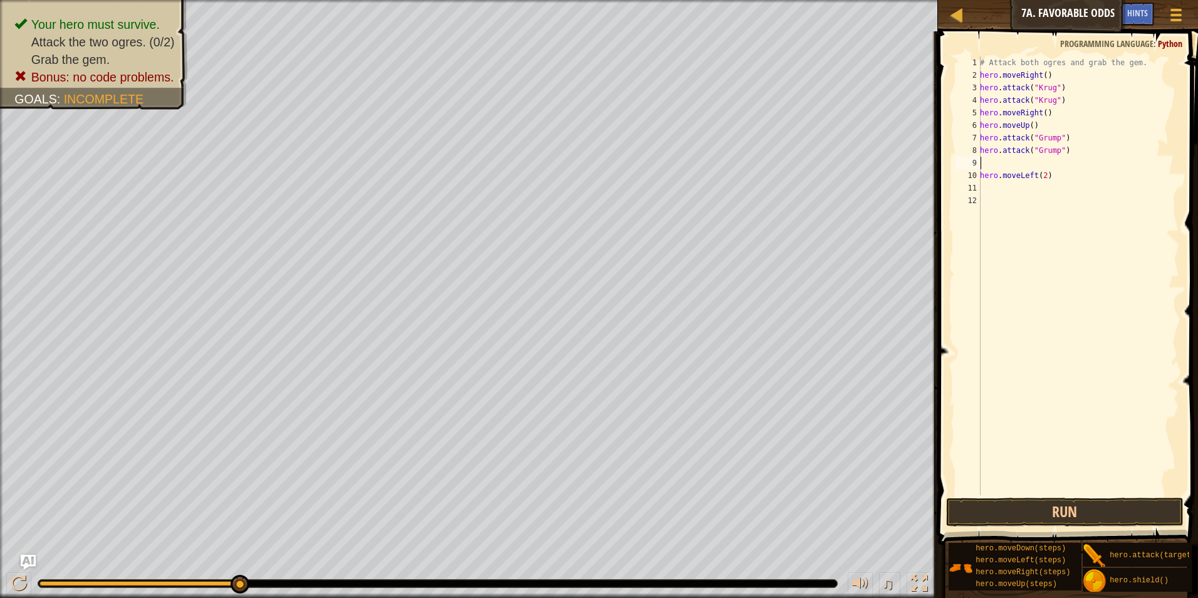
scroll to position [6, 0]
type textarea "hero.attack("Grump")"
click at [1089, 510] on button "Run" at bounding box center [1065, 511] width 238 height 29
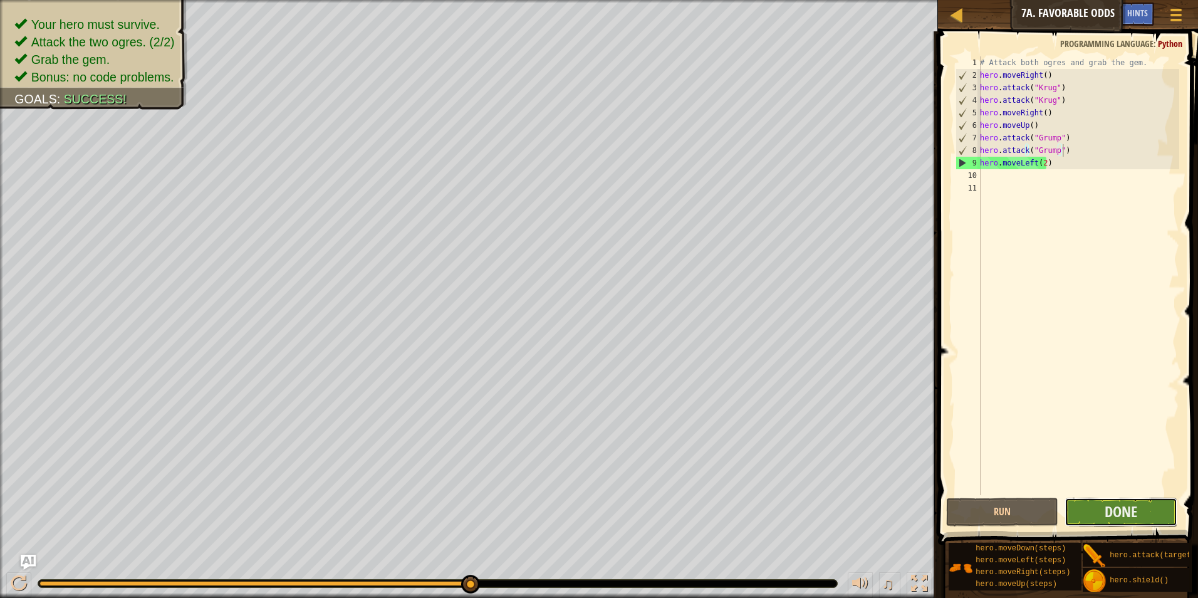
click at [1096, 505] on button "Done" at bounding box center [1120, 511] width 113 height 29
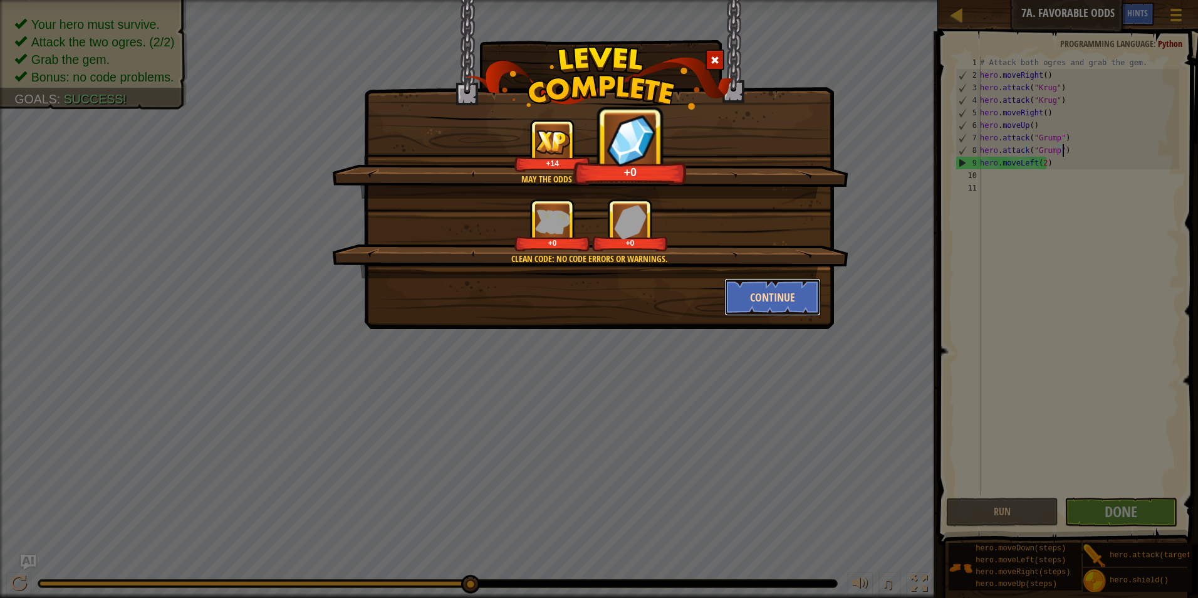
click at [782, 304] on button "Continue" at bounding box center [772, 297] width 97 height 38
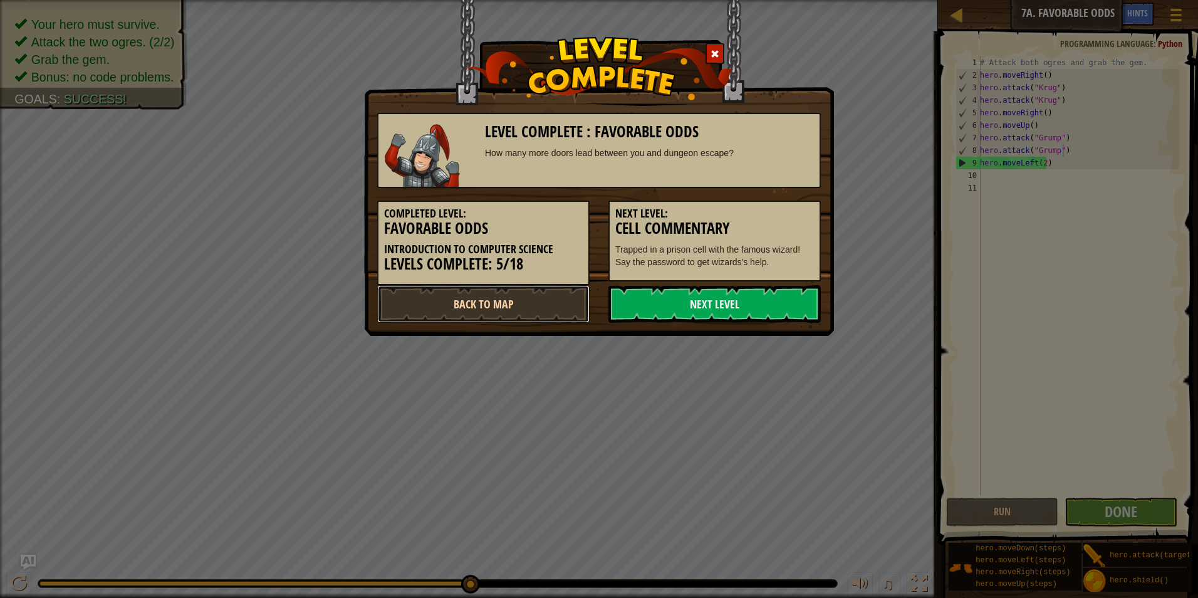
click at [571, 307] on link "Back to Map" at bounding box center [483, 304] width 212 height 38
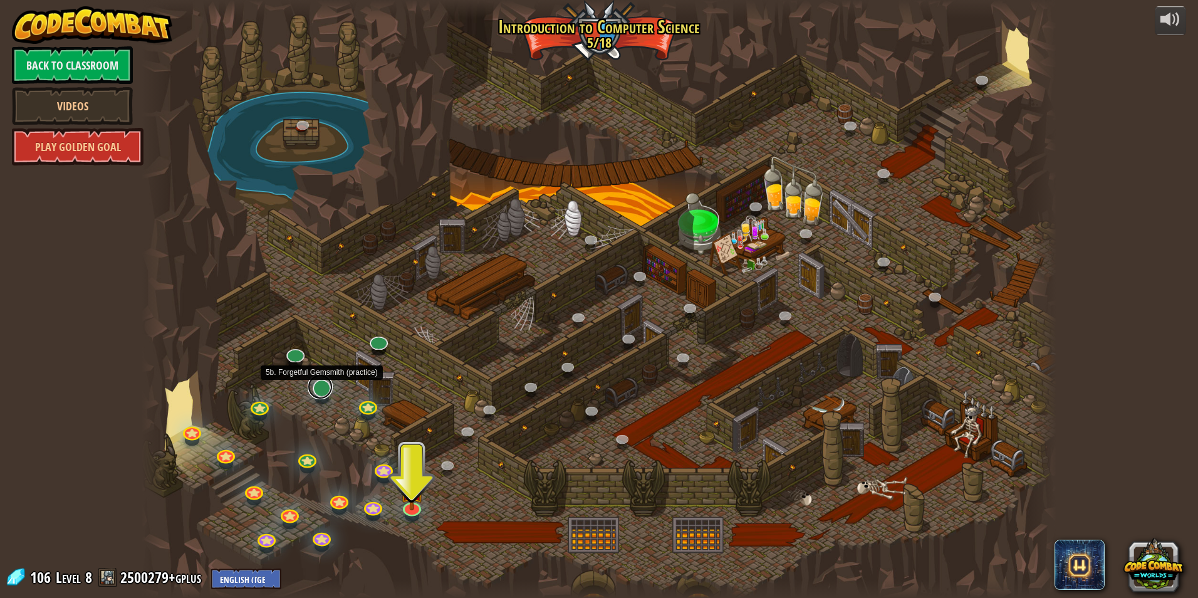
click at [323, 391] on link at bounding box center [320, 386] width 25 height 25
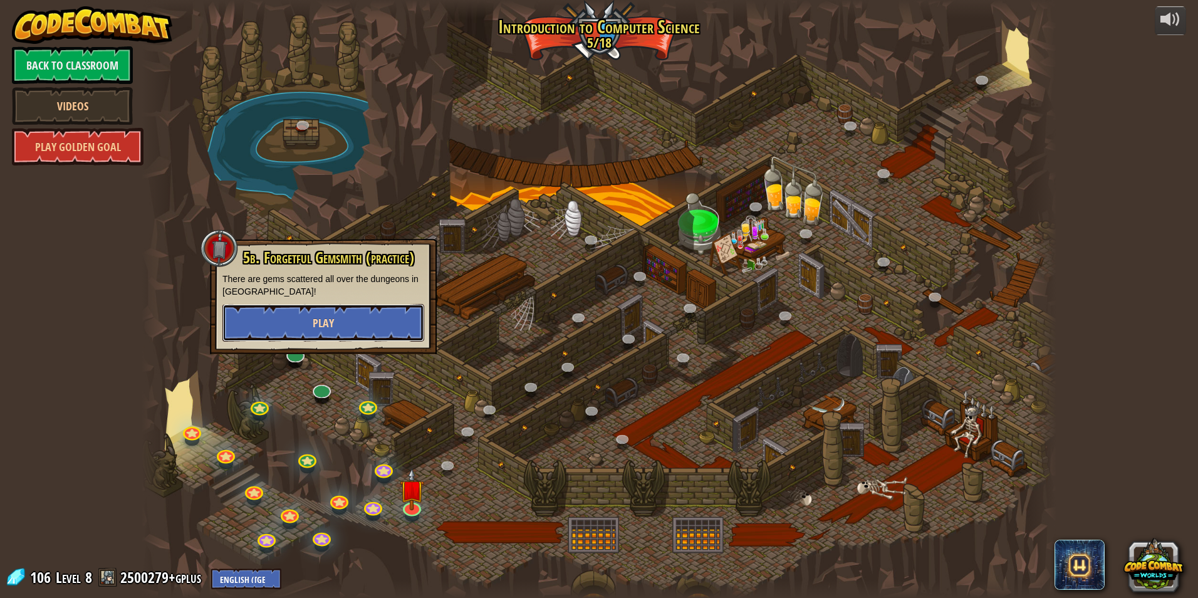
click at [371, 327] on button "Play" at bounding box center [323, 323] width 202 height 38
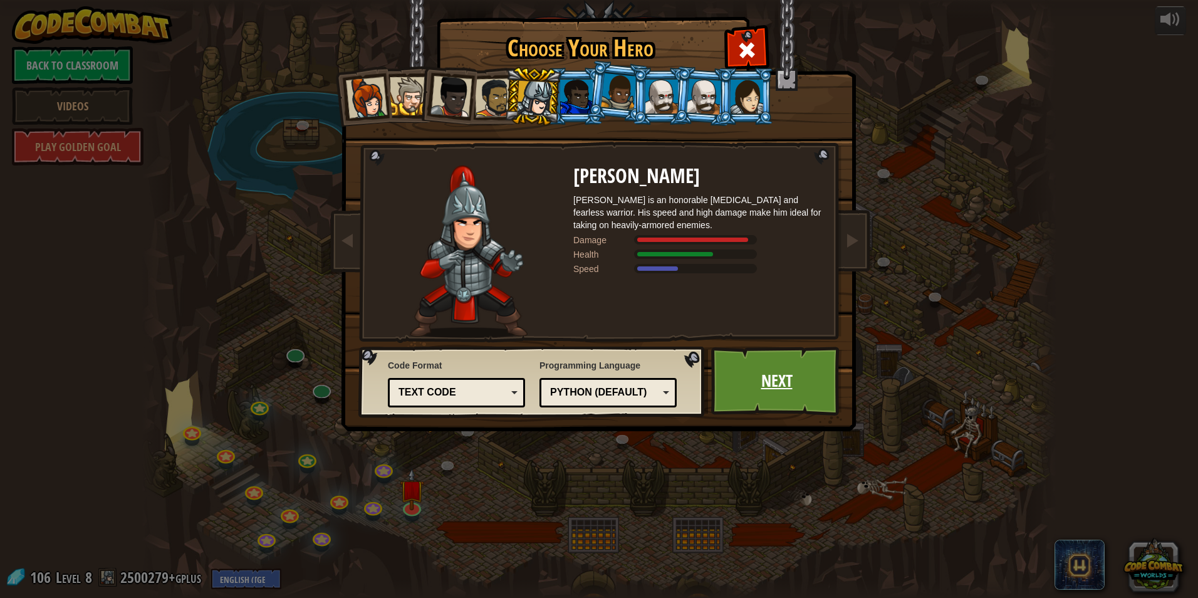
click at [770, 384] on link "Next" at bounding box center [776, 380] width 131 height 69
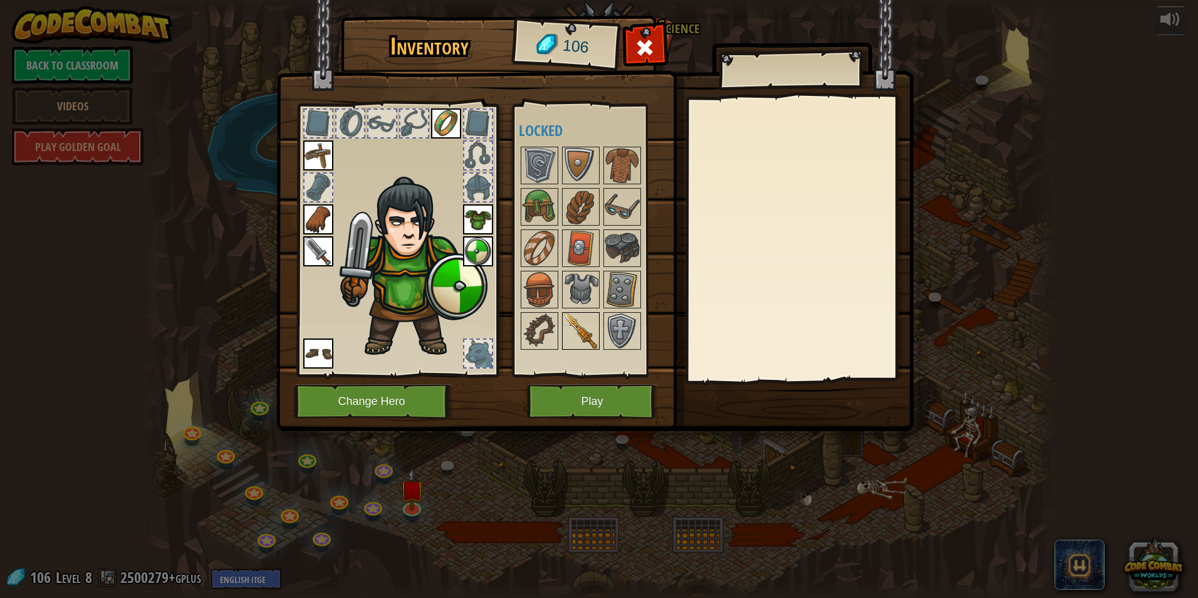
click at [583, 333] on img at bounding box center [580, 330] width 35 height 35
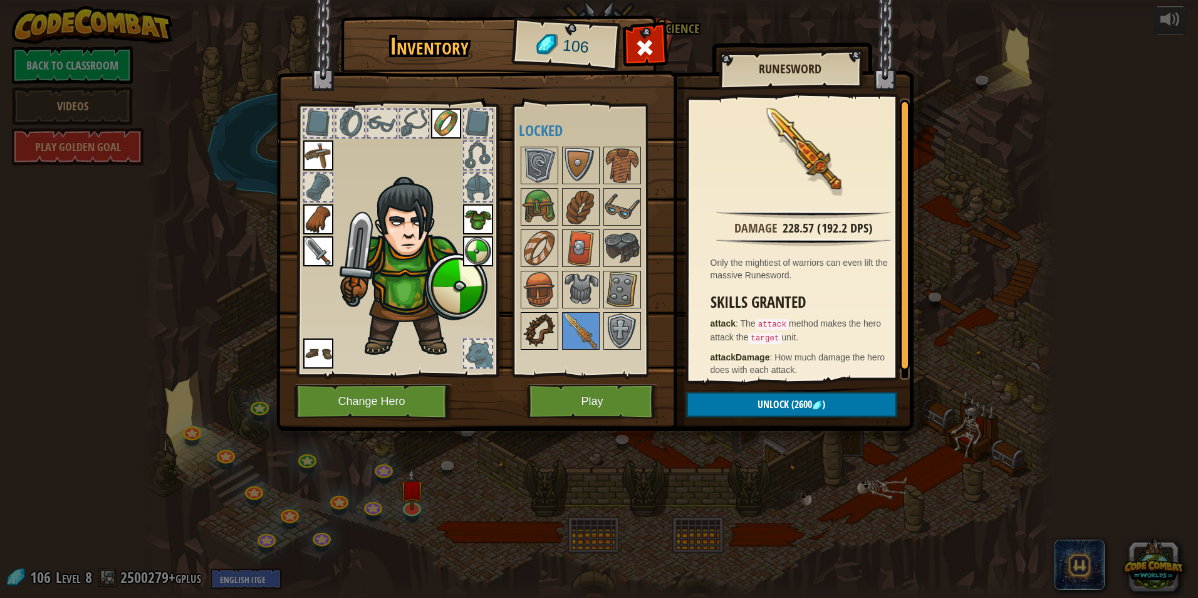
drag, startPoint x: 534, startPoint y: 329, endPoint x: 534, endPoint y: 321, distance: 8.8
click at [534, 329] on img at bounding box center [539, 330] width 35 height 35
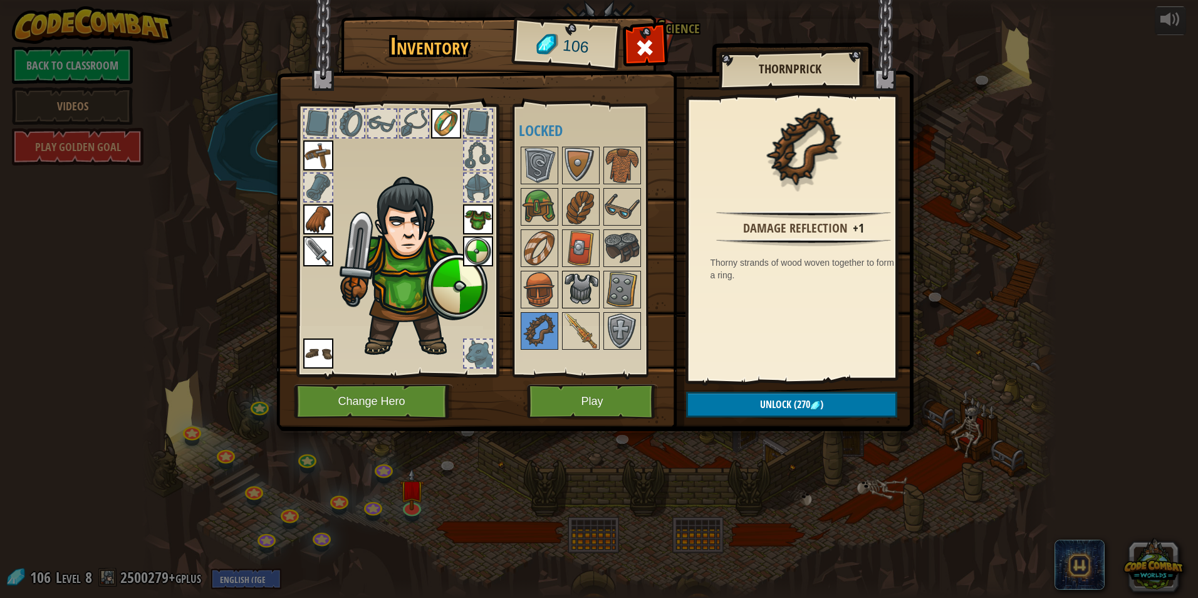
drag, startPoint x: 562, startPoint y: 279, endPoint x: 574, endPoint y: 278, distance: 12.5
click at [562, 279] on div at bounding box center [581, 290] width 38 height 38
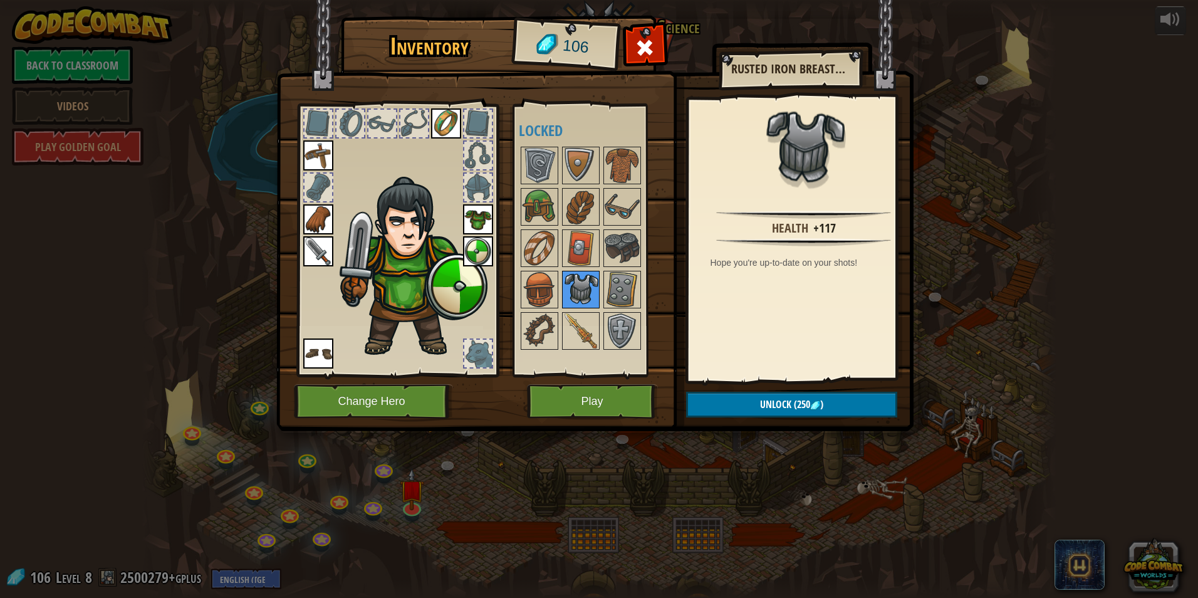
click at [581, 276] on img at bounding box center [580, 289] width 35 height 35
click at [587, 239] on img at bounding box center [580, 247] width 35 height 35
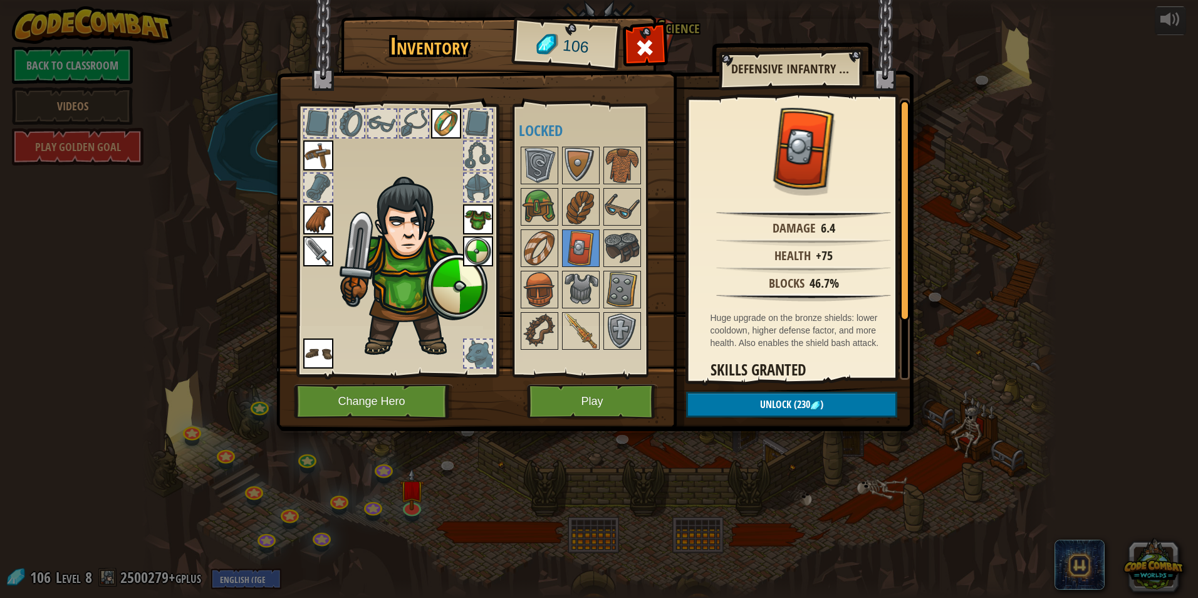
drag, startPoint x: 621, startPoint y: 228, endPoint x: 622, endPoint y: 217, distance: 11.3
click at [621, 228] on div at bounding box center [597, 248] width 157 height 207
click at [621, 206] on img at bounding box center [621, 206] width 35 height 35
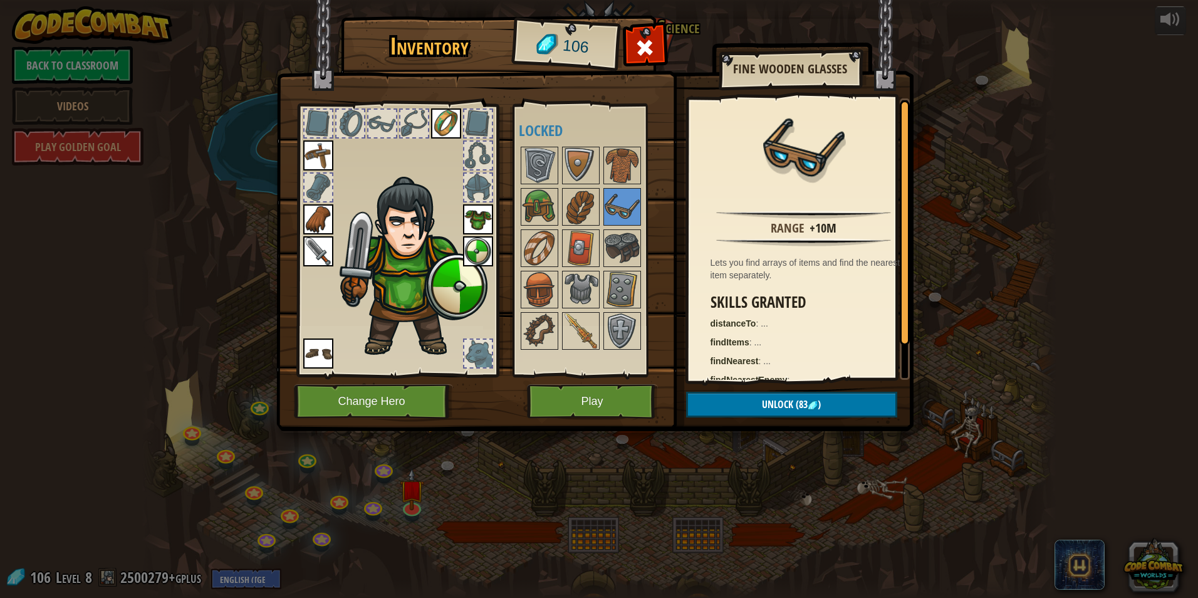
click at [559, 202] on div at bounding box center [597, 248] width 157 height 207
click at [541, 164] on img at bounding box center [539, 165] width 35 height 35
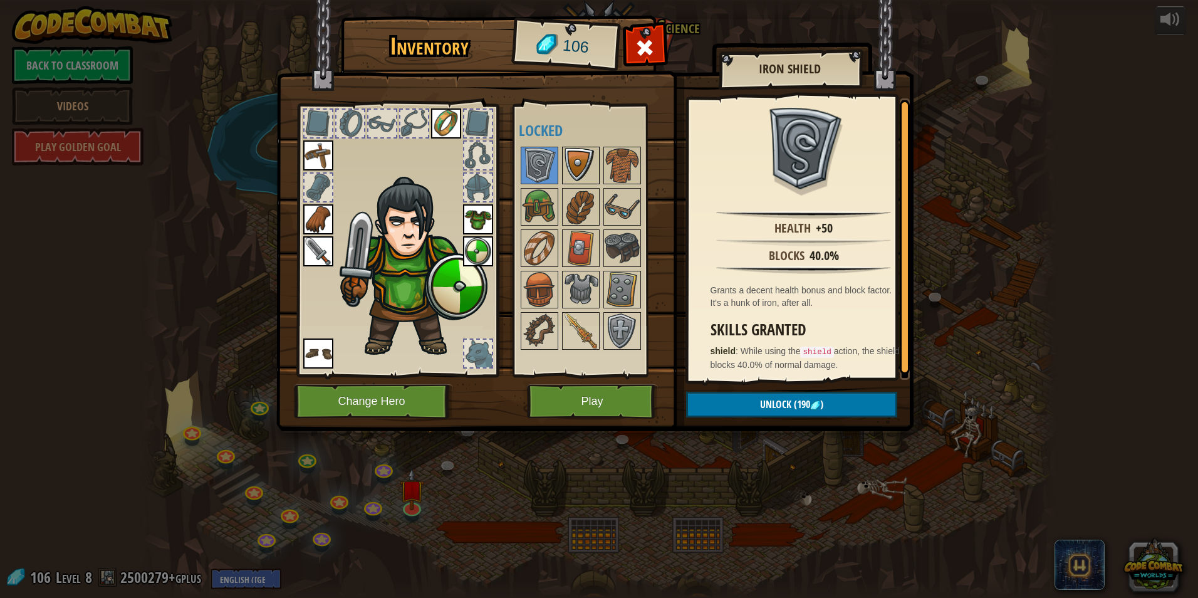
click at [596, 163] on img at bounding box center [580, 165] width 35 height 35
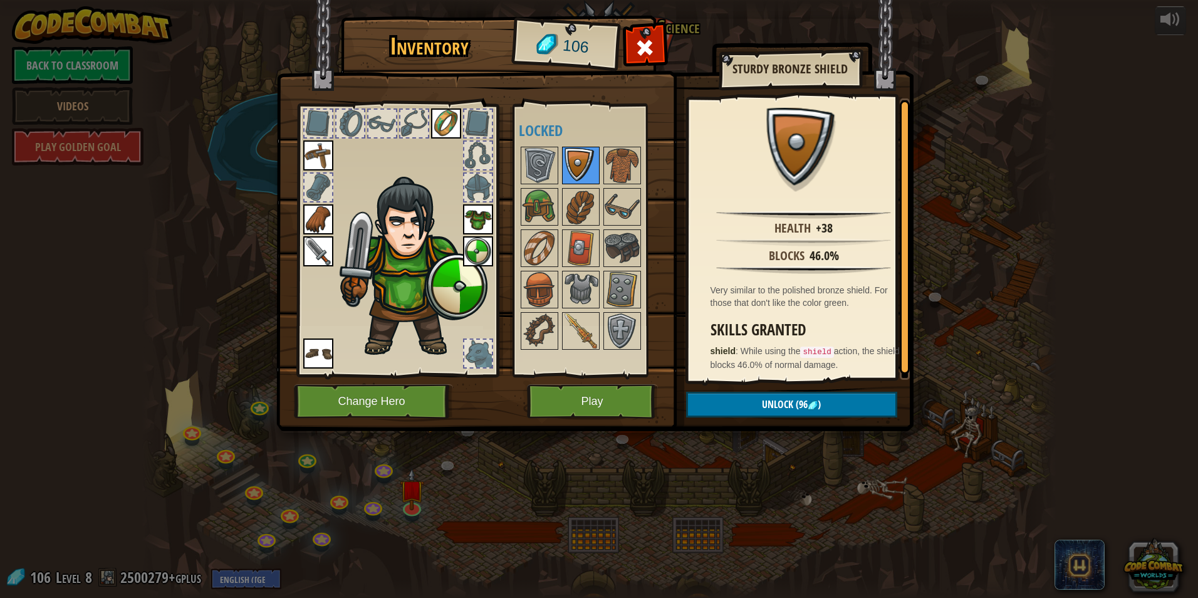
click at [562, 168] on div at bounding box center [581, 166] width 38 height 38
click at [525, 171] on img at bounding box center [539, 165] width 35 height 35
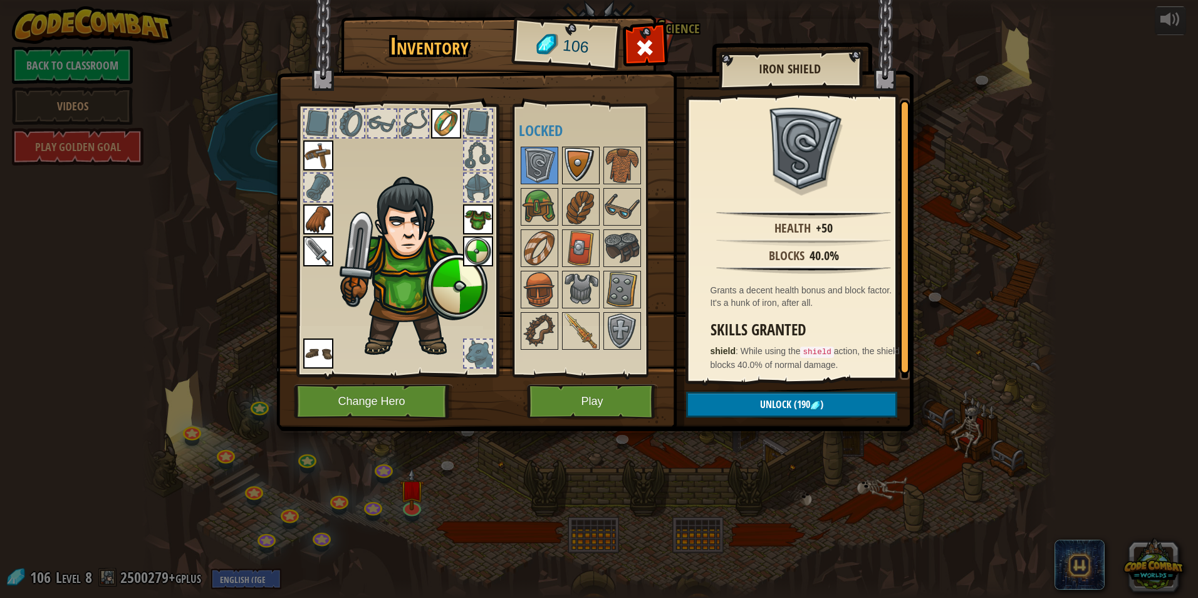
click at [571, 160] on img at bounding box center [580, 165] width 35 height 35
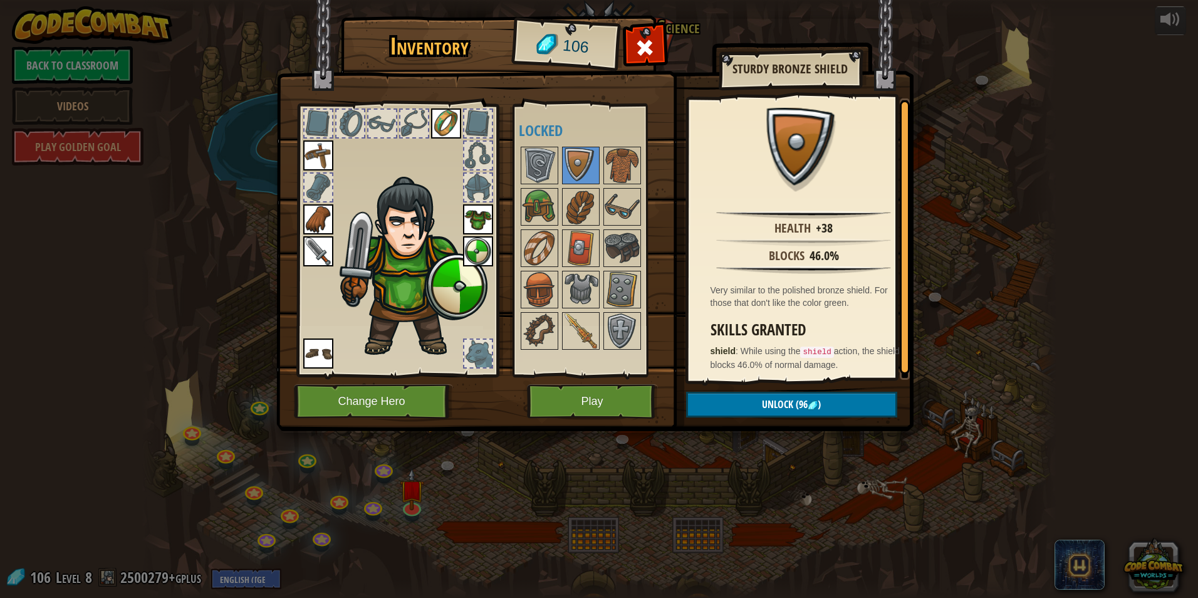
click at [473, 242] on img at bounding box center [478, 251] width 30 height 30
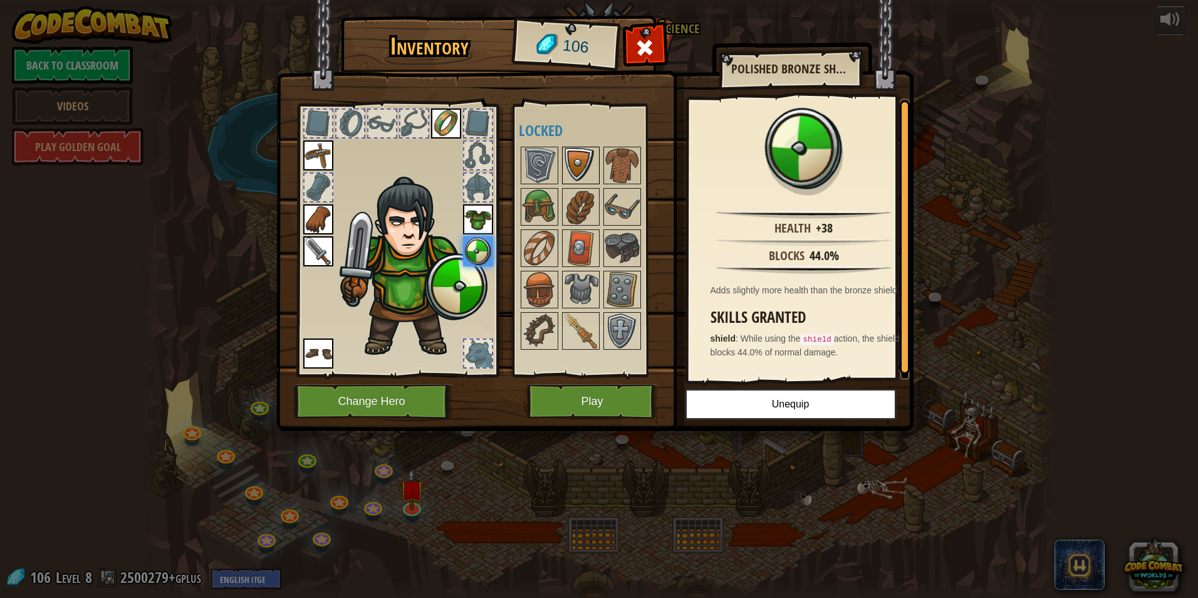
click at [576, 160] on img at bounding box center [580, 165] width 35 height 35
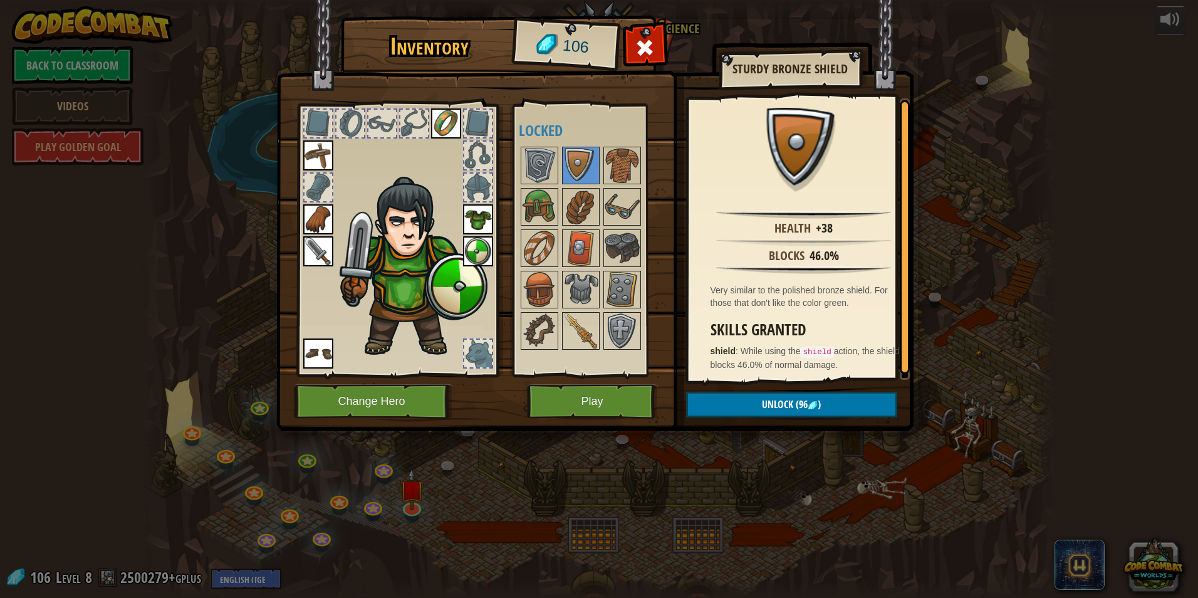
click at [476, 262] on img at bounding box center [478, 251] width 30 height 30
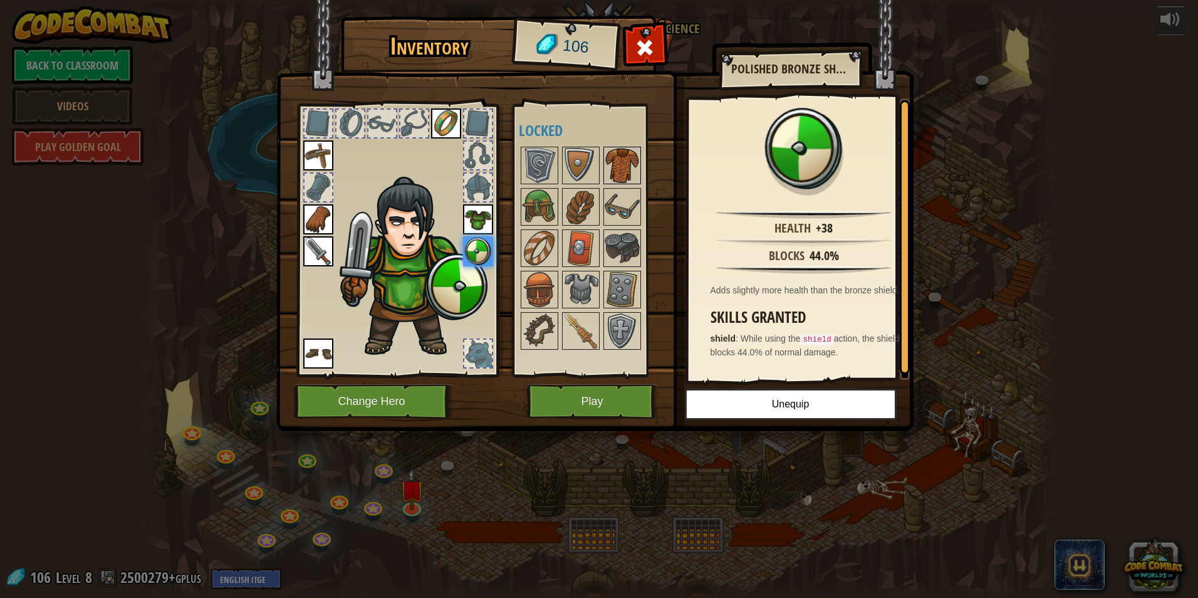
click at [635, 163] on img at bounding box center [621, 165] width 35 height 35
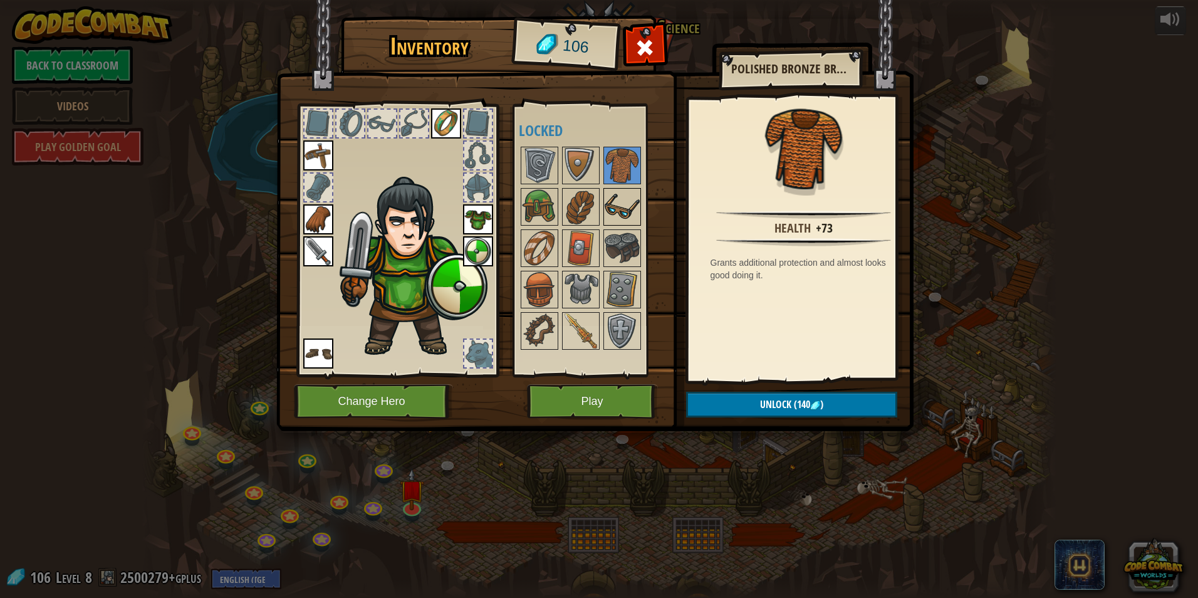
drag, startPoint x: 629, startPoint y: 204, endPoint x: 623, endPoint y: 205, distance: 7.0
click at [629, 204] on img at bounding box center [621, 206] width 35 height 35
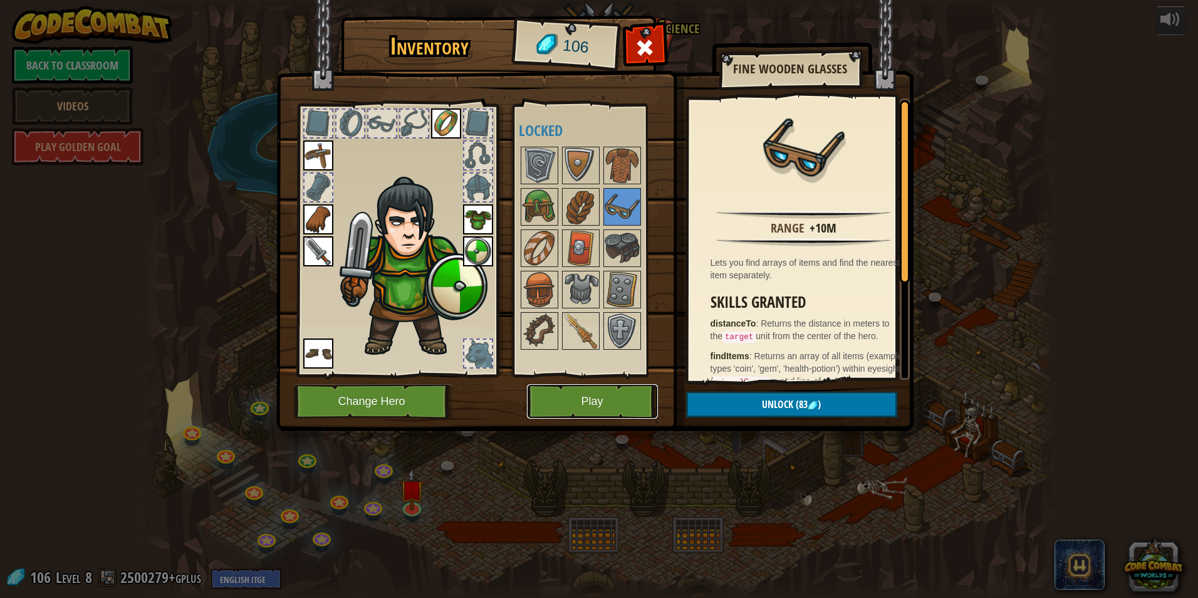
click at [612, 410] on button "Play" at bounding box center [592, 401] width 131 height 34
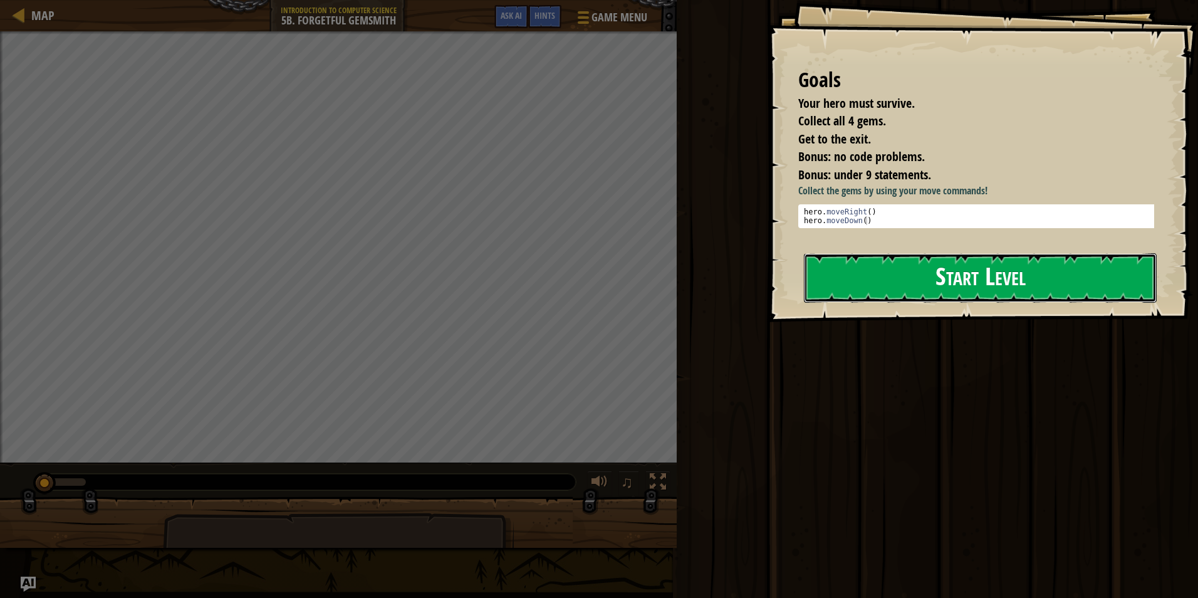
click at [879, 276] on button "Start Level" at bounding box center [980, 277] width 353 height 49
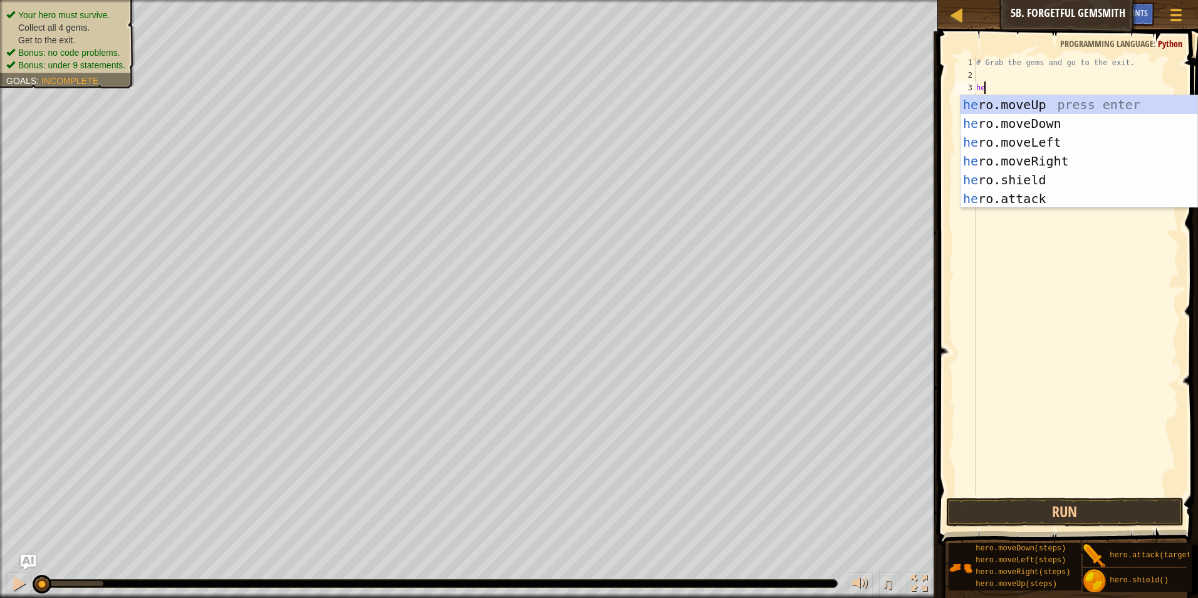
scroll to position [6, 0]
type textarea "her"
click at [1028, 98] on div "her o.moveUp press enter her o.moveDown press enter her o.moveLeft press enter …" at bounding box center [1078, 170] width 237 height 150
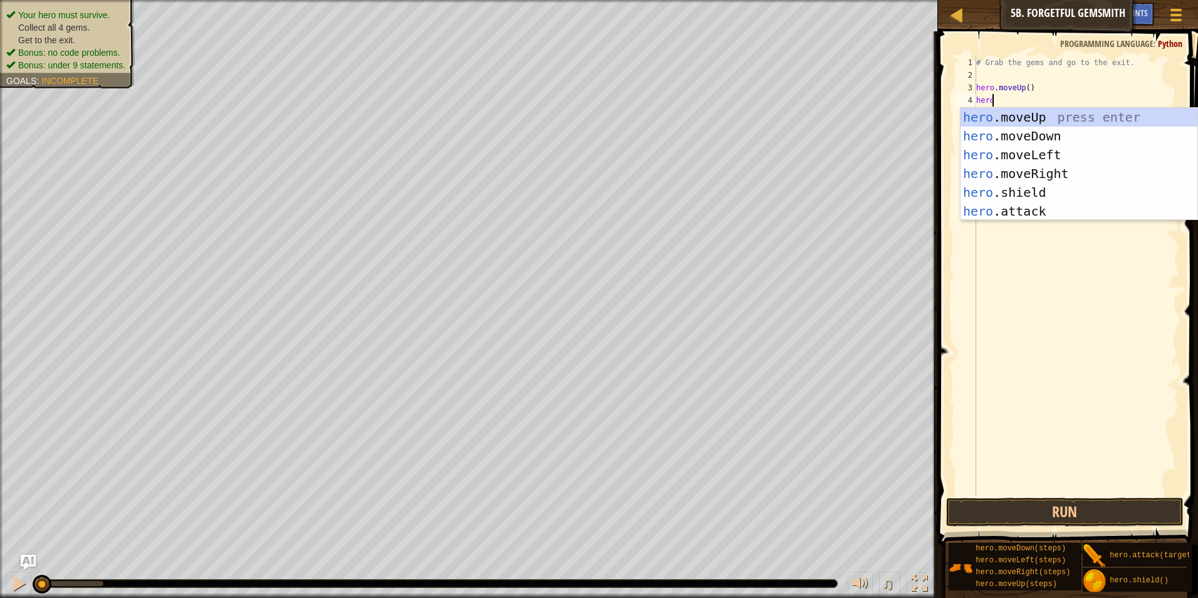
type textarea "hero"
click at [1031, 132] on div "hero .moveUp press enter hero .moveDown press enter hero .moveLeft press enter …" at bounding box center [1078, 183] width 237 height 150
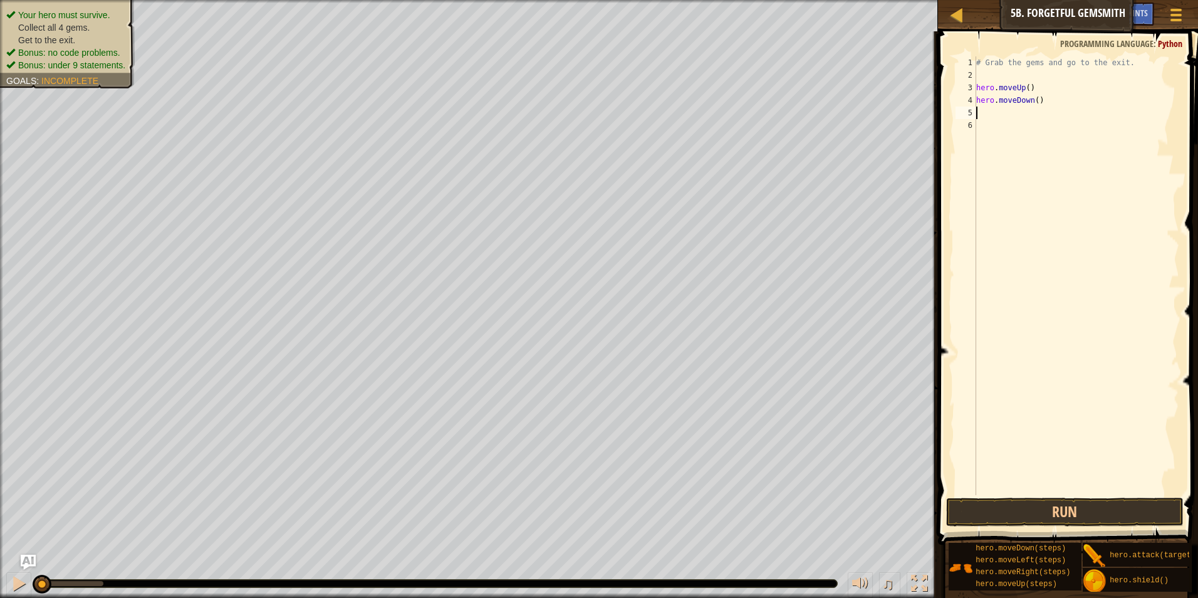
scroll to position [6, 0]
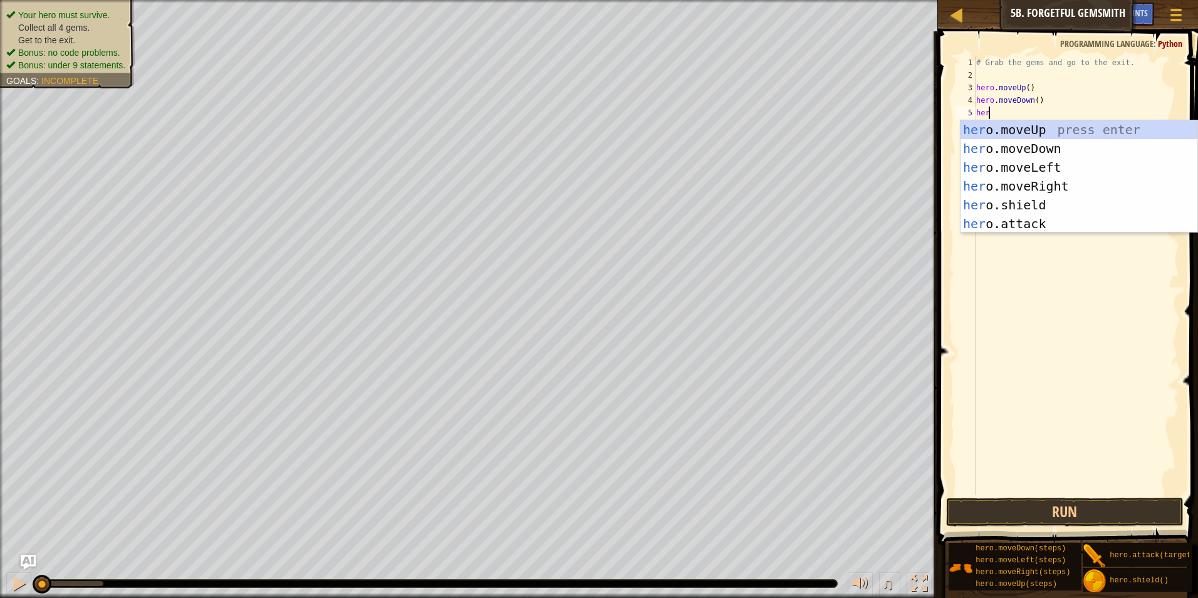
type textarea "hero"
click at [1036, 187] on div "hero .moveUp press enter hero .moveDown press enter hero .moveLeft press enter …" at bounding box center [1078, 195] width 237 height 150
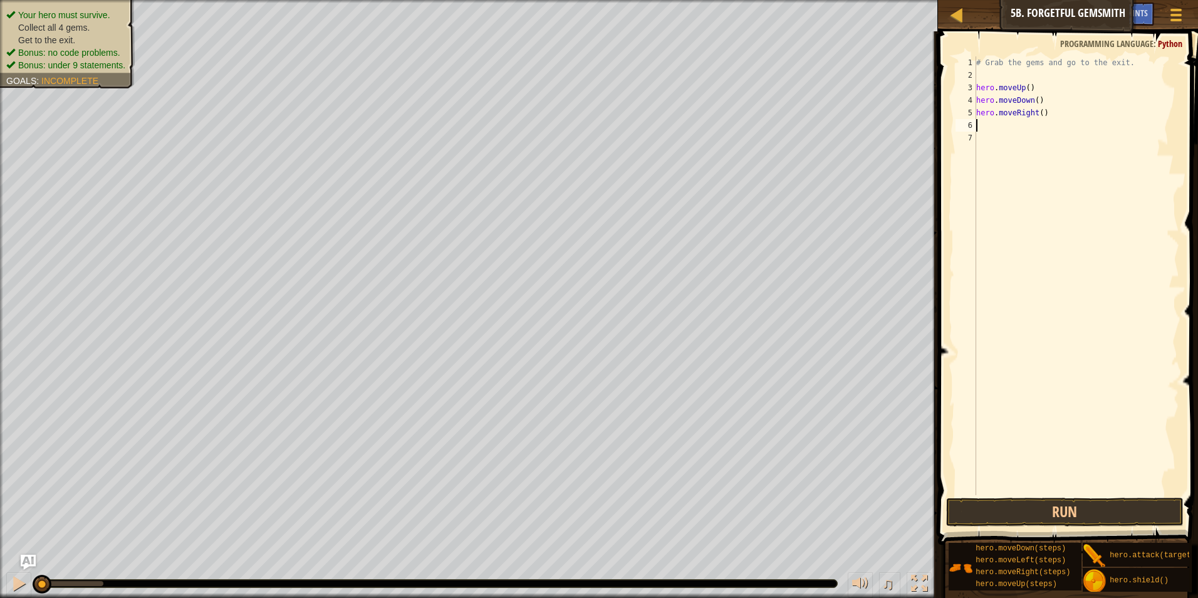
click at [1039, 116] on div "# Grab the gems and go to the exit. hero . moveUp ( ) hero . moveDown ( ) hero …" at bounding box center [1075, 287] width 205 height 463
type textarea "hero.moveRight(2)"
click at [1006, 127] on div "# Grab the gems and go to the exit. hero . moveUp ( ) hero . moveDown ( ) hero …" at bounding box center [1075, 287] width 205 height 463
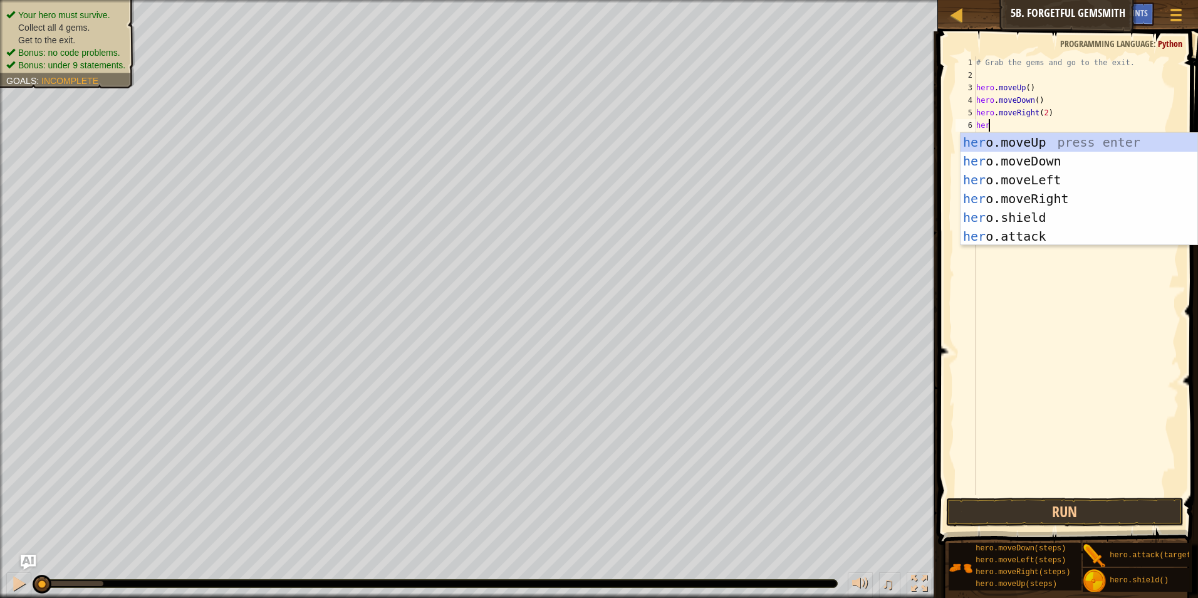
type textarea "hero"
click at [1020, 140] on div "hero .moveUp press enter hero .moveDown press enter hero .moveLeft press enter …" at bounding box center [1078, 208] width 237 height 150
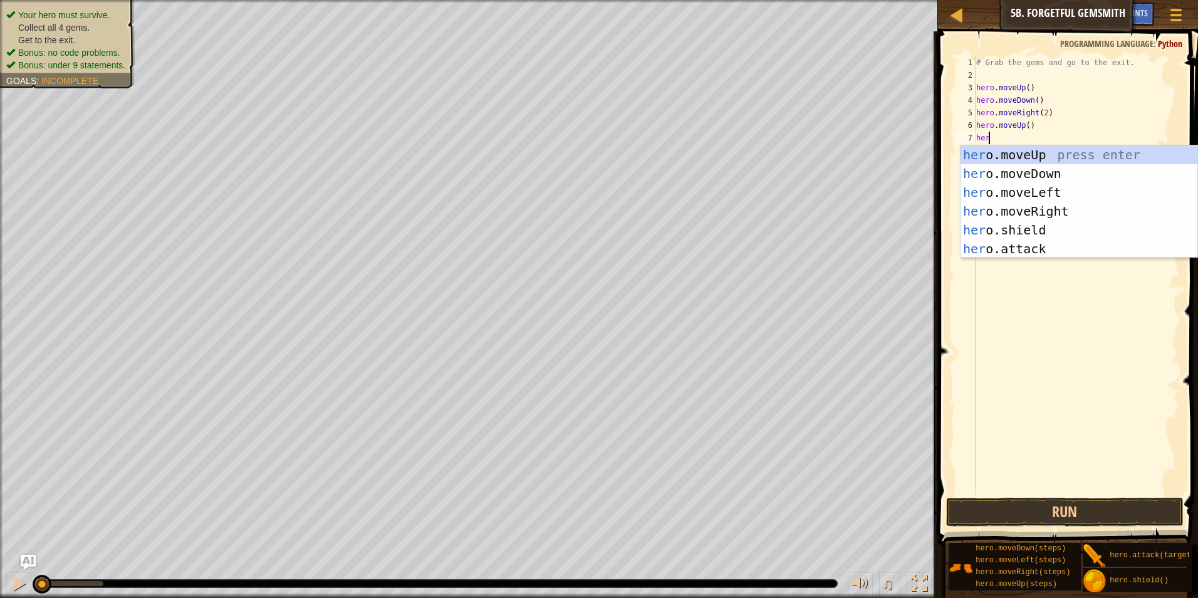
type textarea "hero"
click at [1050, 207] on div "hero .moveUp press enter hero .moveDown press enter hero .moveLeft press enter …" at bounding box center [1078, 220] width 237 height 150
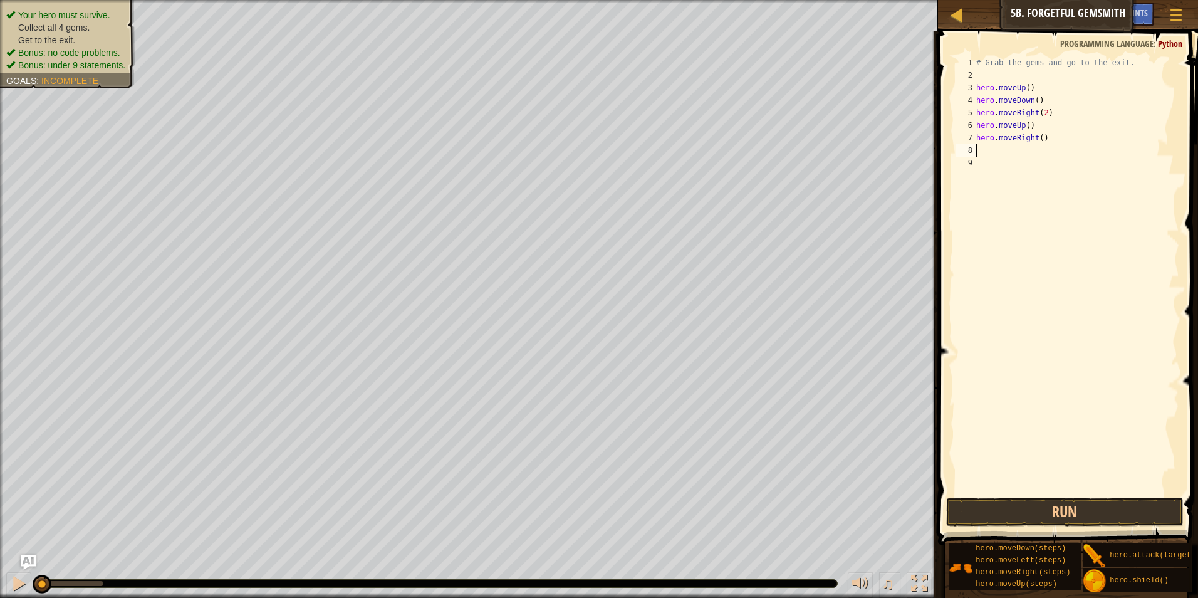
scroll to position [6, 0]
click at [1081, 517] on button "Run" at bounding box center [1065, 511] width 238 height 29
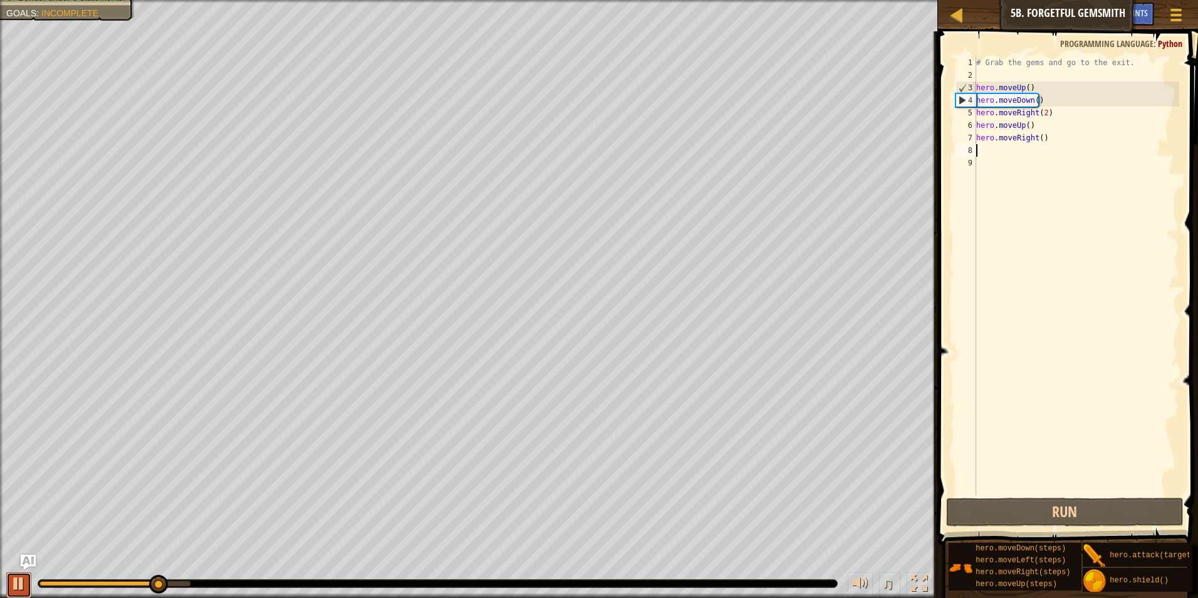
click at [18, 588] on div at bounding box center [19, 583] width 16 height 16
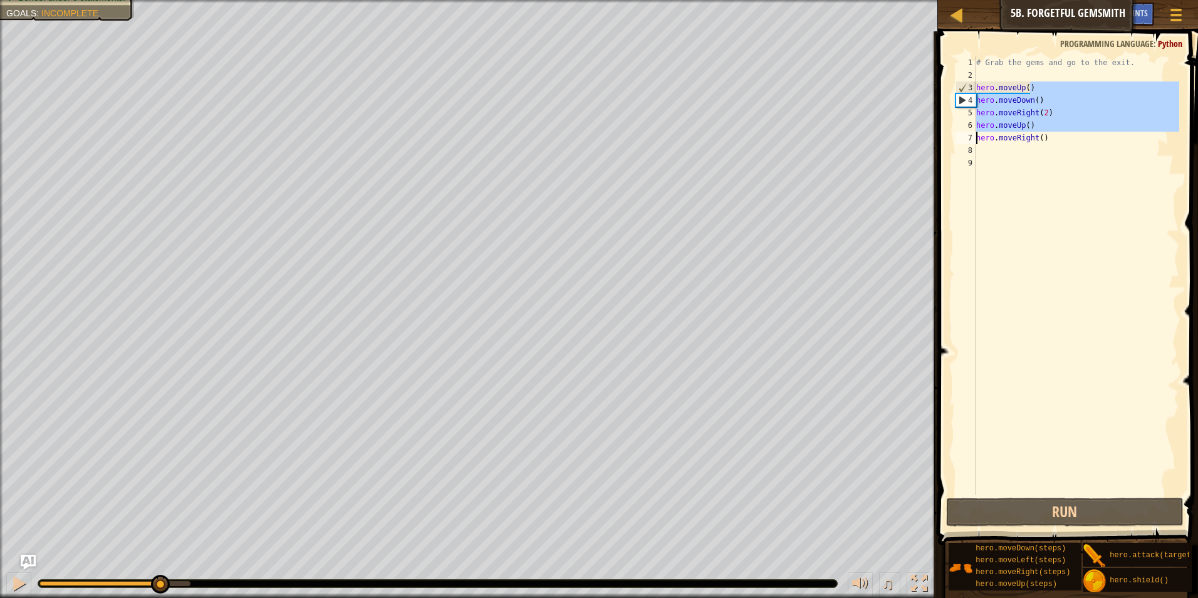
drag, startPoint x: 1031, startPoint y: 90, endPoint x: 968, endPoint y: 118, distance: 68.7
click at [968, 134] on div "1 2 3 4 5 6 7 8 9 # Grab the gems and go to the exit. hero . moveUp ( ) hero . …" at bounding box center [1066, 275] width 226 height 438
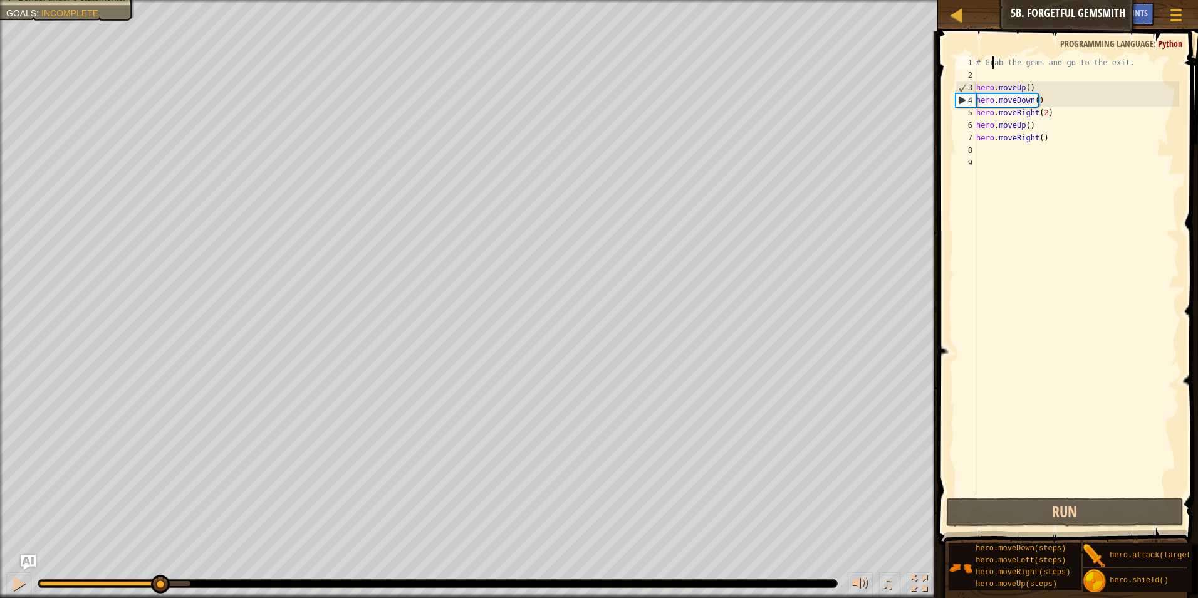
drag, startPoint x: 991, startPoint y: 62, endPoint x: 982, endPoint y: 82, distance: 22.1
click at [990, 63] on div "# Grab the gems and go to the exit. hero . moveUp ( ) hero . moveDown ( ) hero …" at bounding box center [1075, 287] width 205 height 463
click at [973, 87] on div "3" at bounding box center [966, 87] width 20 height 13
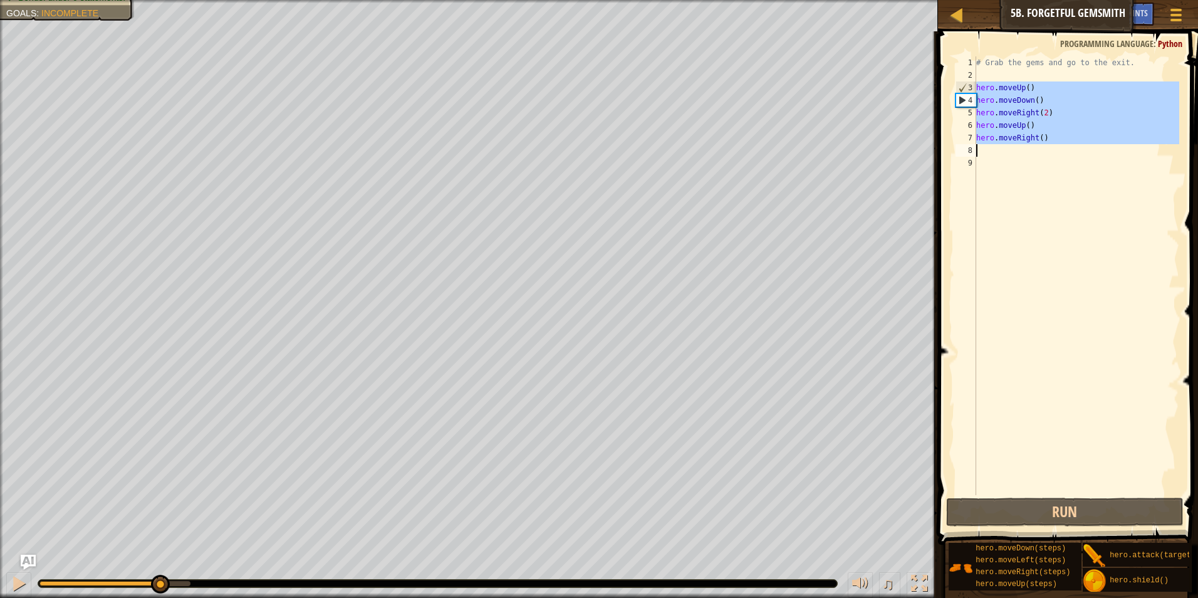
drag, startPoint x: 975, startPoint y: 87, endPoint x: 1045, endPoint y: 142, distance: 89.7
click at [1045, 142] on div "hero.moveUp() 1 2 3 4 5 6 7 8 9 # Grab the gems and go to the exit. hero . move…" at bounding box center [1066, 275] width 226 height 438
type textarea "hero.moveRight()"
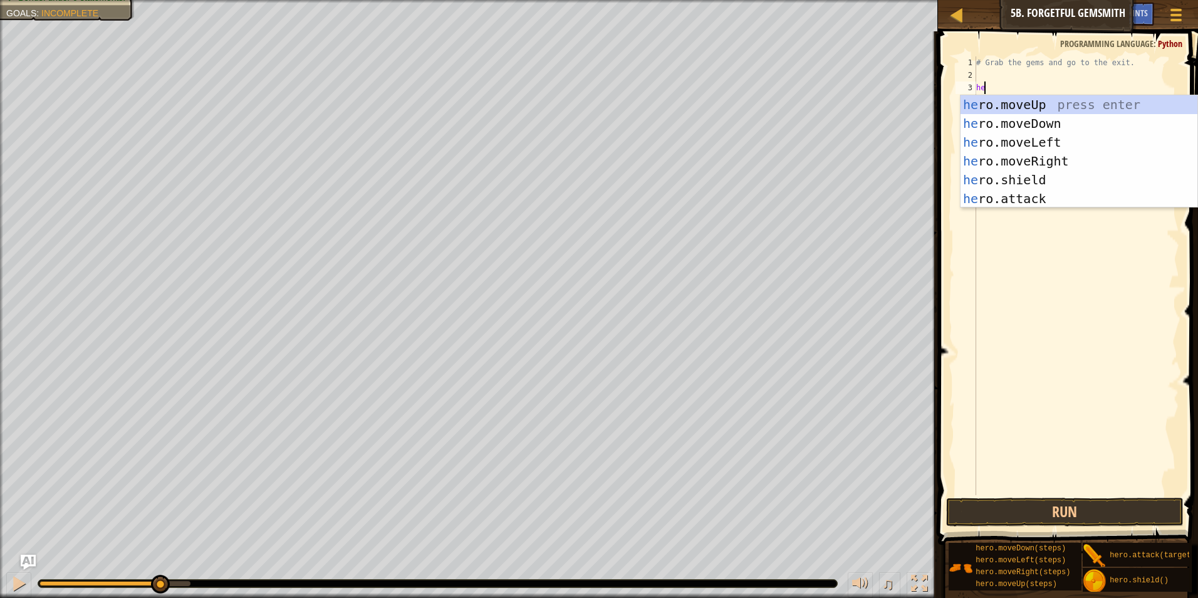
type textarea "heroi"
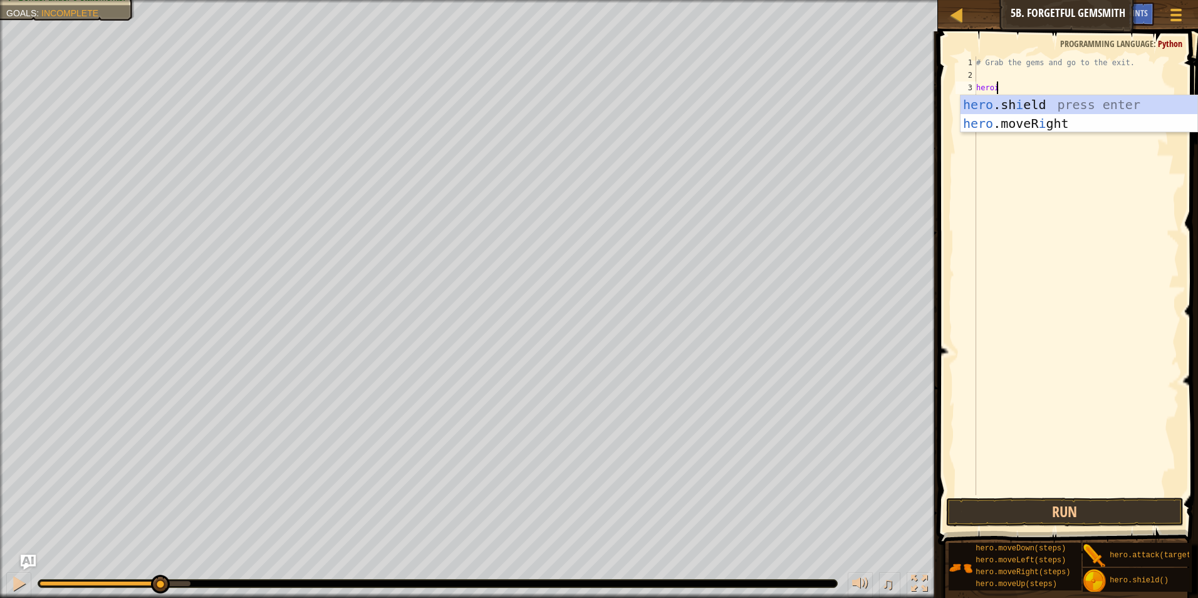
scroll to position [6, 1]
click at [1071, 126] on div "hero .sh i eld press enter hero .moveR i ght press enter" at bounding box center [1078, 132] width 237 height 75
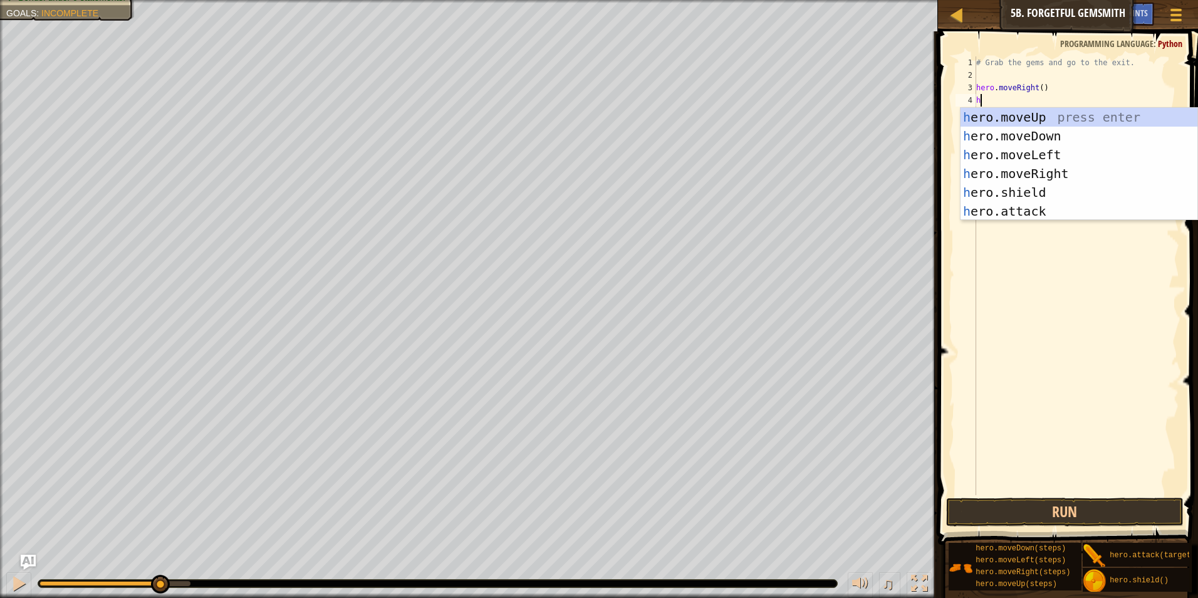
type textarea "her"
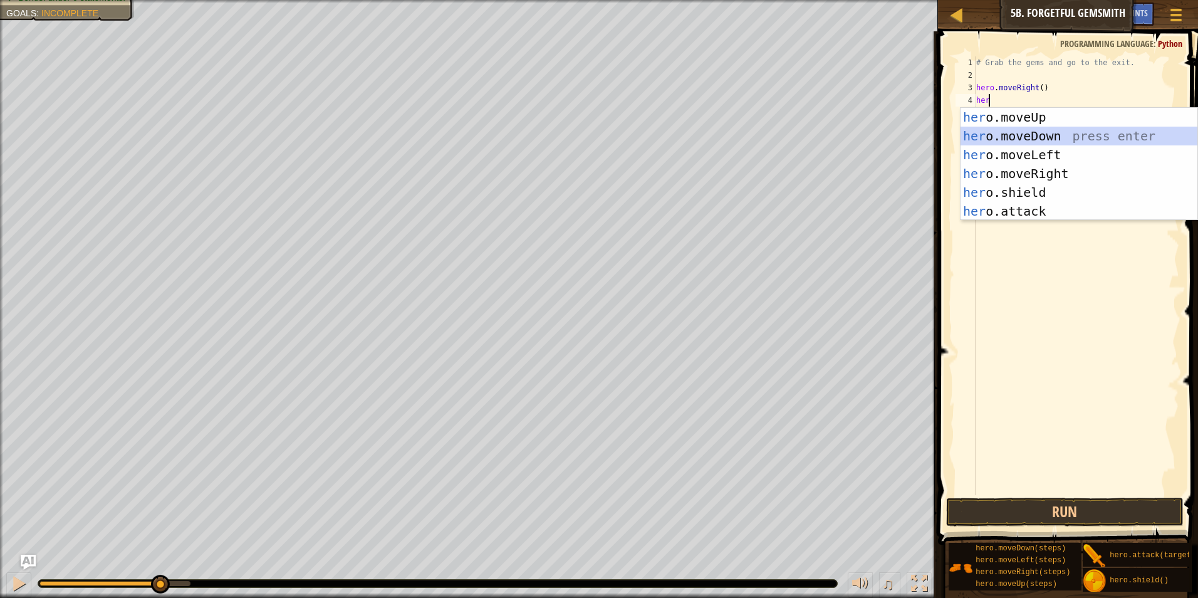
click at [1057, 136] on div "her o.moveUp press enter her o.moveDown press enter her o.moveLeft press enter …" at bounding box center [1078, 183] width 237 height 150
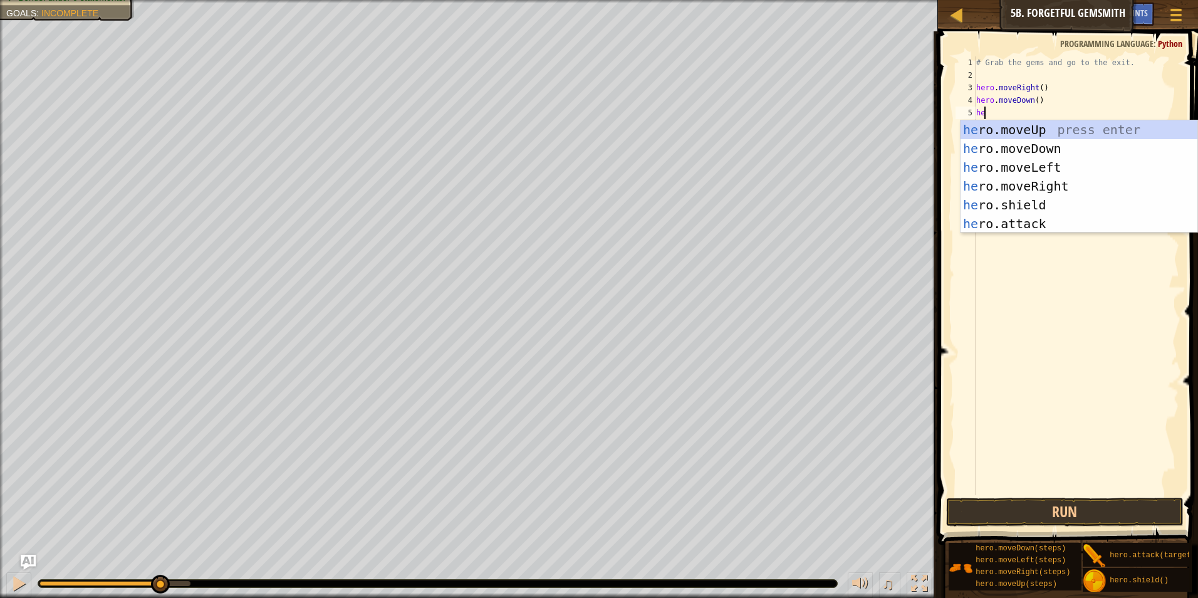
type textarea "hero"
click at [1045, 180] on div "hero .moveUp press enter hero .moveDown press enter hero .moveLeft press enter …" at bounding box center [1078, 195] width 237 height 150
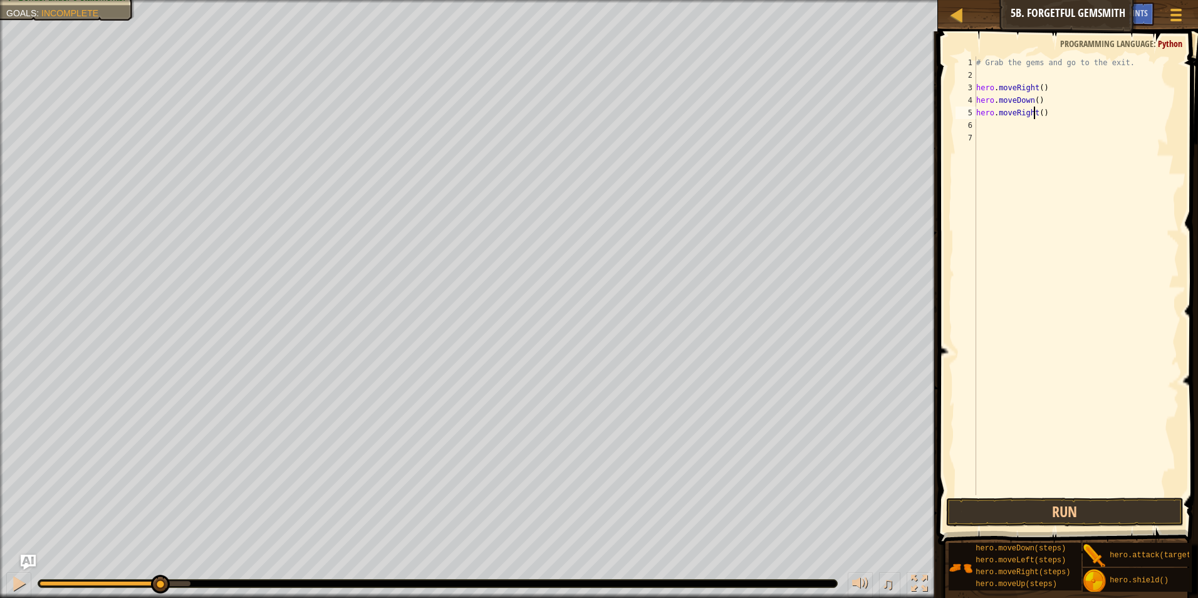
click at [1033, 113] on div "# Grab the gems and go to the exit. hero . moveRight ( ) hero . moveDown ( ) he…" at bounding box center [1075, 287] width 205 height 463
drag, startPoint x: 1037, startPoint y: 113, endPoint x: 1035, endPoint y: 119, distance: 6.5
click at [1037, 113] on div "# Grab the gems and go to the exit. hero . moveRight ( ) hero . moveDown ( ) he…" at bounding box center [1075, 287] width 205 height 463
type textarea "hero.moveRight(2)"
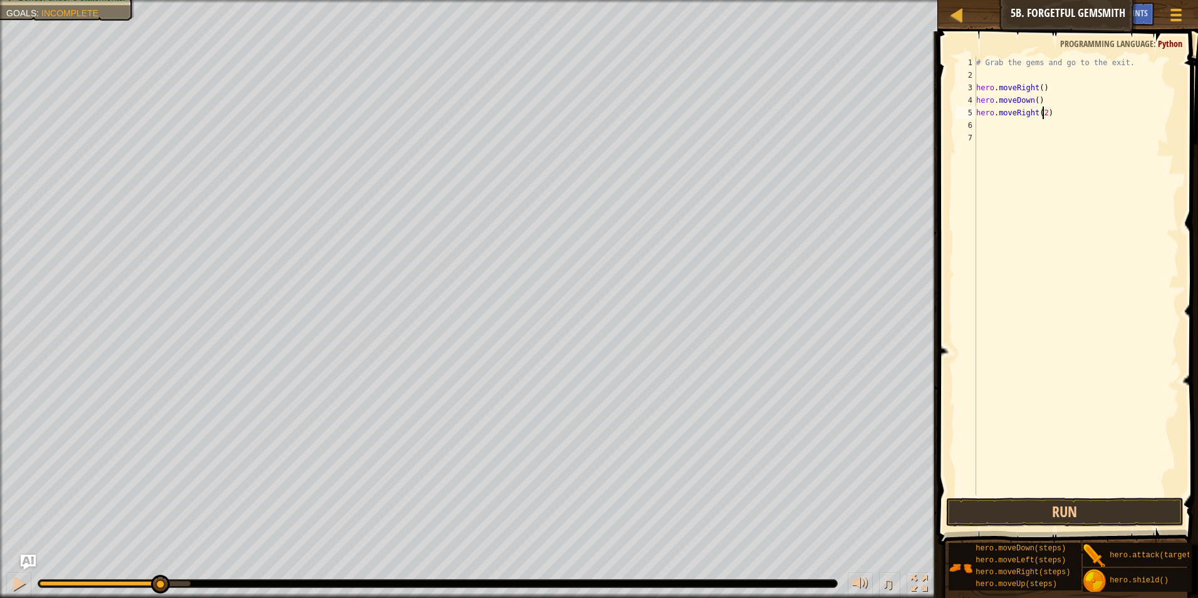
drag, startPoint x: 999, startPoint y: 117, endPoint x: 995, endPoint y: 125, distance: 9.2
click at [999, 117] on div "# Grab the gems and go to the exit. hero . moveRight ( ) hero . moveDown ( ) he…" at bounding box center [1075, 287] width 205 height 463
click at [993, 128] on div "# Grab the gems and go to the exit. hero . moveRight ( ) hero . moveDown ( ) he…" at bounding box center [1075, 287] width 205 height 463
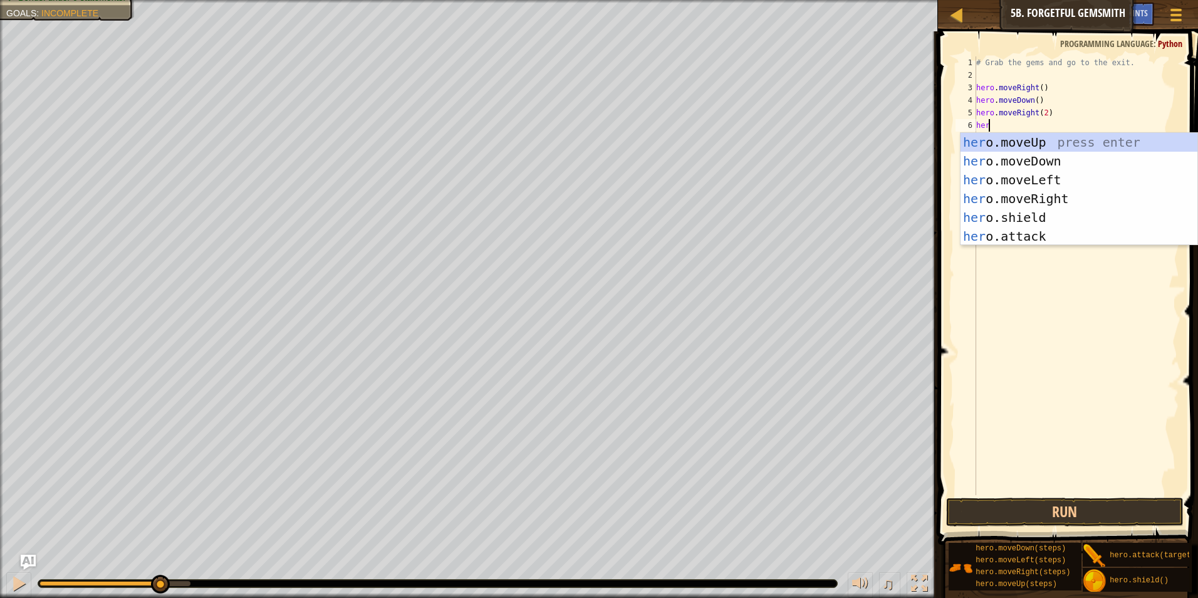
type textarea "hero"
click at [1012, 144] on div "hero .moveUp press enter hero .moveDown press enter hero .moveLeft press enter …" at bounding box center [1078, 208] width 237 height 150
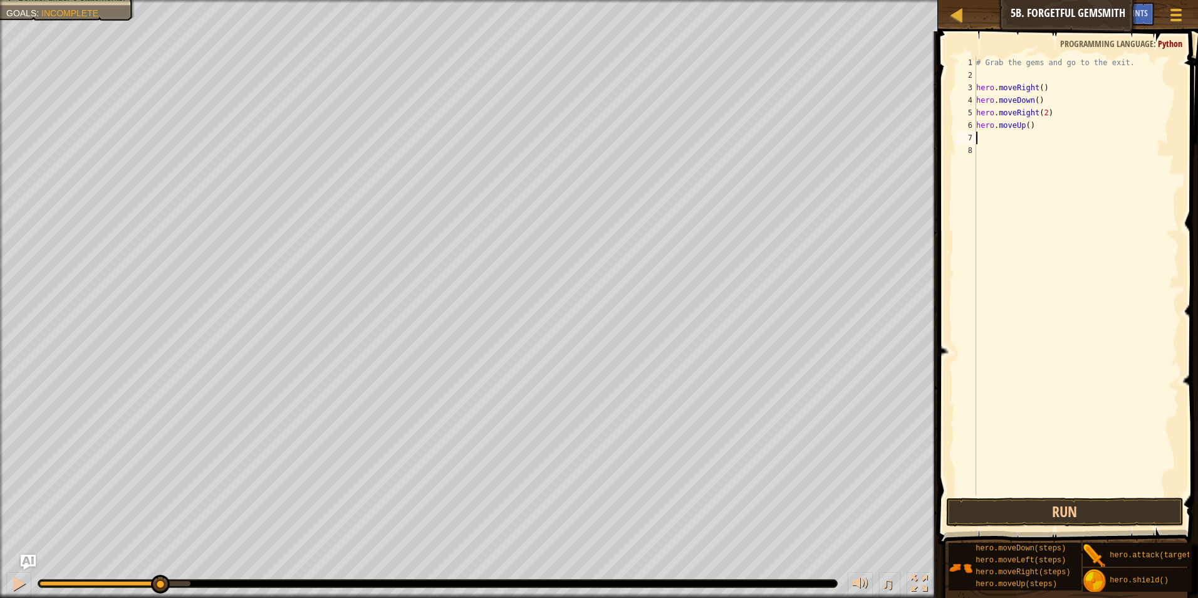
scroll to position [6, 0]
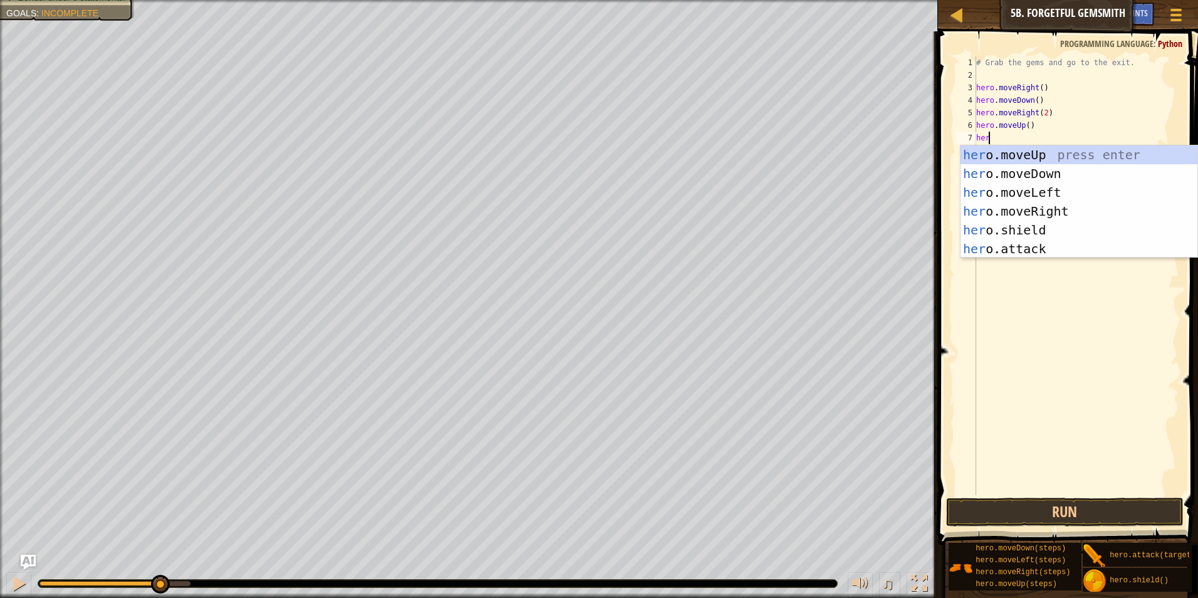
type textarea "hero"
click at [1040, 212] on div "hero .moveUp press enter hero .moveDown press enter hero .moveLeft press enter …" at bounding box center [1078, 220] width 237 height 150
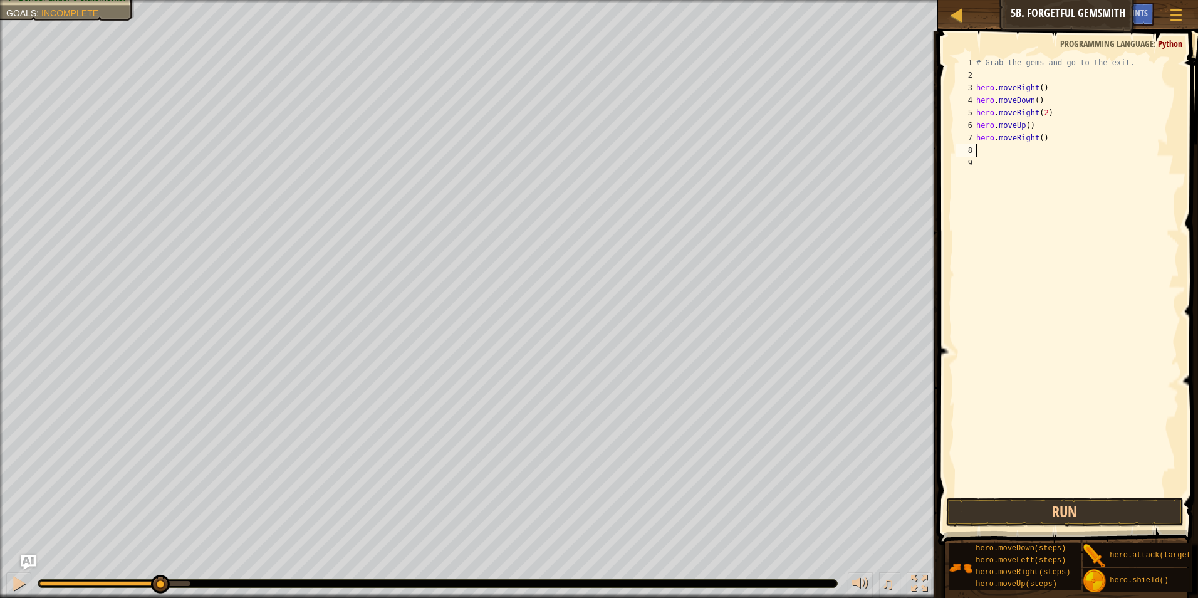
scroll to position [6, 0]
click at [1111, 516] on button "Run" at bounding box center [1065, 511] width 238 height 29
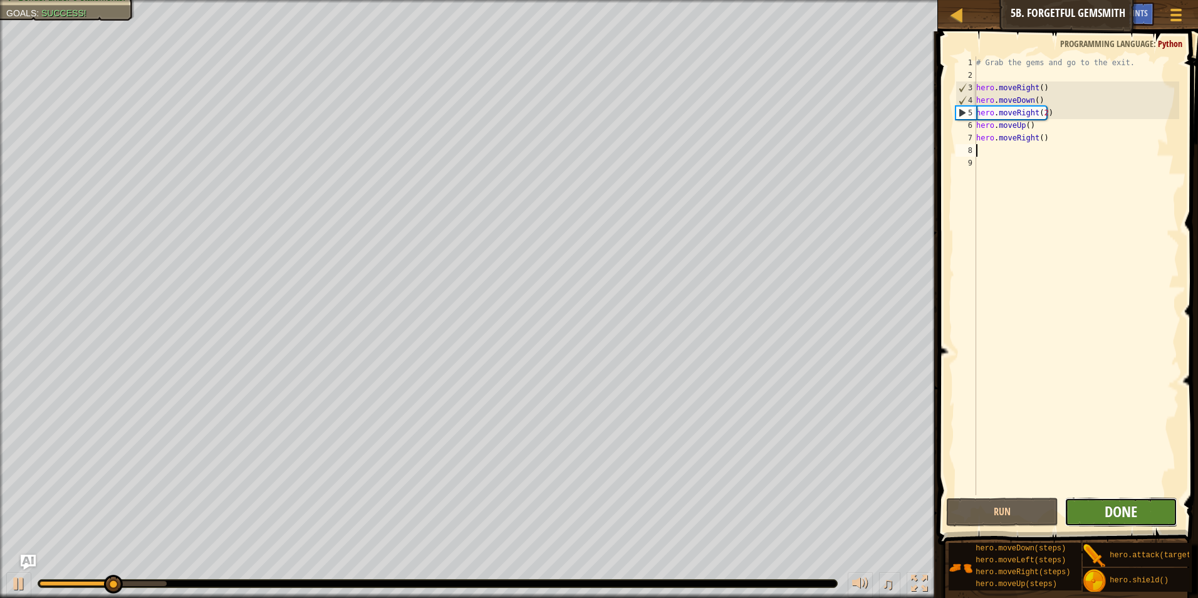
click at [1111, 516] on span "Done" at bounding box center [1120, 511] width 33 height 20
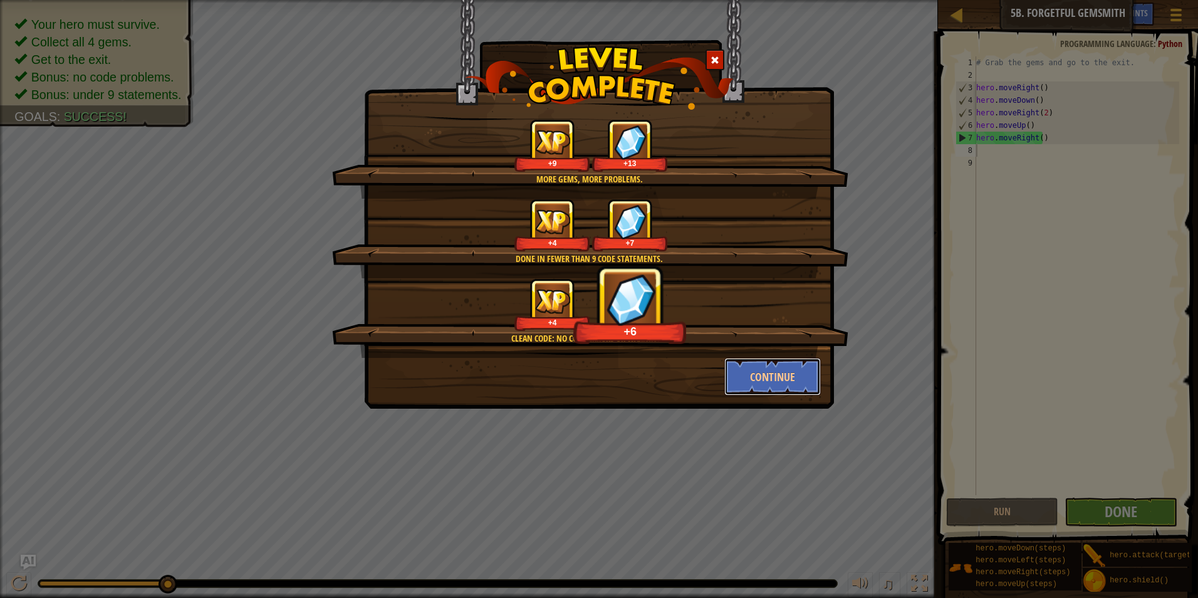
click at [785, 385] on button "Continue" at bounding box center [772, 377] width 97 height 38
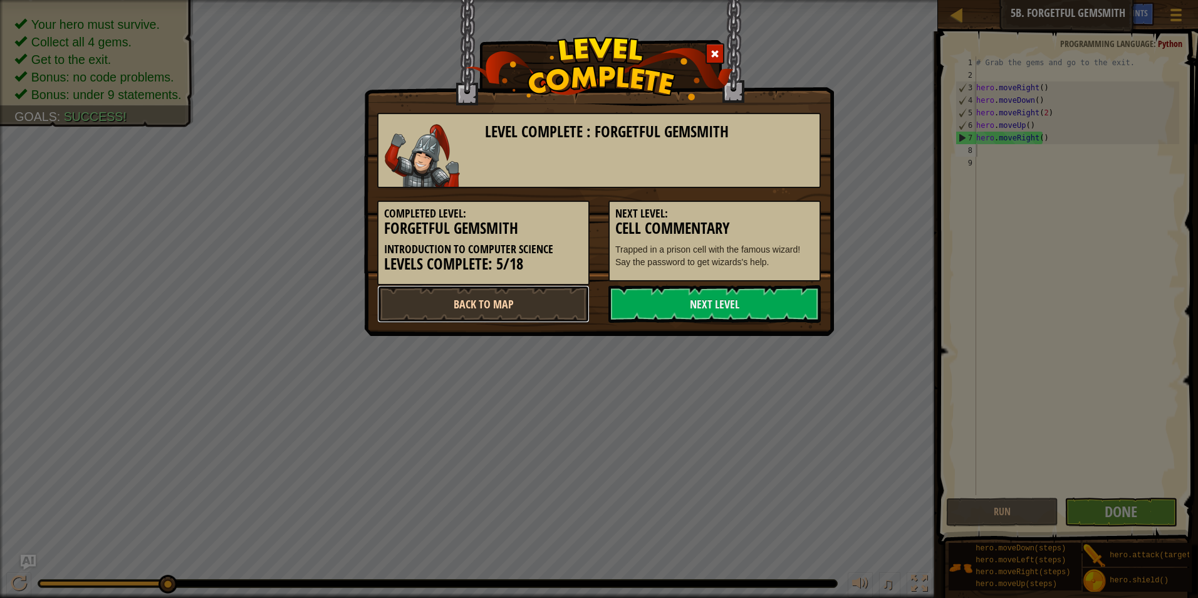
click at [494, 313] on link "Back to Map" at bounding box center [483, 304] width 212 height 38
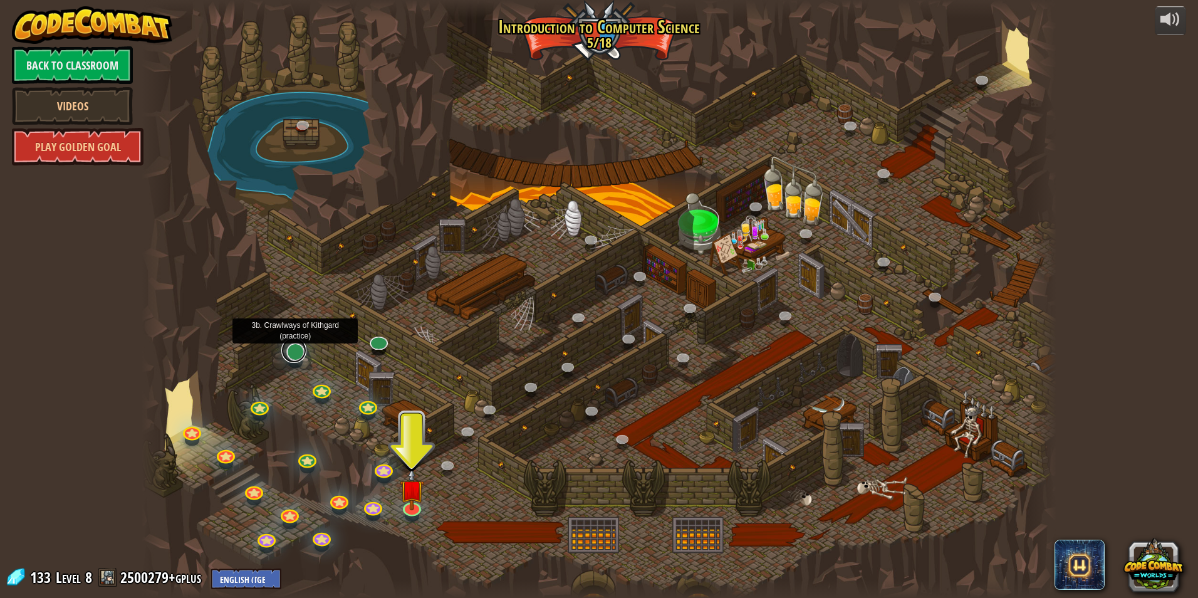
click at [293, 352] on link at bounding box center [293, 350] width 25 height 25
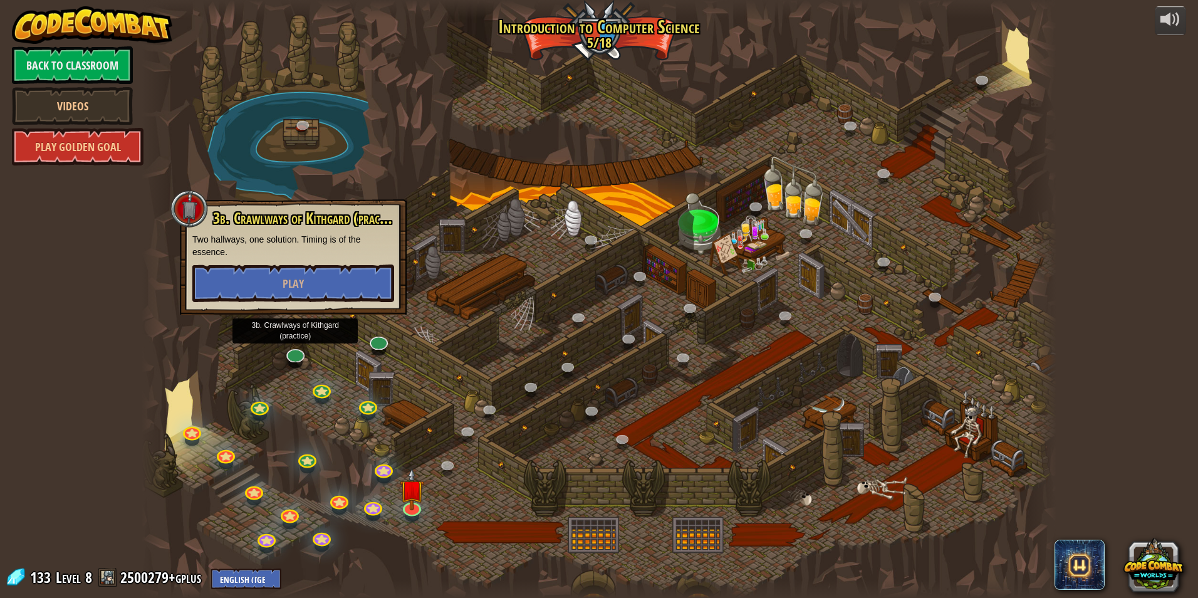
click at [323, 305] on div "3b. Crawlways of Kithgard (practice) Two hallways, one solution. Timing is of t…" at bounding box center [293, 256] width 227 height 115
click at [326, 288] on button "Play" at bounding box center [293, 283] width 202 height 38
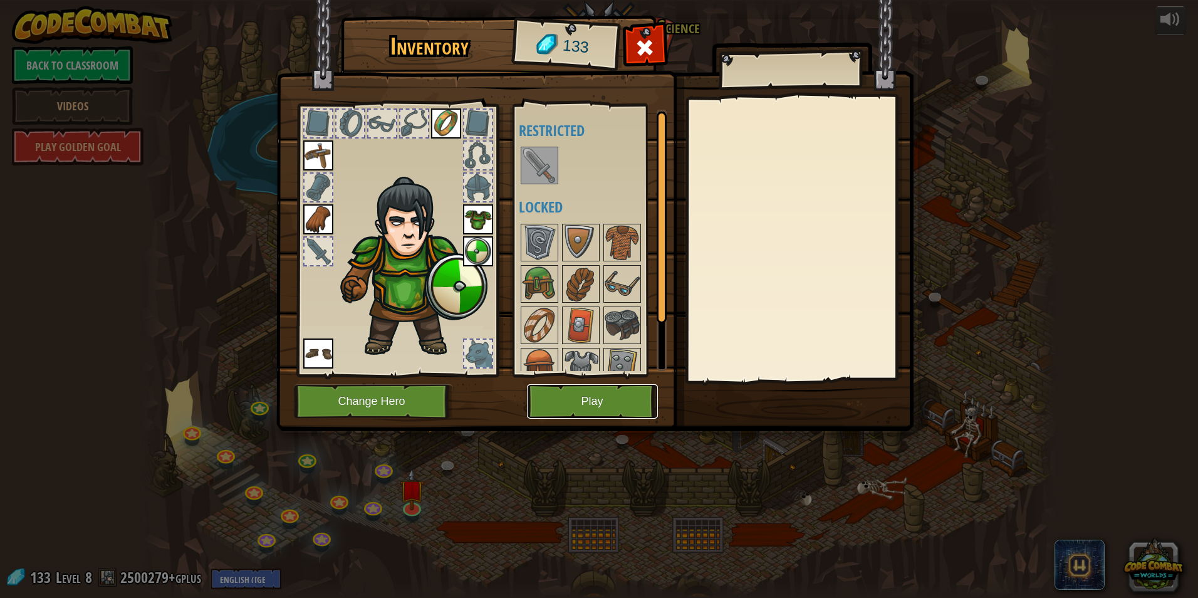
click at [613, 408] on button "Play" at bounding box center [592, 401] width 131 height 34
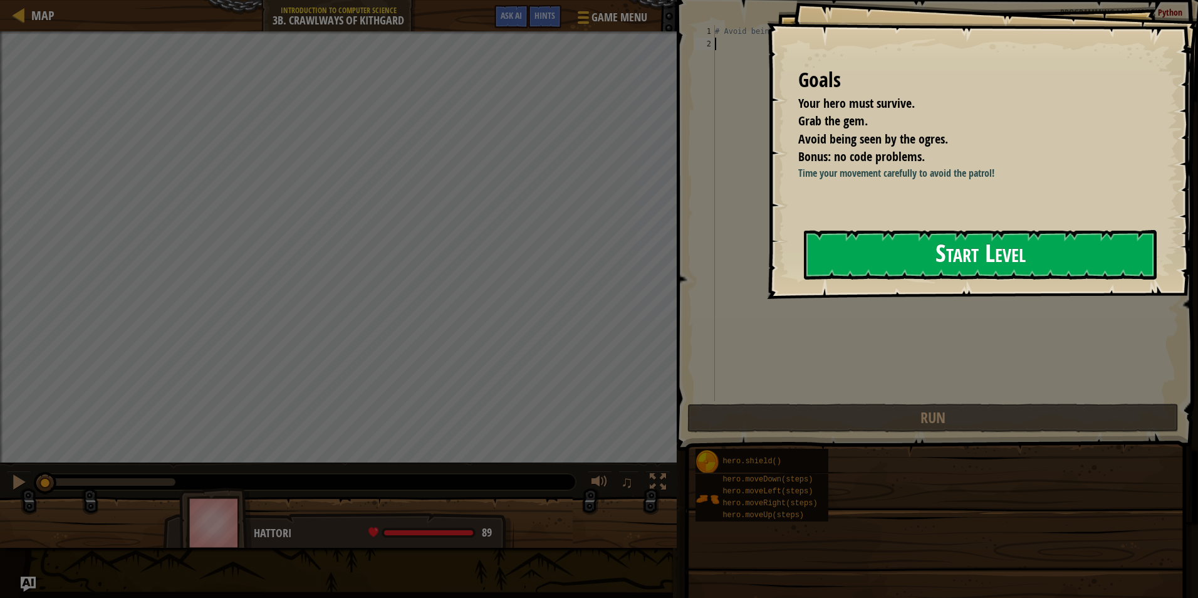
click at [837, 267] on button "Start Level" at bounding box center [980, 254] width 353 height 49
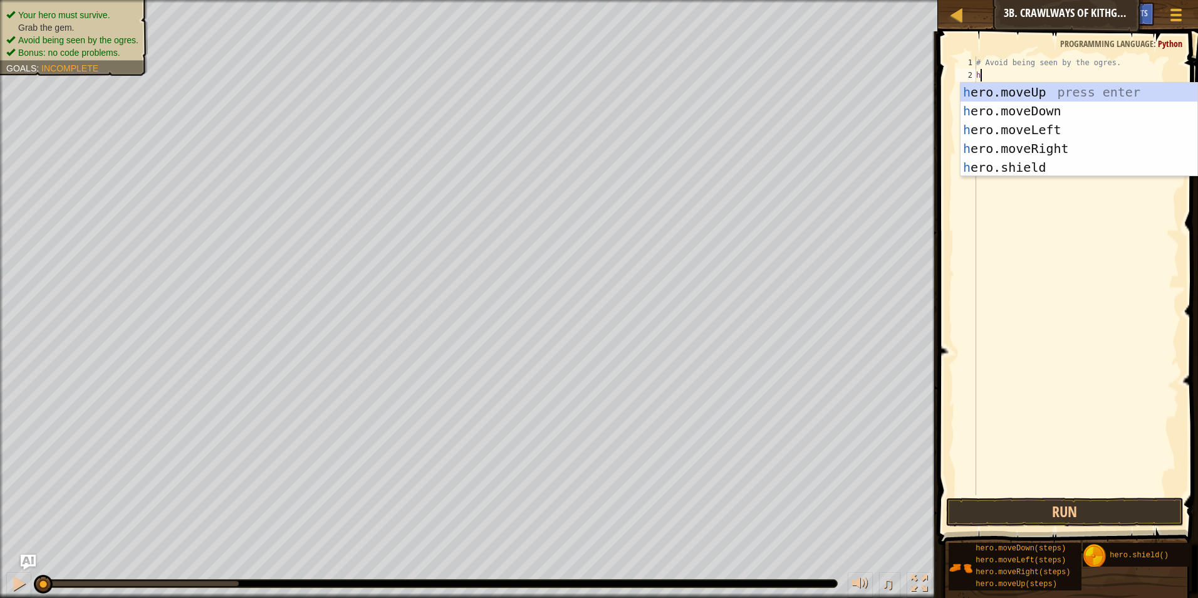
scroll to position [6, 0]
type textarea "hero"
click at [1052, 91] on div "hero .moveUp press enter hero .moveDown press enter hero .moveLeft press enter …" at bounding box center [1078, 149] width 237 height 132
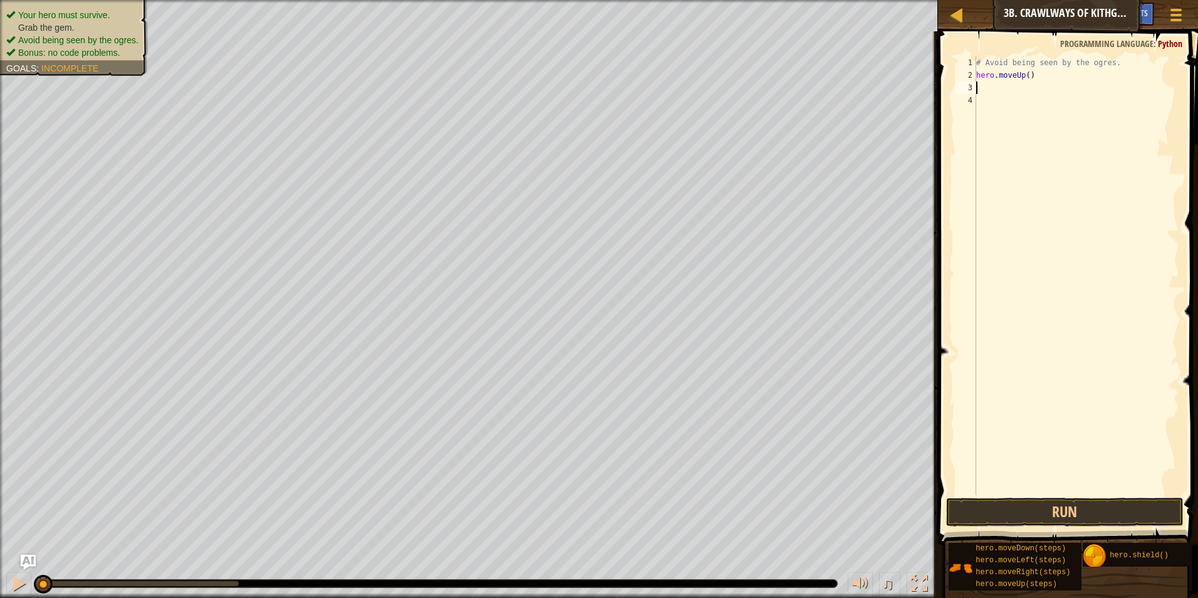
click at [1023, 73] on div "# Avoid being seen by the ogres. hero . moveUp ( )" at bounding box center [1075, 287] width 205 height 463
click at [1025, 73] on div "# Avoid being seen by the ogres. hero . moveUp ( )" at bounding box center [1075, 287] width 205 height 463
click at [1077, 514] on button "Run" at bounding box center [1065, 511] width 238 height 29
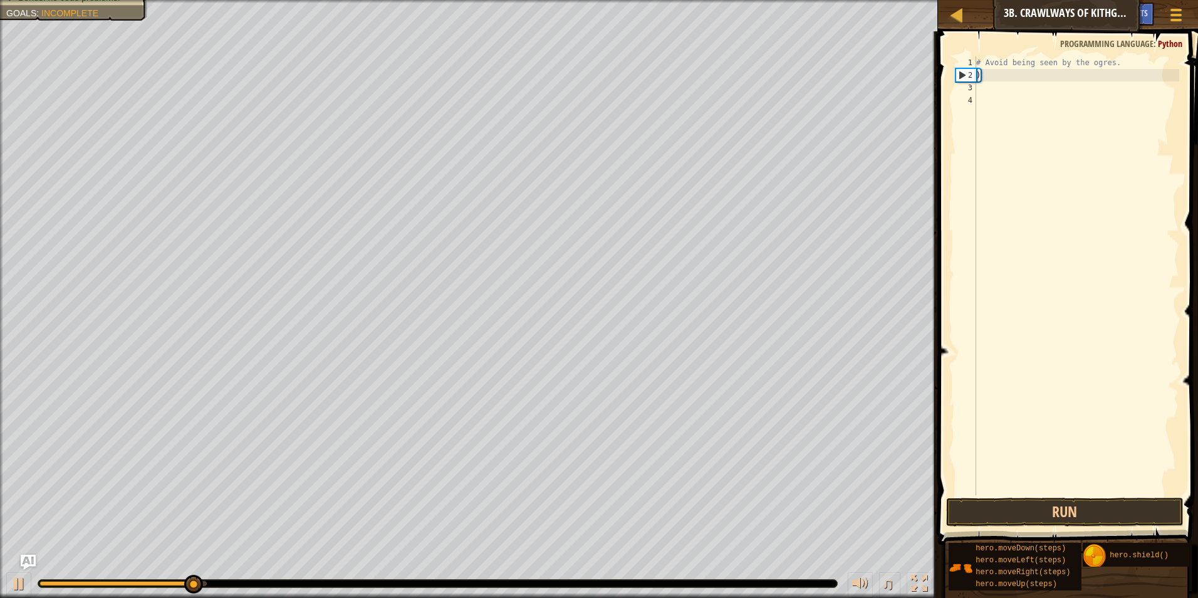
scroll to position [6, 0]
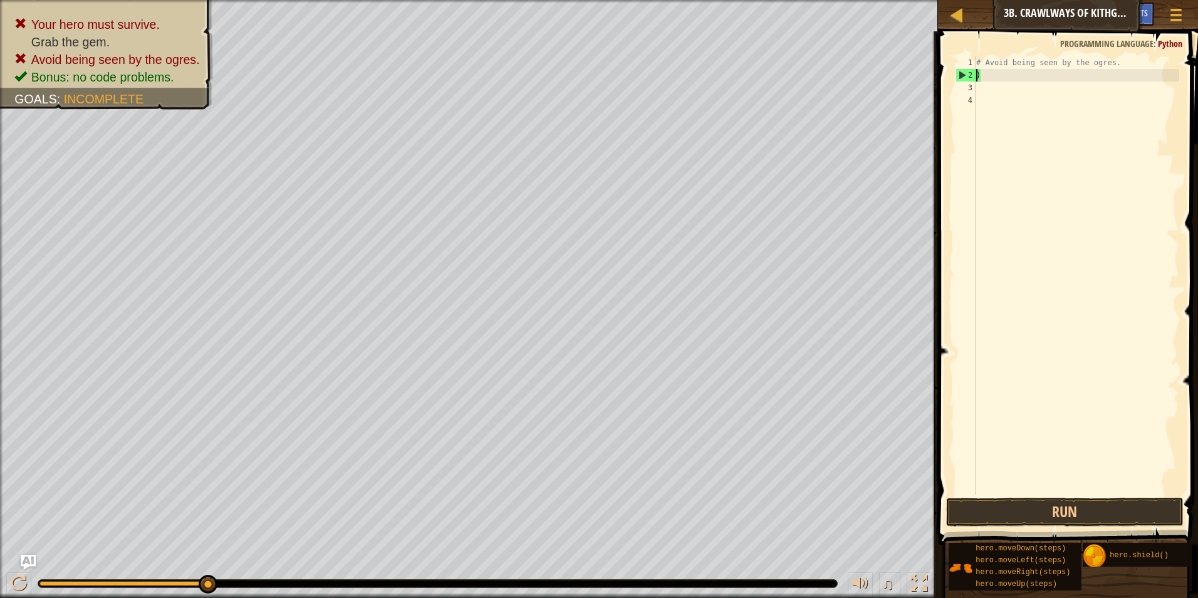
type textarea "# Avoid being seen by the )"
click at [992, 78] on div "# Avoid being seen by the )" at bounding box center [1075, 287] width 205 height 463
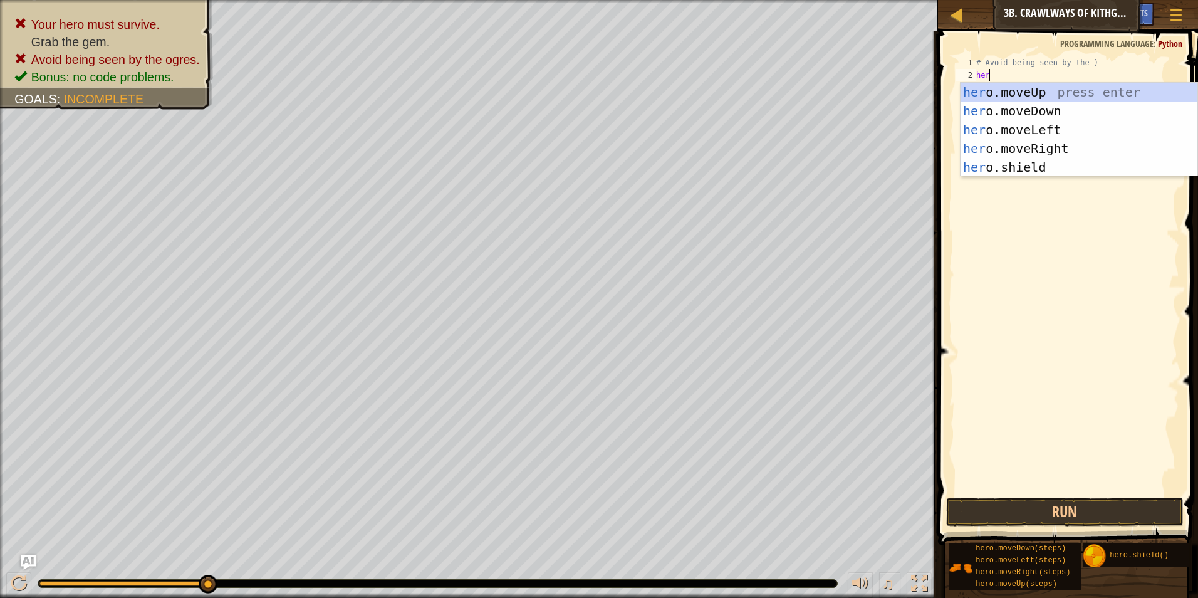
type textarea "hero"
click at [1011, 155] on div "hero .moveUp press enter hero .moveDown press enter hero .moveLeft press enter …" at bounding box center [1078, 149] width 237 height 132
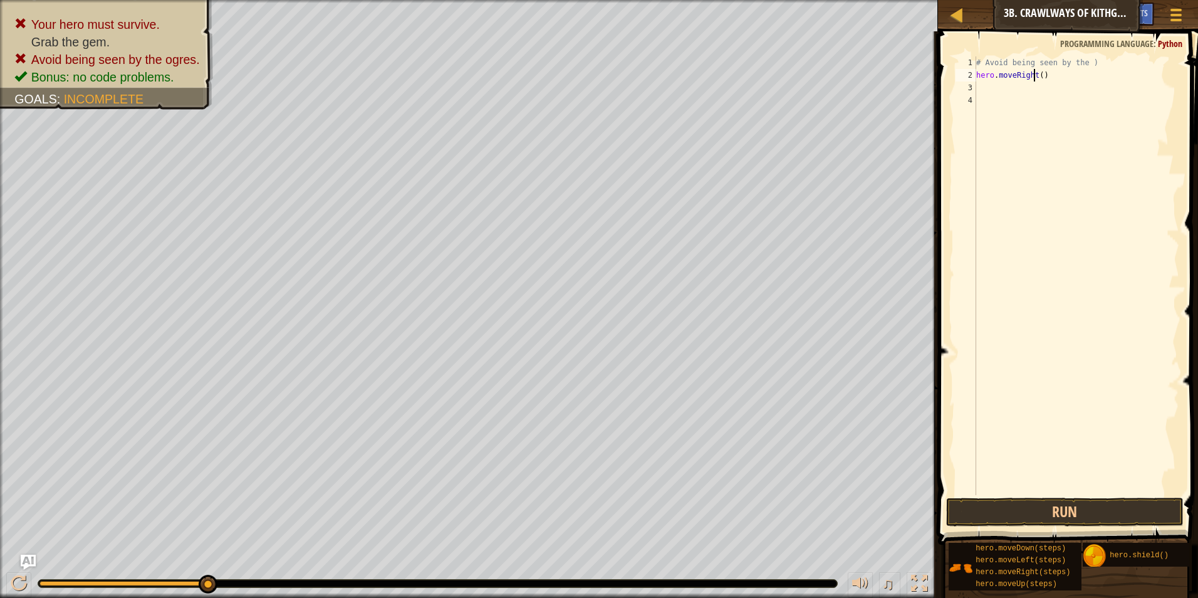
click at [1035, 78] on div "# Avoid being seen by the ) hero . moveRight ( )" at bounding box center [1075, 287] width 205 height 463
click at [1037, 76] on div "# Avoid being seen by the ) hero . moveRight ( )" at bounding box center [1075, 287] width 205 height 463
click at [1108, 503] on button "Run" at bounding box center [1065, 511] width 238 height 29
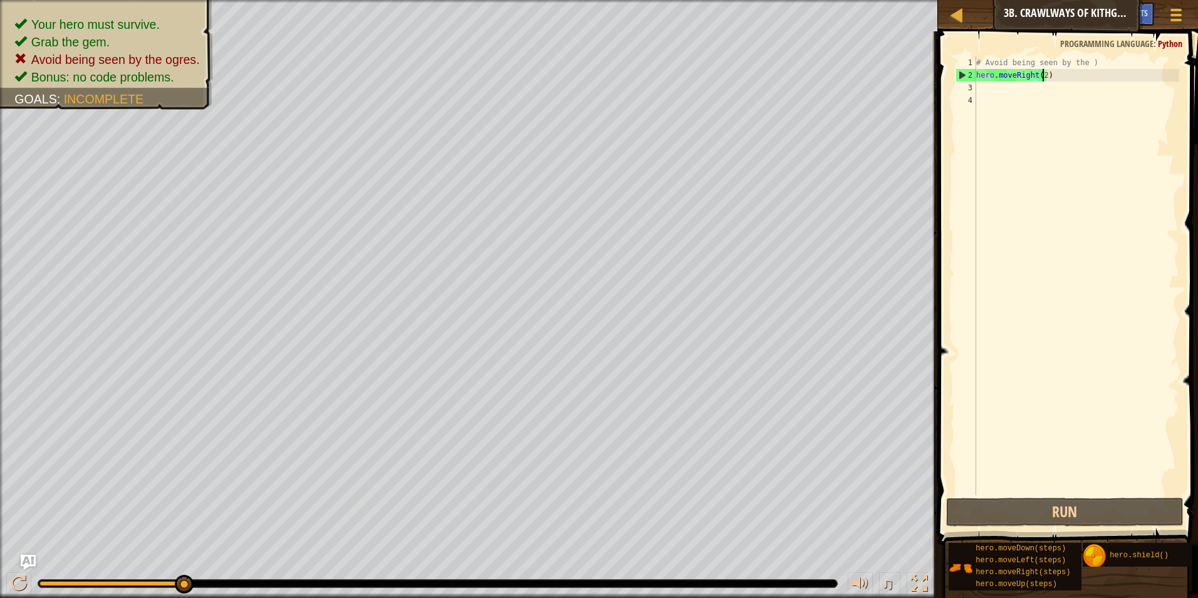
type textarea "hero.moveRight()"
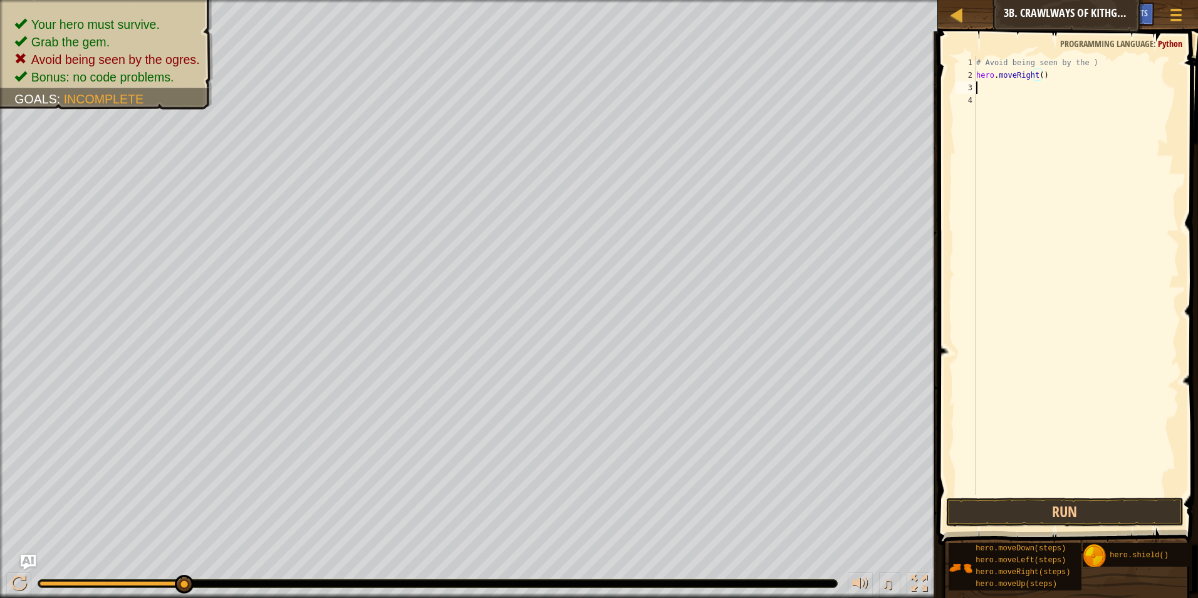
click at [984, 89] on div "# Avoid being seen by the ) hero . moveRight ( )" at bounding box center [1075, 287] width 205 height 463
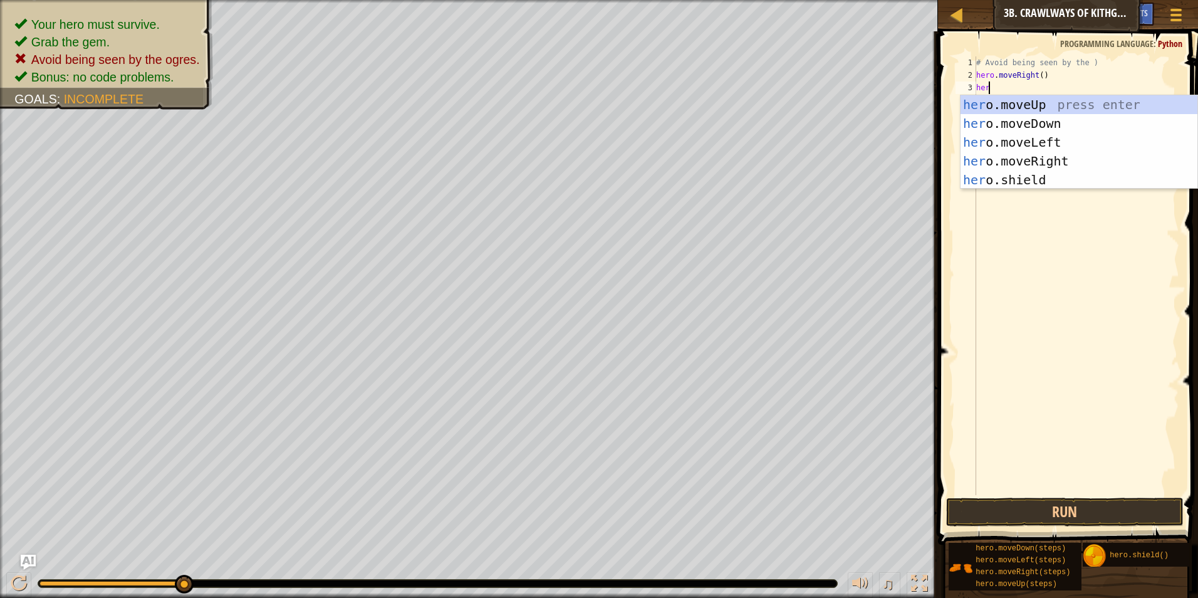
type textarea "hero"
click at [1049, 141] on div "hero .moveUp press enter hero .moveDown press enter hero .moveLeft press enter …" at bounding box center [1078, 161] width 237 height 132
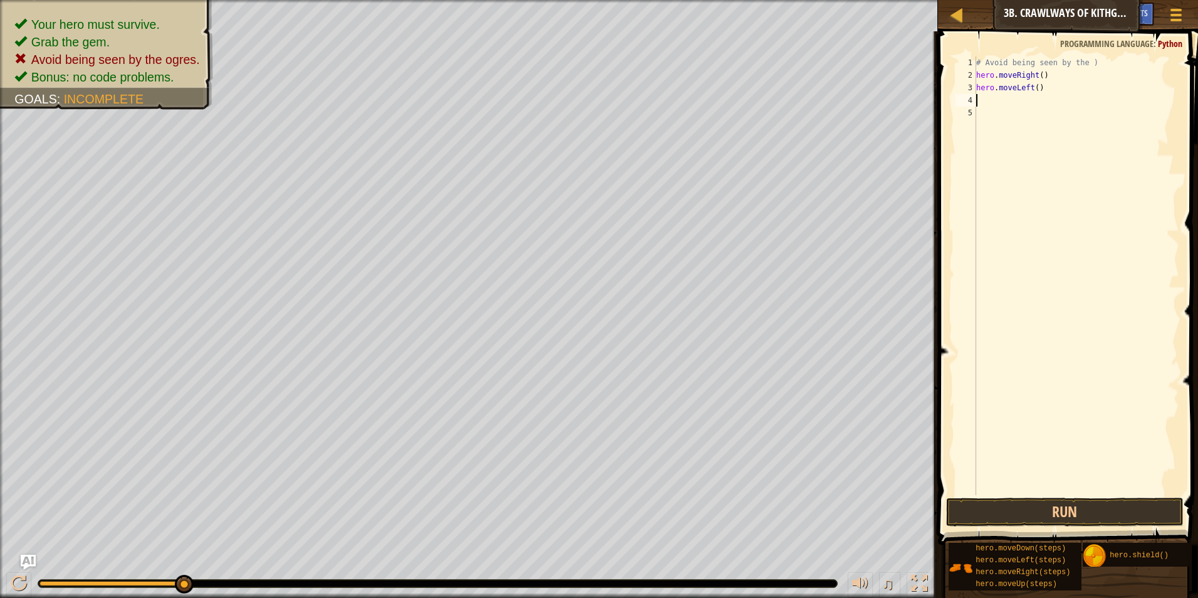
scroll to position [6, 0]
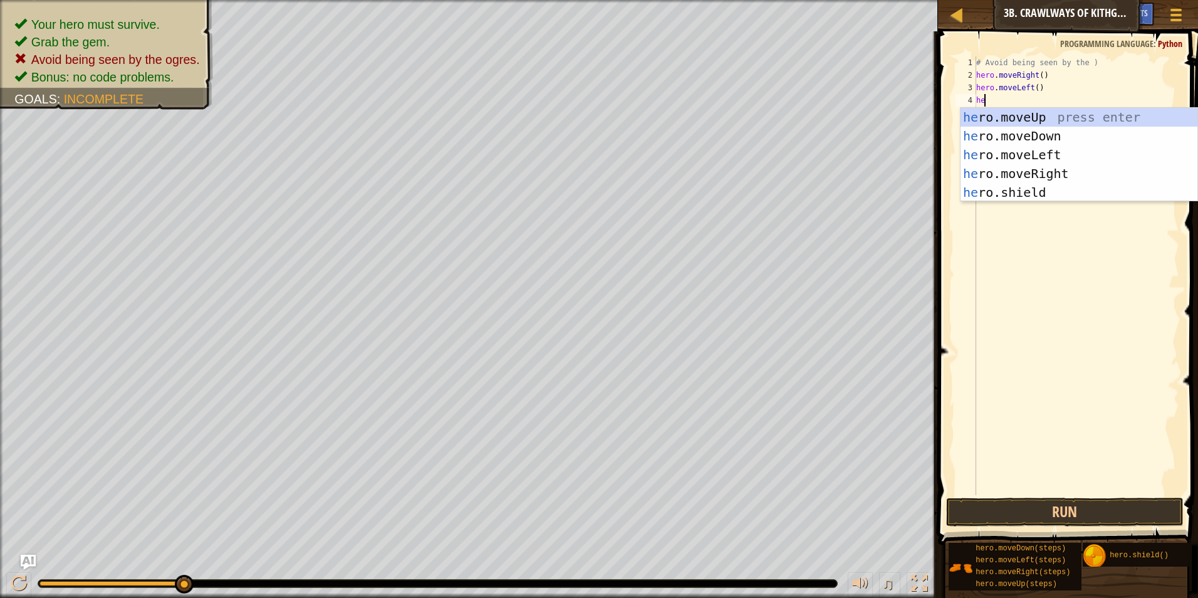
type textarea "hero"
click at [1020, 173] on div "hero .moveUp press enter hero .moveDown press enter hero .moveLeft press enter …" at bounding box center [1078, 174] width 237 height 132
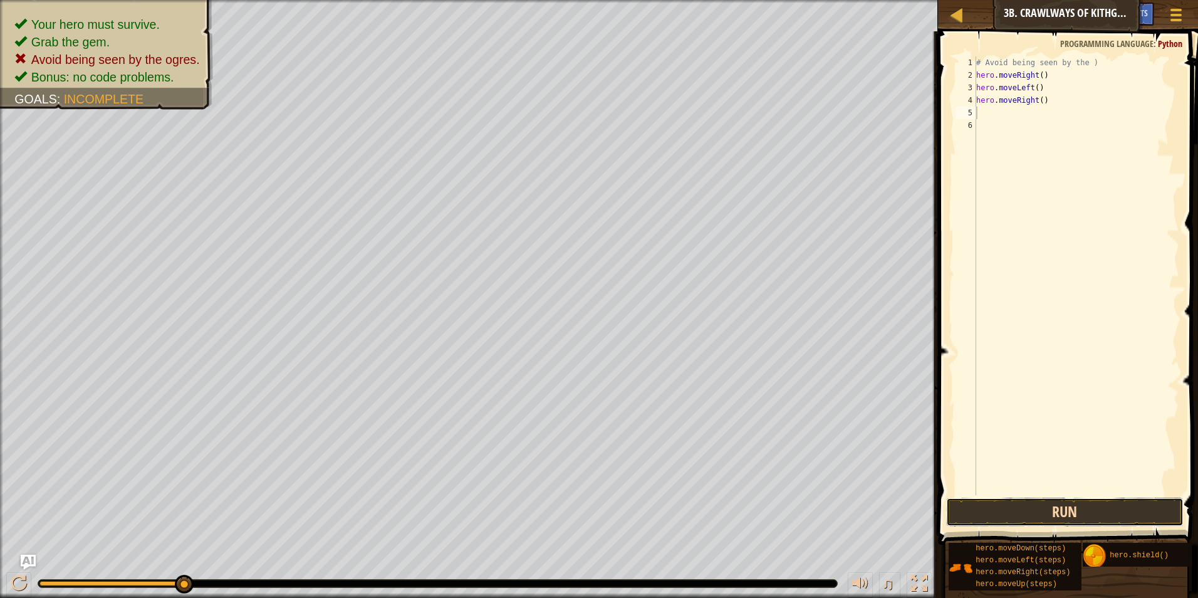
click at [1085, 514] on button "Run" at bounding box center [1065, 511] width 238 height 29
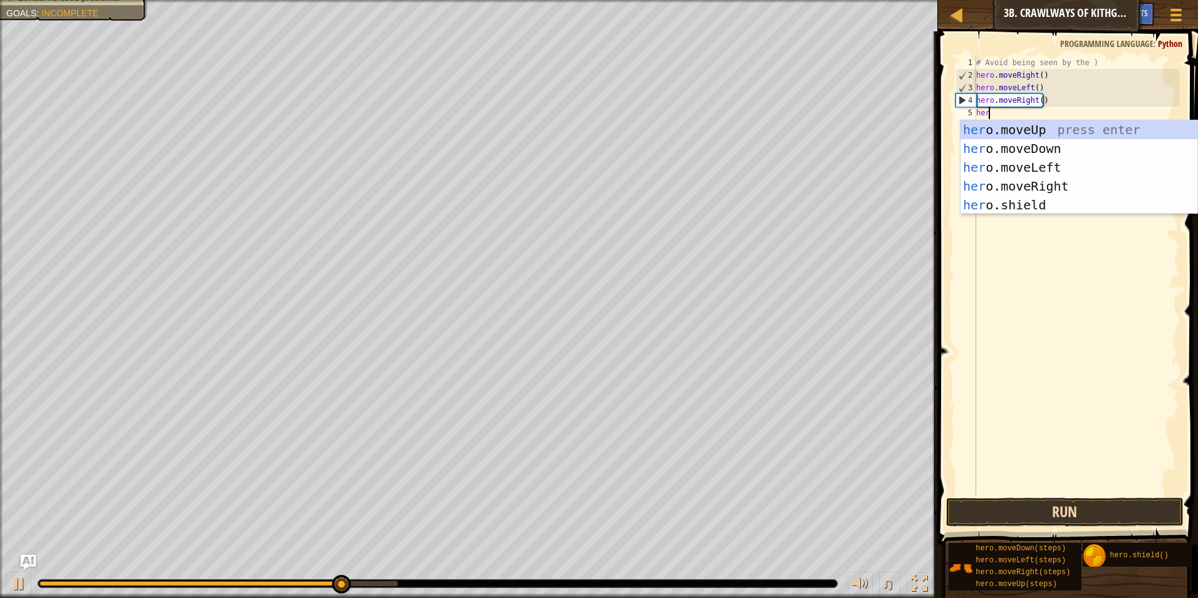
type textarea "hero"
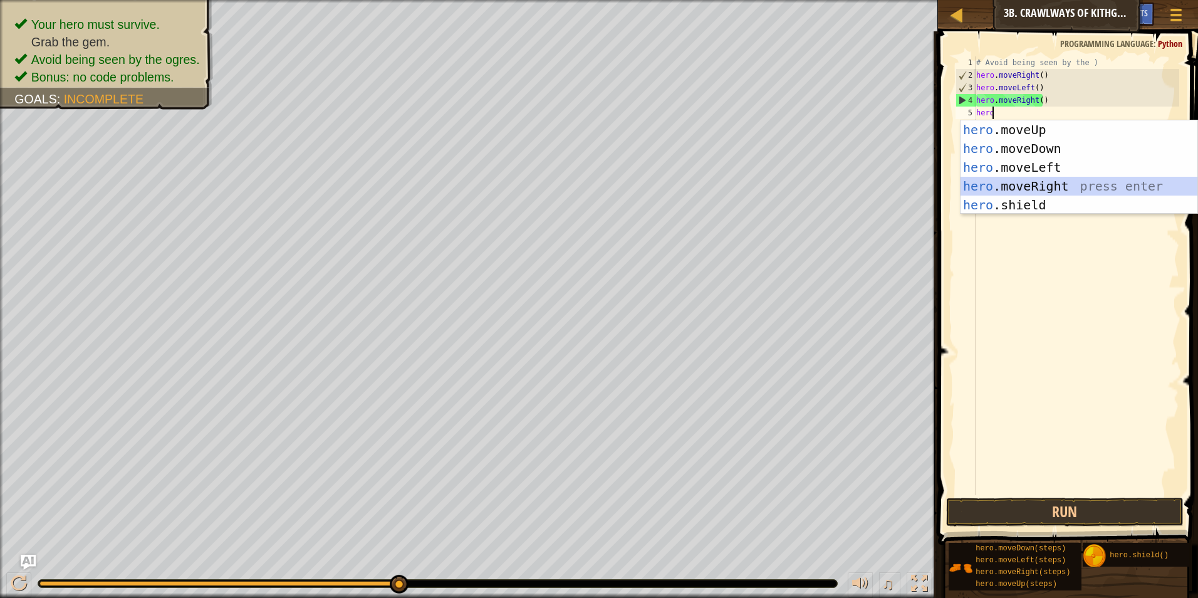
click at [1085, 185] on div "hero .moveUp press enter hero .moveDown press enter hero .moveLeft press enter …" at bounding box center [1078, 186] width 237 height 132
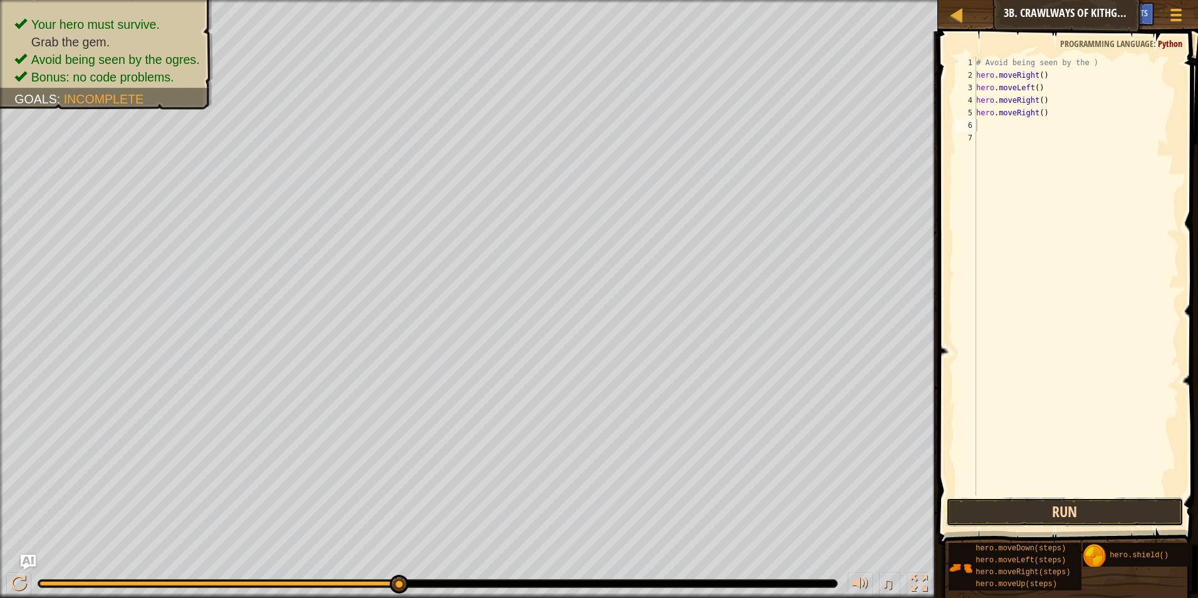
click at [1047, 512] on button "Run" at bounding box center [1065, 511] width 238 height 29
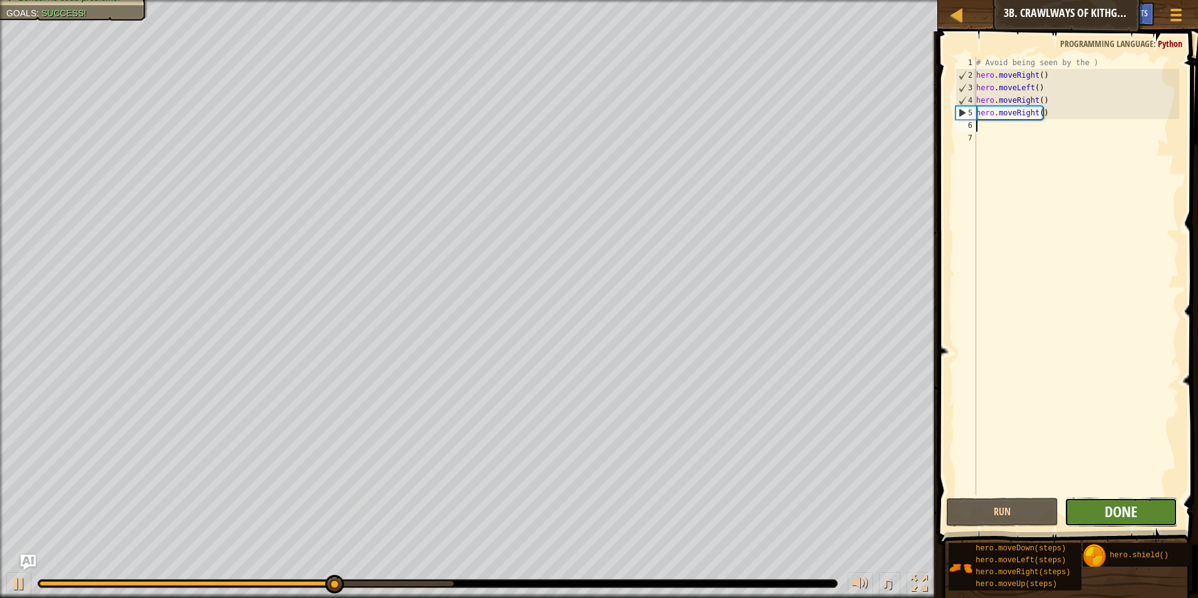
click at [1116, 510] on span "Done" at bounding box center [1120, 511] width 33 height 20
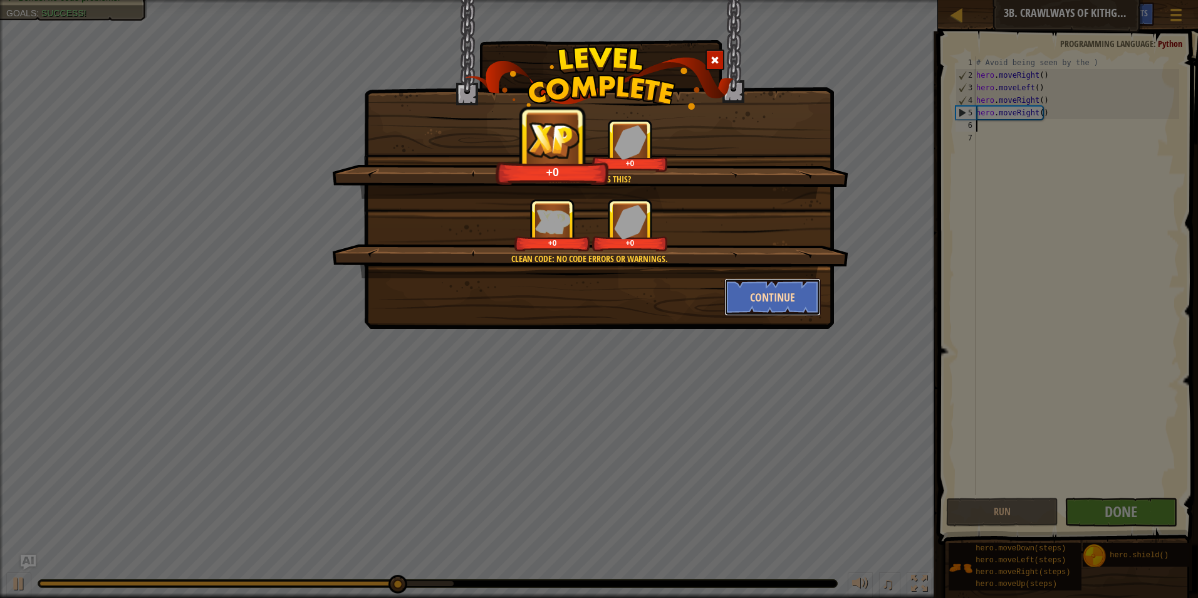
click at [773, 308] on button "Continue" at bounding box center [772, 297] width 97 height 38
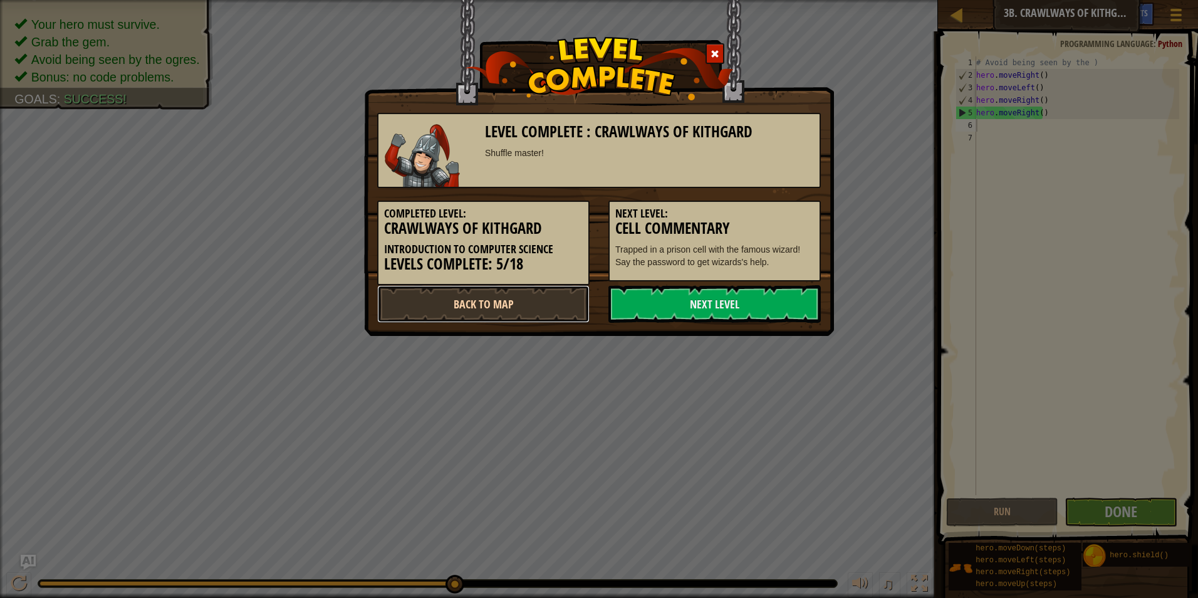
click at [511, 309] on link "Back to Map" at bounding box center [483, 304] width 212 height 38
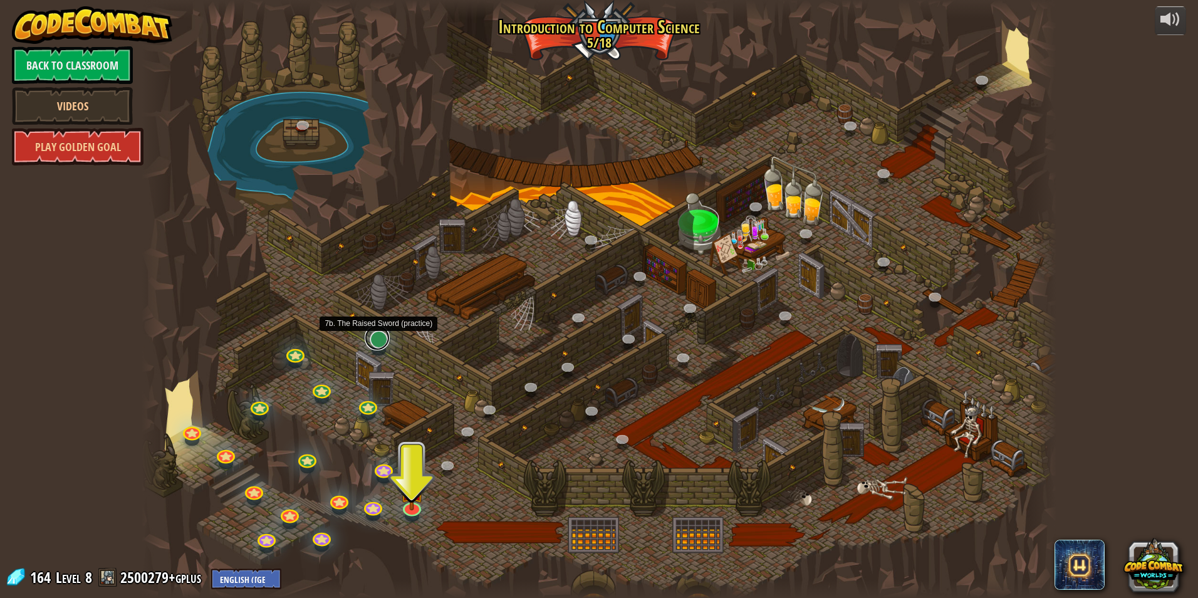
click at [378, 342] on link at bounding box center [377, 337] width 25 height 25
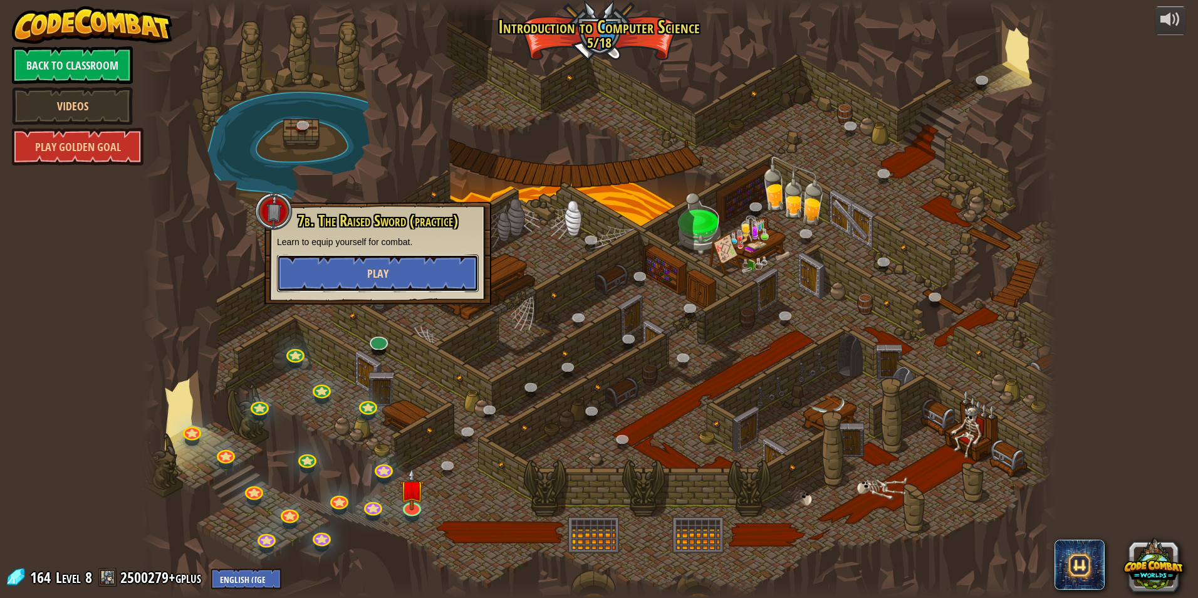
click at [420, 270] on button "Play" at bounding box center [378, 273] width 202 height 38
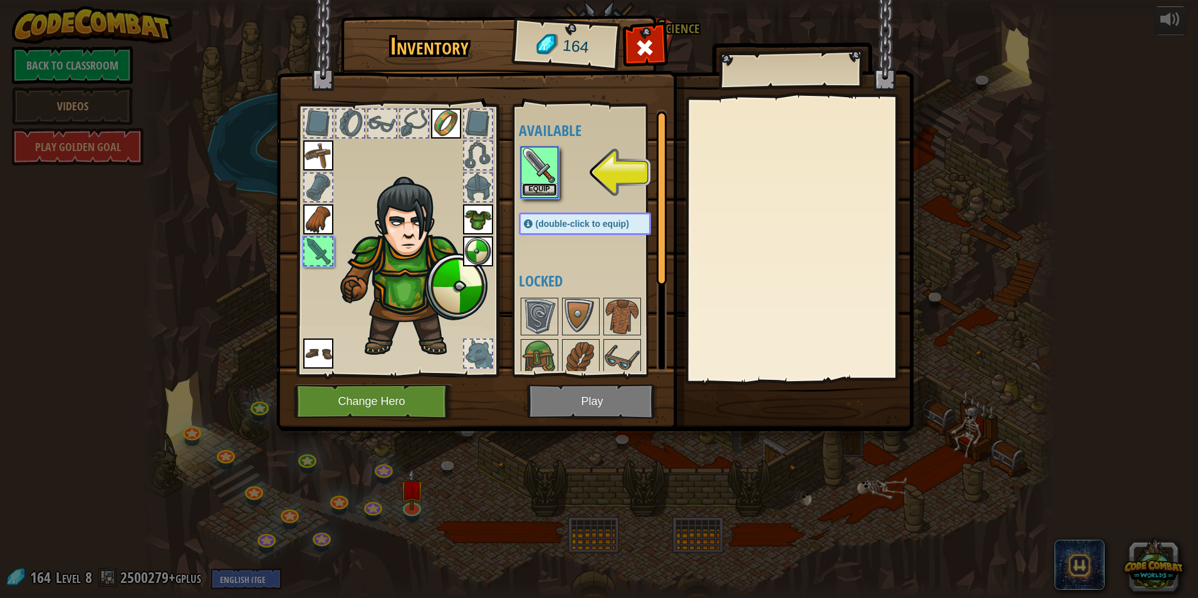
click at [537, 189] on button "Equip" at bounding box center [539, 189] width 35 height 13
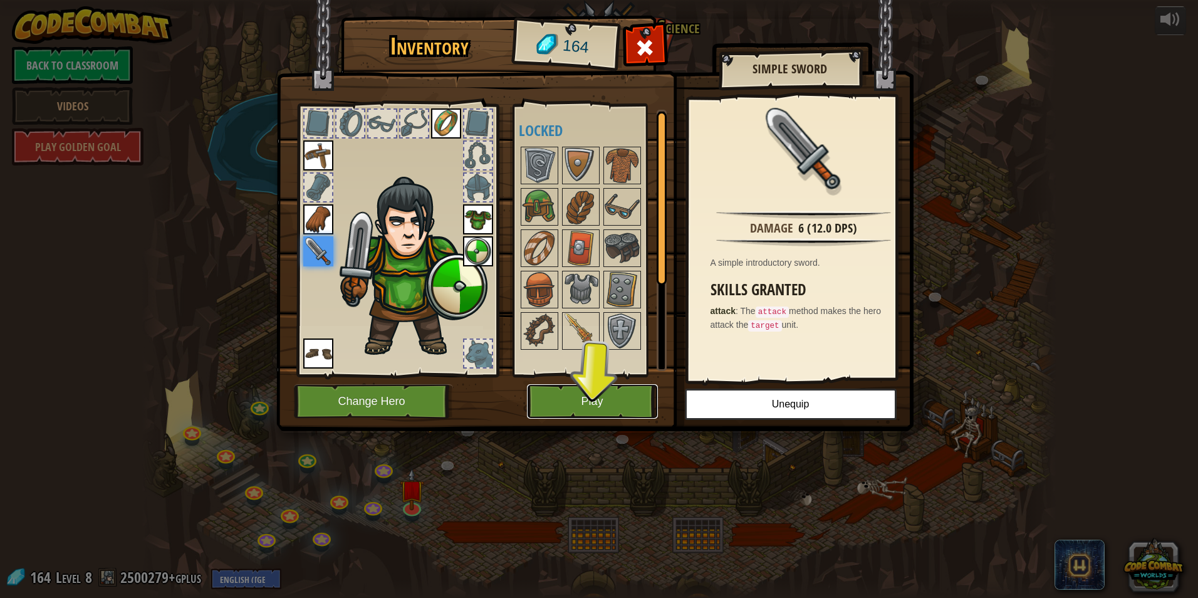
click at [594, 410] on button "Play" at bounding box center [592, 401] width 131 height 34
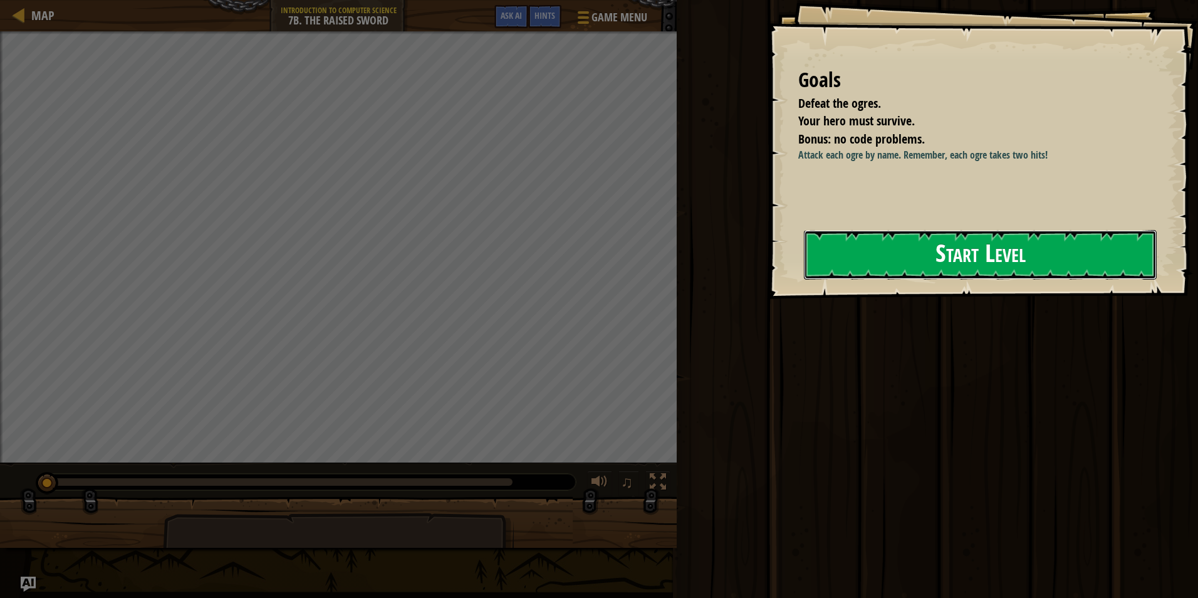
click at [998, 265] on button "Start Level" at bounding box center [980, 254] width 353 height 49
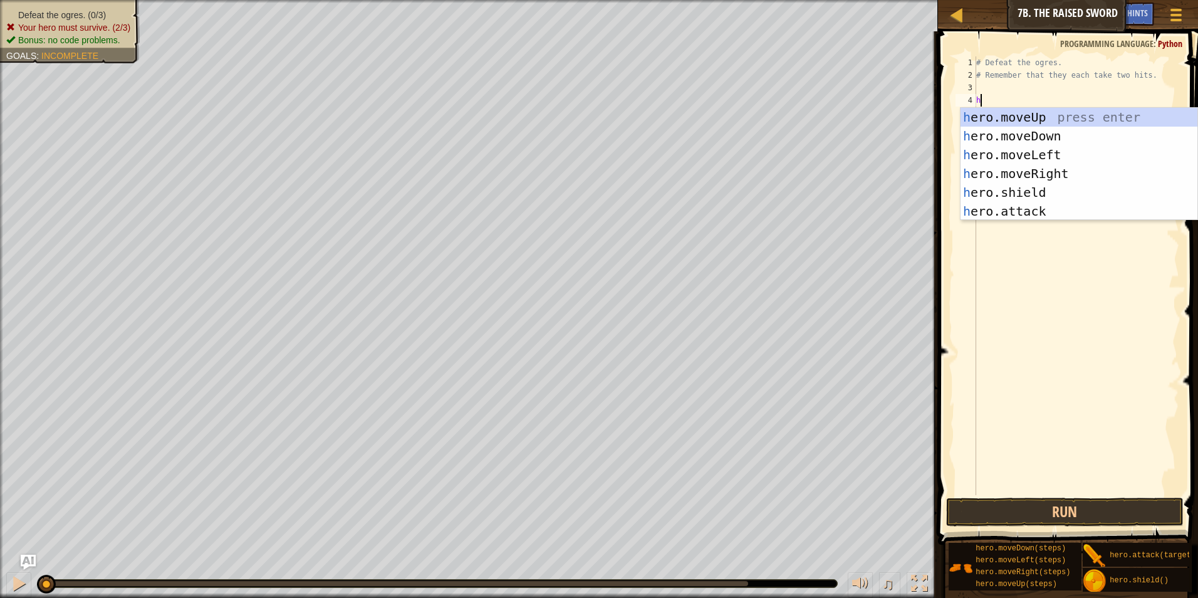
scroll to position [6, 0]
click at [996, 214] on div "her o.moveUp press enter her o.moveDown press enter her o.moveLeft press enter …" at bounding box center [1078, 183] width 237 height 150
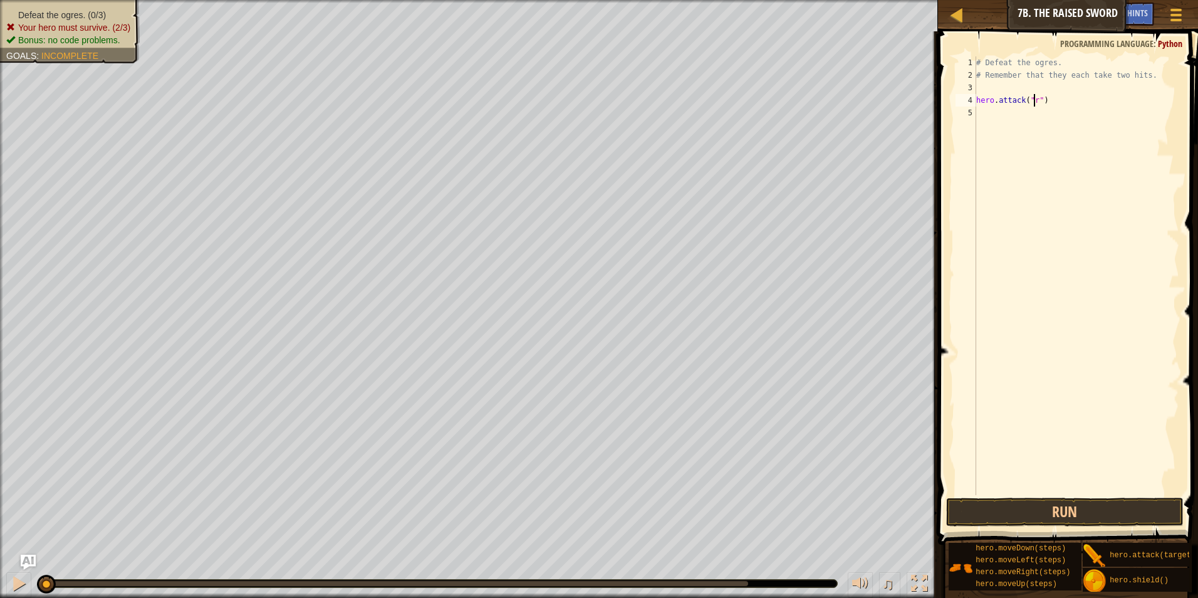
scroll to position [6, 5]
type textarea "hero.attack("rig")"
click at [995, 82] on div "# Defeat the ogres. # Remember that they each take two hits. hero . attack ( "r…" at bounding box center [1075, 287] width 205 height 463
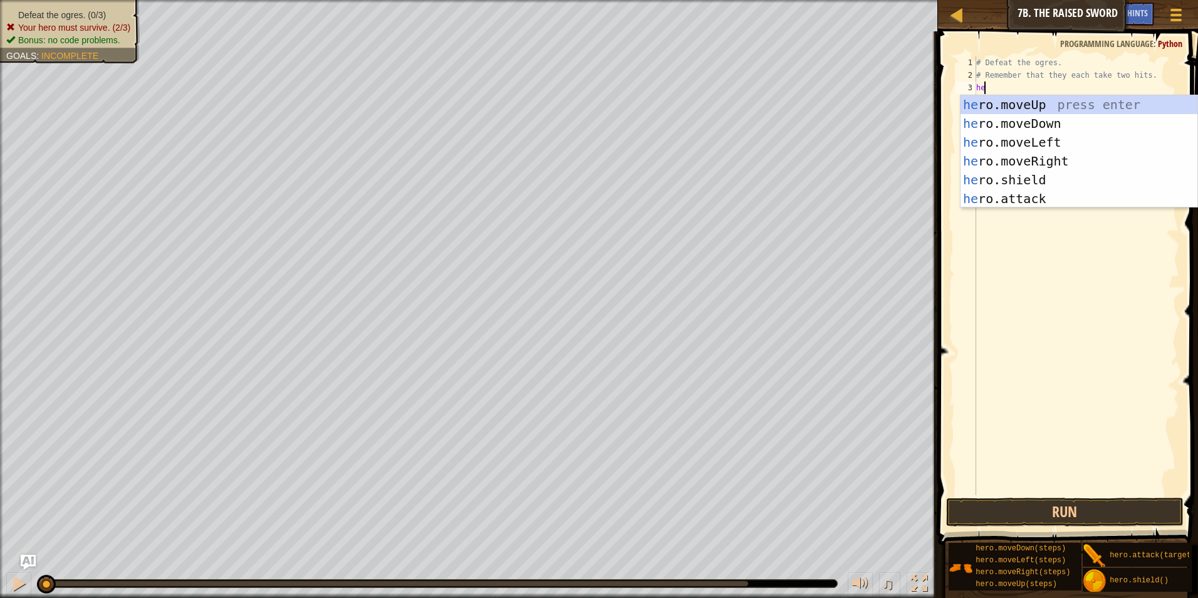
type textarea "her"
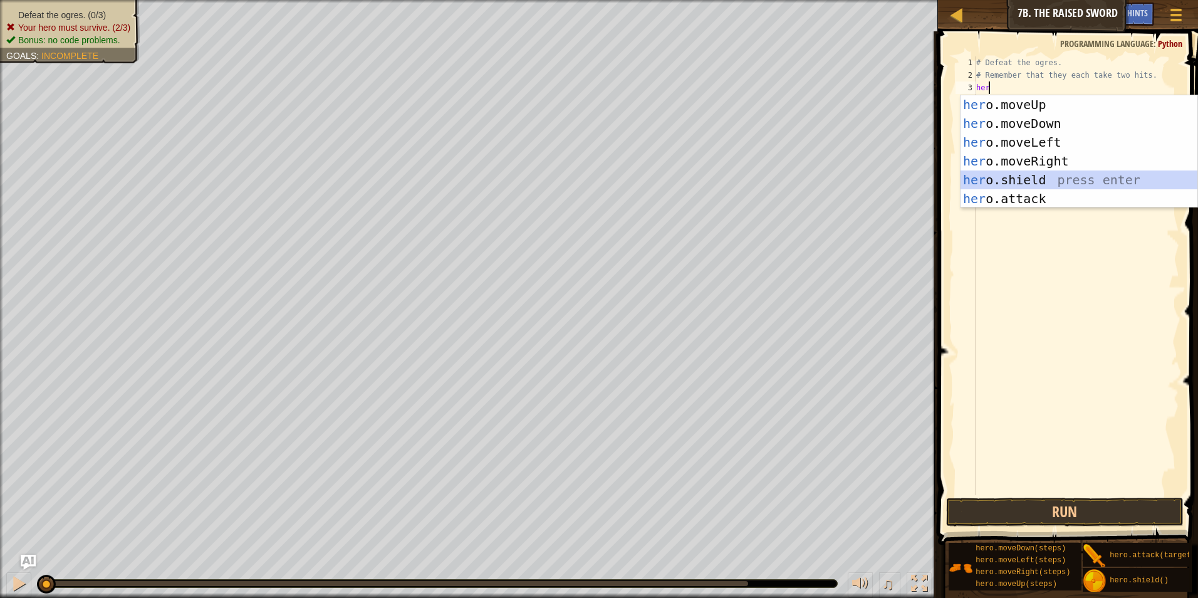
click at [1001, 181] on div "her o.moveUp press enter her o.moveDown press enter her o.moveLeft press enter …" at bounding box center [1078, 170] width 237 height 150
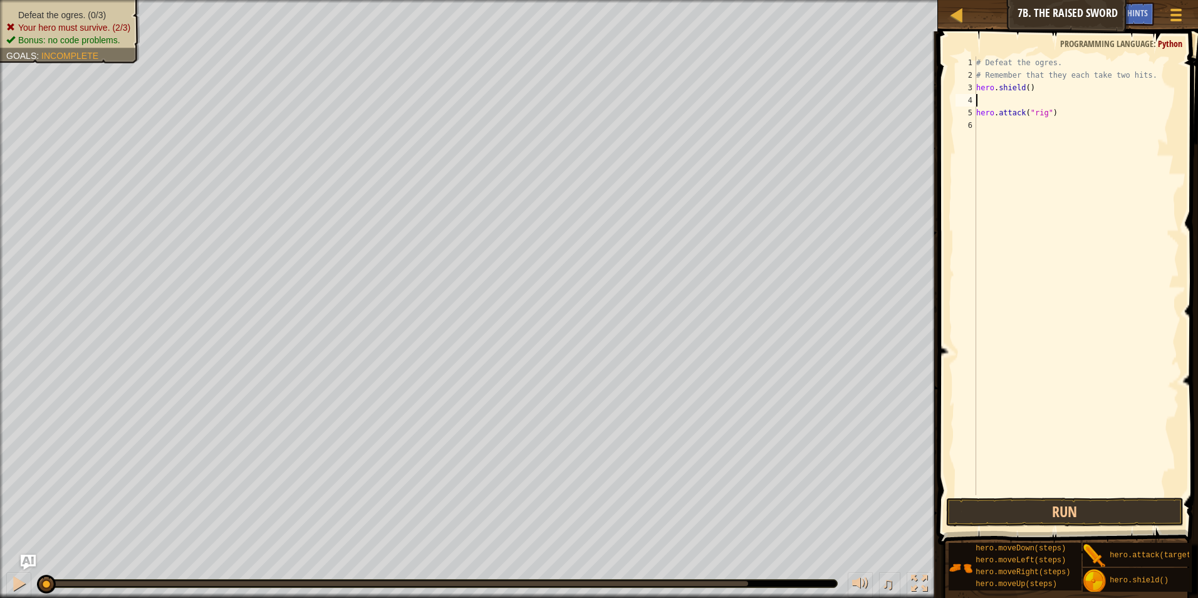
click at [1025, 85] on div "# Defeat the ogres. # Remember that they each take two hits. hero . shield ( ) …" at bounding box center [1075, 287] width 205 height 463
type textarea "hero.shield(2)"
click at [1001, 99] on div "# Defeat the ogres. # Remember that they each take two hits. hero . shield ( 2 …" at bounding box center [1075, 287] width 205 height 463
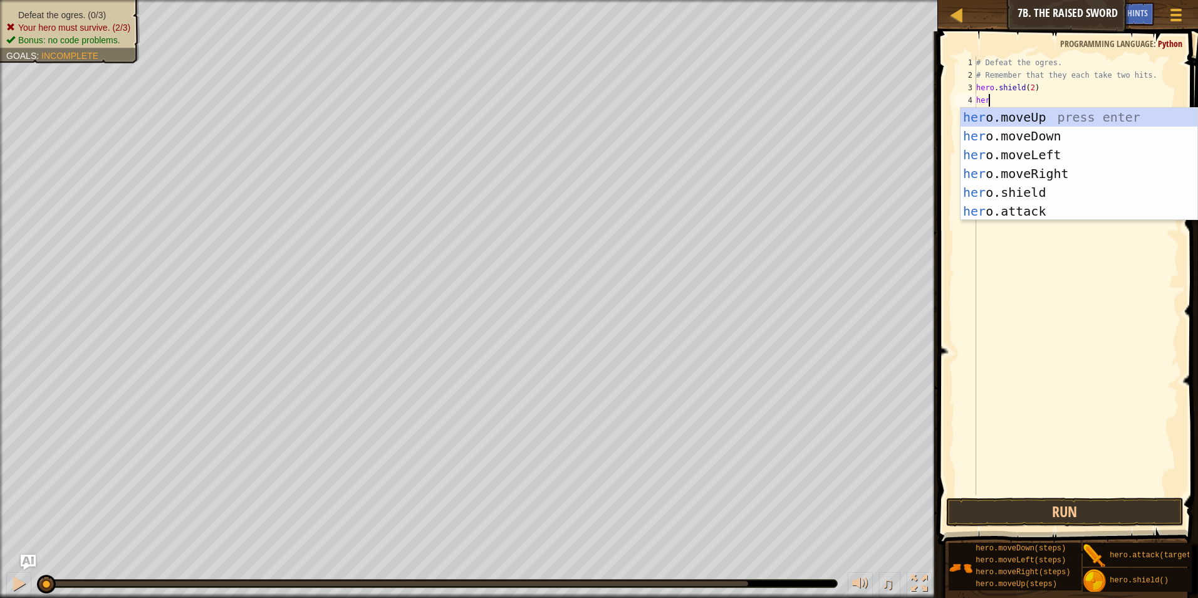
scroll to position [6, 1]
click at [1014, 211] on div "hero .moveUp press enter hero .moveDown press enter hero .moveLeft press enter …" at bounding box center [1078, 183] width 237 height 150
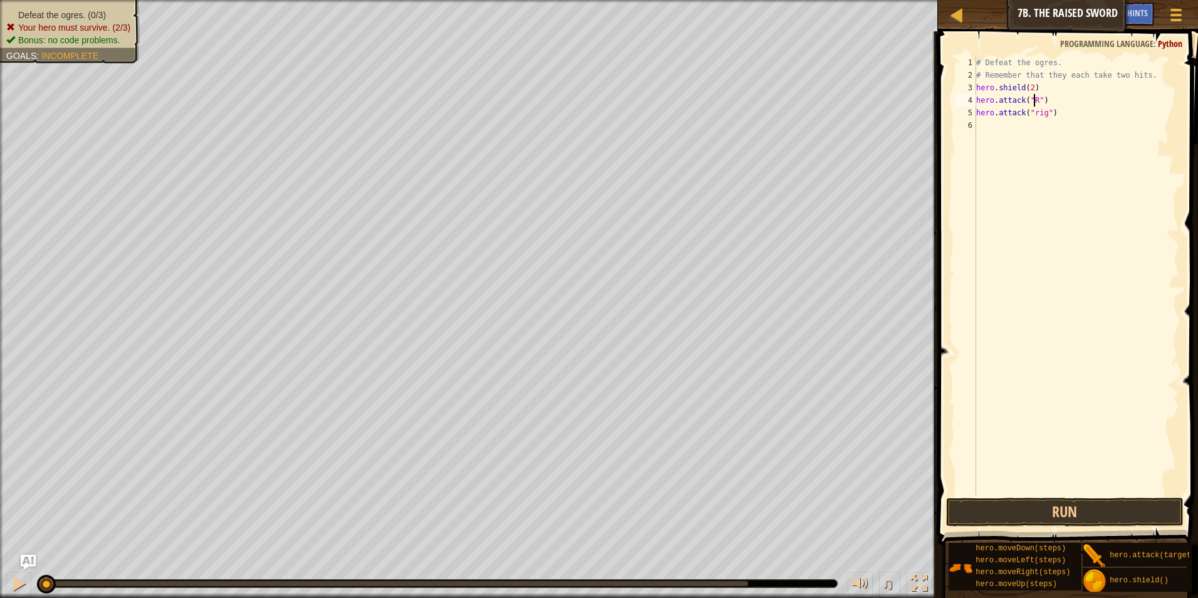
scroll to position [6, 5]
click at [1030, 111] on div "# Defeat the ogres. # Remember that they each take two hits. hero . shield ( 2 …" at bounding box center [1075, 287] width 205 height 463
click at [1033, 111] on div "# Defeat the ogres. # Remember that they each take two hits. hero . shield ( 2 …" at bounding box center [1075, 287] width 205 height 463
type textarea "hero.attack("Rig")"
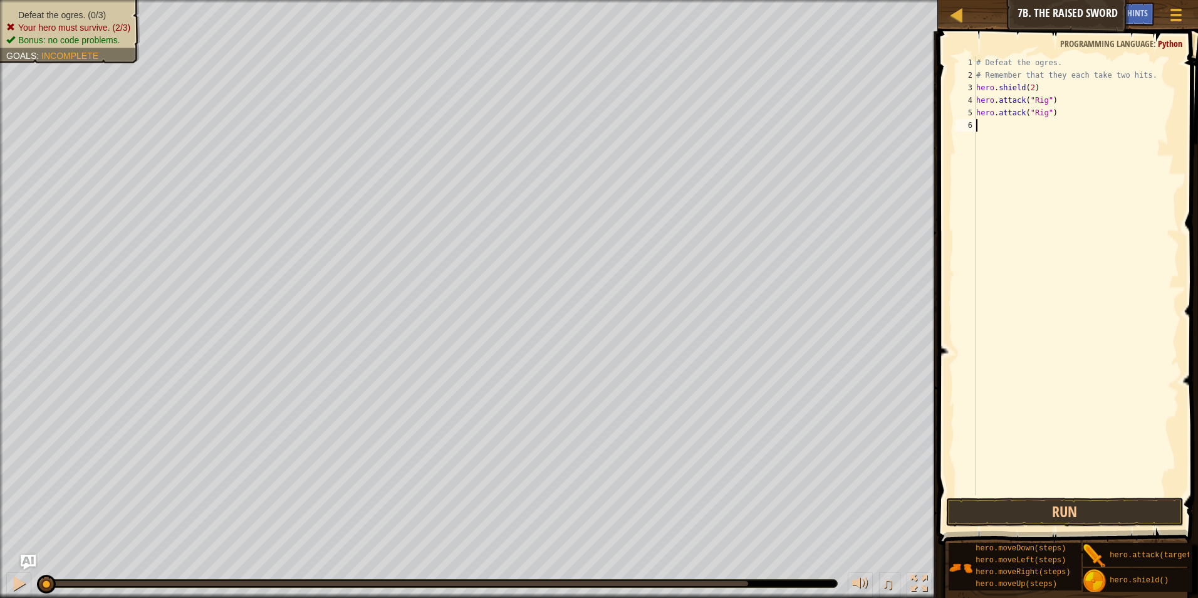
click at [997, 133] on div "# Defeat the ogres. # Remember that they each take two hits. hero . shield ( 2 …" at bounding box center [1075, 287] width 205 height 463
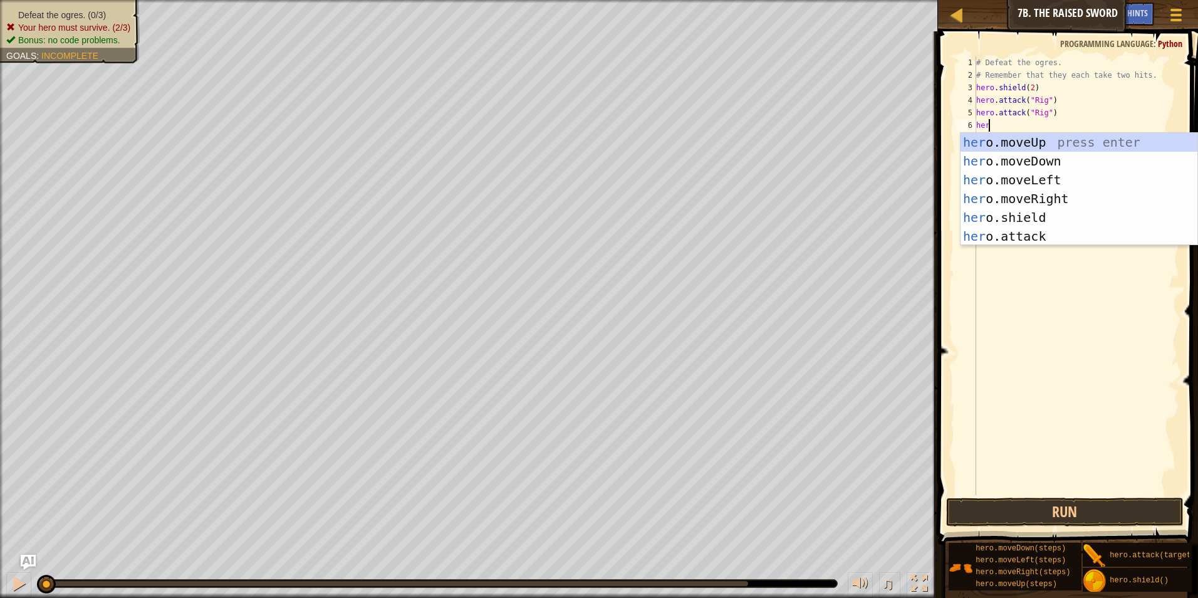
scroll to position [6, 1]
click at [982, 233] on div "hero .moveUp press enter hero .moveDown press enter hero .moveLeft press enter …" at bounding box center [1078, 208] width 237 height 150
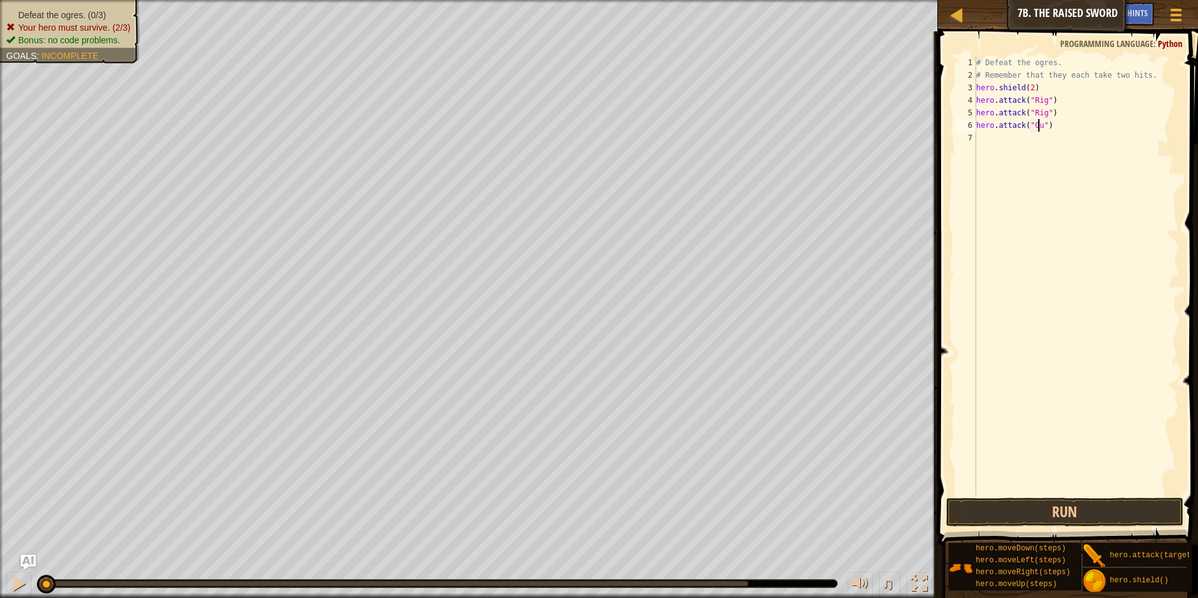
scroll to position [6, 5]
type textarea "hero.attack("Gurt")"
drag, startPoint x: 1058, startPoint y: 124, endPoint x: 974, endPoint y: 128, distance: 84.6
click at [974, 128] on div "hero.attack("Gurt") 1 2 3 4 5 6 7 # Defeat the ogres. # Remember that they each…" at bounding box center [1066, 275] width 226 height 438
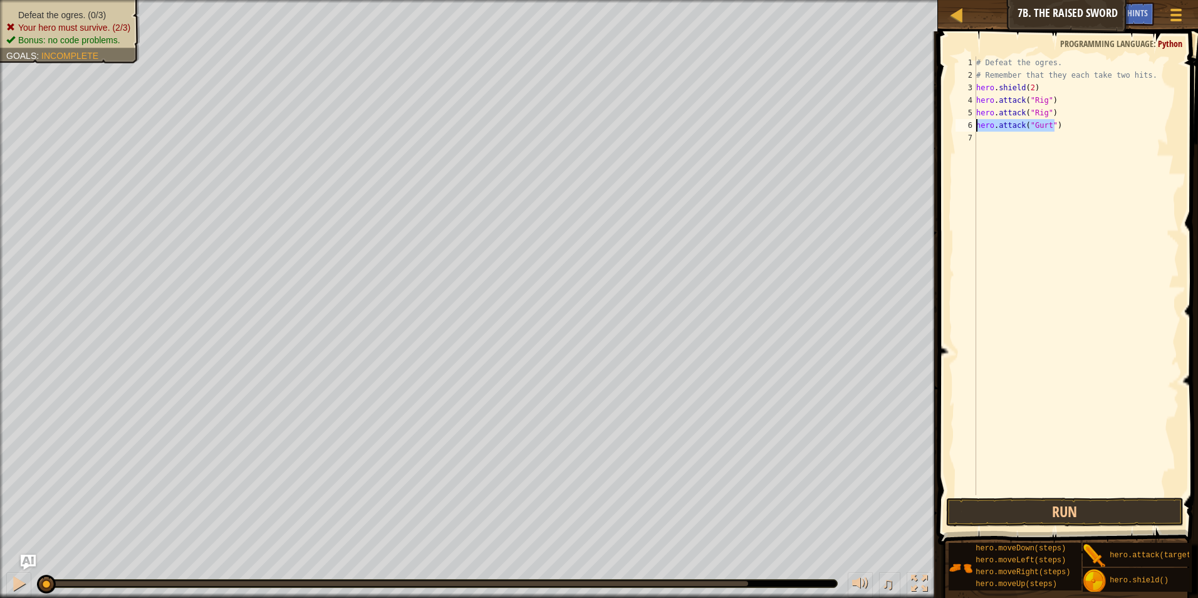
click at [991, 134] on div "# Defeat the ogres. # Remember that they each take two hits. hero . shield ( 2 …" at bounding box center [1075, 287] width 205 height 463
type textarea "hero.attack("Gurt")"
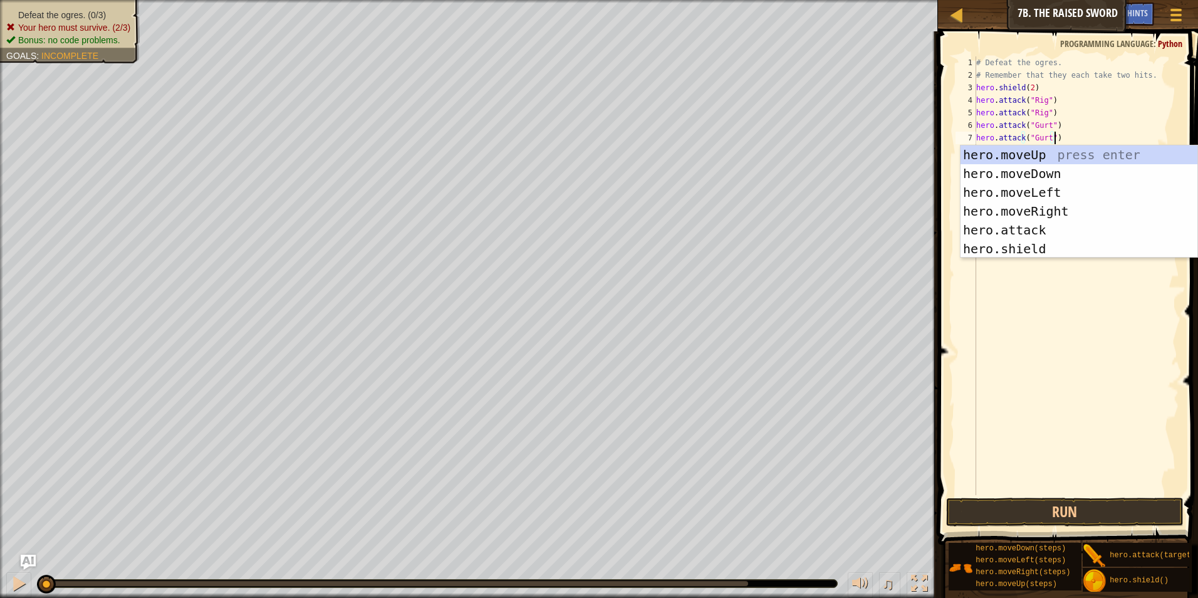
click at [998, 268] on div "# Defeat the ogres. # Remember that they each take two hits. hero . shield ( 2 …" at bounding box center [1075, 287] width 205 height 463
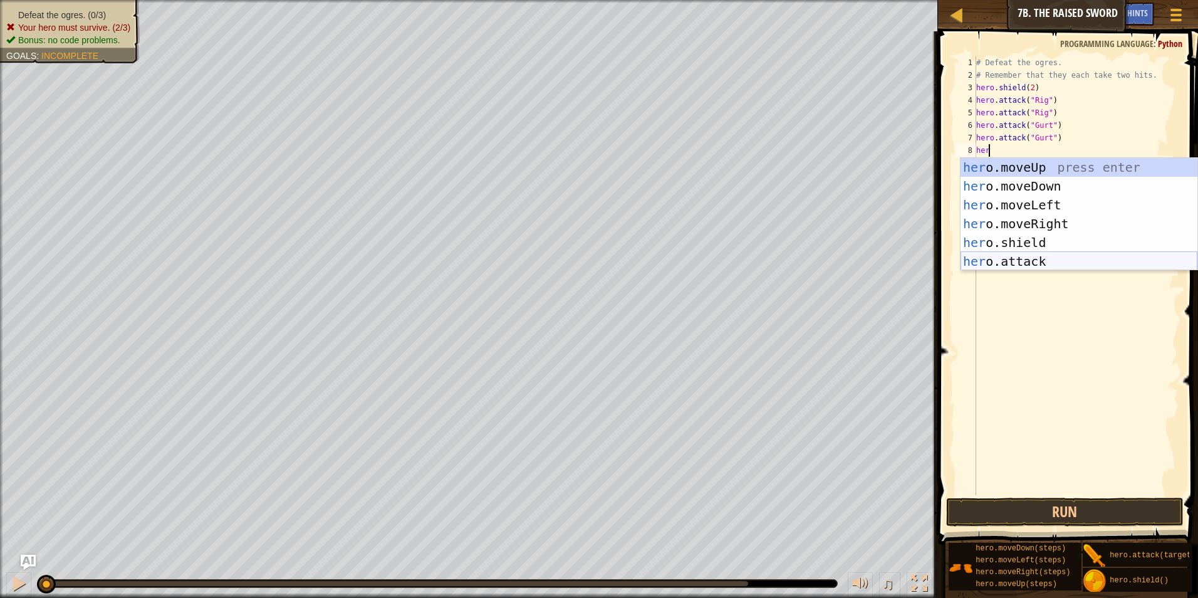
click at [1031, 262] on div "her o.moveUp press enter her o.moveDown press enter her o.moveLeft press enter …" at bounding box center [1078, 233] width 237 height 150
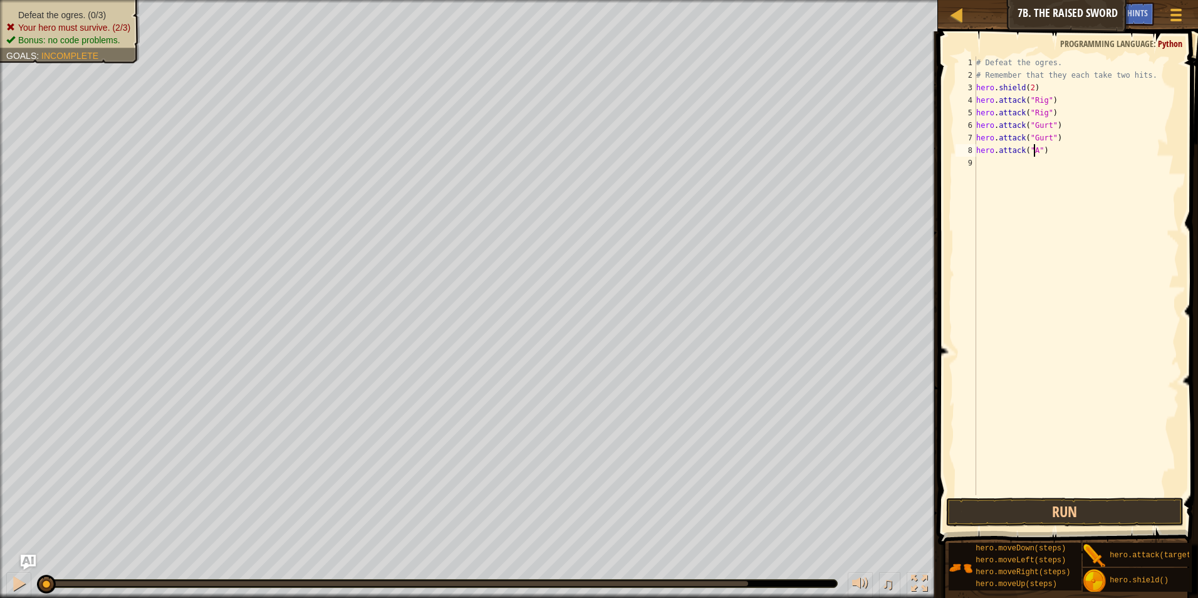
scroll to position [6, 5]
type textarea "hero.attack("Ack")"
drag, startPoint x: 1048, startPoint y: 148, endPoint x: 970, endPoint y: 152, distance: 79.0
click at [970, 152] on div "hero.attack("Ack") 1 2 3 4 5 6 7 8 9 # Defeat the ogres. # Remember that they e…" at bounding box center [1066, 275] width 226 height 438
click at [1004, 162] on div "# Defeat the ogres. # Remember that they each take two hits. hero . shield ( 2 …" at bounding box center [1075, 287] width 205 height 463
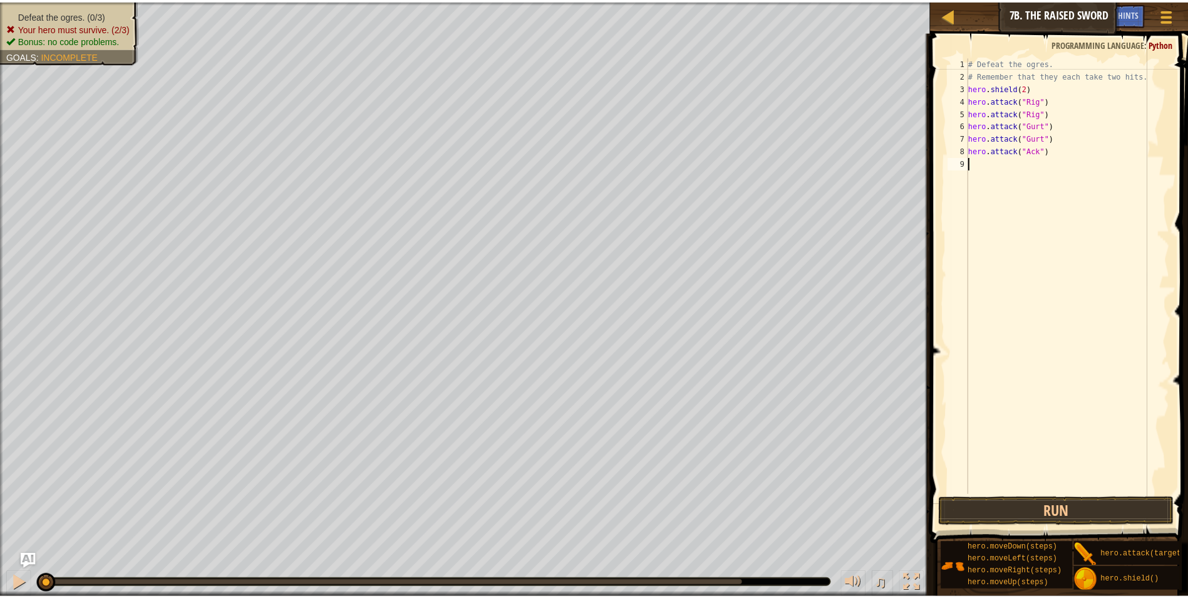
scroll to position [6, 0]
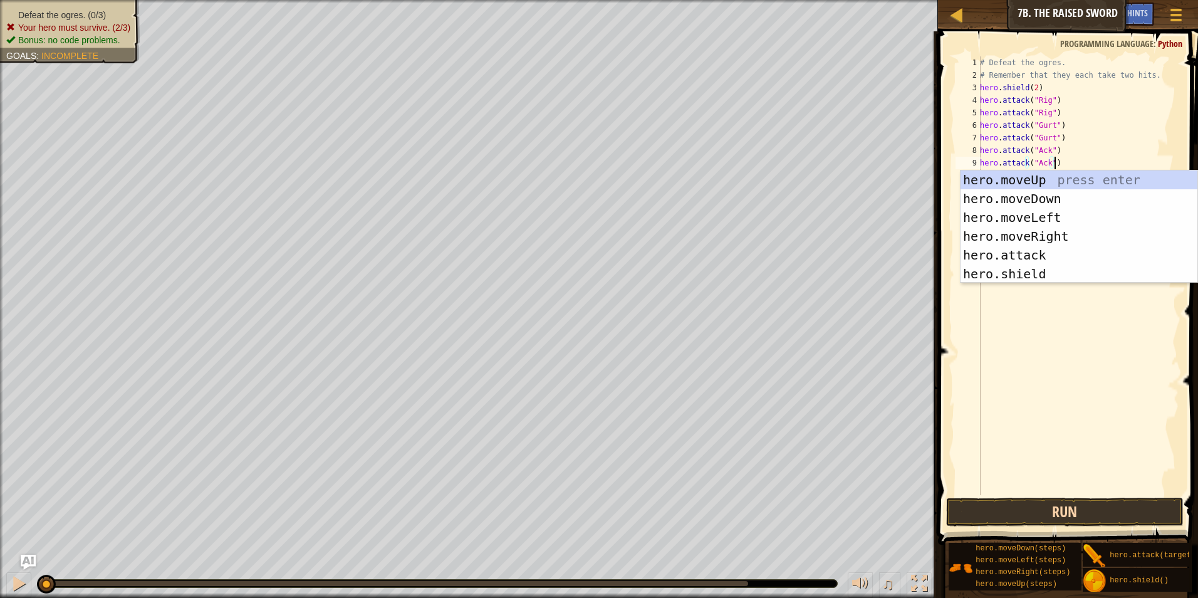
type textarea "hero.attack("Ack")"
click at [1032, 514] on button "Run" at bounding box center [1065, 511] width 238 height 29
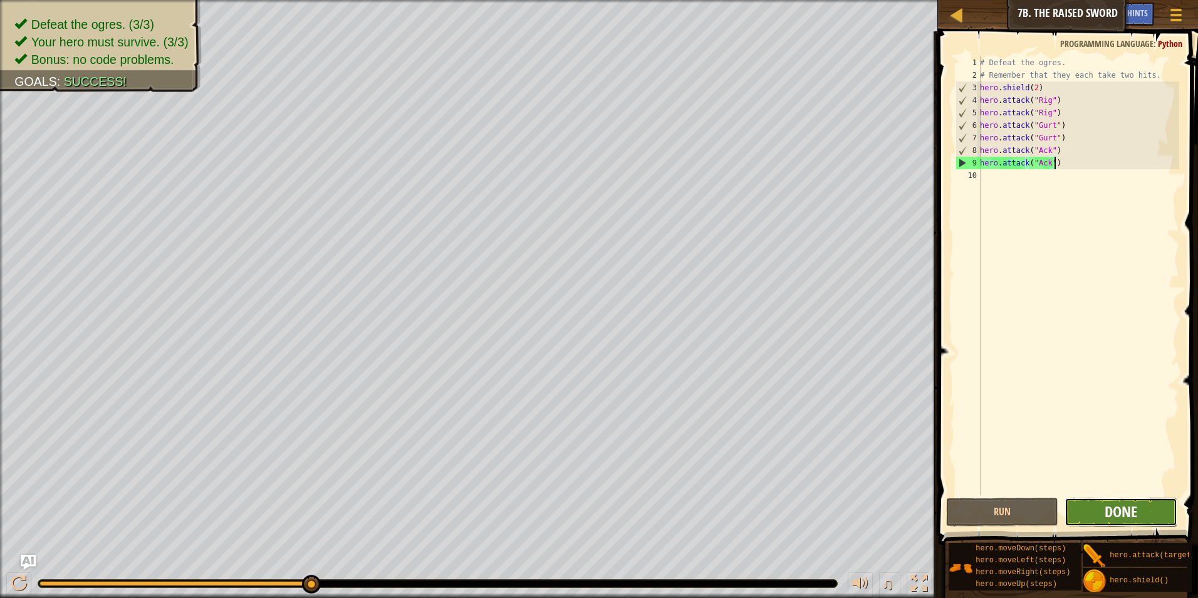
click at [1137, 520] on button "Done" at bounding box center [1120, 511] width 113 height 29
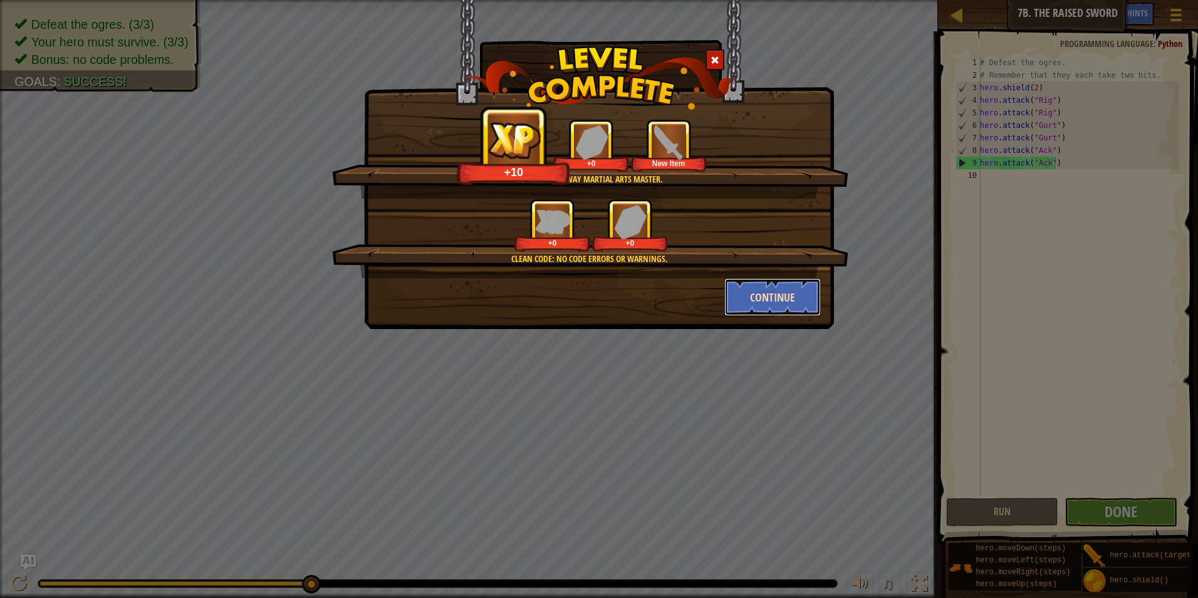
click at [798, 297] on button "Continue" at bounding box center [772, 297] width 97 height 38
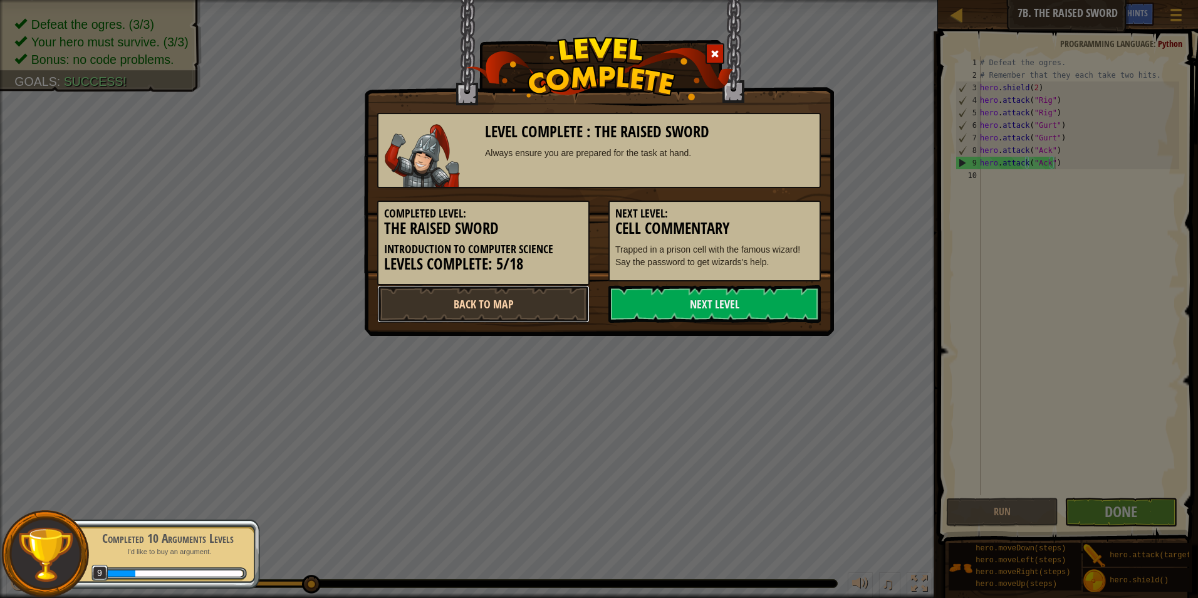
click at [487, 298] on link "Back to Map" at bounding box center [483, 304] width 212 height 38
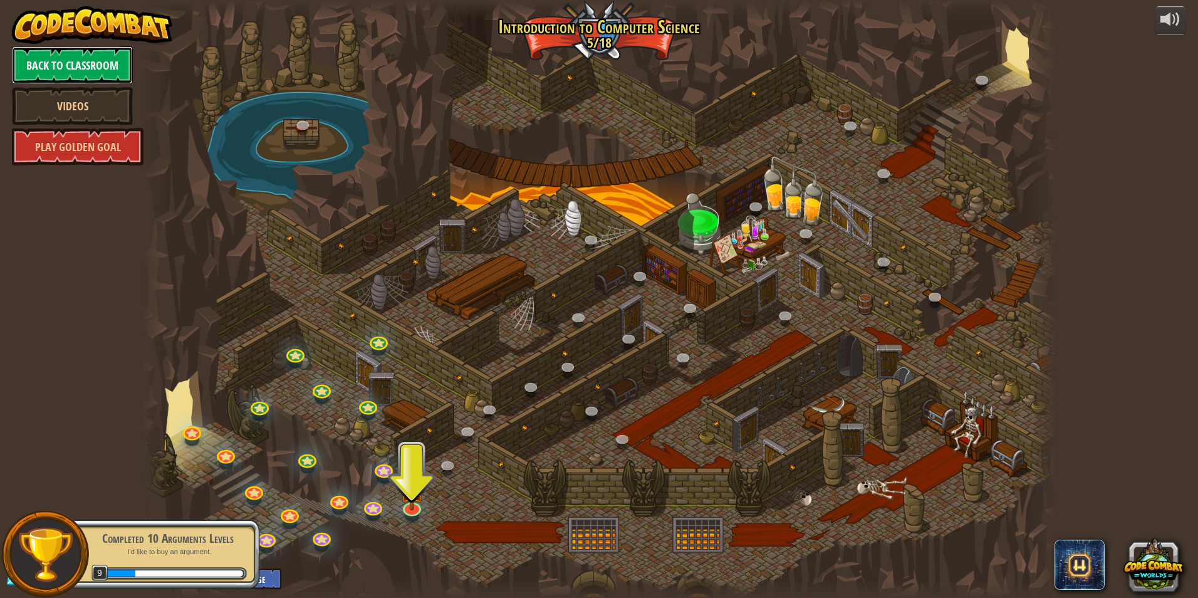
click at [95, 68] on link "Back to Classroom" at bounding box center [72, 65] width 121 height 38
